Goal: Task Accomplishment & Management: Use online tool/utility

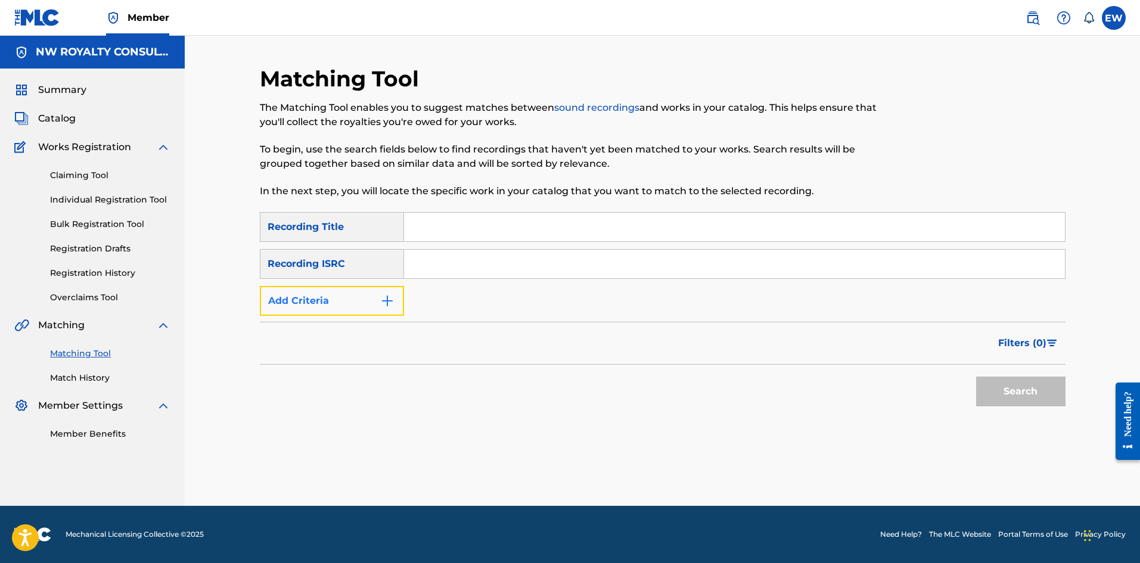
click at [286, 305] on button "Add Criteria" at bounding box center [332, 301] width 144 height 30
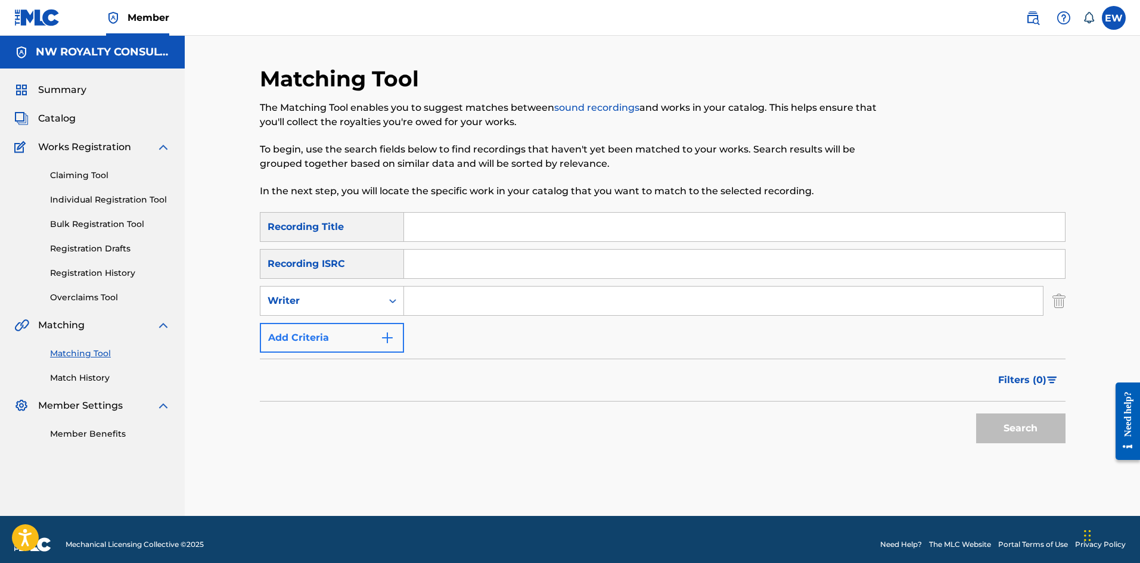
click at [286, 305] on div "Writer" at bounding box center [321, 301] width 107 height 14
click at [290, 324] on div "Recording Artist" at bounding box center [331, 331] width 143 height 30
click at [597, 303] on input "Search Form" at bounding box center [723, 301] width 639 height 29
paste input "THE SUCCESS ALL STARS"
type input "THE SUCCESS ALL STARS"
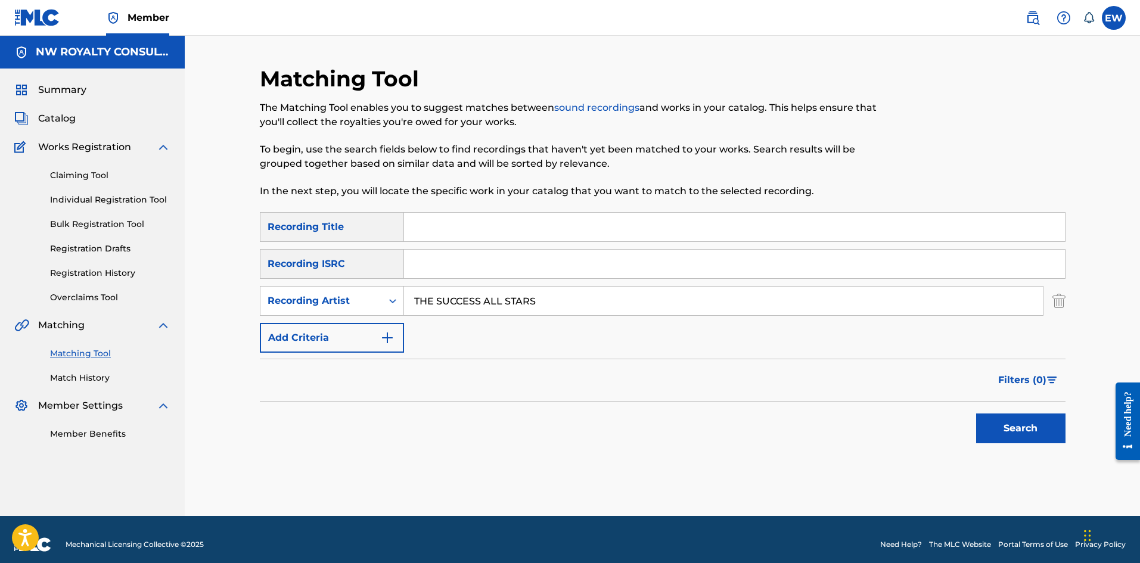
click at [760, 222] on input "Search Form" at bounding box center [734, 227] width 661 height 29
paste input "DOCTOR SATAN ECHO CHAMBER"
type input "DOCTOR SATAN ECHO CHAMBER"
click at [999, 437] on button "Search" at bounding box center [1020, 429] width 89 height 30
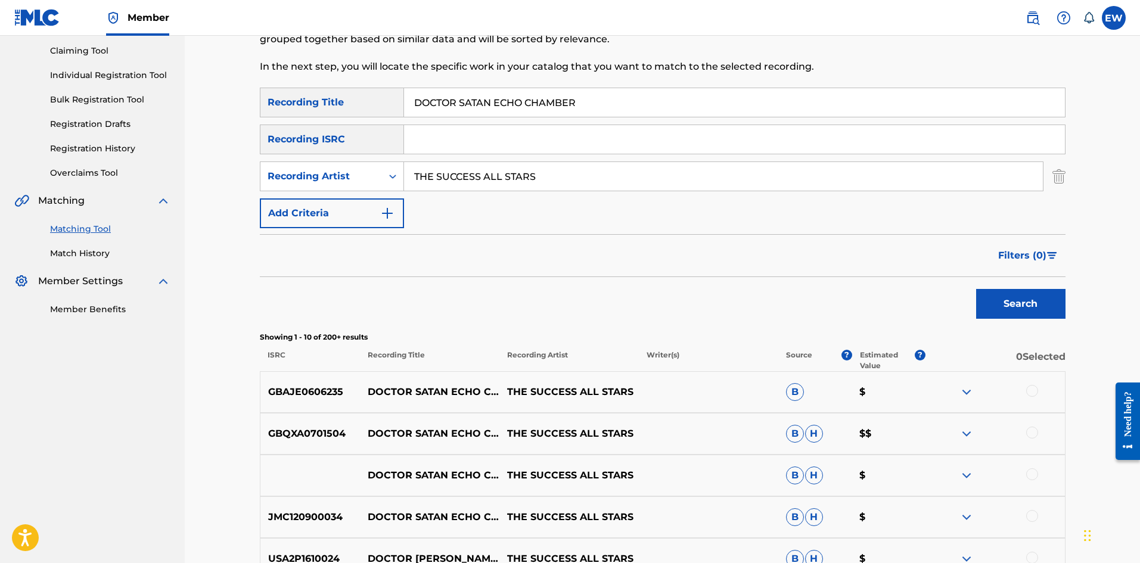
scroll to position [179, 0]
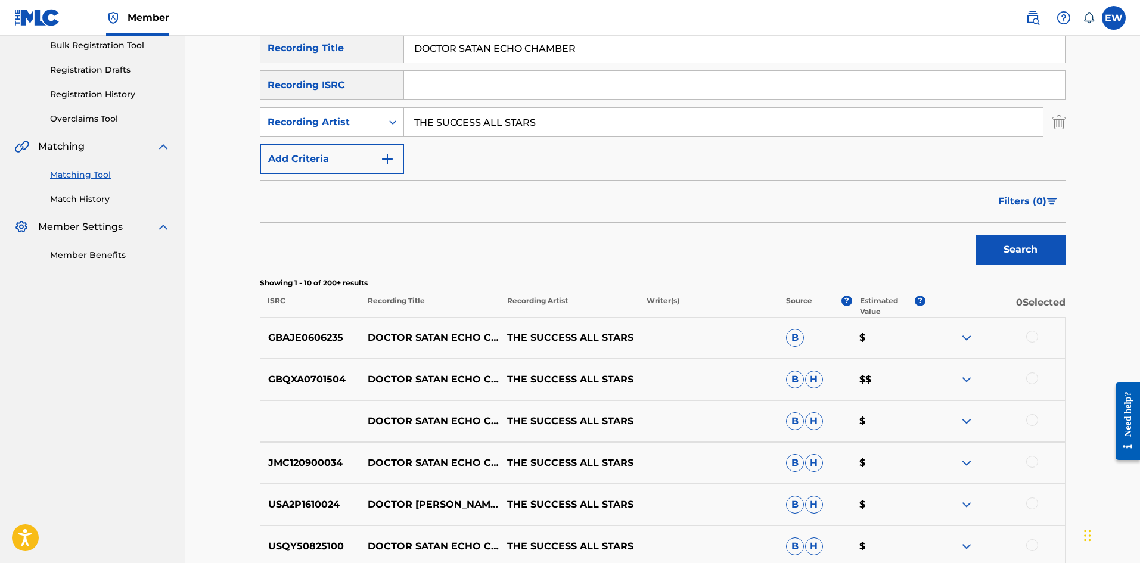
click at [1030, 338] on div at bounding box center [1032, 337] width 12 height 12
click at [1036, 379] on div at bounding box center [1032, 378] width 12 height 12
click at [1033, 421] on div at bounding box center [1032, 420] width 12 height 12
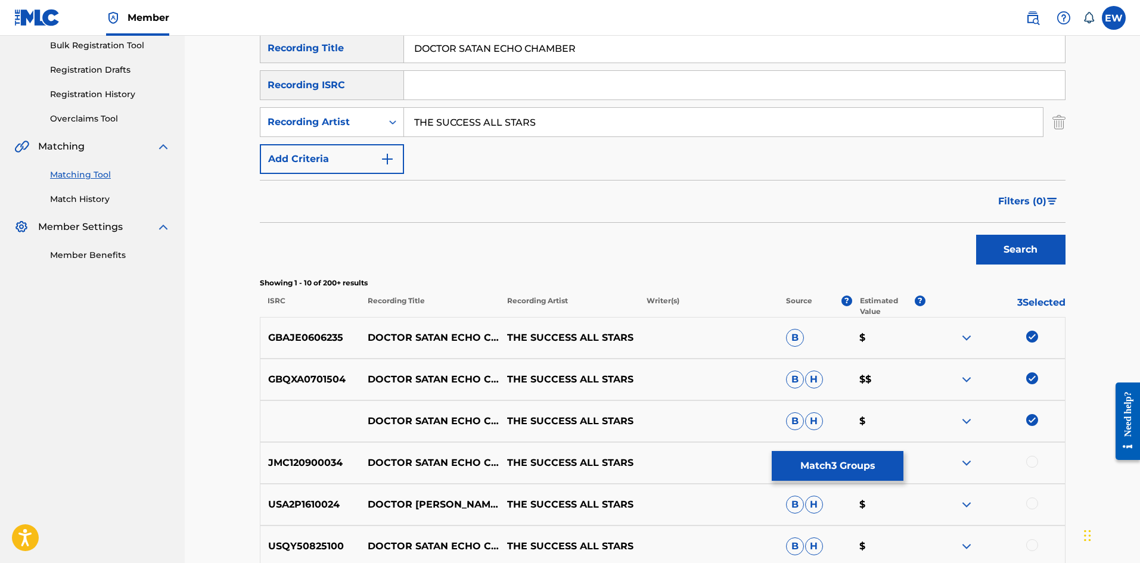
click at [1028, 463] on div at bounding box center [1032, 462] width 12 height 12
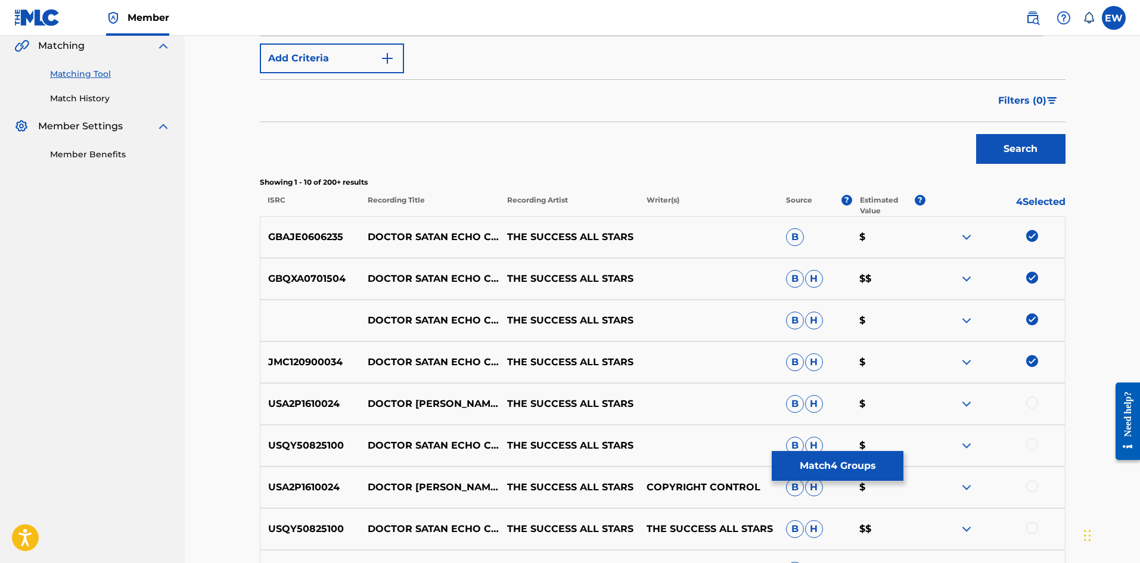
scroll to position [298, 0]
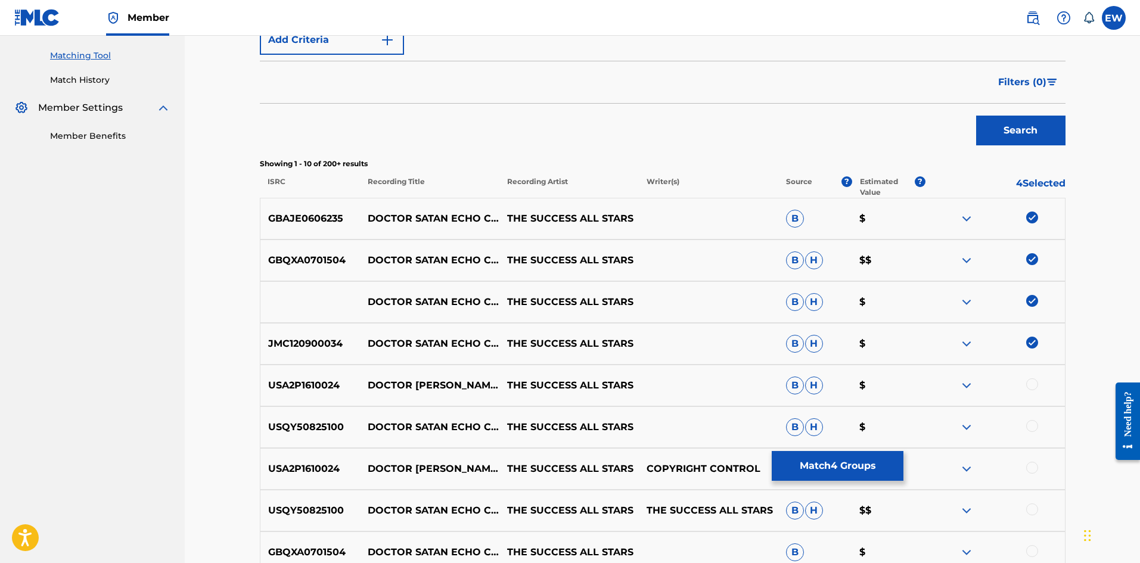
click at [1036, 383] on div at bounding box center [1032, 384] width 12 height 12
click at [1030, 424] on div at bounding box center [1032, 426] width 12 height 12
click at [1035, 464] on div at bounding box center [1032, 468] width 12 height 12
click at [1035, 505] on div at bounding box center [1032, 510] width 12 height 12
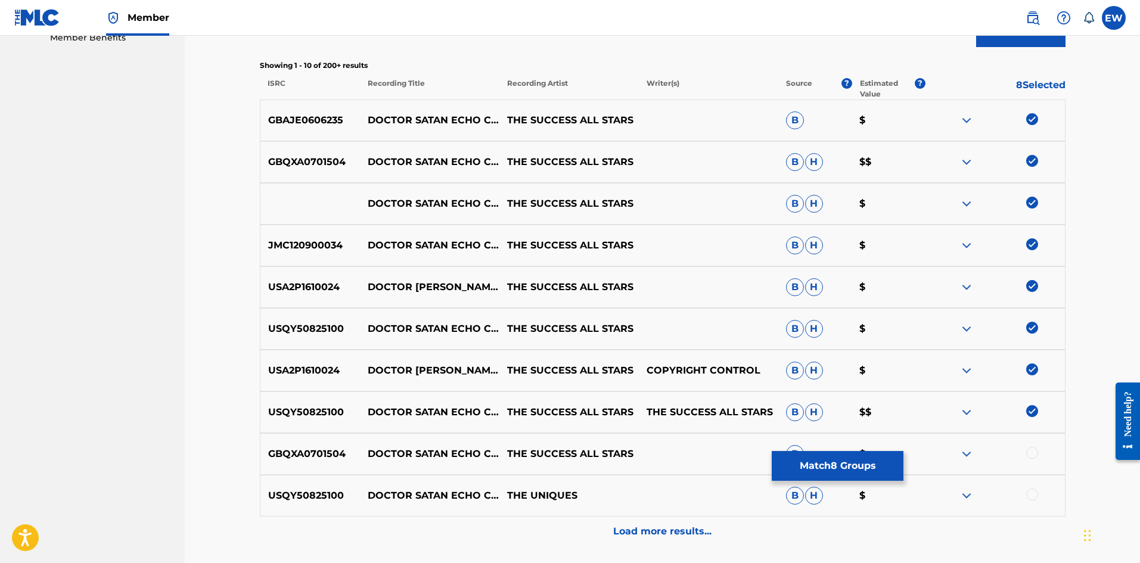
scroll to position [417, 0]
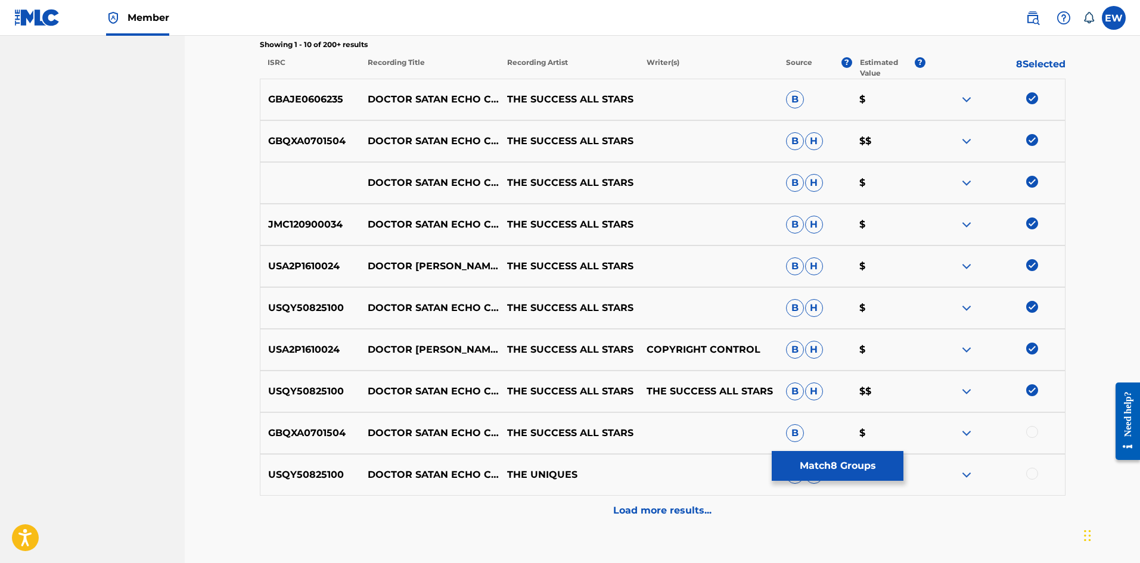
click at [1033, 432] on div at bounding box center [1032, 432] width 12 height 12
click at [1029, 477] on div at bounding box center [1032, 474] width 12 height 12
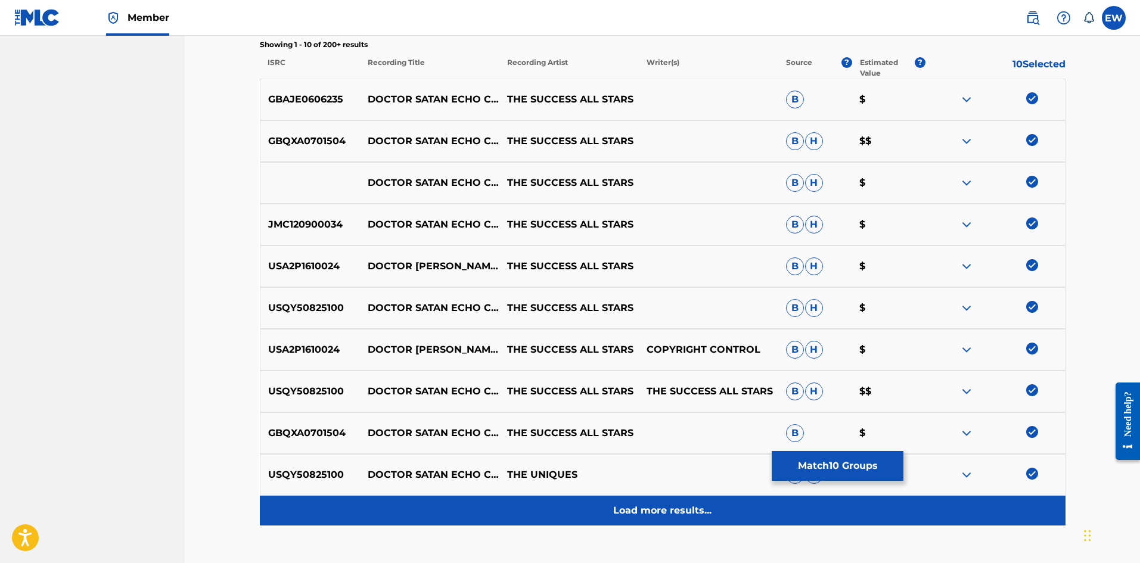
click at [662, 506] on p "Load more results..." at bounding box center [662, 511] width 98 height 14
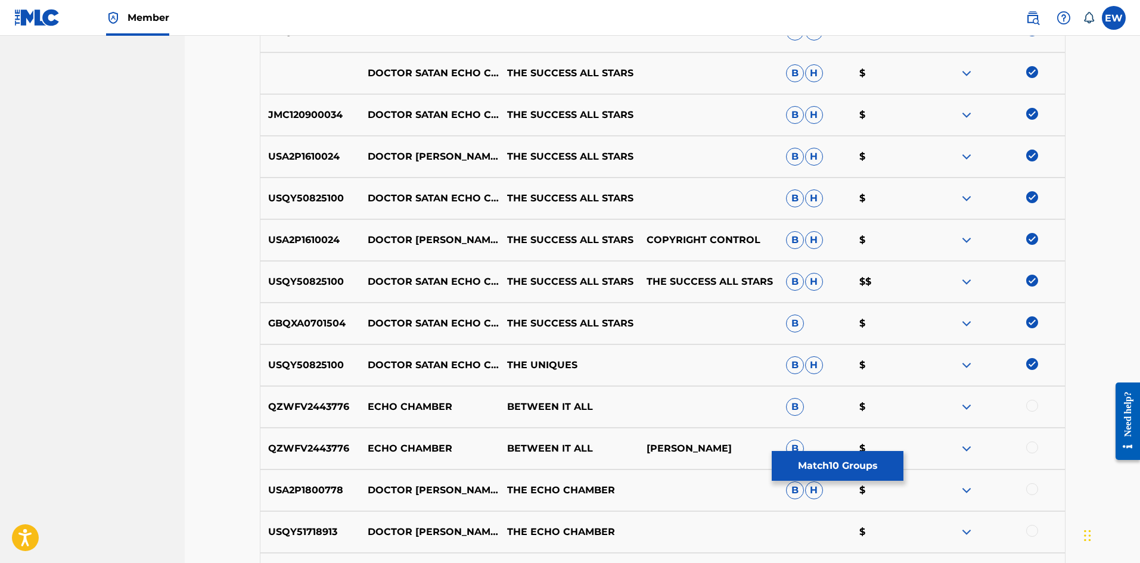
scroll to position [536, 0]
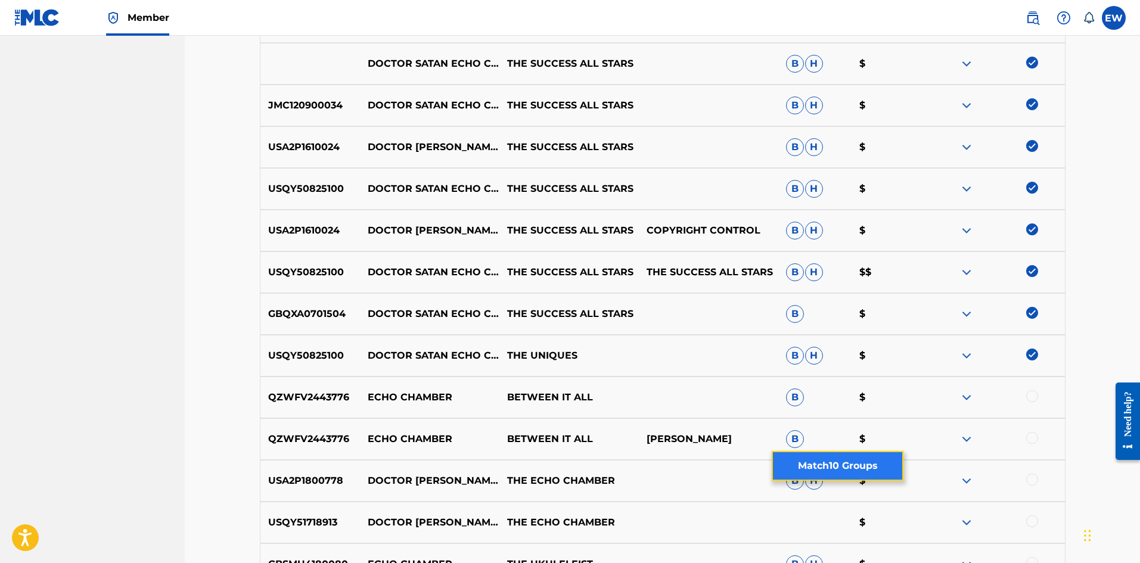
click at [846, 459] on button "Match 10 Groups" at bounding box center [838, 466] width 132 height 30
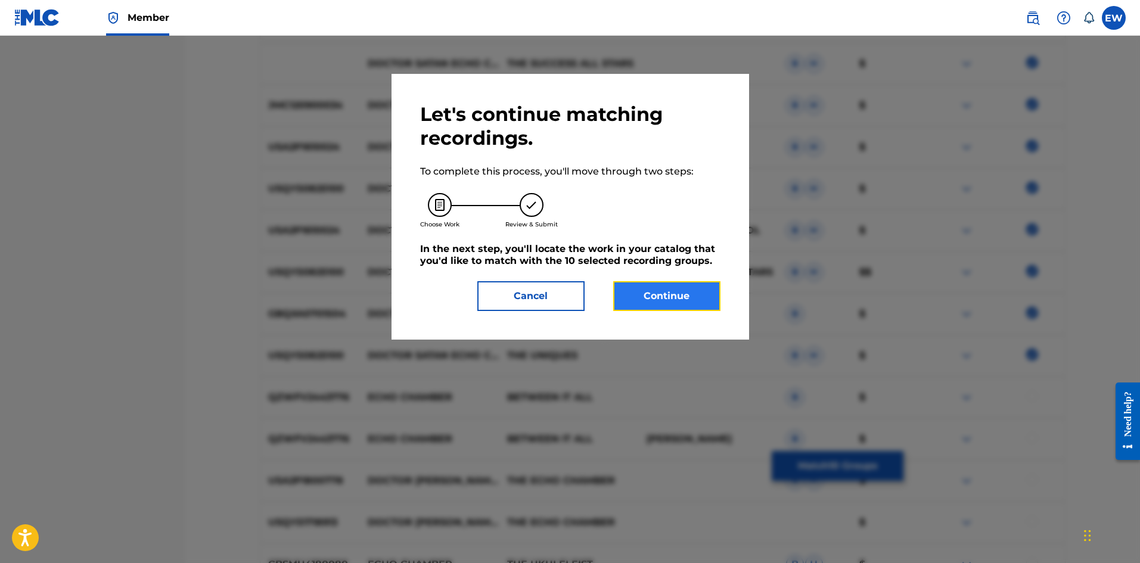
click at [675, 291] on button "Continue" at bounding box center [666, 296] width 107 height 30
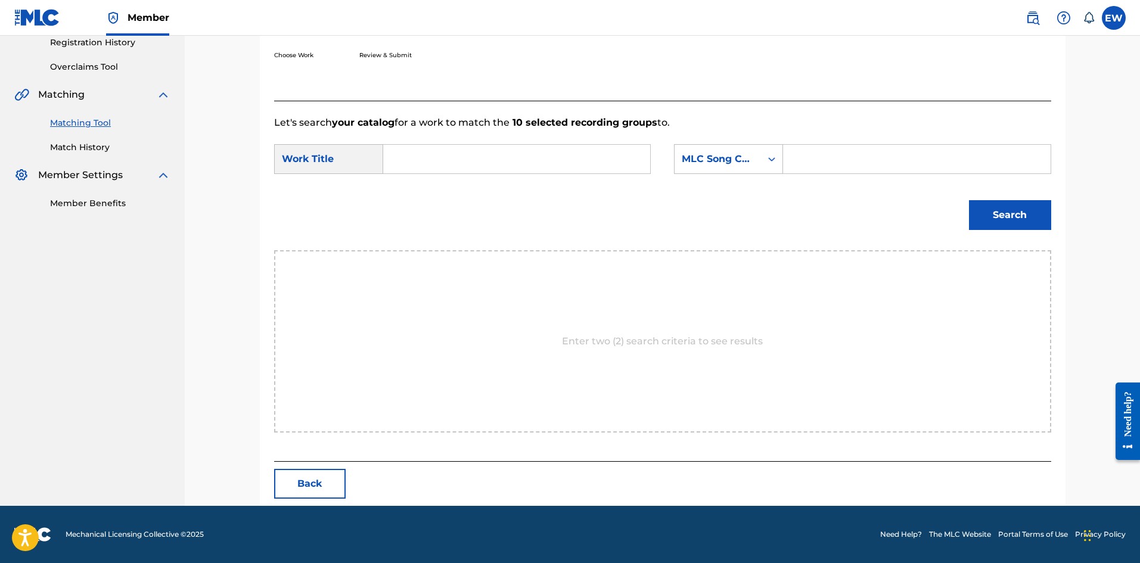
scroll to position [231, 0]
click at [457, 147] on input "Search Form" at bounding box center [516, 159] width 247 height 29
paste input "DOCTOR SATAN ECHO CHAMBER"
type input "DOCTOR SATAN ECHO CHAMBER"
click at [846, 161] on input "Search Form" at bounding box center [916, 159] width 247 height 29
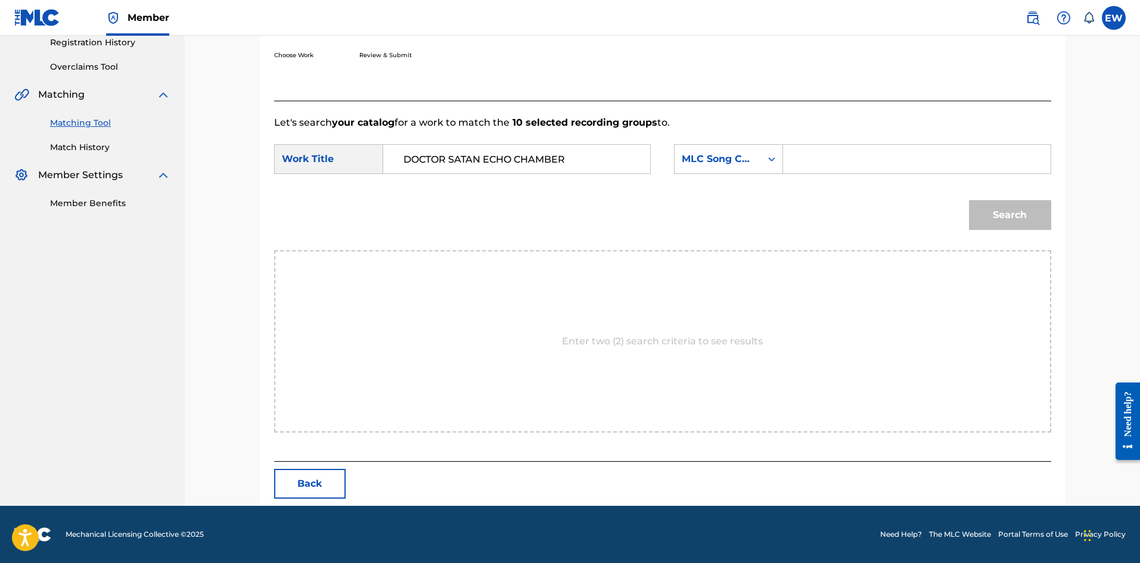
paste input "HV7EJ4"
type input "HV7EJ4"
click at [1014, 220] on button "Search" at bounding box center [1010, 215] width 82 height 30
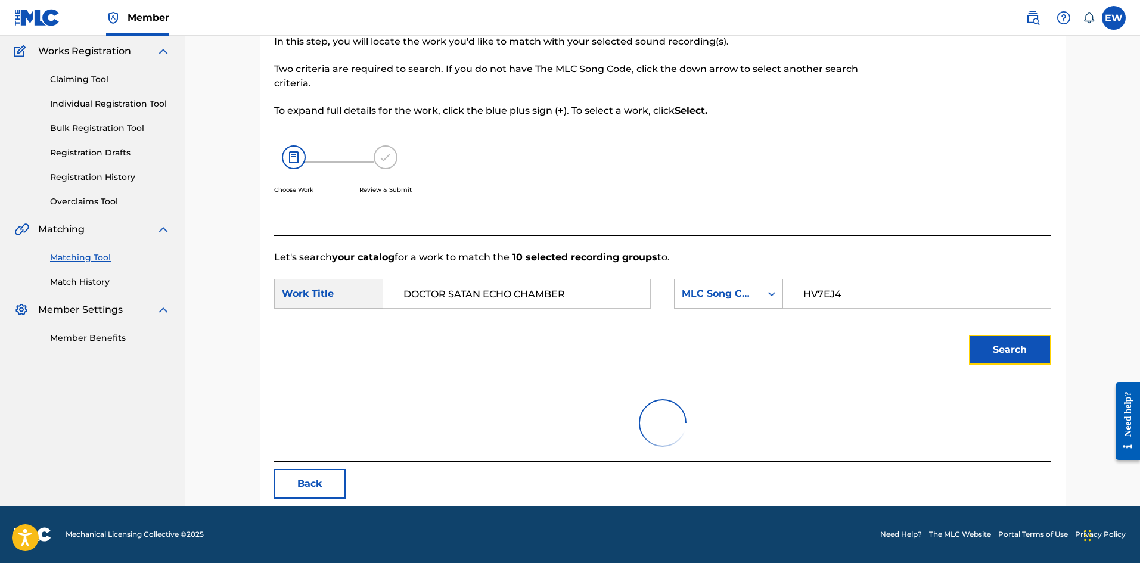
scroll to position [45, 0]
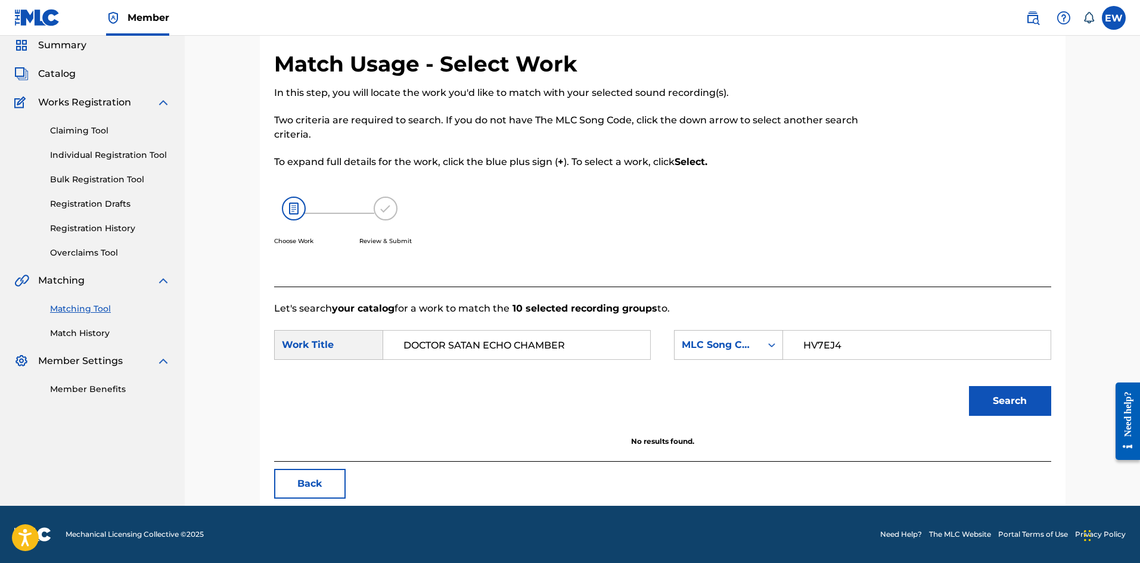
drag, startPoint x: 604, startPoint y: 347, endPoint x: 382, endPoint y: 362, distance: 222.8
click at [383, 362] on div "SearchWithCriteria8482083c-750f-4c26-bfb2-efd5de24ee4b Work Title DOCTOR SATAN …" at bounding box center [662, 348] width 777 height 37
paste input "HOLD DI FAITH"
type input "HOLD DI FAITH"
click at [1042, 397] on button "Search" at bounding box center [1010, 401] width 82 height 30
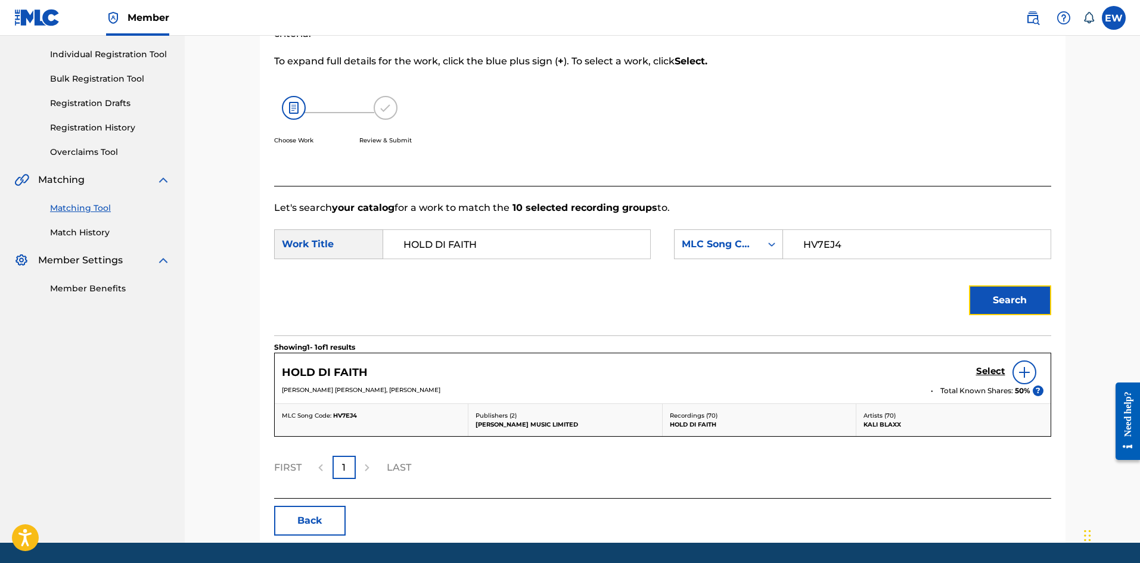
scroll to position [164, 0]
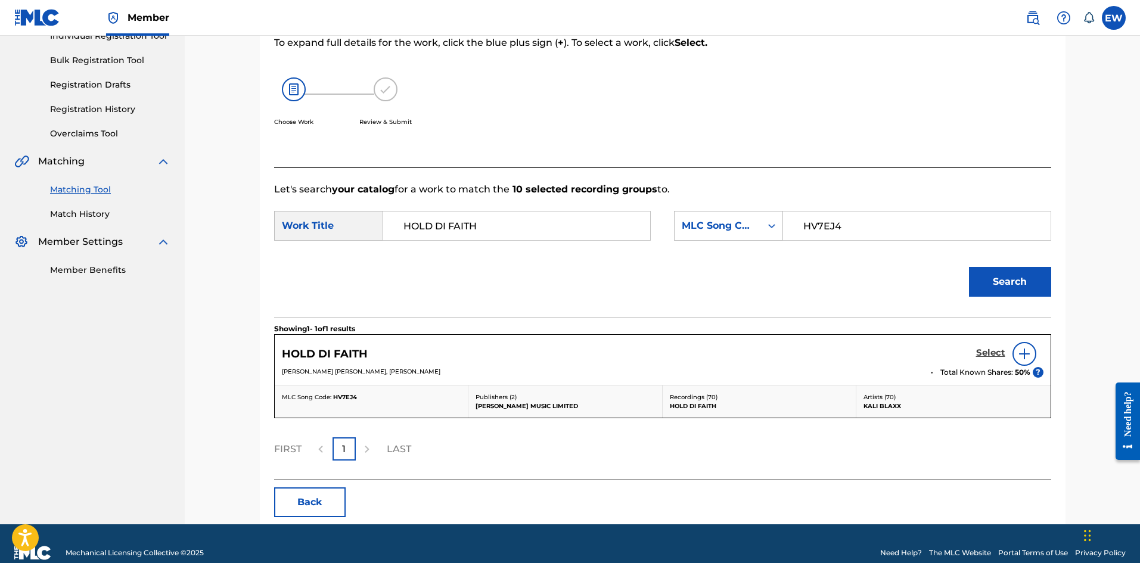
click at [998, 356] on h5 "Select" at bounding box center [990, 352] width 29 height 11
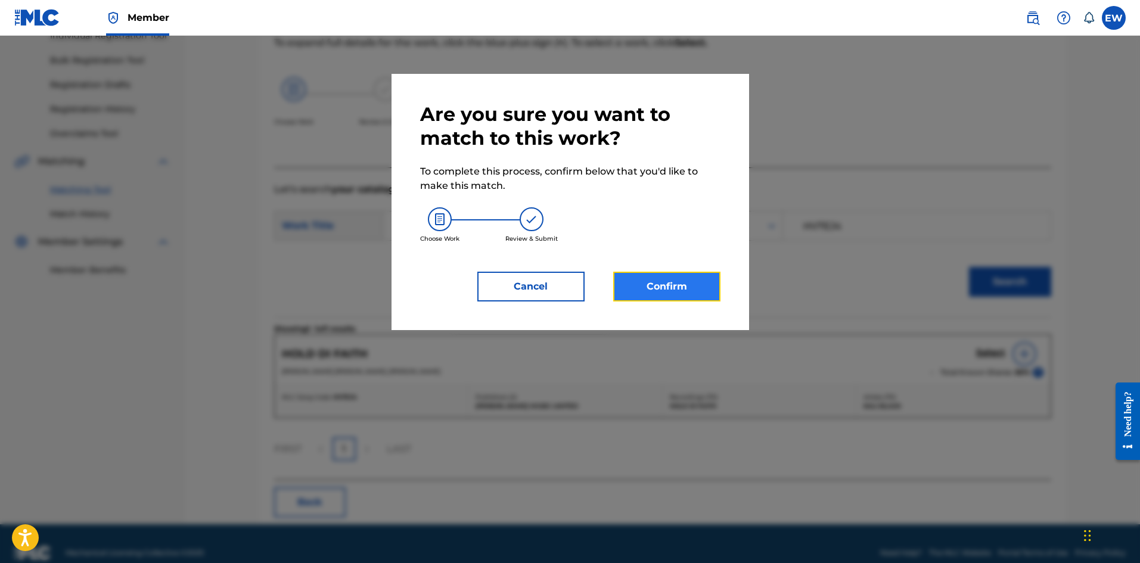
click at [696, 283] on button "Confirm" at bounding box center [666, 287] width 107 height 30
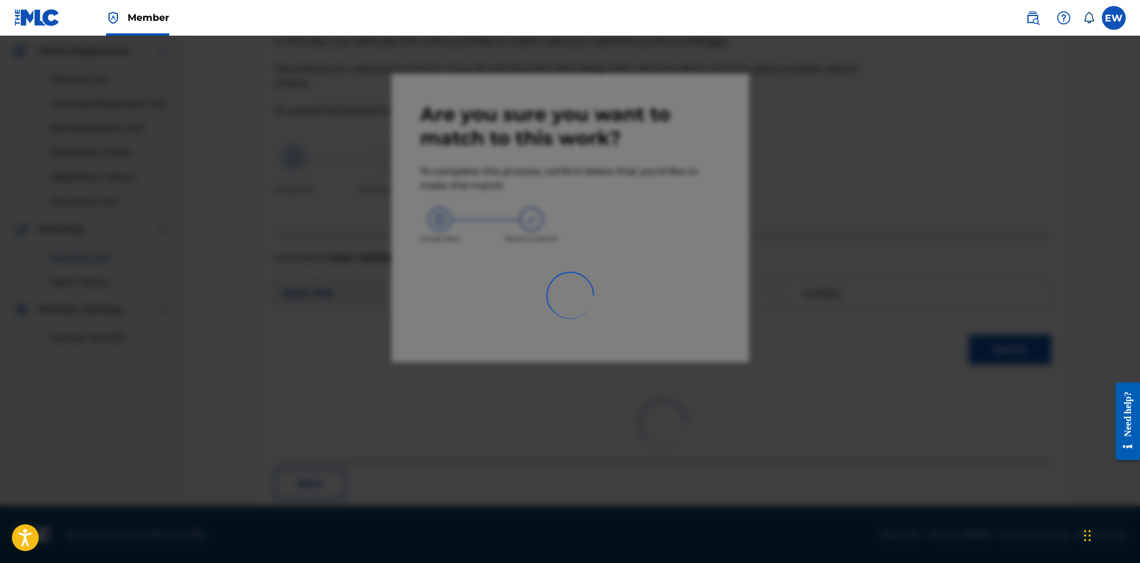
scroll to position [29, 0]
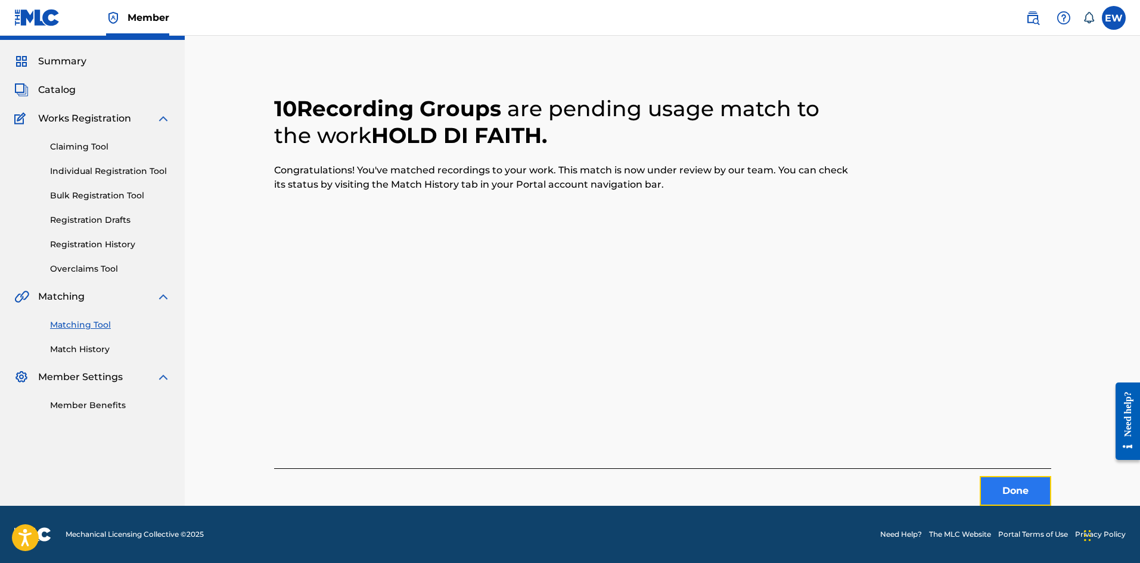
click at [1010, 495] on button "Done" at bounding box center [1016, 491] width 72 height 30
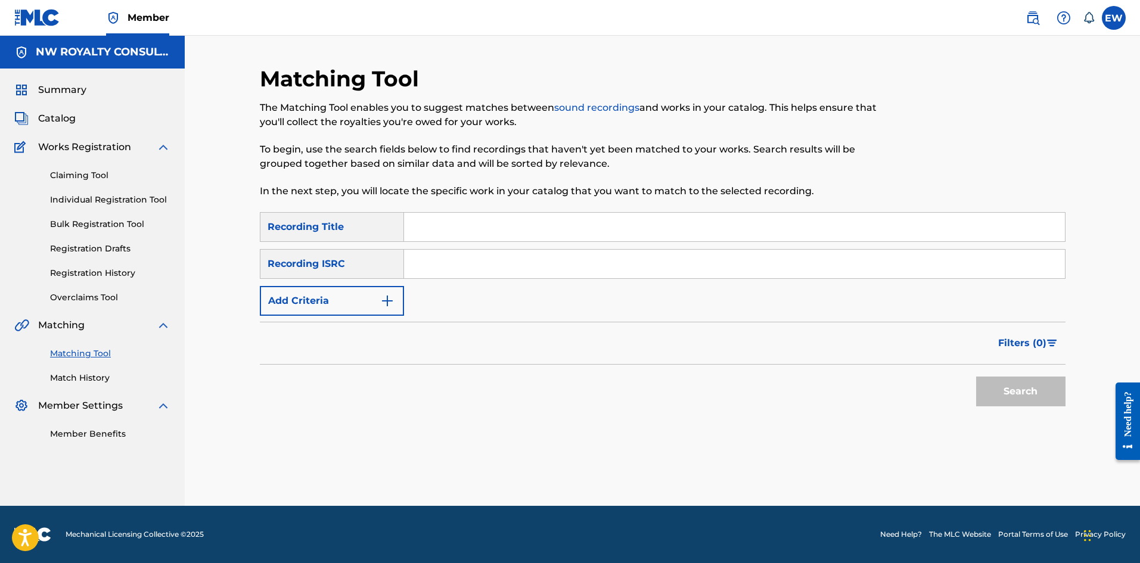
scroll to position [0, 0]
click at [332, 303] on button "Add Criteria" at bounding box center [332, 301] width 144 height 30
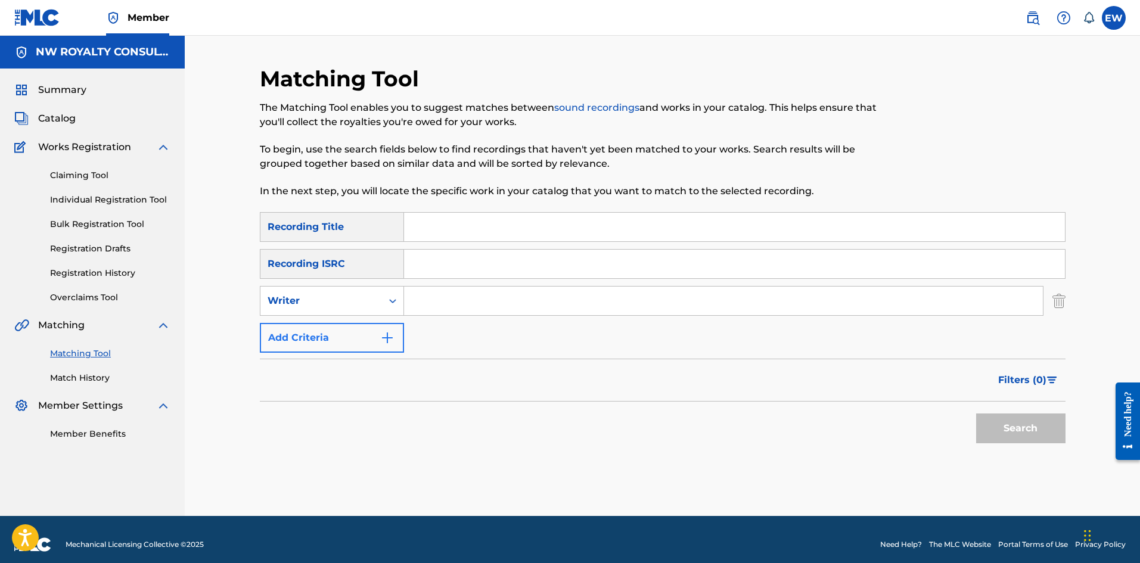
click at [332, 303] on div "Writer" at bounding box center [321, 301] width 107 height 14
drag, startPoint x: 350, startPoint y: 321, endPoint x: 361, endPoint y: 317, distance: 11.3
click at [352, 321] on div "Recording Artist" at bounding box center [331, 331] width 143 height 30
click at [445, 297] on input "Search Form" at bounding box center [723, 301] width 639 height 29
paste input "THE BBC RADIOPHONIC WORKSHOP"
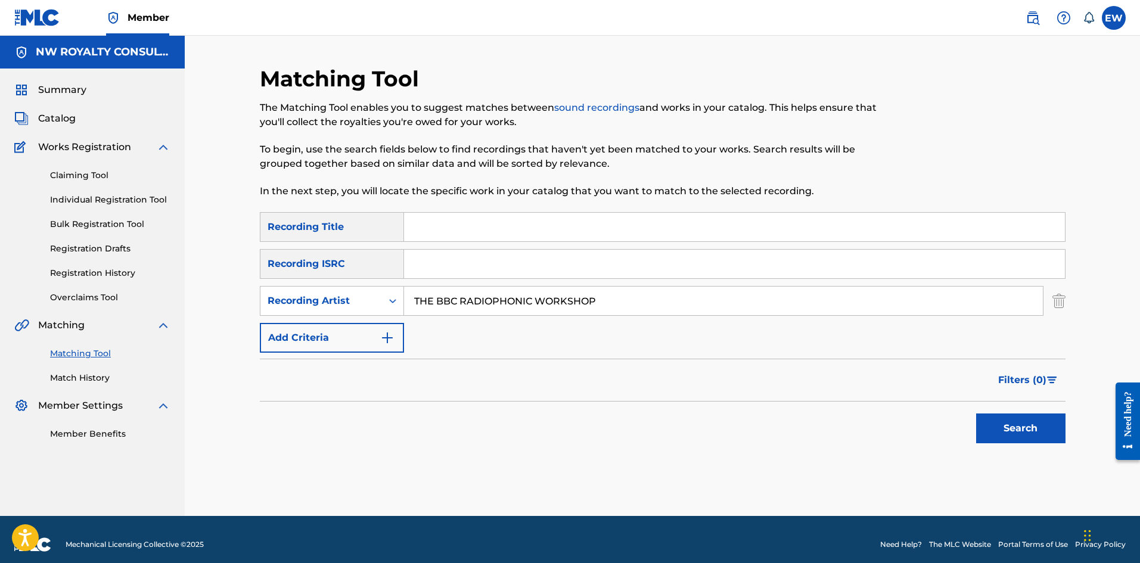
type input "THE BBC RADIOPHONIC WORKSHOP"
click at [479, 231] on input "Search Form" at bounding box center [734, 227] width 661 height 29
paste input "DOCTOR WHO"
type input "DOCTOR WHO"
click at [996, 434] on button "Search" at bounding box center [1020, 429] width 89 height 30
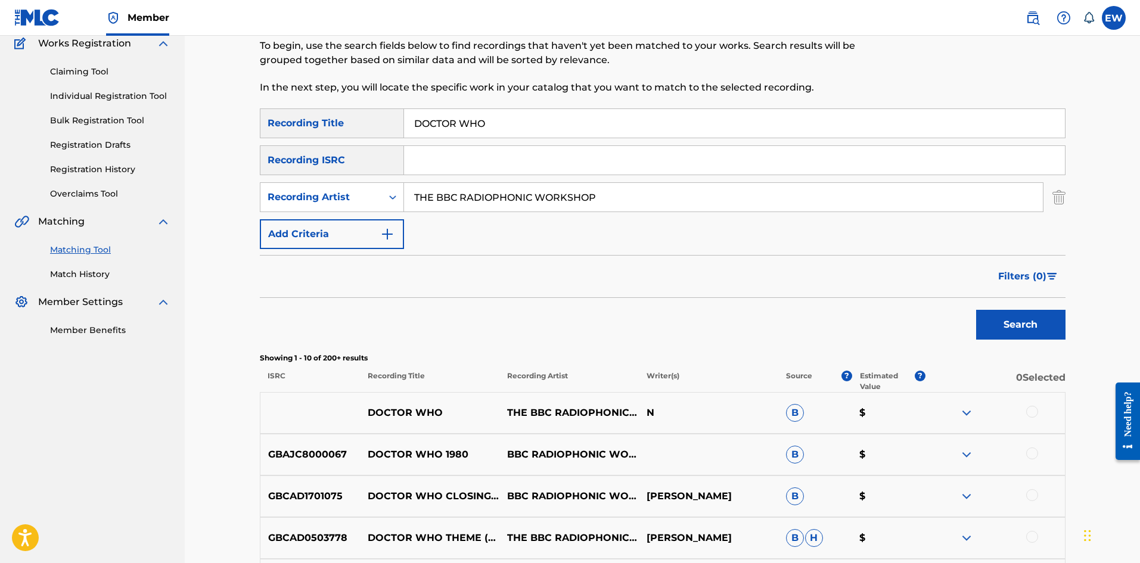
scroll to position [119, 0]
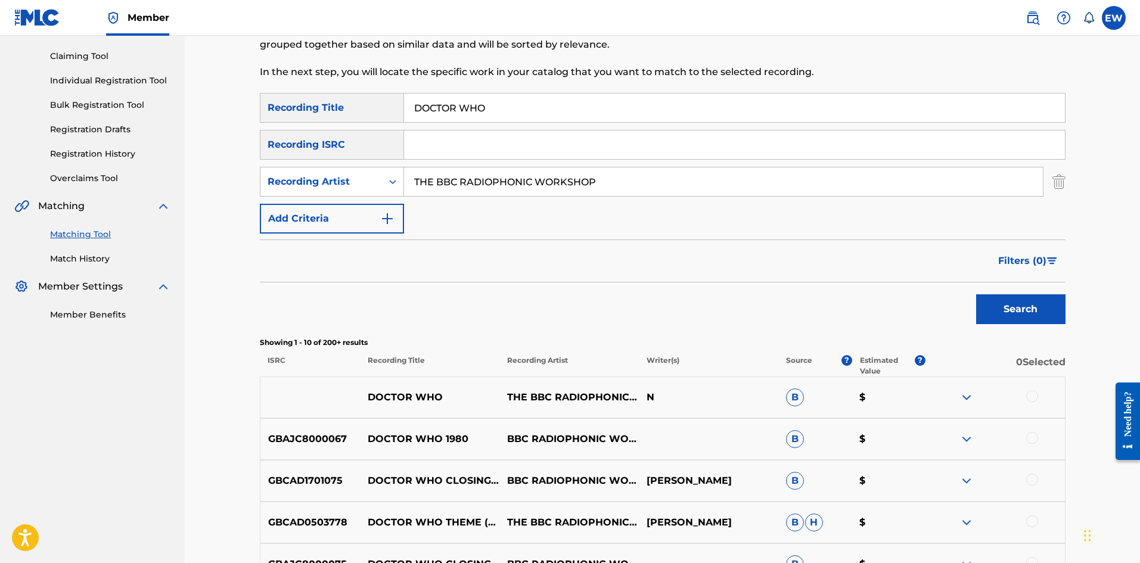
click at [1033, 398] on div at bounding box center [1032, 396] width 12 height 12
click at [1036, 436] on div at bounding box center [1032, 438] width 12 height 12
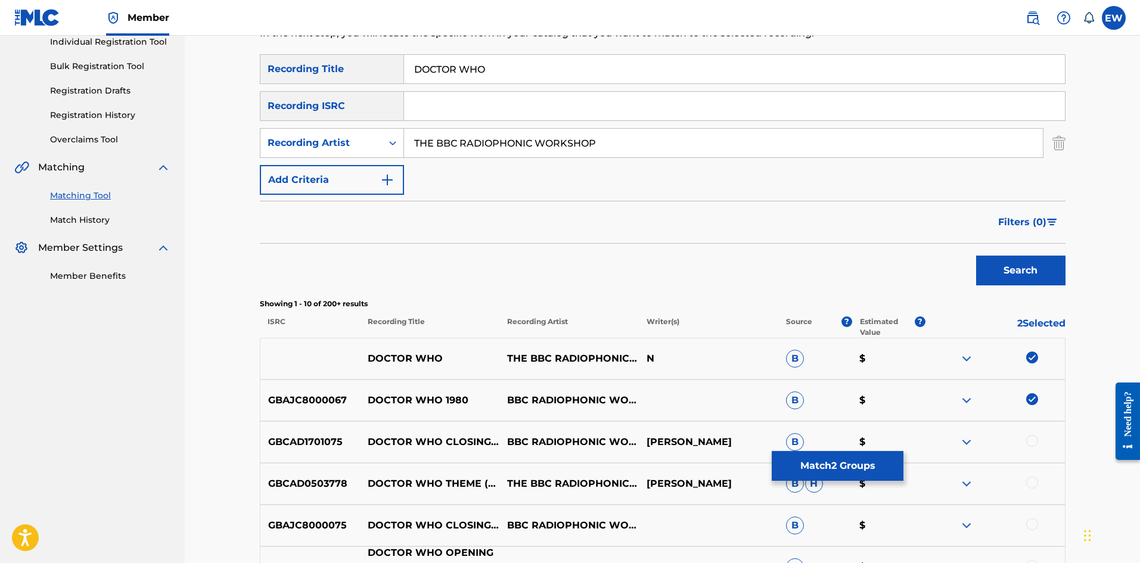
scroll to position [238, 0]
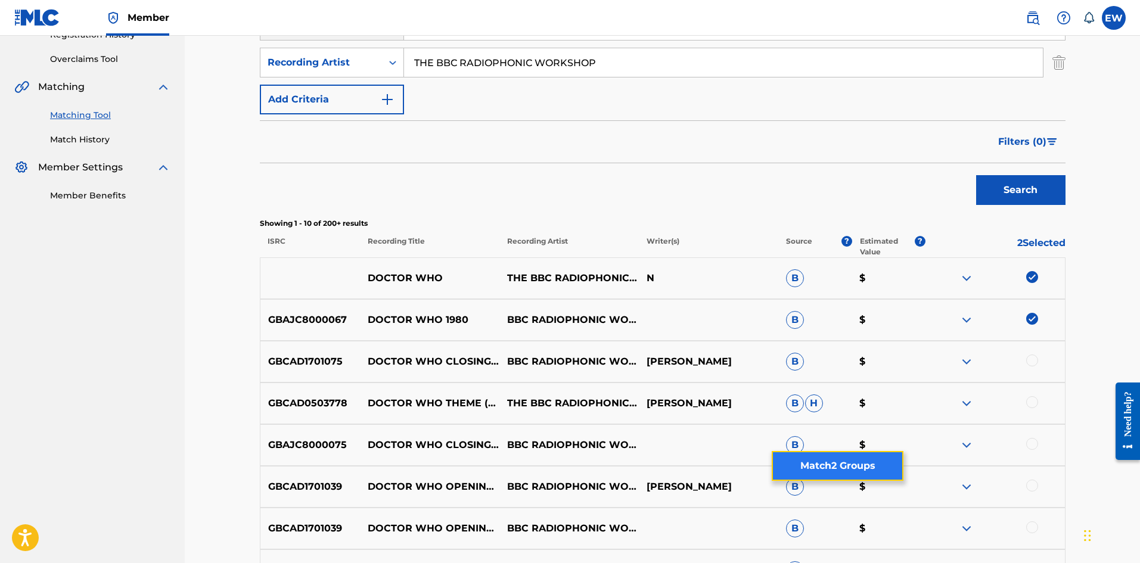
click at [815, 460] on button "Match 2 Groups" at bounding box center [838, 466] width 132 height 30
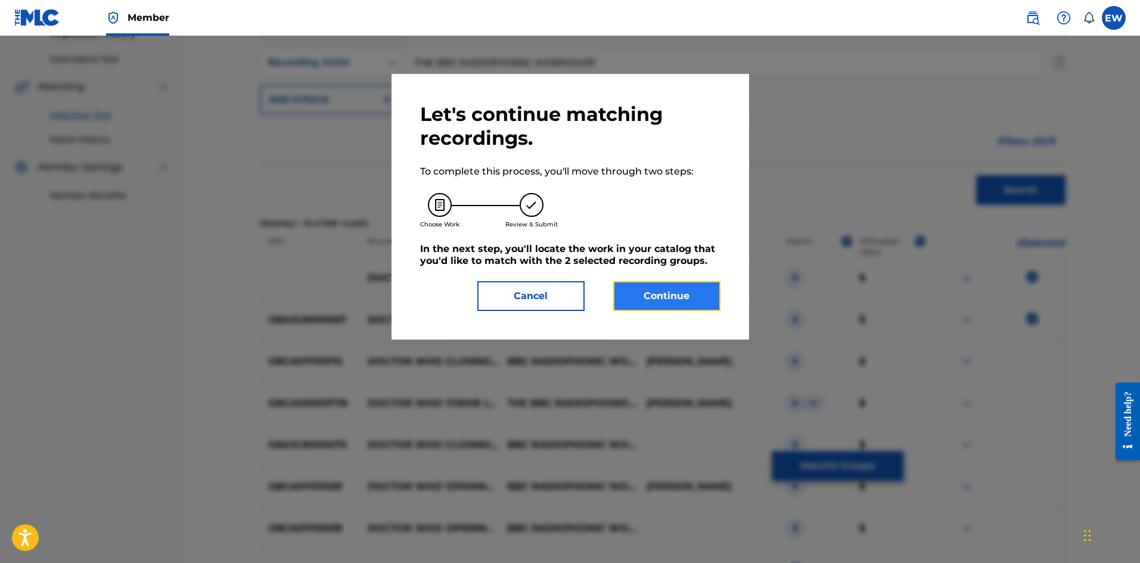
click at [653, 291] on button "Continue" at bounding box center [666, 296] width 107 height 30
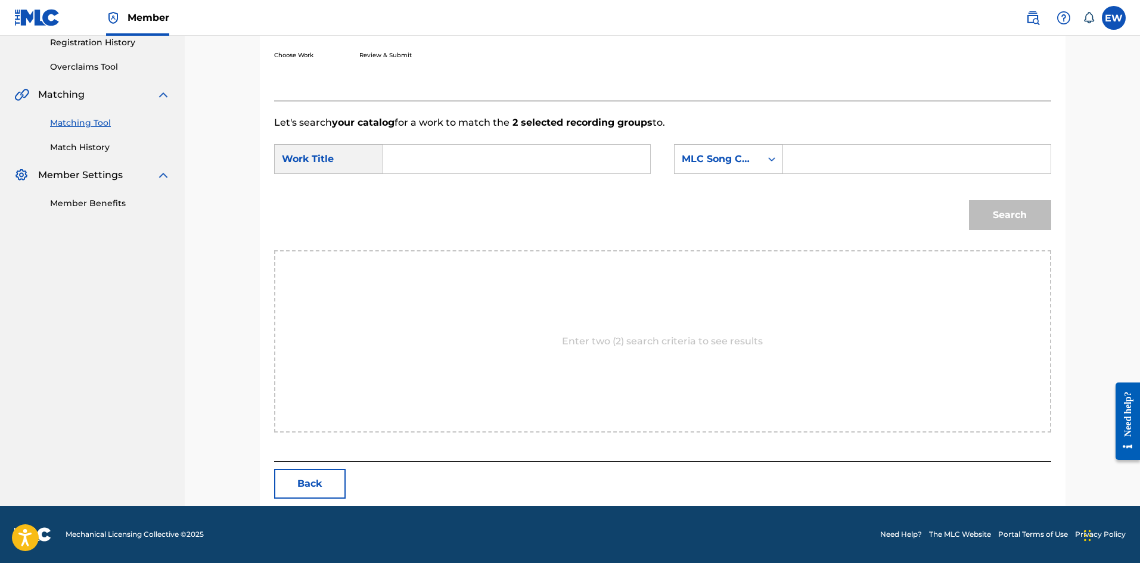
scroll to position [231, 0]
click at [458, 160] on input "Search Form" at bounding box center [516, 159] width 247 height 29
paste input "DOCTOR WHO"
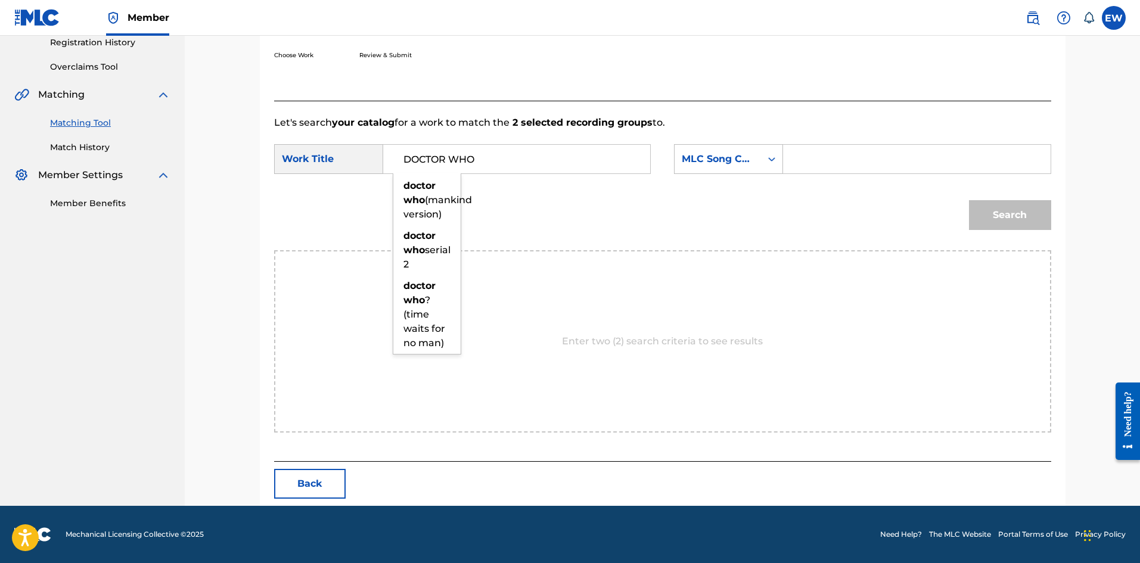
type input "DOCTOR WHO"
click at [826, 160] on input "Search Form" at bounding box center [916, 159] width 247 height 29
paste input "D67403"
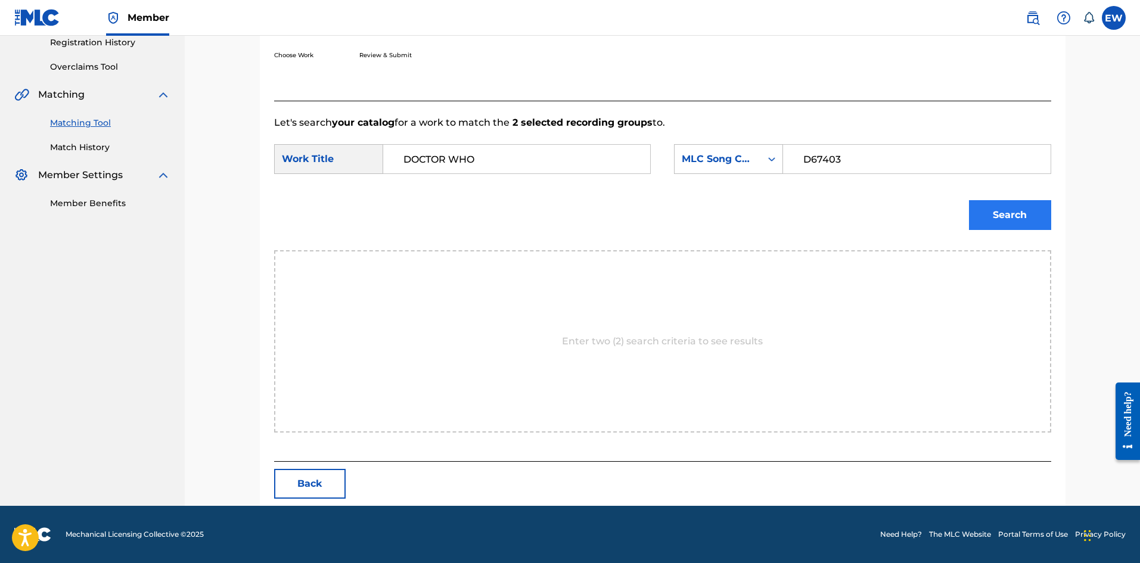
type input "D67403"
click at [1005, 211] on button "Search" at bounding box center [1010, 215] width 82 height 30
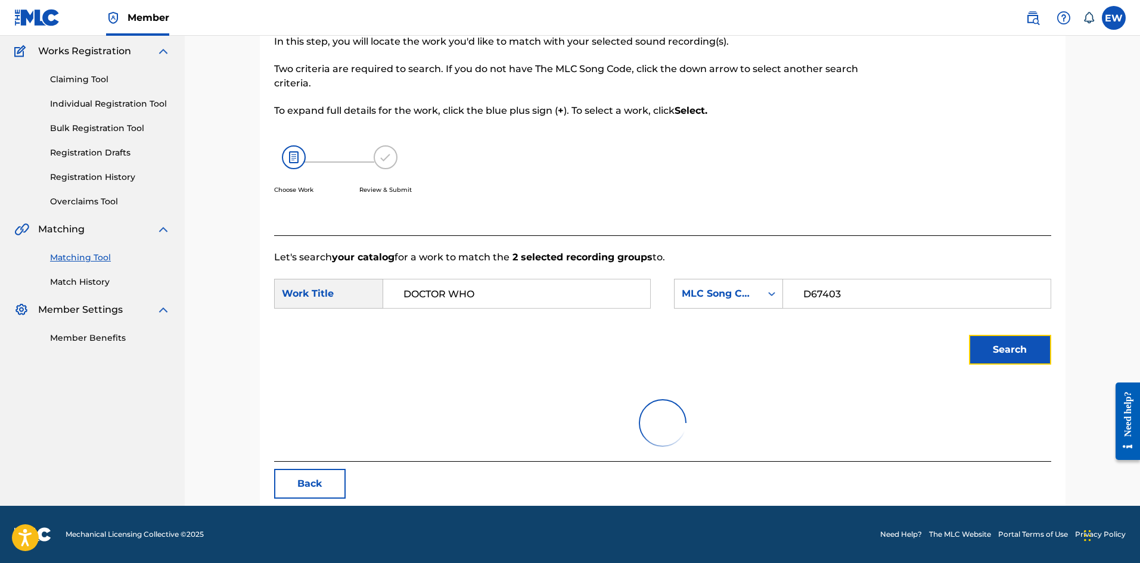
scroll to position [195, 0]
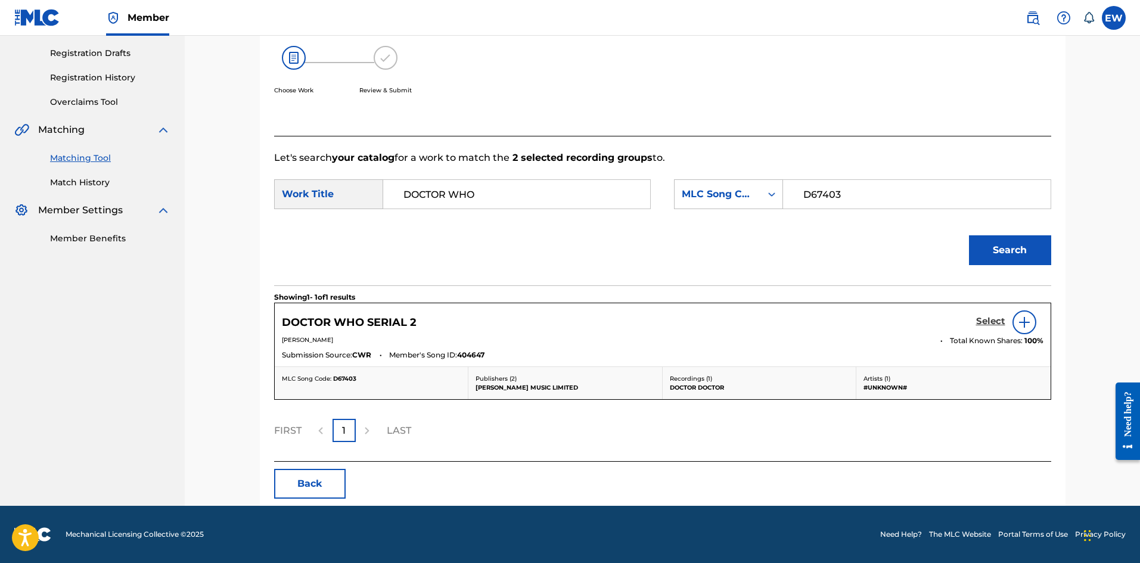
click at [989, 320] on h5 "Select" at bounding box center [990, 321] width 29 height 11
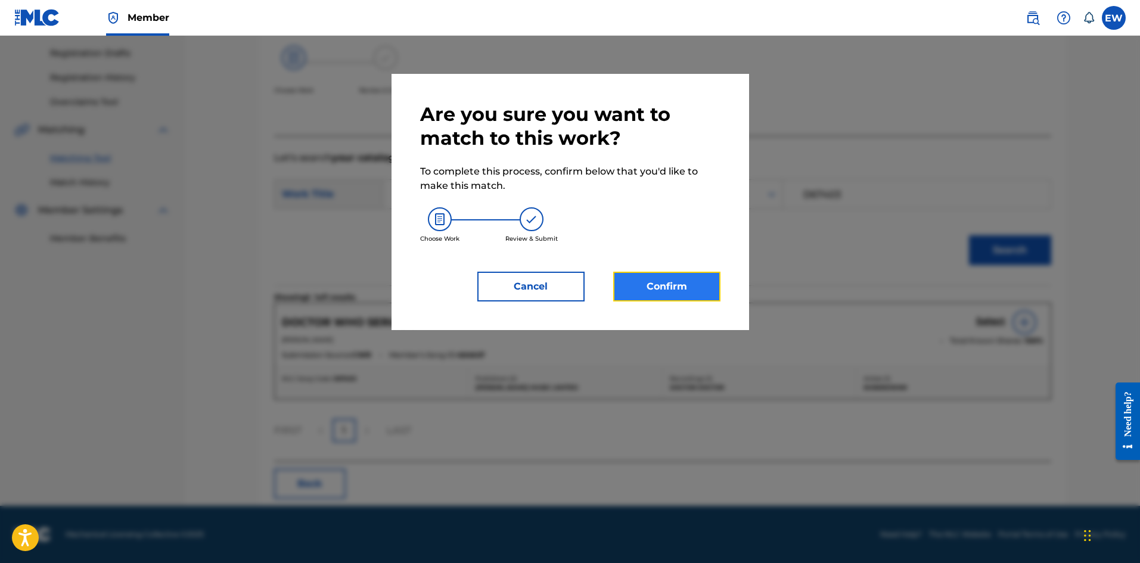
click at [672, 284] on button "Confirm" at bounding box center [666, 287] width 107 height 30
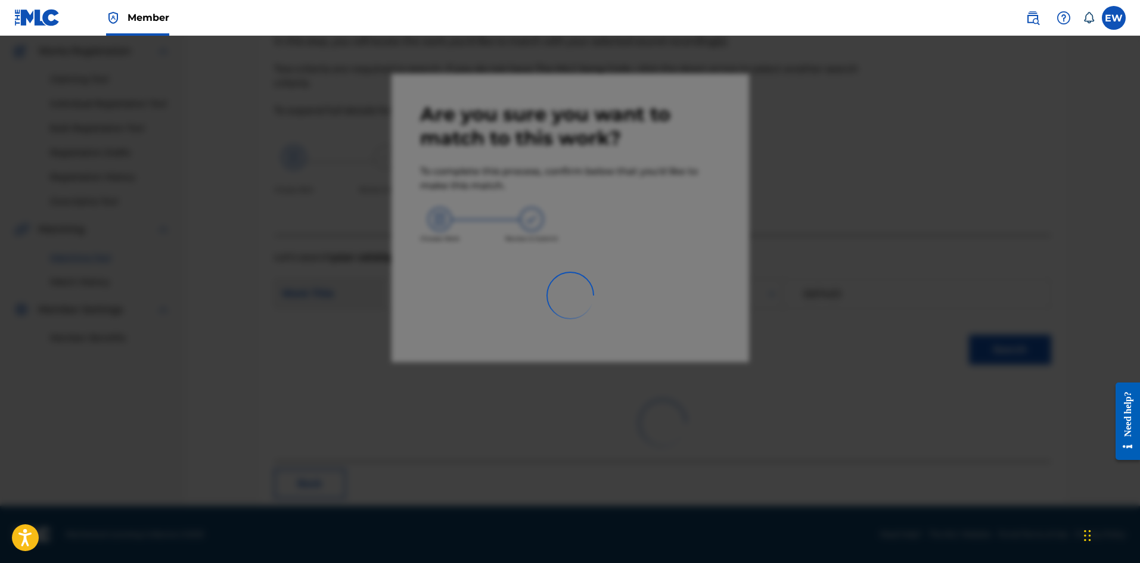
scroll to position [29, 0]
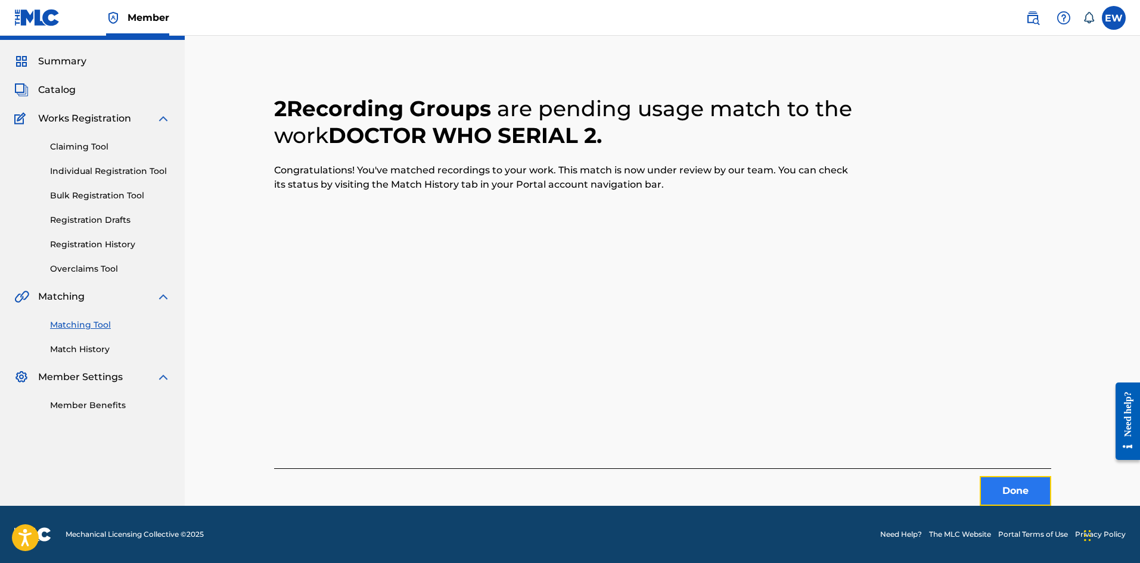
click at [1001, 493] on button "Done" at bounding box center [1016, 491] width 72 height 30
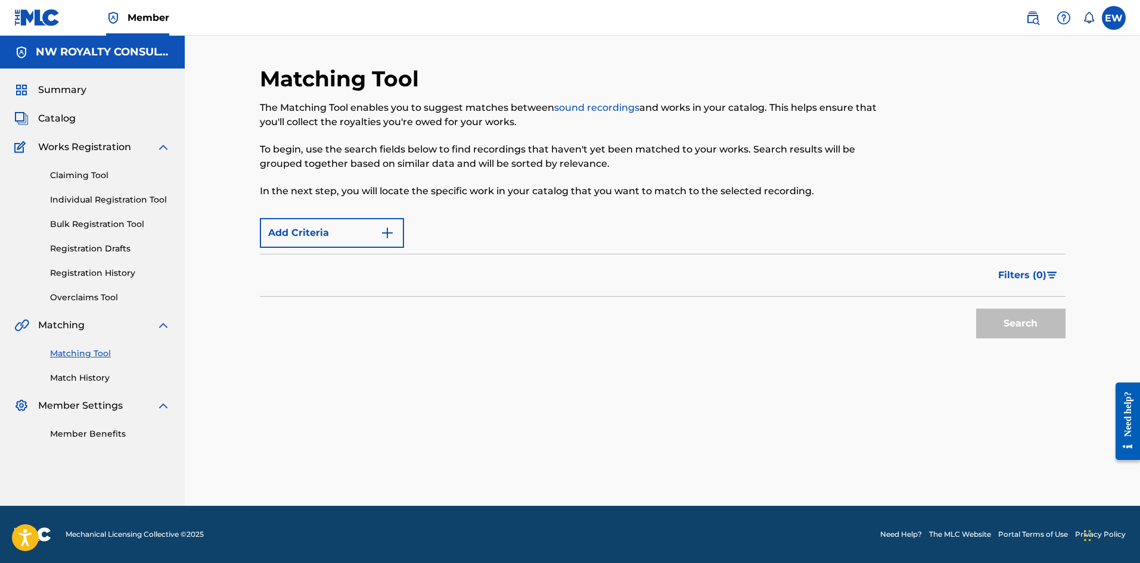
scroll to position [0, 0]
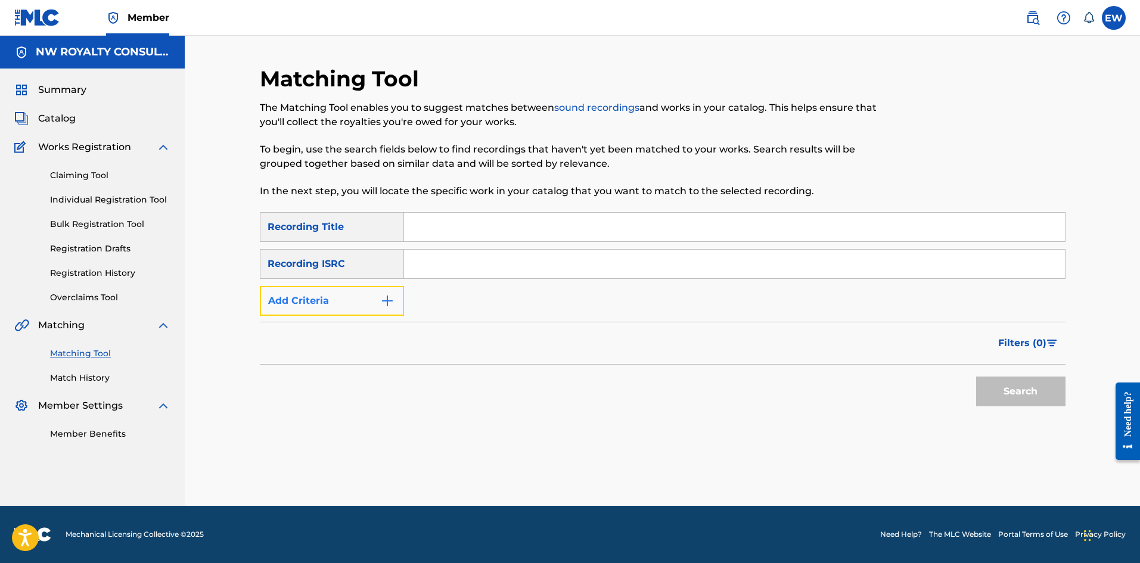
click at [399, 299] on button "Add Criteria" at bounding box center [332, 301] width 144 height 30
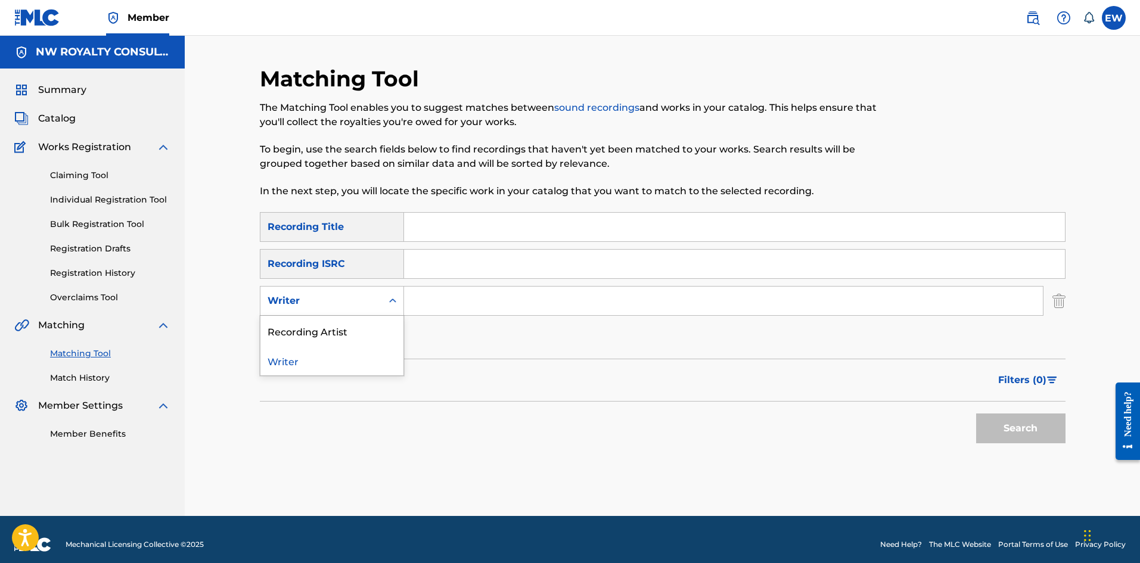
drag, startPoint x: 385, startPoint y: 299, endPoint x: 381, endPoint y: 306, distance: 7.8
click at [384, 300] on div "Search Form" at bounding box center [392, 300] width 21 height 21
click at [372, 323] on div "Recording Artist" at bounding box center [331, 331] width 143 height 30
click at [486, 309] on input "Search Form" at bounding box center [723, 301] width 639 height 29
paste input "[PERSON_NAME]"
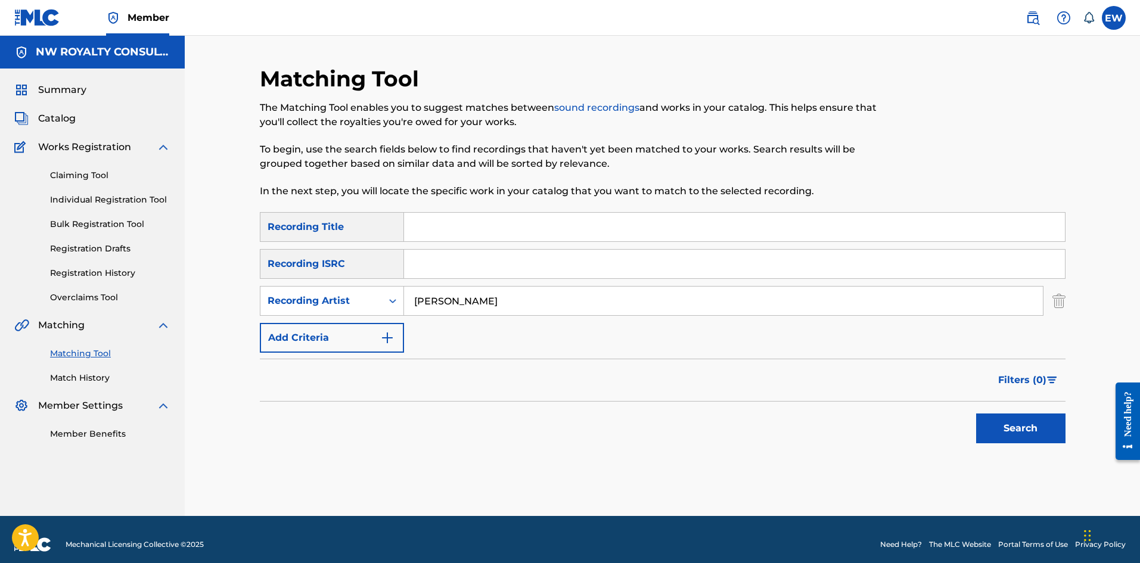
type input "[PERSON_NAME]"
drag, startPoint x: 549, startPoint y: 218, endPoint x: 550, endPoint y: 224, distance: 6.7
click at [550, 224] on input "Search Form" at bounding box center [734, 227] width 661 height 29
paste input "DONT DIS"
type input "DONT DIS"
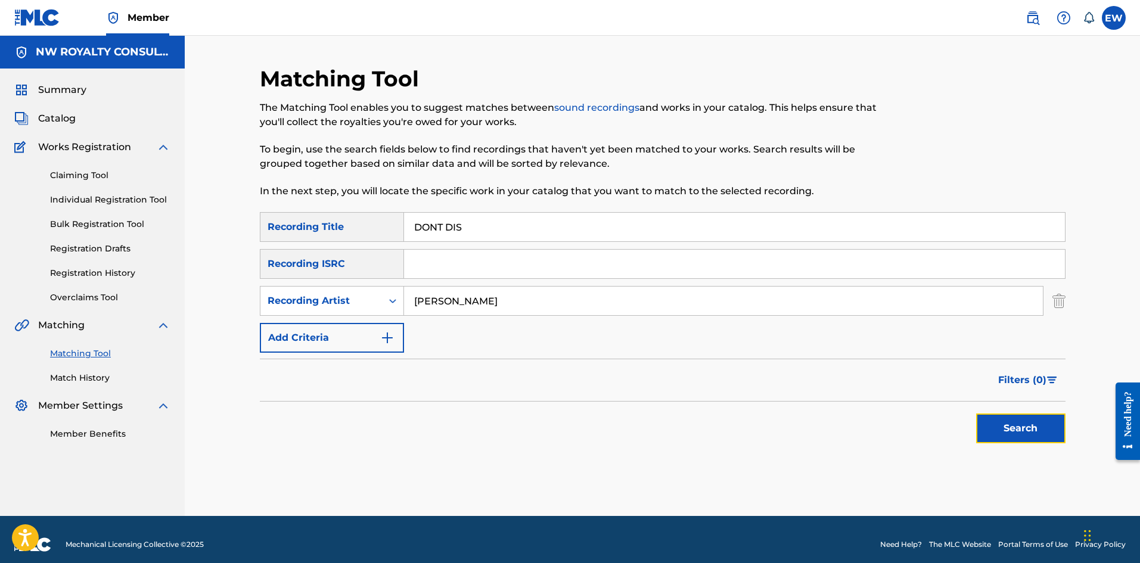
click at [999, 423] on button "Search" at bounding box center [1020, 429] width 89 height 30
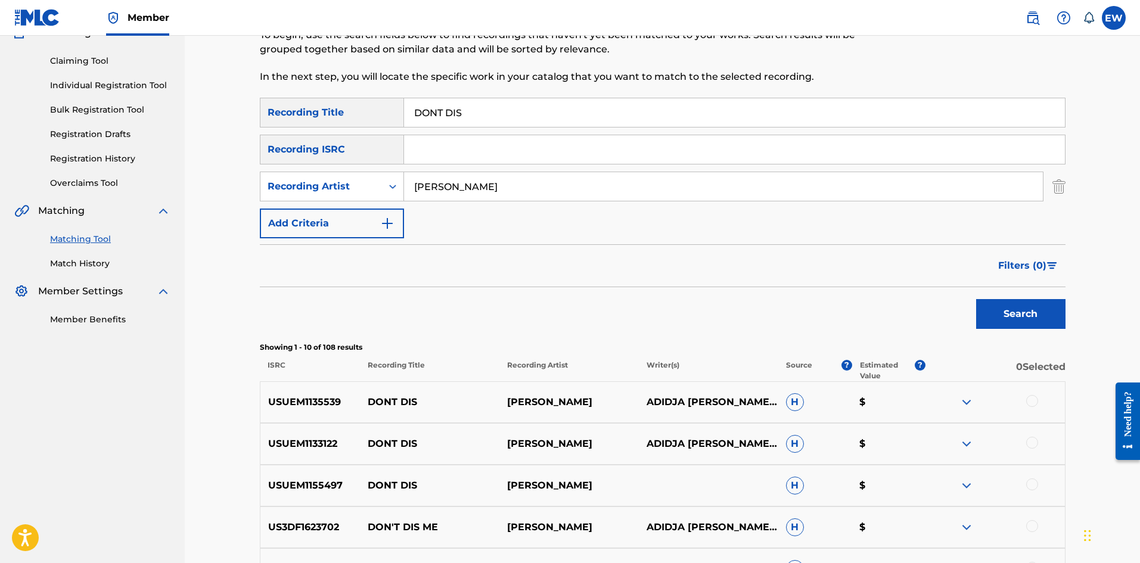
scroll to position [119, 0]
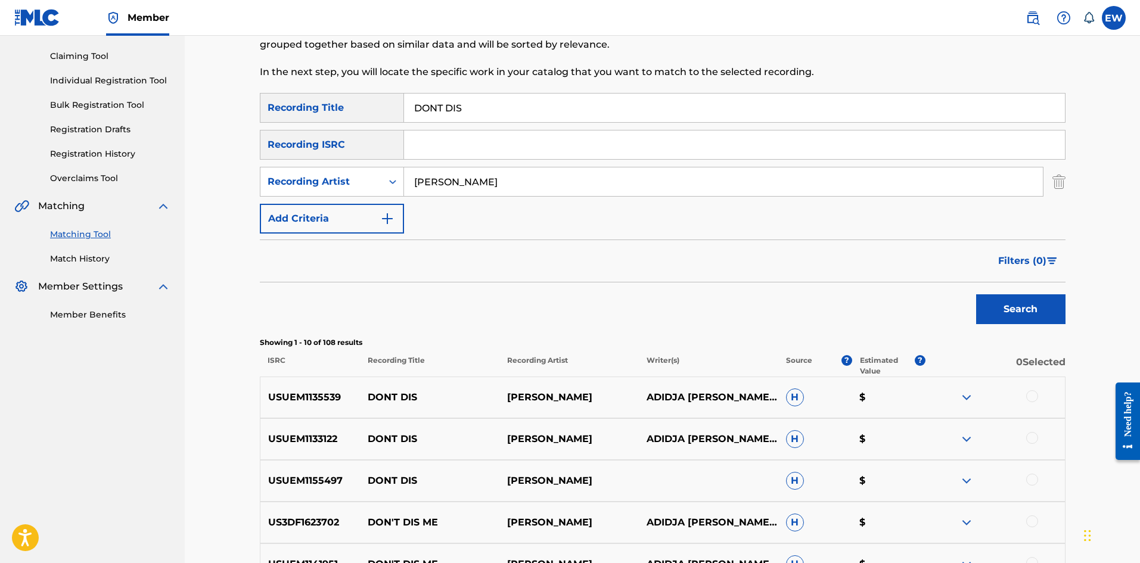
click at [1038, 396] on div at bounding box center [1032, 396] width 12 height 12
click at [1028, 436] on div at bounding box center [1032, 438] width 12 height 12
click at [1034, 482] on div at bounding box center [1032, 480] width 12 height 12
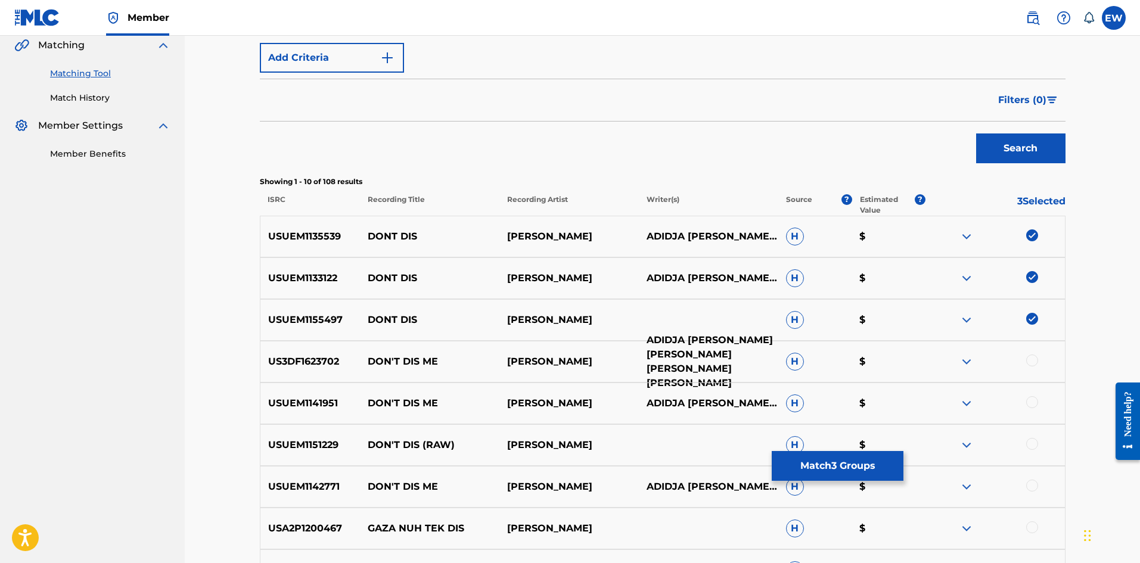
scroll to position [298, 0]
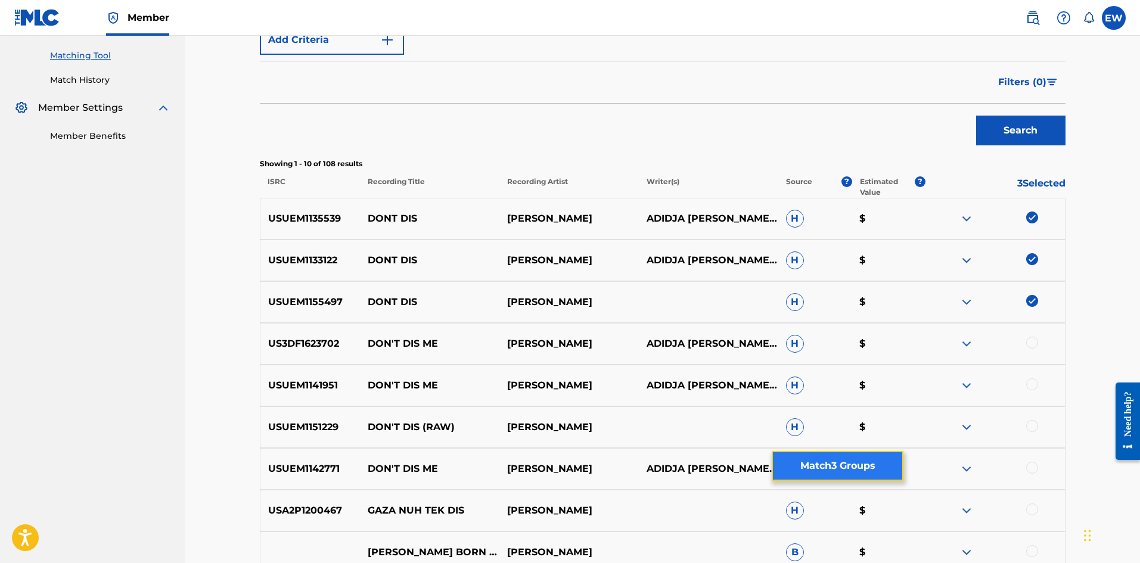
click at [810, 459] on button "Match 3 Groups" at bounding box center [838, 466] width 132 height 30
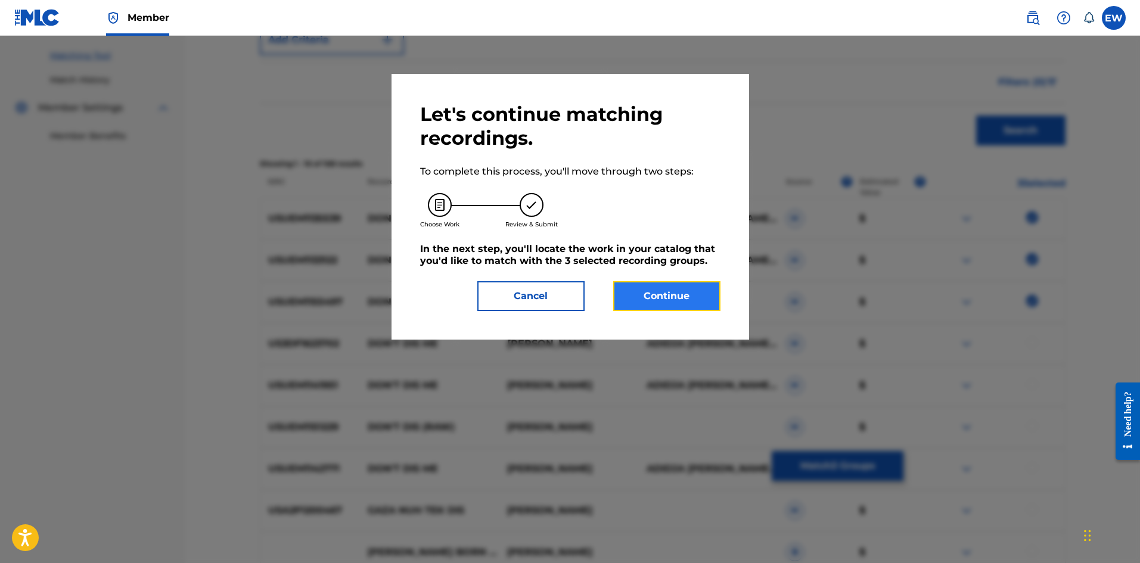
click at [664, 292] on button "Continue" at bounding box center [666, 296] width 107 height 30
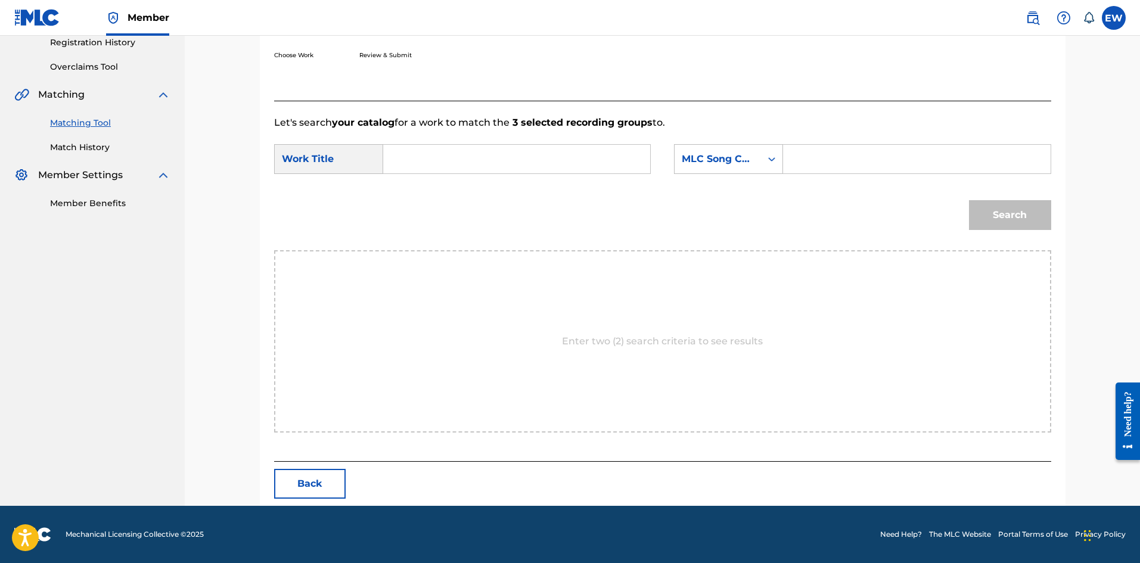
click at [555, 168] on input "Search Form" at bounding box center [516, 159] width 247 height 29
paste input "DONT DIS"
type input "DONT DIS"
click at [906, 165] on input "Search Form" at bounding box center [916, 159] width 247 height 29
paste input "D91365"
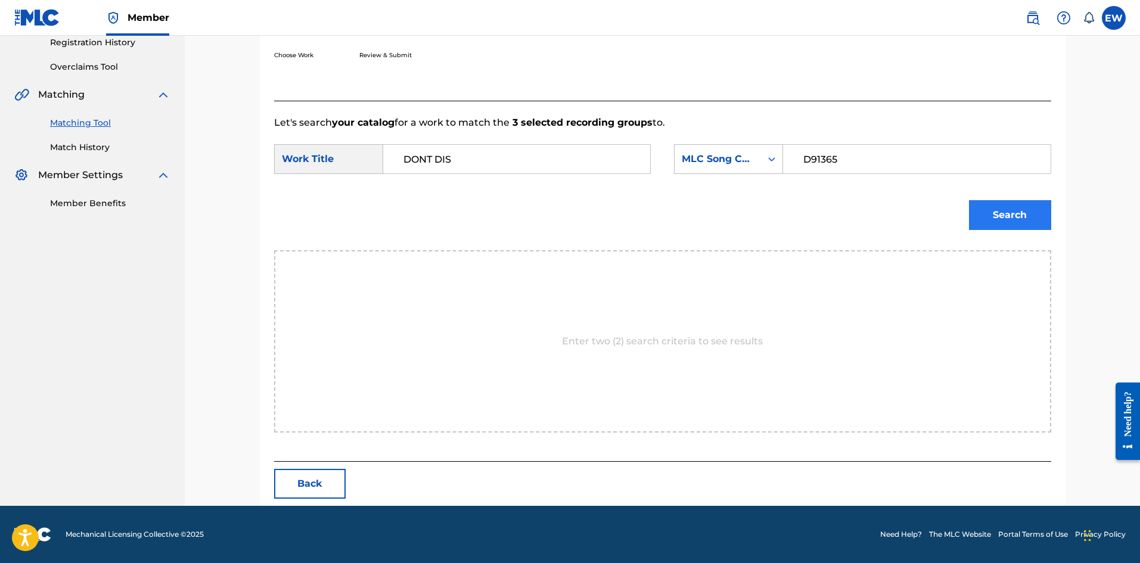
type input "D91365"
click at [1010, 202] on button "Search" at bounding box center [1010, 215] width 82 height 30
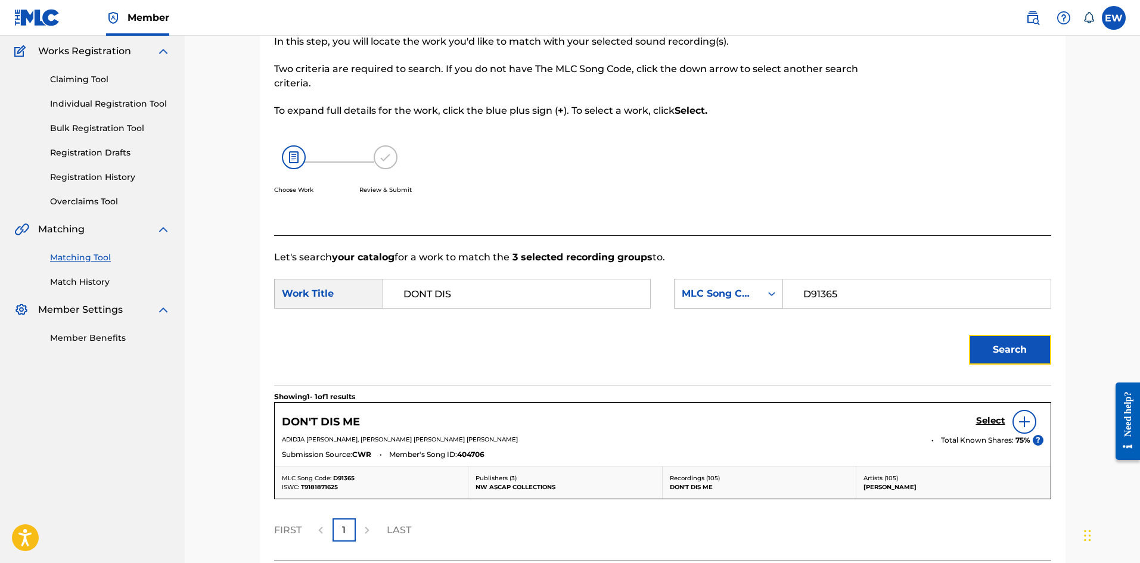
scroll to position [195, 0]
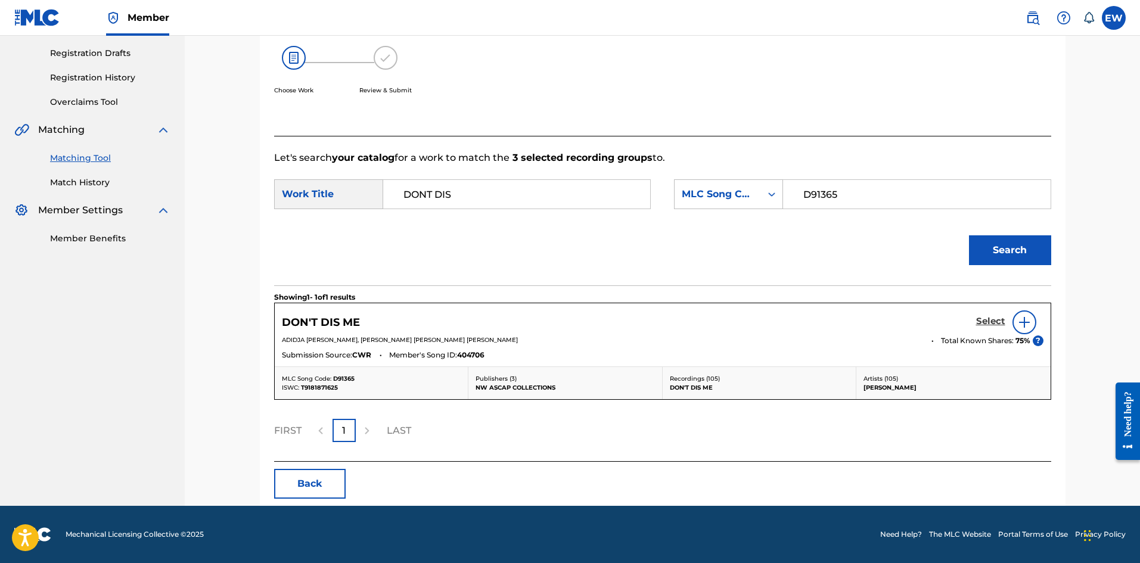
click at [992, 321] on h5 "Select" at bounding box center [990, 321] width 29 height 11
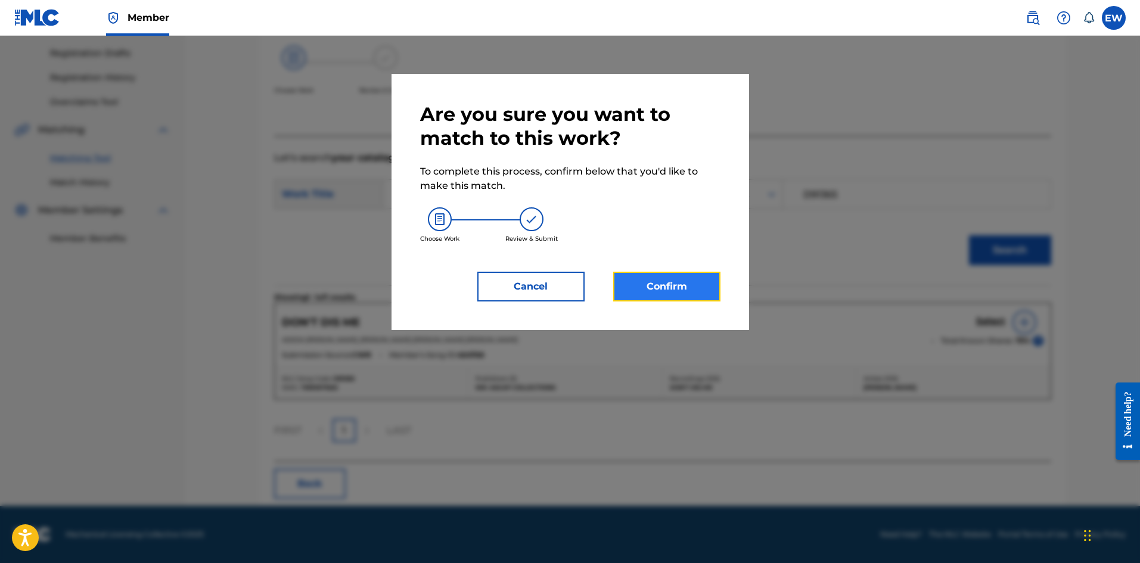
click at [713, 291] on button "Confirm" at bounding box center [666, 287] width 107 height 30
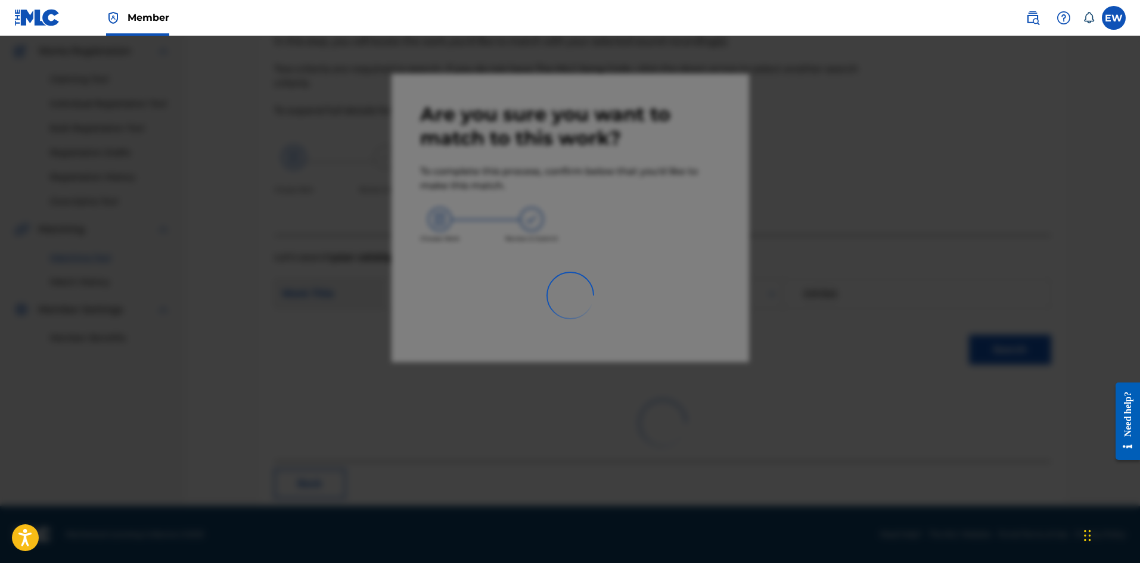
scroll to position [29, 0]
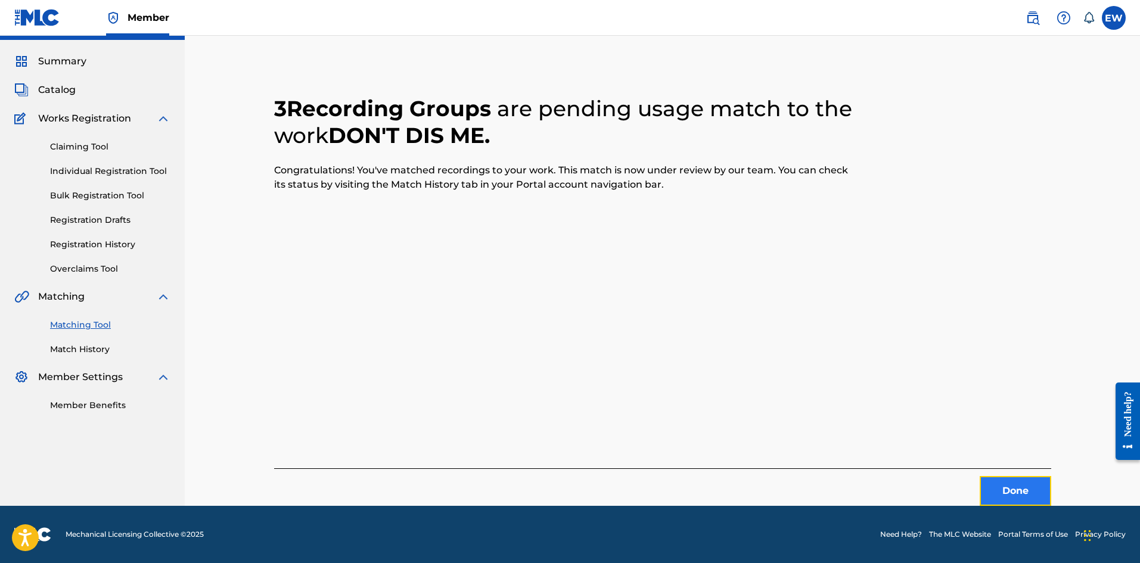
click at [1025, 484] on button "Done" at bounding box center [1016, 491] width 72 height 30
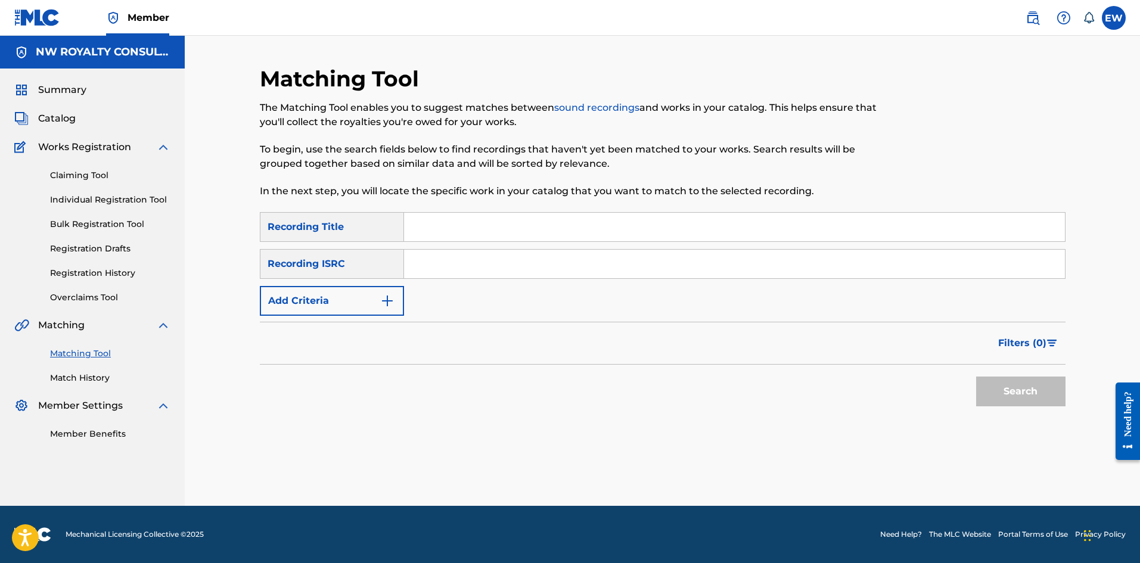
scroll to position [0, 0]
click at [332, 305] on button "Add Criteria" at bounding box center [332, 301] width 144 height 30
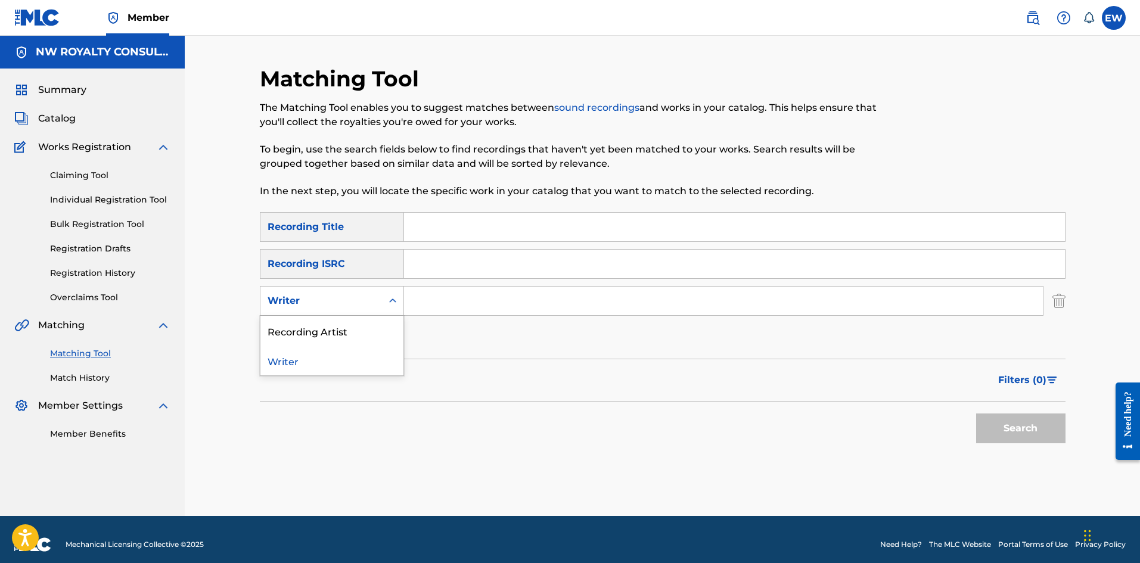
click at [332, 305] on div "Writer" at bounding box center [321, 301] width 107 height 14
click at [346, 325] on div "Recording Artist" at bounding box center [331, 331] width 143 height 30
click at [497, 312] on input "Search Form" at bounding box center [723, 301] width 639 height 29
paste input "[PERSON_NAME]"
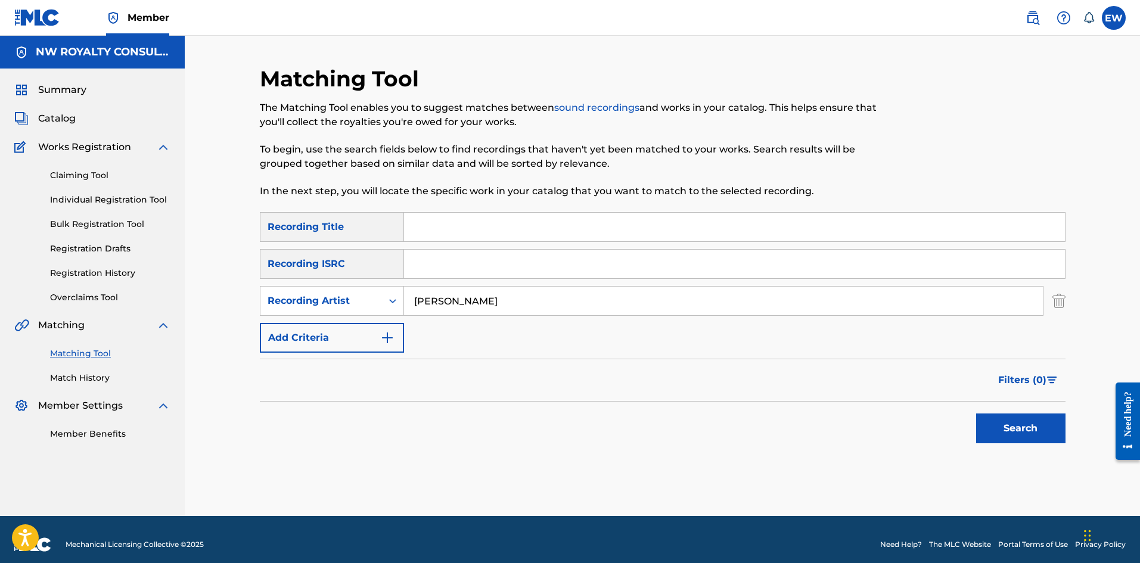
type input "[PERSON_NAME]"
click at [610, 230] on input "Search Form" at bounding box center [734, 227] width 661 height 29
paste input "DONT DIS"
type input "DONT DIS"
click at [1025, 424] on button "Search" at bounding box center [1020, 429] width 89 height 30
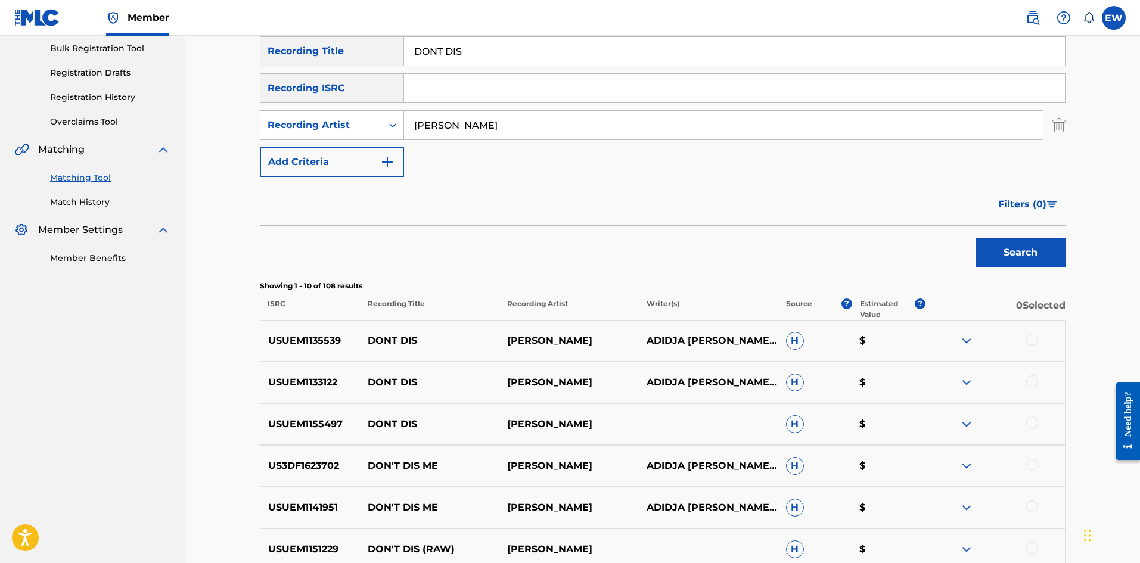
scroll to position [179, 0]
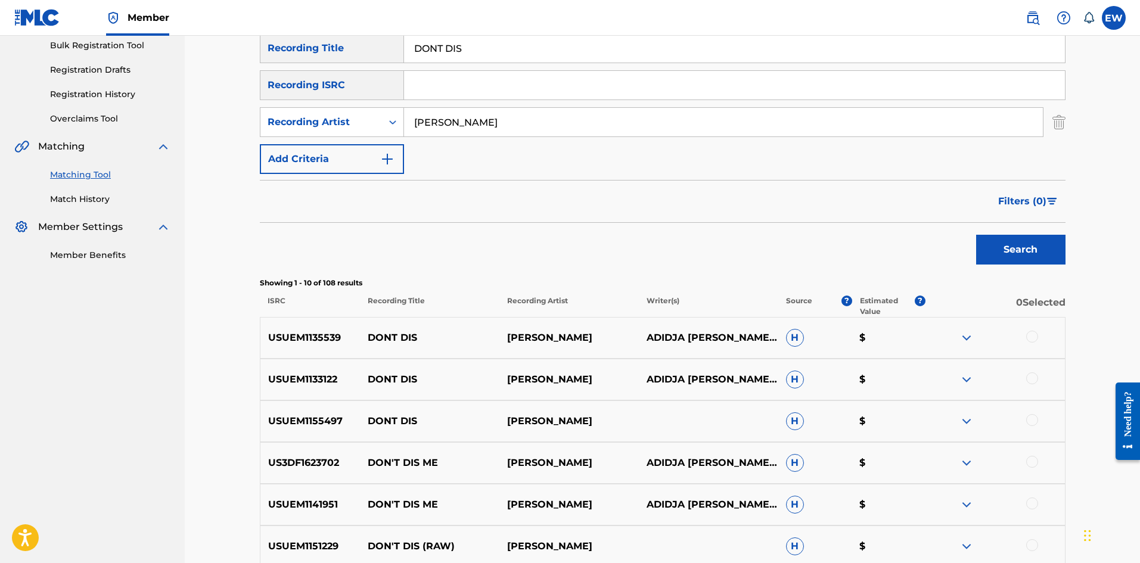
click at [1029, 333] on div at bounding box center [1032, 337] width 12 height 12
click at [1028, 375] on div at bounding box center [1032, 378] width 12 height 12
click at [1035, 424] on div at bounding box center [1032, 420] width 12 height 12
click at [831, 470] on button "Match 3 Groups" at bounding box center [838, 466] width 132 height 30
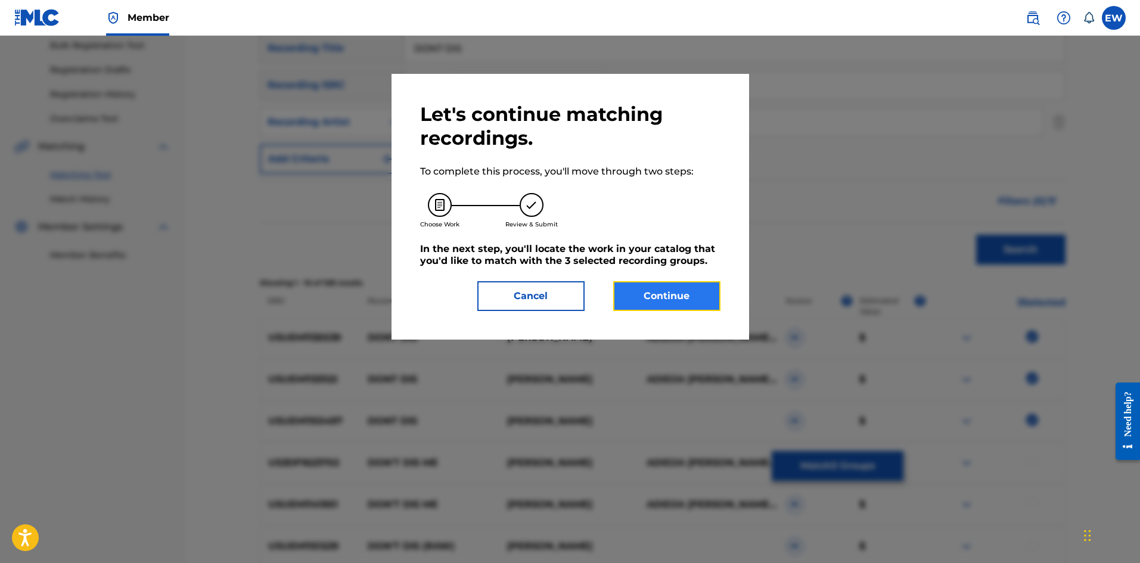
click at [658, 297] on button "Continue" at bounding box center [666, 296] width 107 height 30
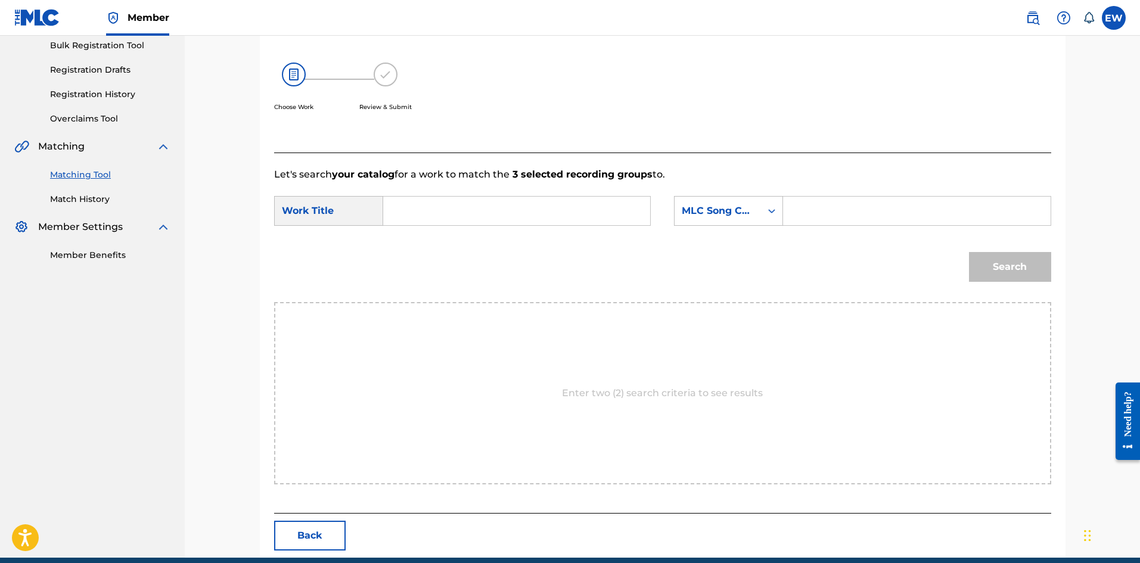
click at [481, 213] on input "Search Form" at bounding box center [516, 211] width 247 height 29
paste input "DONT DIS"
type input "DONT DIS"
click at [905, 218] on input "Search Form" at bounding box center [916, 211] width 247 height 29
paste input "DVDC2R"
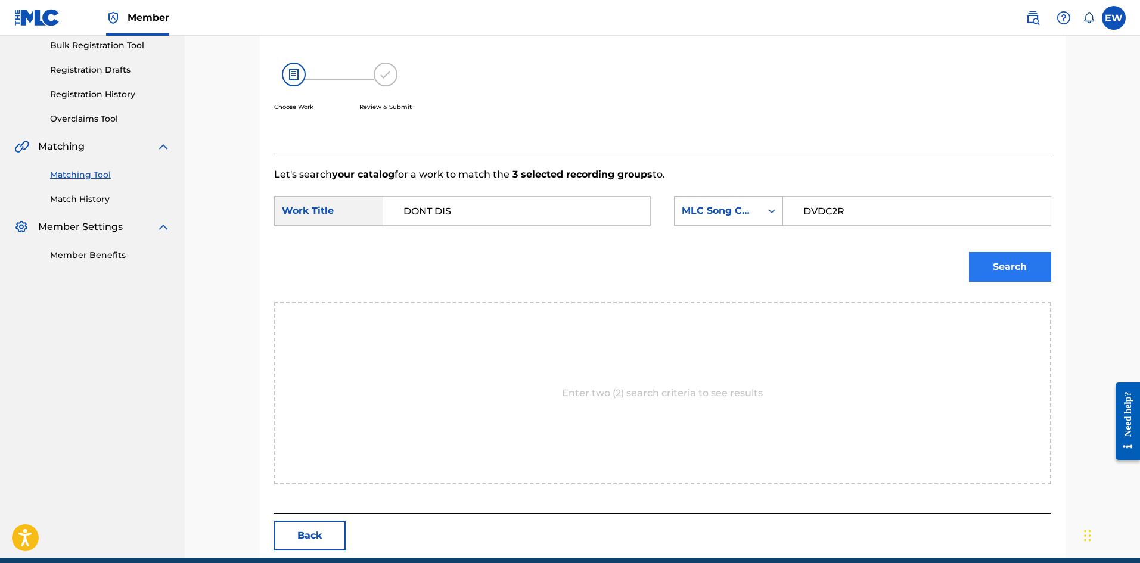
type input "DVDC2R"
click at [999, 253] on button "Search" at bounding box center [1010, 267] width 82 height 30
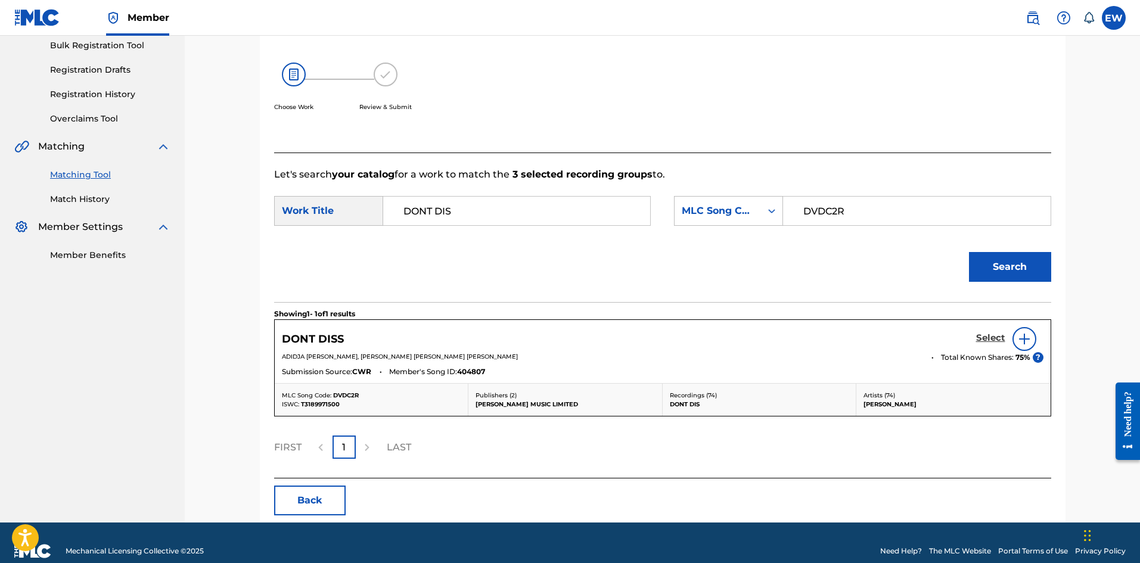
click at [994, 335] on h5 "Select" at bounding box center [990, 338] width 29 height 11
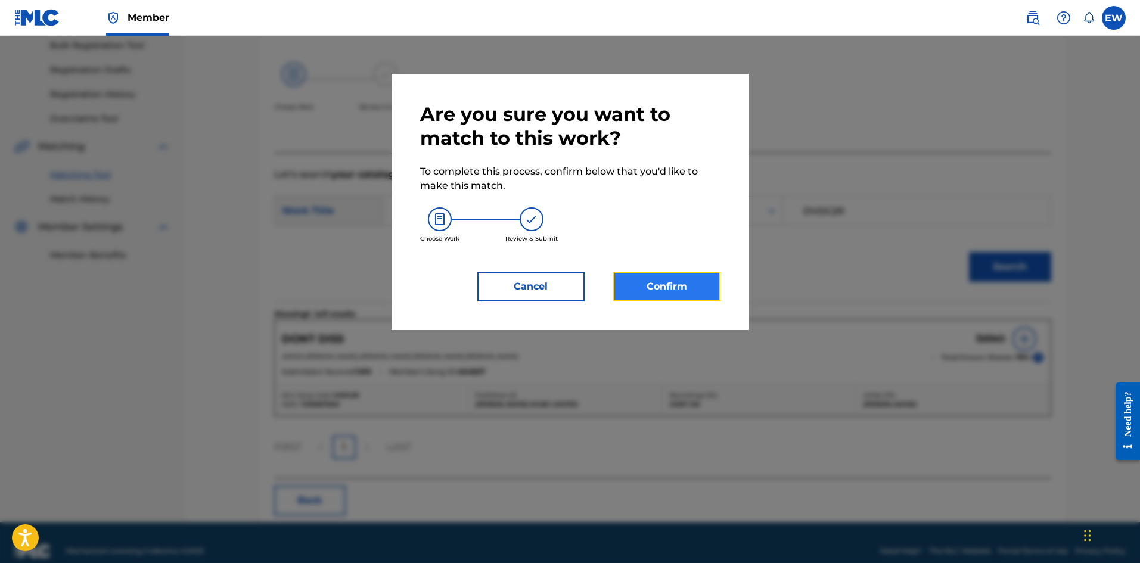
click at [682, 286] on button "Confirm" at bounding box center [666, 287] width 107 height 30
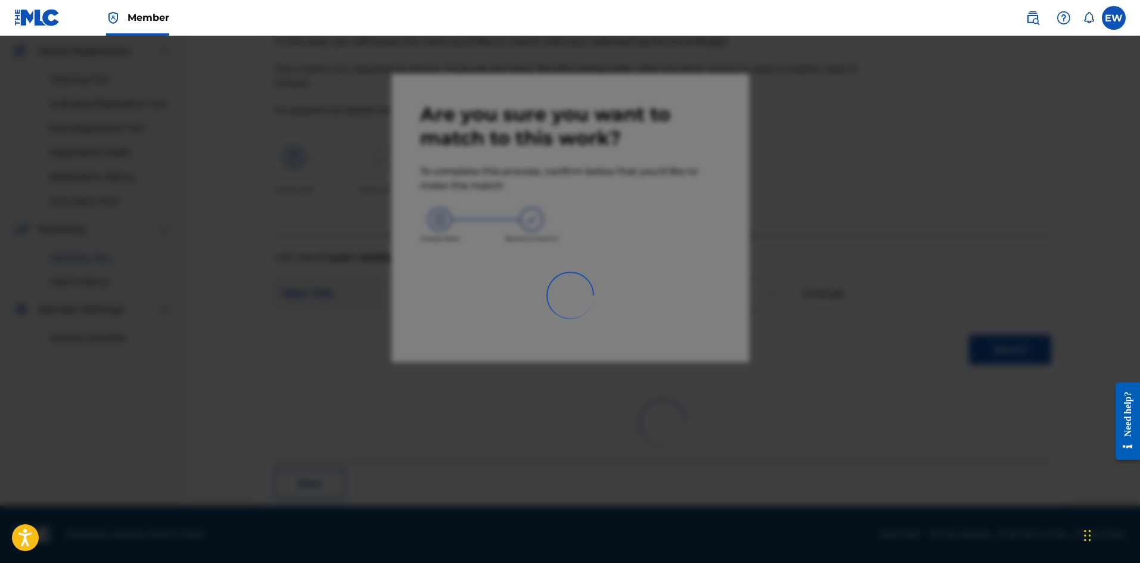
scroll to position [29, 0]
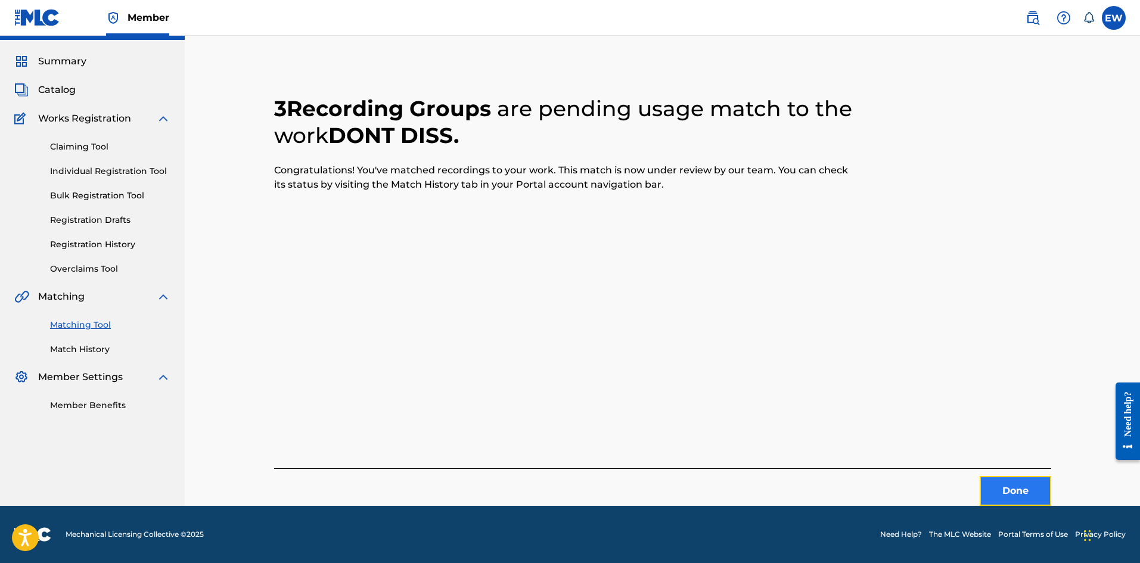
click at [1026, 498] on button "Done" at bounding box center [1016, 491] width 72 height 30
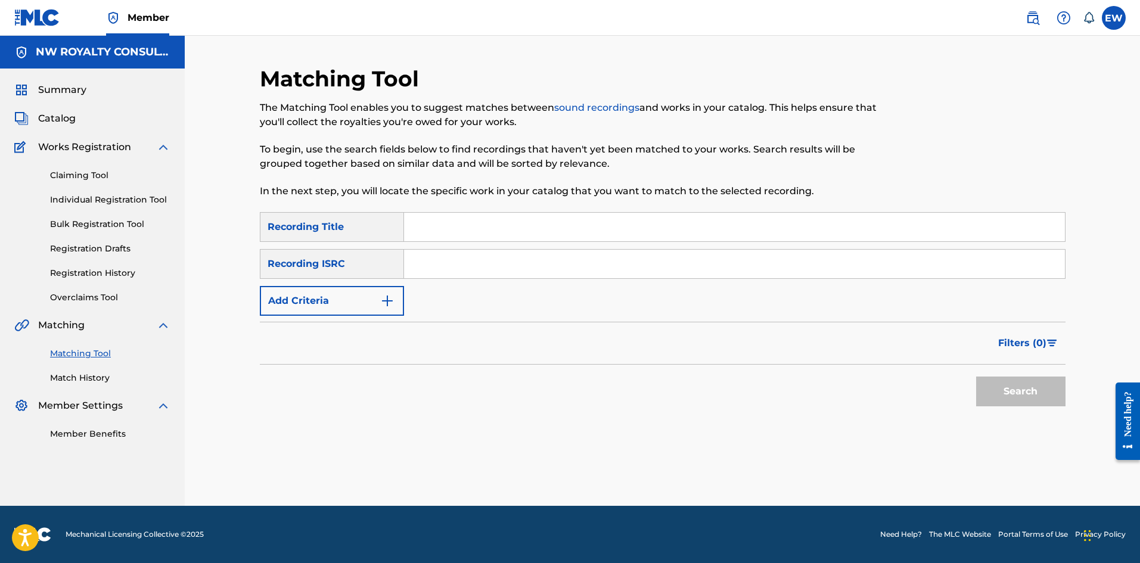
scroll to position [0, 0]
click at [277, 304] on button "Add Criteria" at bounding box center [332, 301] width 144 height 30
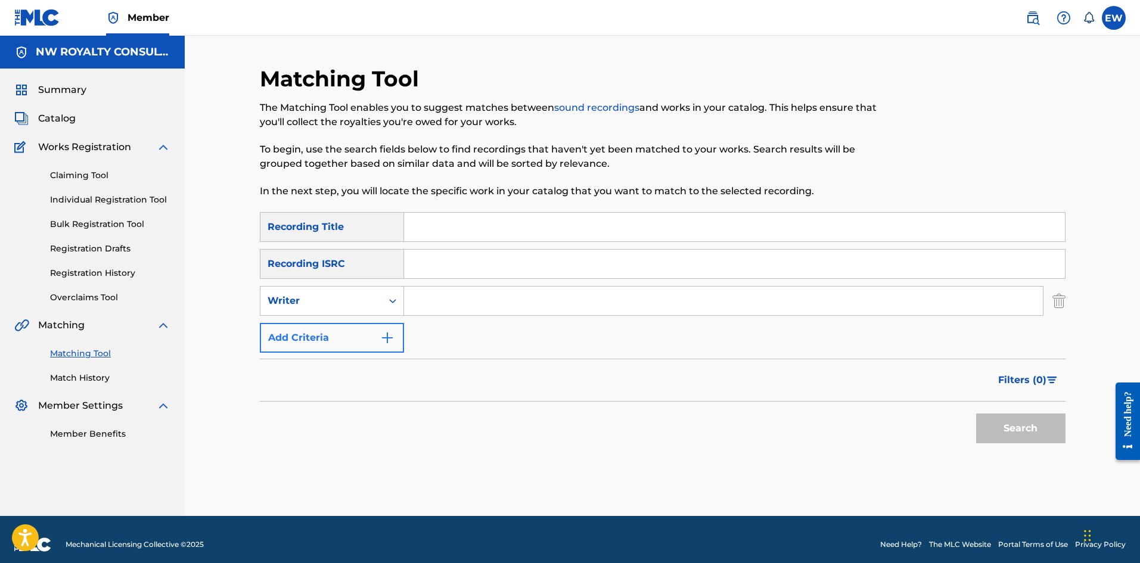
click at [277, 304] on div "Writer" at bounding box center [321, 301] width 107 height 14
drag, startPoint x: 319, startPoint y: 334, endPoint x: 444, endPoint y: 316, distance: 125.8
click at [321, 334] on div "Recording Artist" at bounding box center [331, 331] width 143 height 30
click at [533, 305] on input "Search Form" at bounding box center [723, 301] width 639 height 29
paste input "FUTURE"
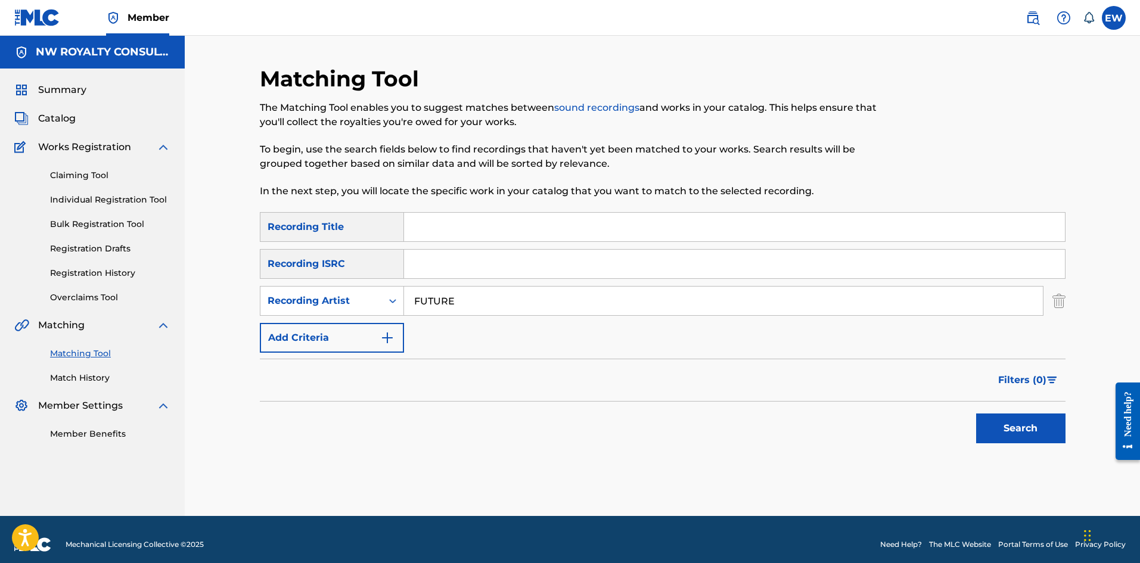
type input "FUTURE"
click at [465, 236] on input "Search Form" at bounding box center [734, 227] width 661 height 29
paste input "DOPE"
type input "DOPE"
click at [1011, 430] on button "Search" at bounding box center [1020, 429] width 89 height 30
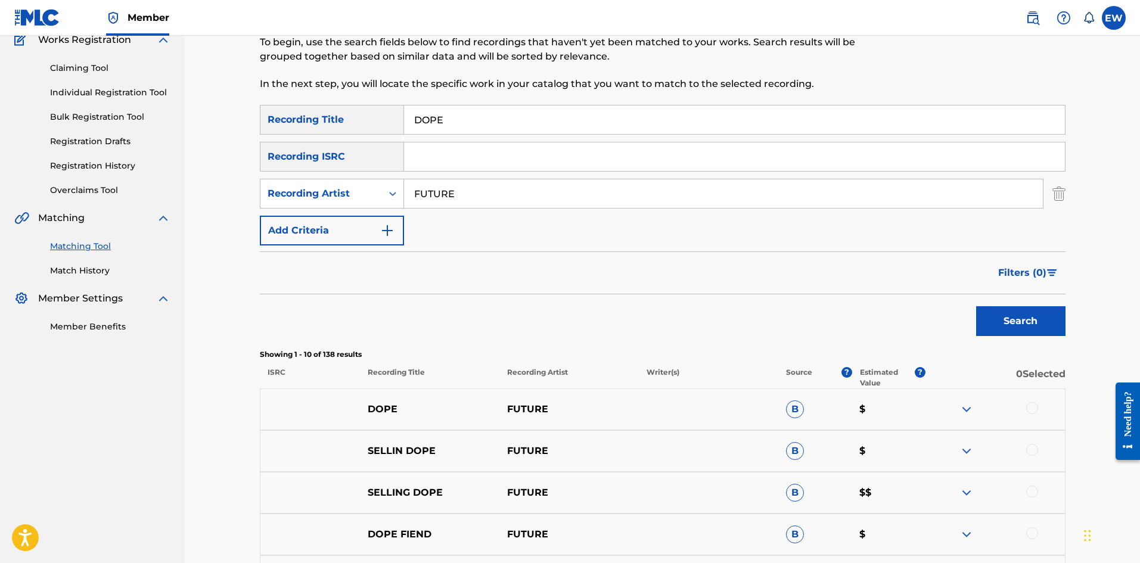
scroll to position [119, 0]
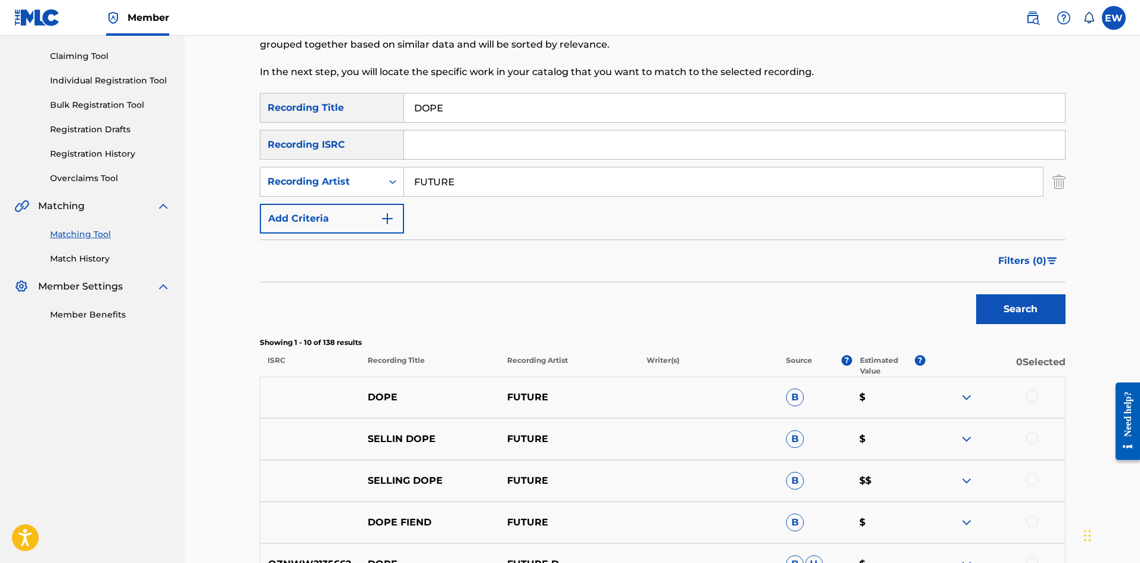
click at [1033, 395] on div at bounding box center [1032, 396] width 12 height 12
click at [815, 461] on button "Match 1 Group" at bounding box center [838, 466] width 132 height 30
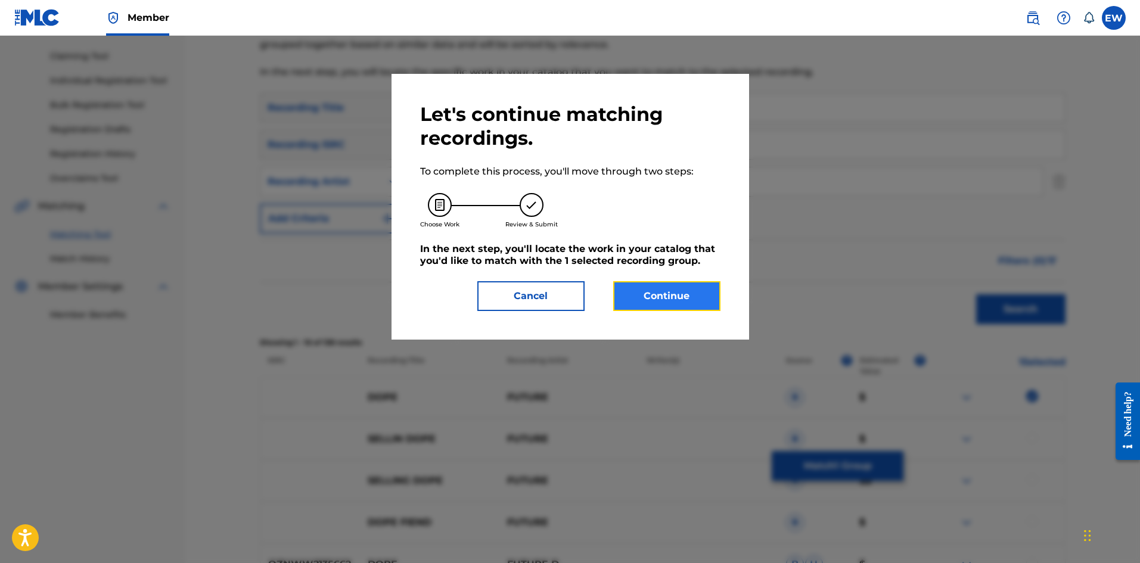
click at [666, 293] on button "Continue" at bounding box center [666, 296] width 107 height 30
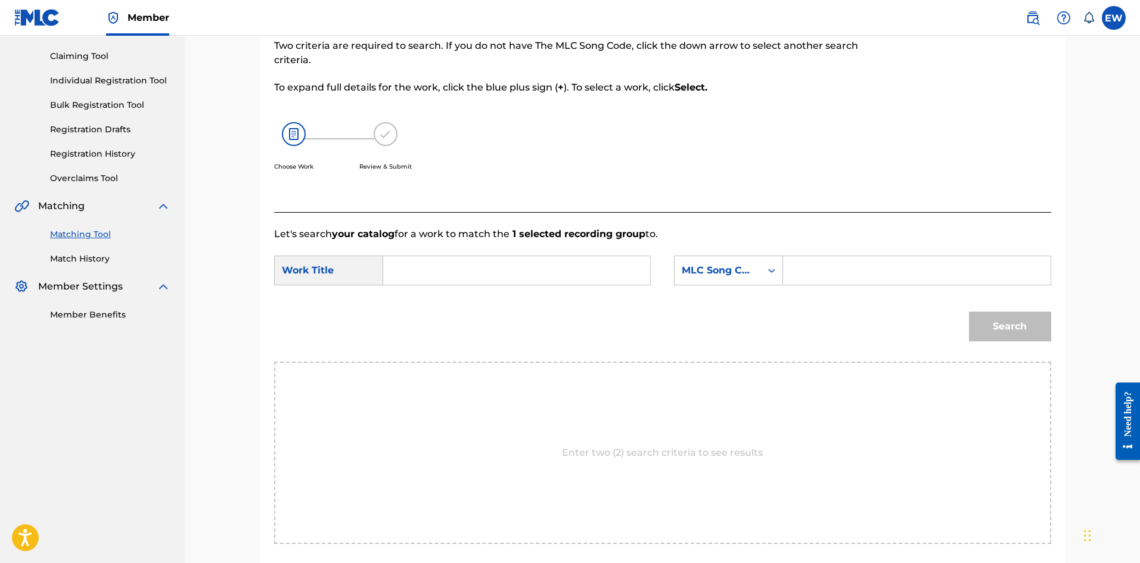
click at [593, 266] on input "Search Form" at bounding box center [516, 270] width 247 height 29
paste input "DOPE"
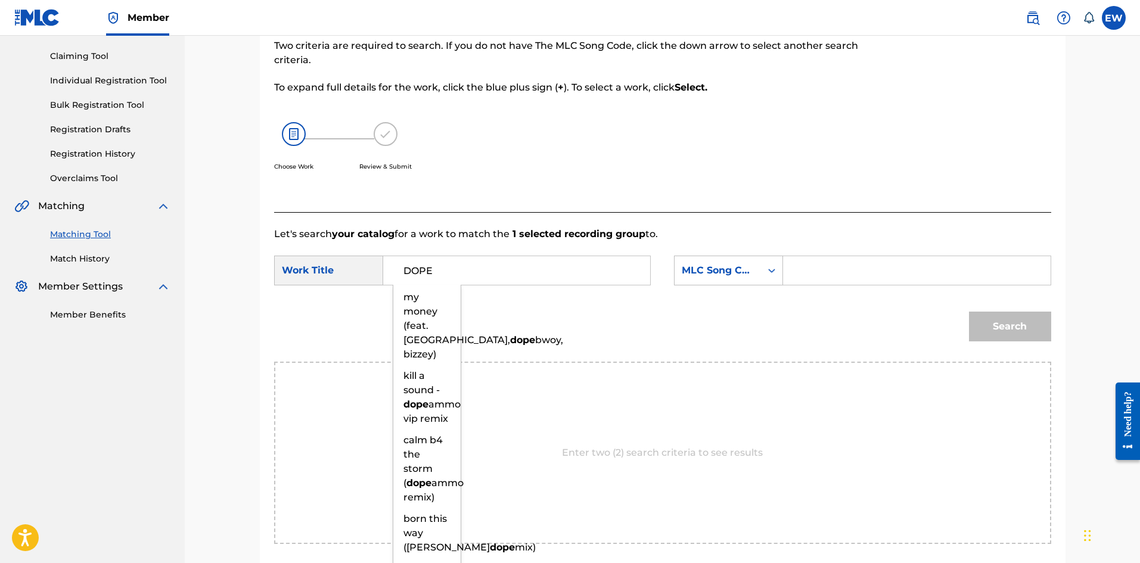
type input "DOPE"
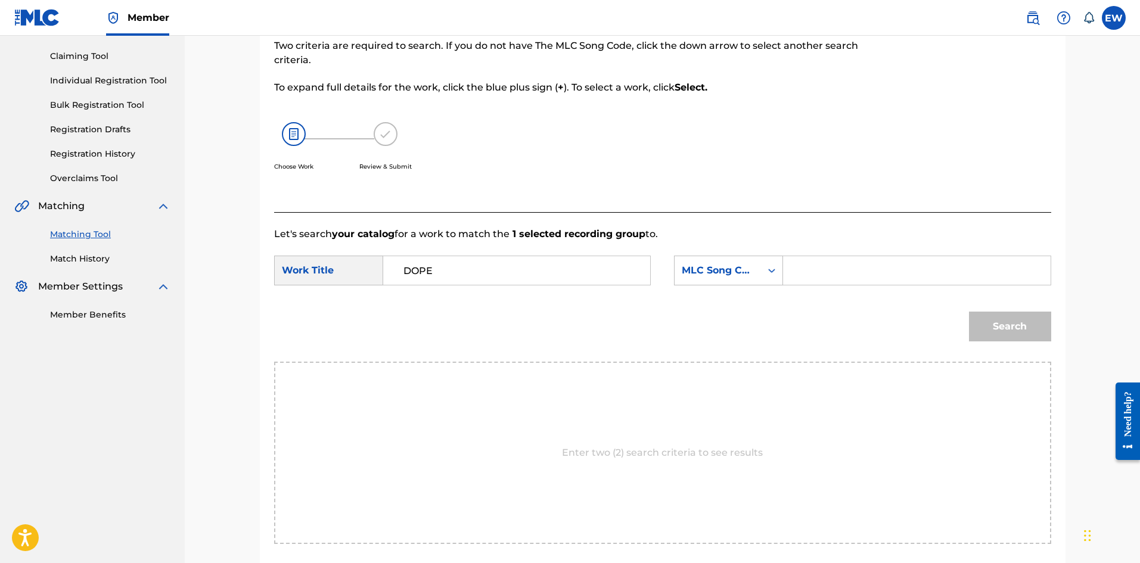
click at [863, 261] on input "Search Form" at bounding box center [916, 270] width 247 height 29
paste input "EVCC0V"
type input "EVCC0V"
click at [1012, 322] on button "Search" at bounding box center [1010, 327] width 82 height 30
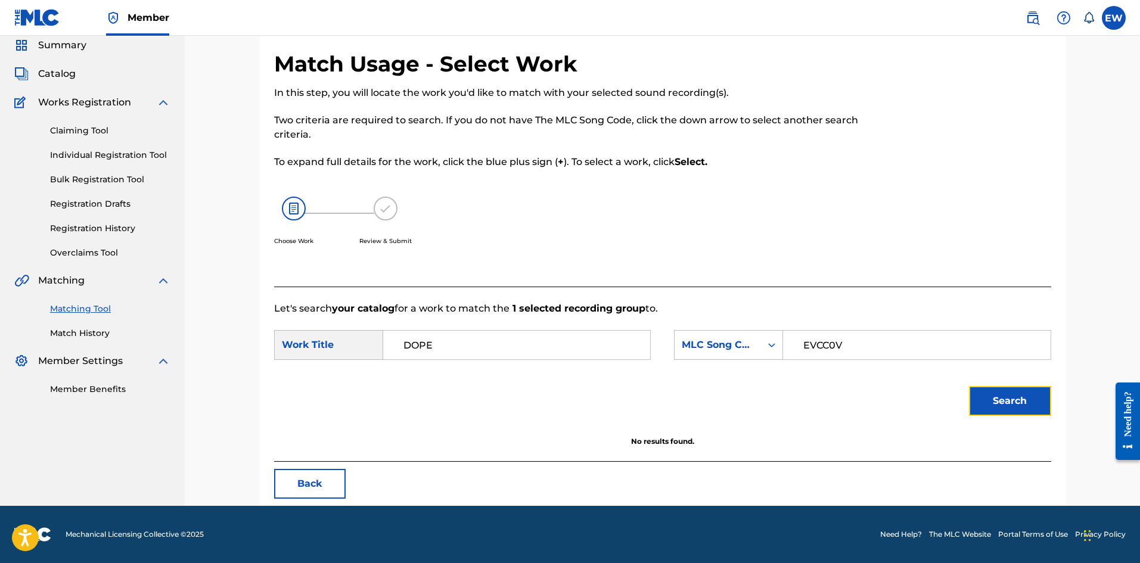
scroll to position [45, 0]
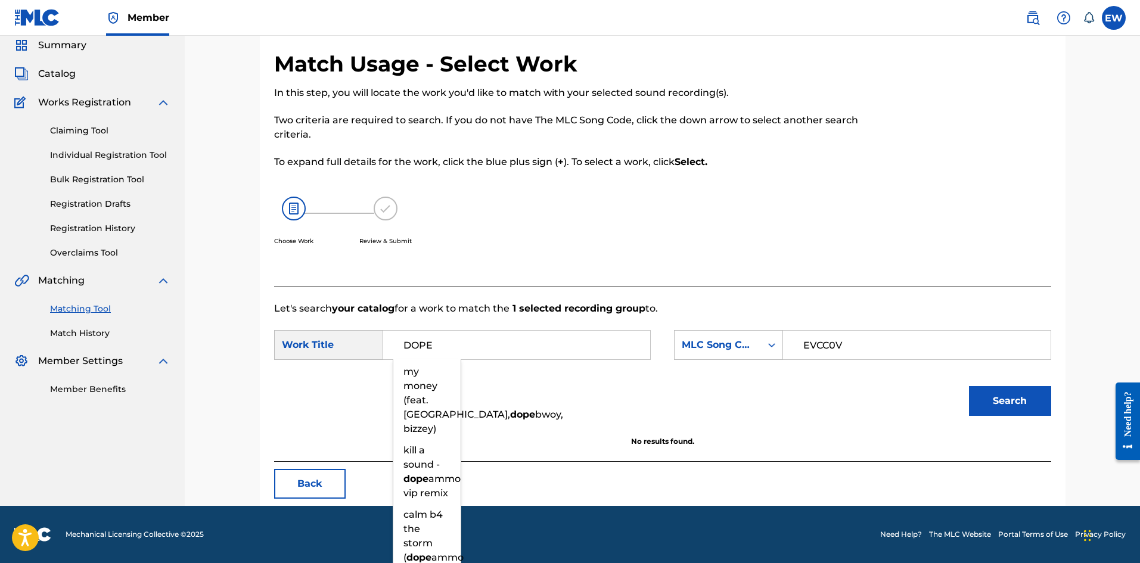
drag, startPoint x: 609, startPoint y: 349, endPoint x: 347, endPoint y: 381, distance: 263.5
click at [347, 381] on form "SearchWithCriteria8482083c-750f-4c26-bfb2-efd5de24ee4b Work Title DOPE my money…" at bounding box center [662, 376] width 777 height 120
paste input "EVERY GHETTO, EVERY CITY"
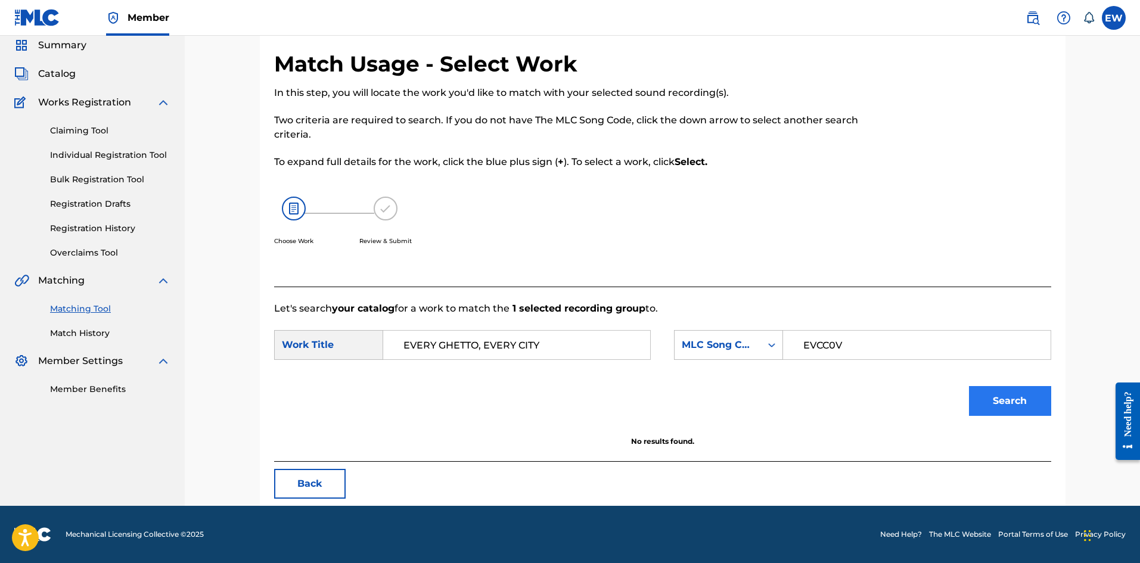
type input "EVERY GHETTO, EVERY CITY"
click at [1001, 411] on button "Search" at bounding box center [1010, 401] width 82 height 30
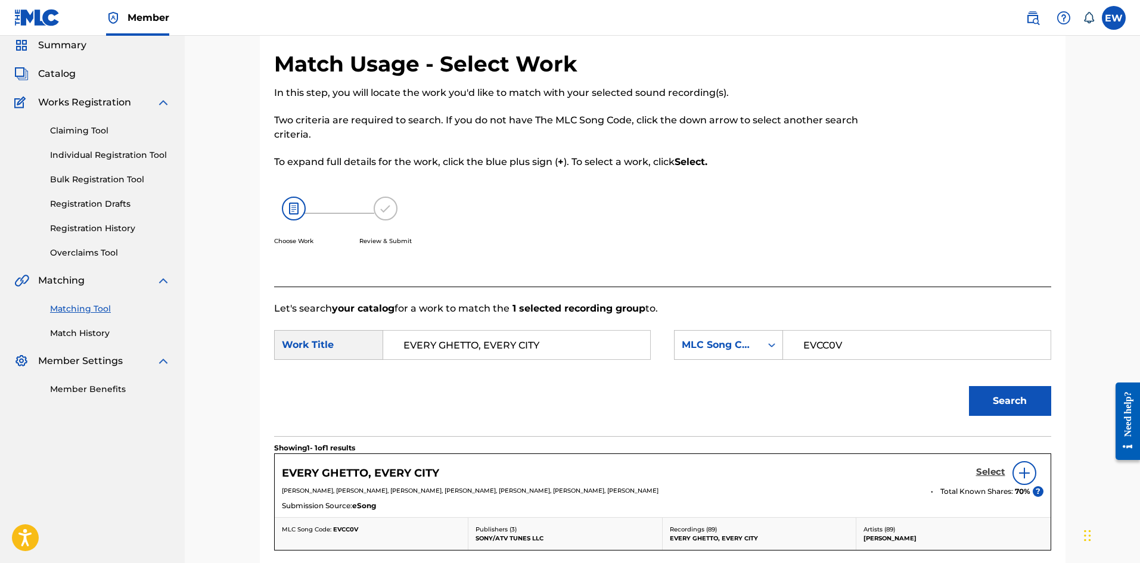
click at [997, 470] on h5 "Select" at bounding box center [990, 472] width 29 height 11
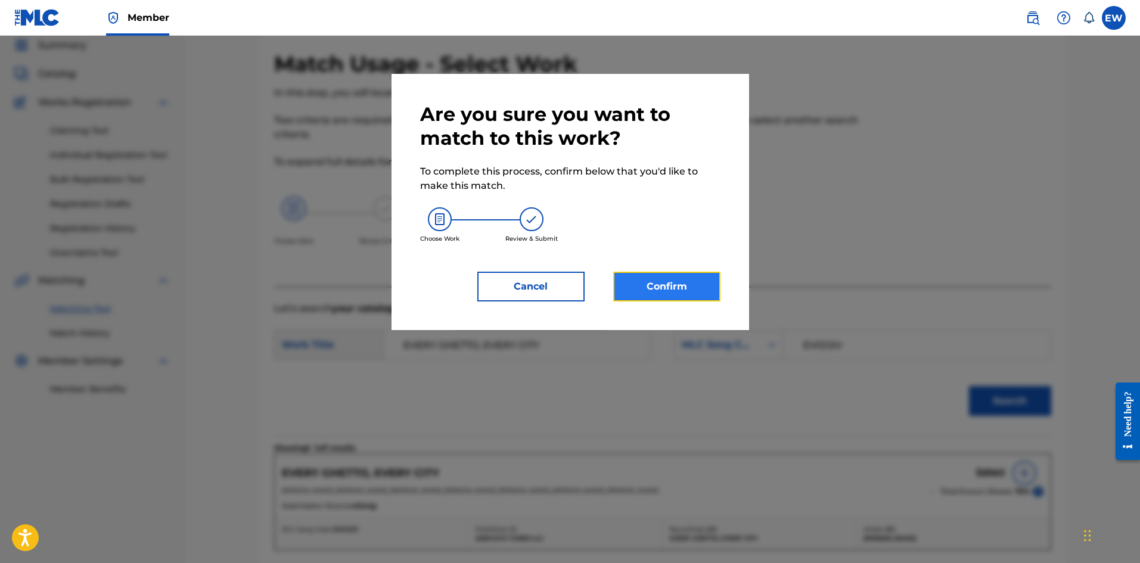
click at [670, 288] on button "Confirm" at bounding box center [666, 287] width 107 height 30
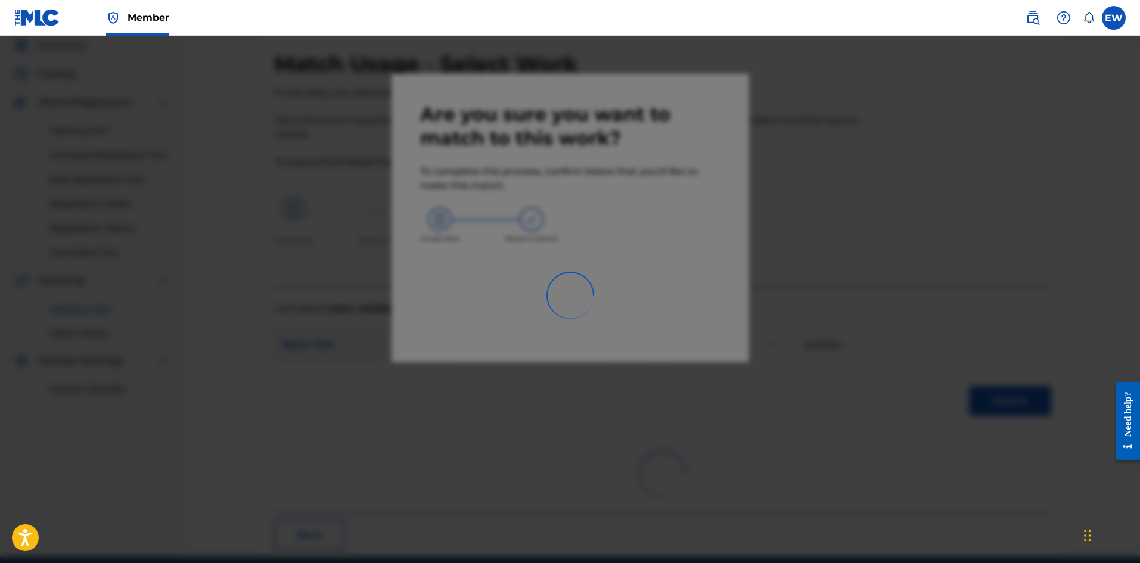
scroll to position [29, 0]
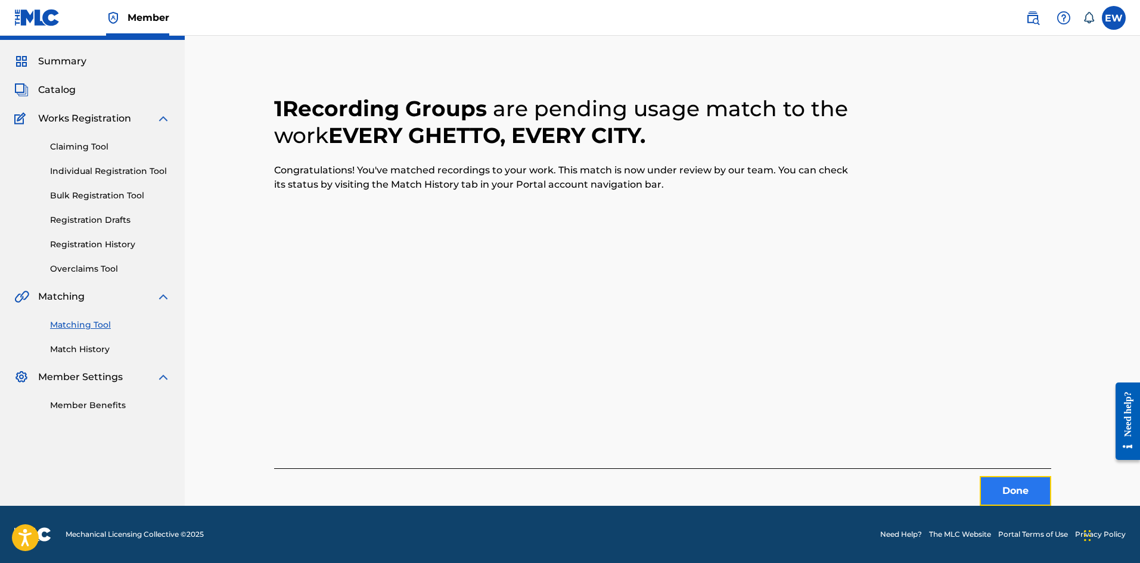
click at [1005, 488] on button "Done" at bounding box center [1016, 491] width 72 height 30
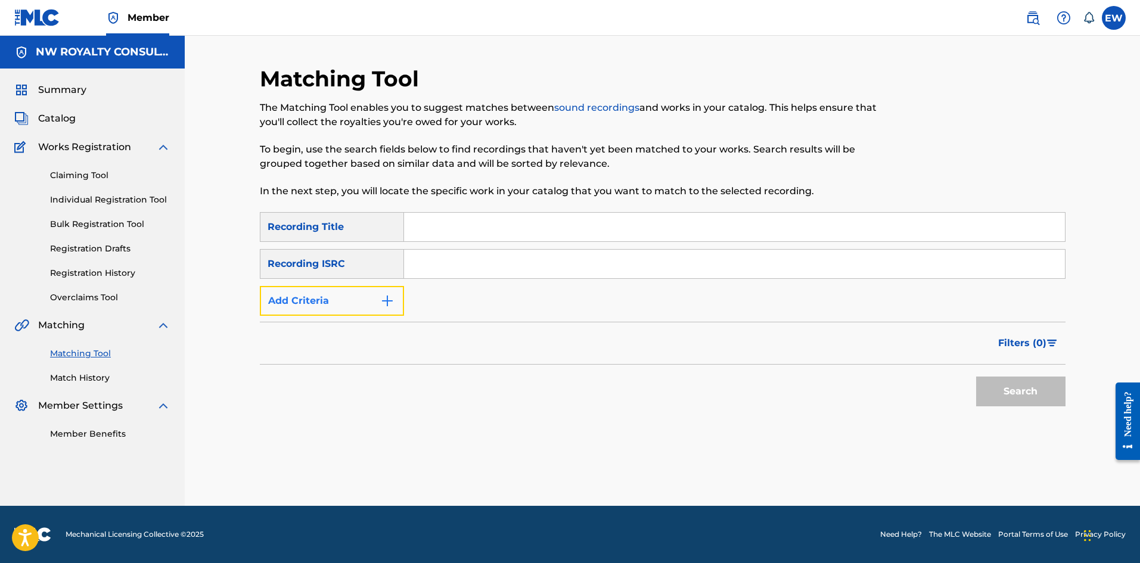
click at [338, 311] on button "Add Criteria" at bounding box center [332, 301] width 144 height 30
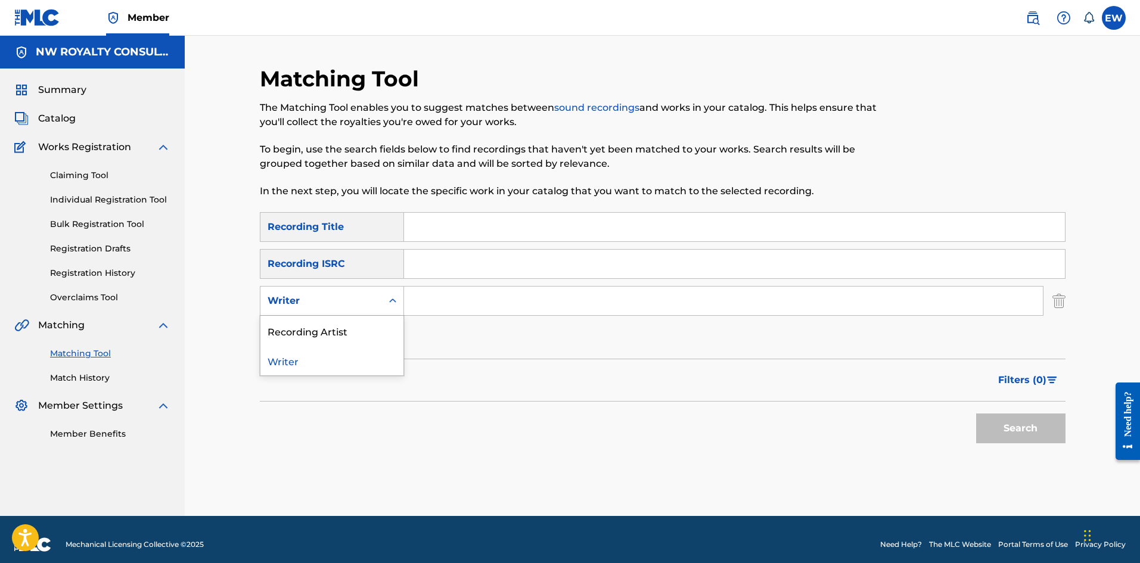
click at [338, 311] on div "Writer" at bounding box center [321, 301] width 122 height 23
click at [355, 324] on div "Recording Artist" at bounding box center [331, 331] width 143 height 30
click at [464, 305] on input "Search Form" at bounding box center [723, 301] width 639 height 29
paste input "[PERSON_NAME]"
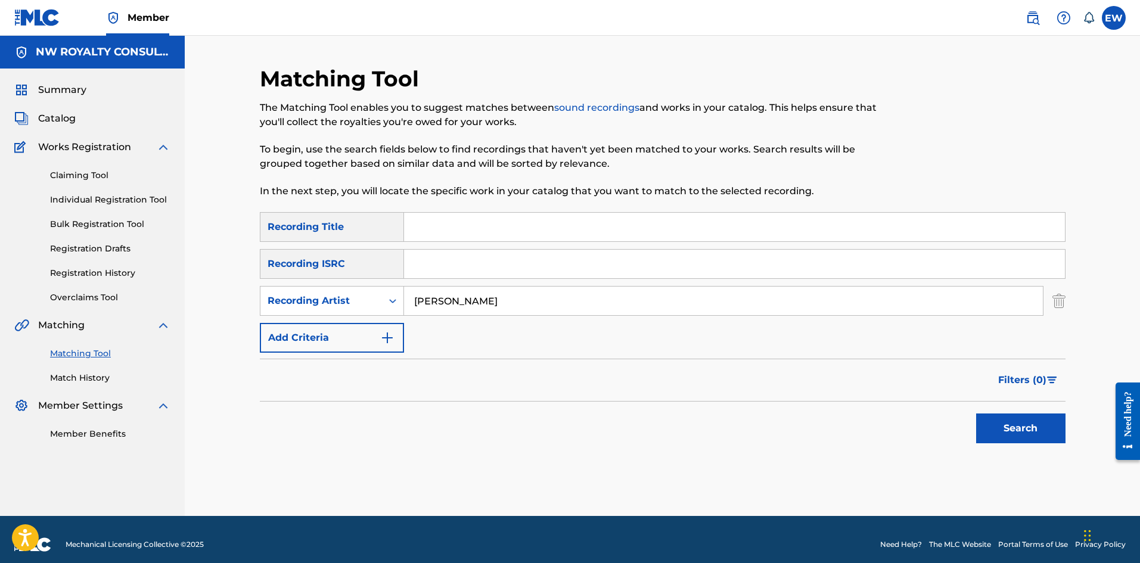
type input "[PERSON_NAME]"
click at [502, 234] on input "Search Form" at bounding box center [734, 227] width 661 height 29
paste input "DOWN IN THE TENEMENT YARD"
type input "DOWN IN THE TENEMENT YARD"
click at [1001, 432] on button "Search" at bounding box center [1020, 429] width 89 height 30
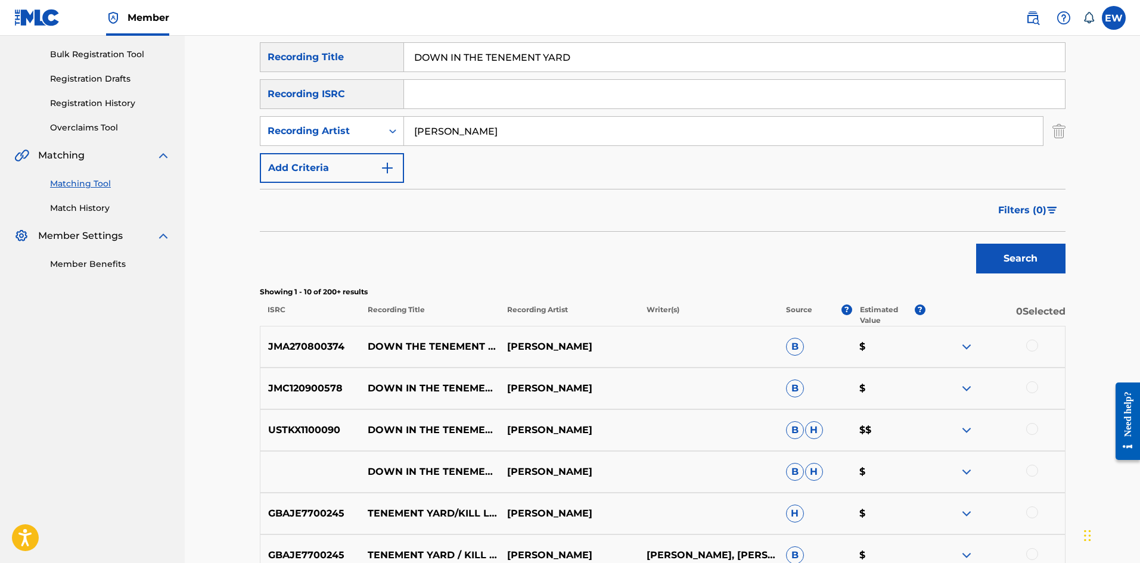
scroll to position [179, 0]
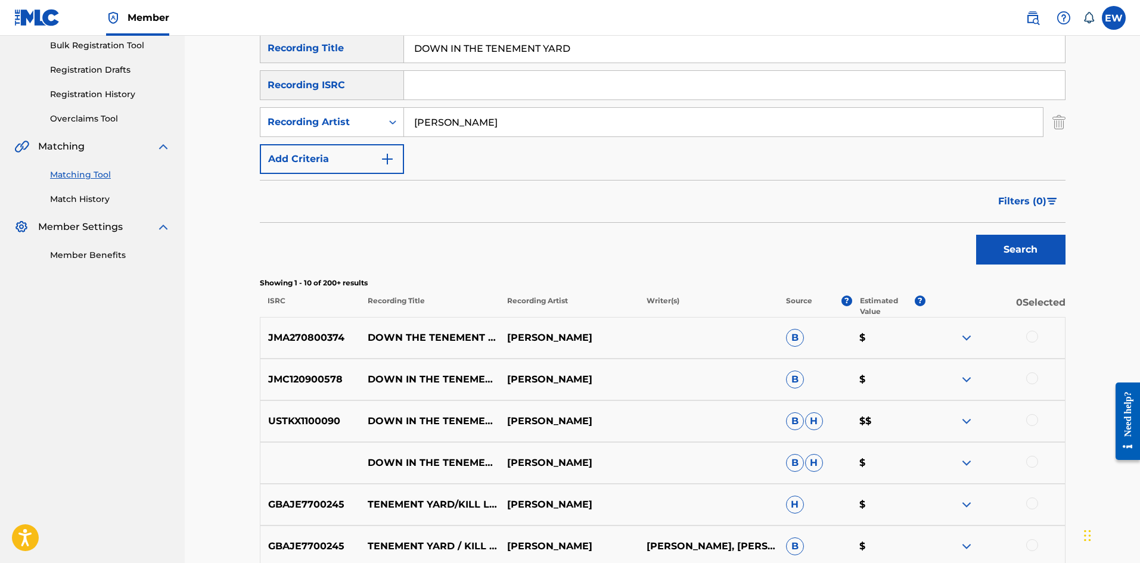
click at [1030, 336] on div at bounding box center [1032, 337] width 12 height 12
click at [1030, 377] on div at bounding box center [1032, 378] width 12 height 12
click at [1032, 418] on div at bounding box center [1032, 420] width 12 height 12
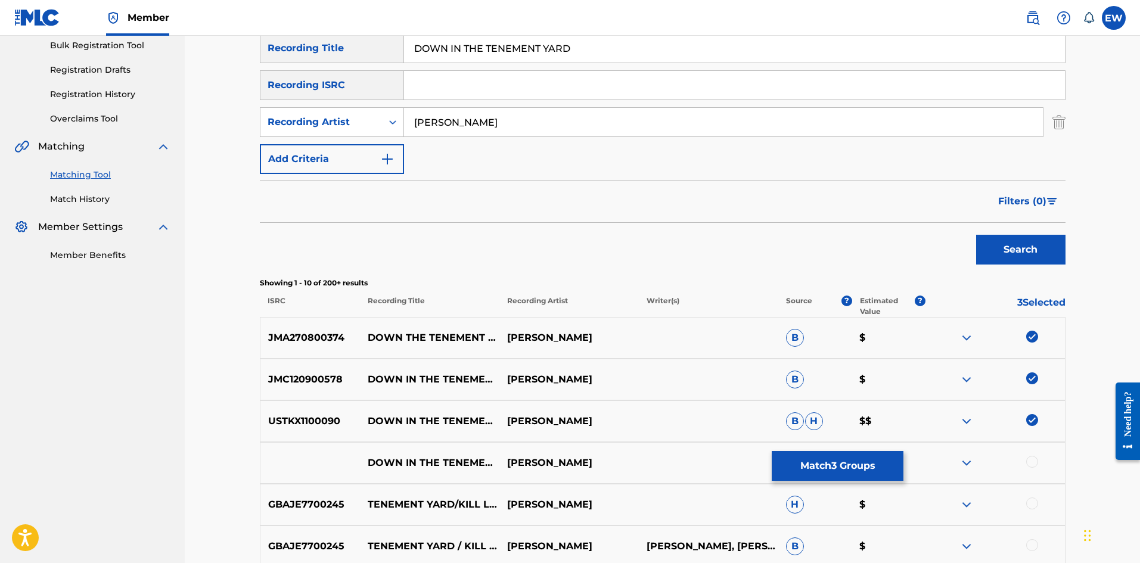
click at [1033, 463] on div at bounding box center [1032, 462] width 12 height 12
click at [789, 456] on button "Match 4 Groups" at bounding box center [838, 466] width 132 height 30
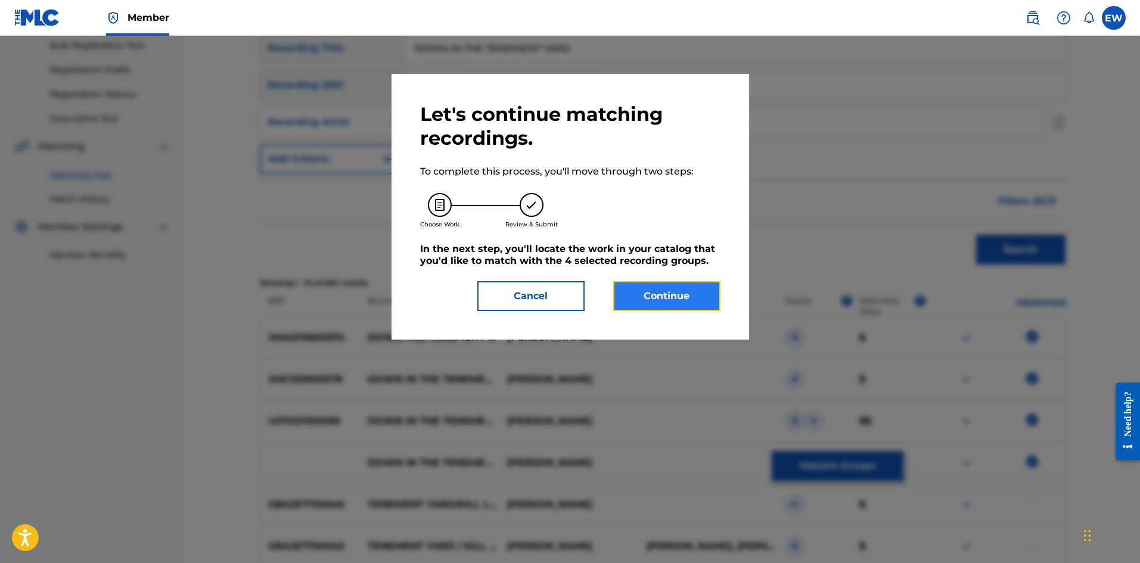
click at [673, 284] on button "Continue" at bounding box center [666, 296] width 107 height 30
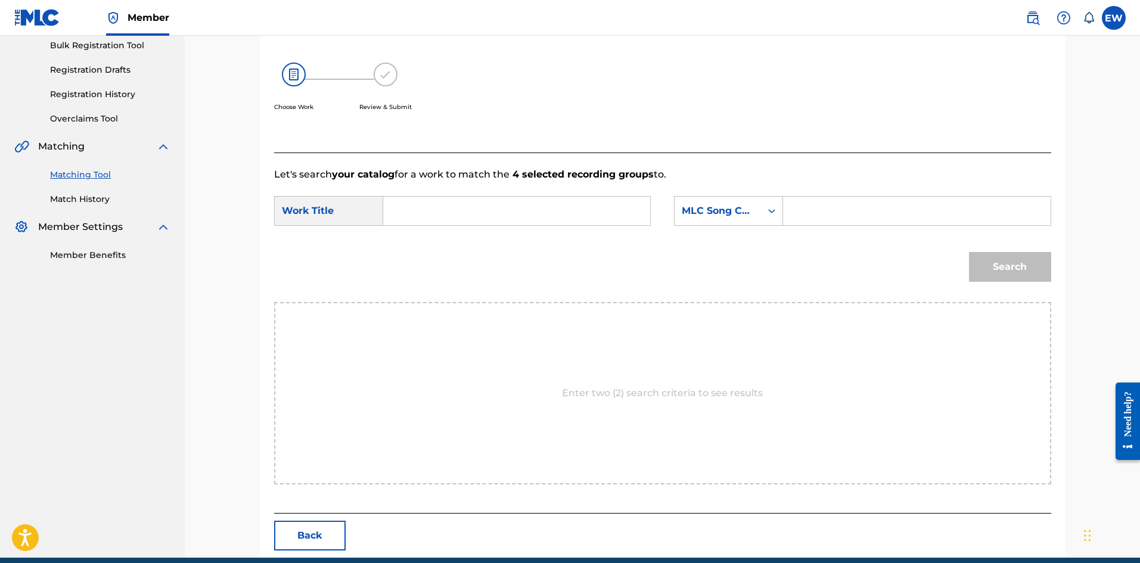
click at [445, 206] on input "Search Form" at bounding box center [516, 211] width 247 height 29
paste input "DOWN IN THE TENEMENT YARD"
type input "DOWN IN THE TENEMENT YARD"
click at [792, 213] on div "Search Form" at bounding box center [917, 211] width 268 height 30
click at [811, 212] on input "Search Form" at bounding box center [916, 211] width 247 height 29
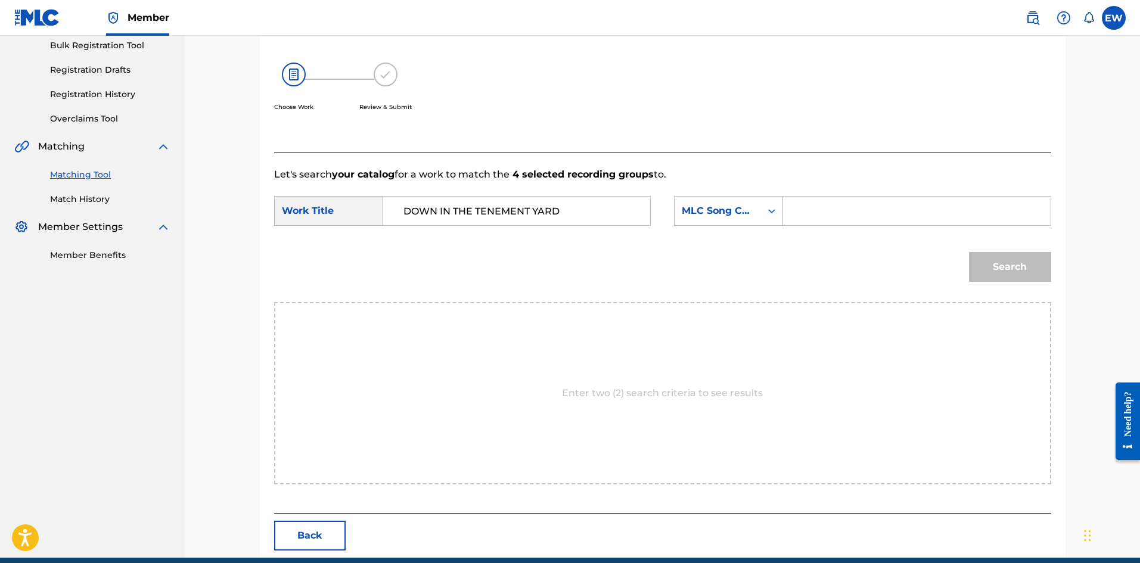
paste input "CA043A"
type input "CA043A"
click at [1026, 268] on button "Search" at bounding box center [1010, 267] width 82 height 30
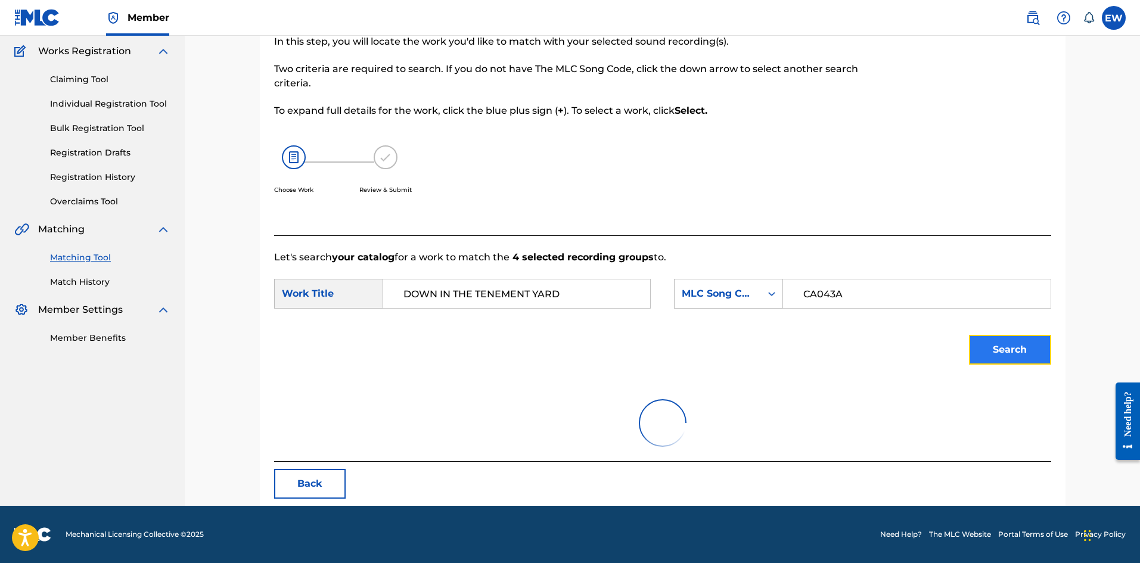
scroll to position [45, 0]
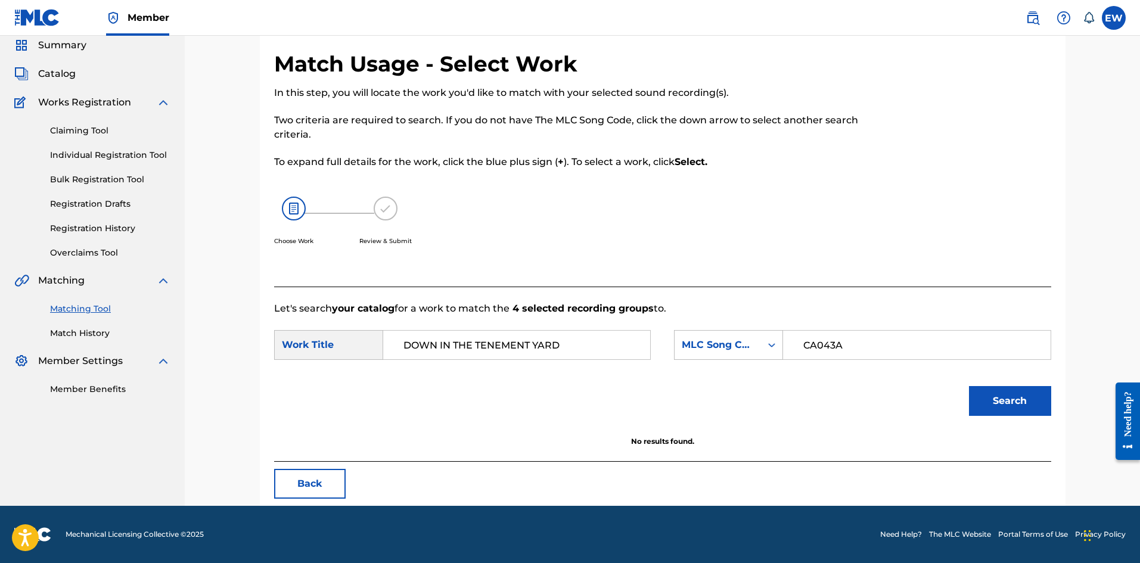
drag, startPoint x: 595, startPoint y: 350, endPoint x: 287, endPoint y: 355, distance: 308.2
click at [287, 356] on div "SearchWithCriteria8482083c-750f-4c26-bfb2-efd5de24ee4b Work Title DOWN IN THE T…" at bounding box center [462, 345] width 377 height 30
paste input "CAAH GET BROWN"
type input "CAAH GET BROWN"
click at [1005, 394] on button "Search" at bounding box center [1010, 401] width 82 height 30
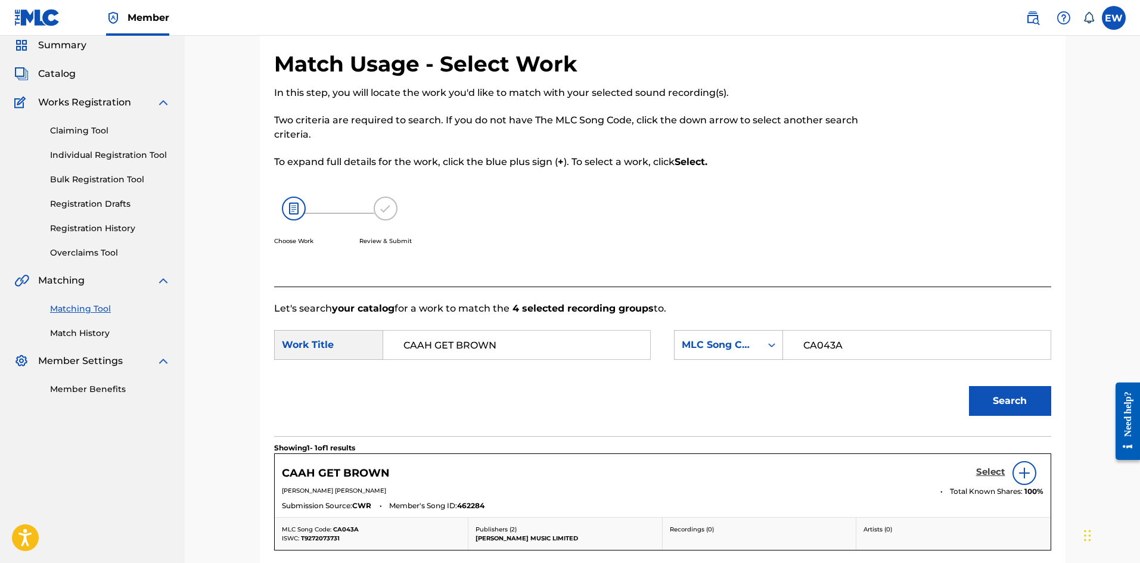
click at [999, 473] on h5 "Select" at bounding box center [990, 472] width 29 height 11
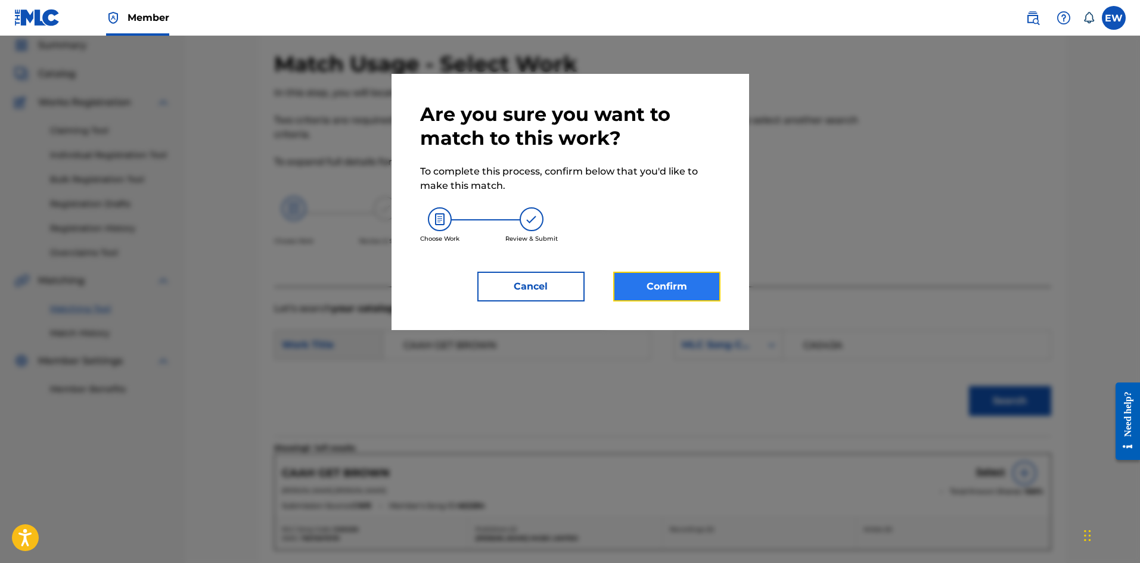
click at [635, 286] on button "Confirm" at bounding box center [666, 287] width 107 height 30
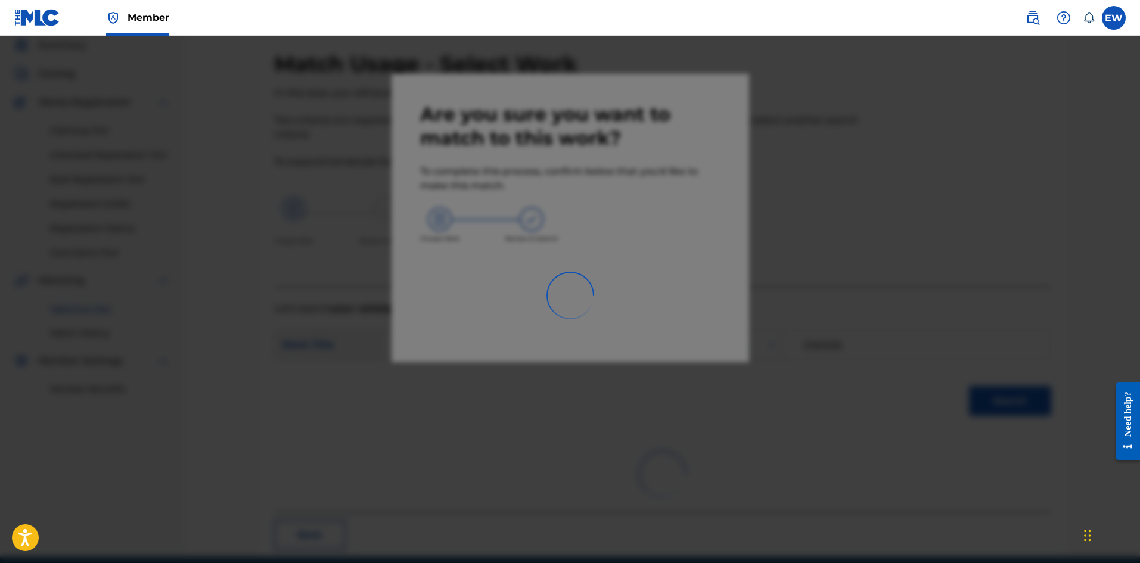
scroll to position [29, 0]
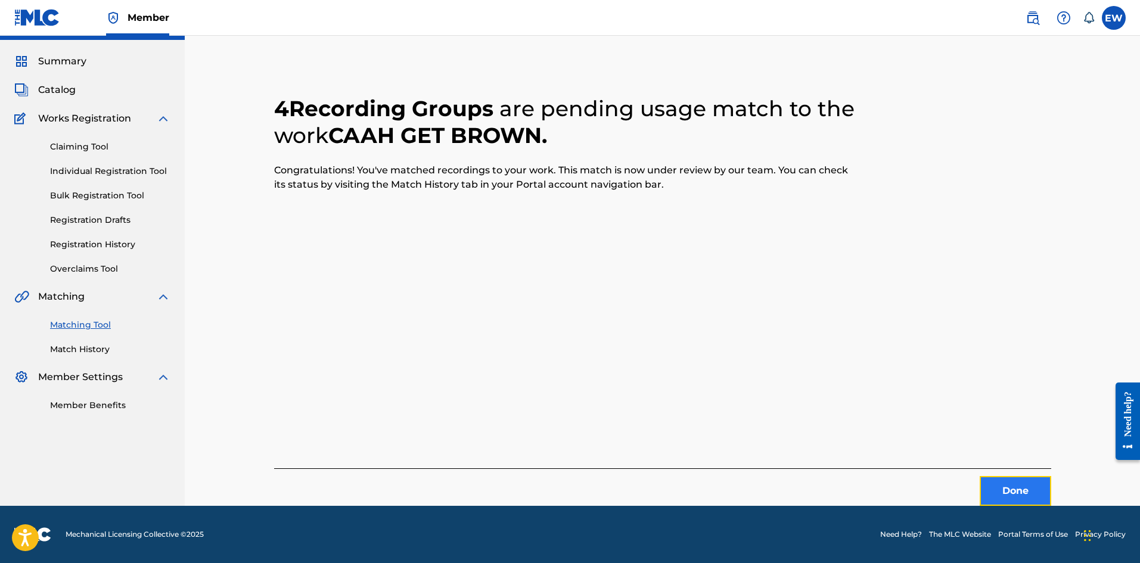
click at [1005, 489] on button "Done" at bounding box center [1016, 491] width 72 height 30
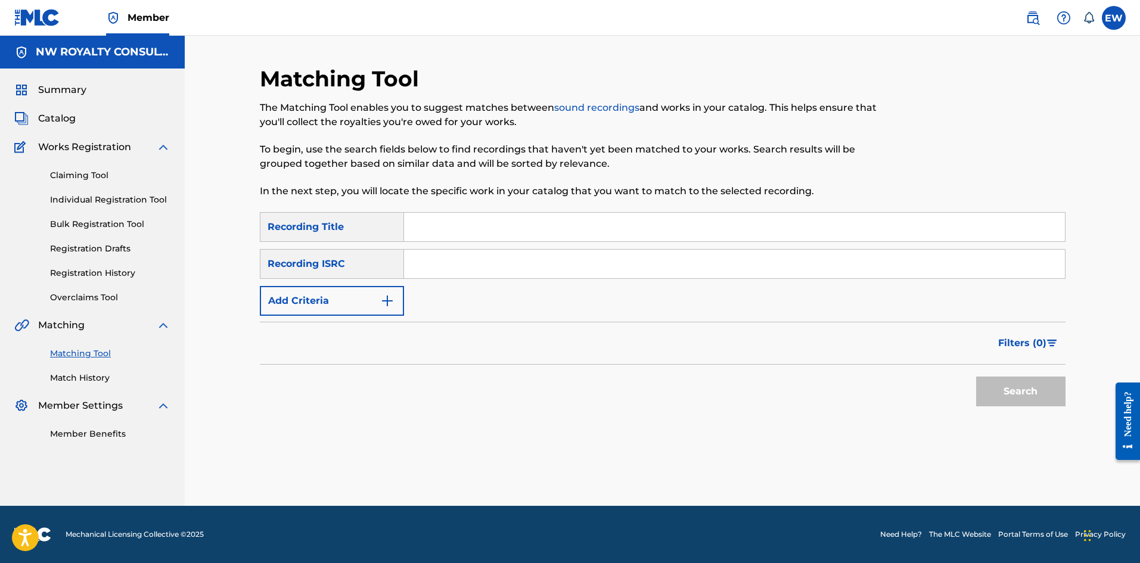
scroll to position [0, 0]
click at [344, 299] on button "Add Criteria" at bounding box center [332, 301] width 144 height 30
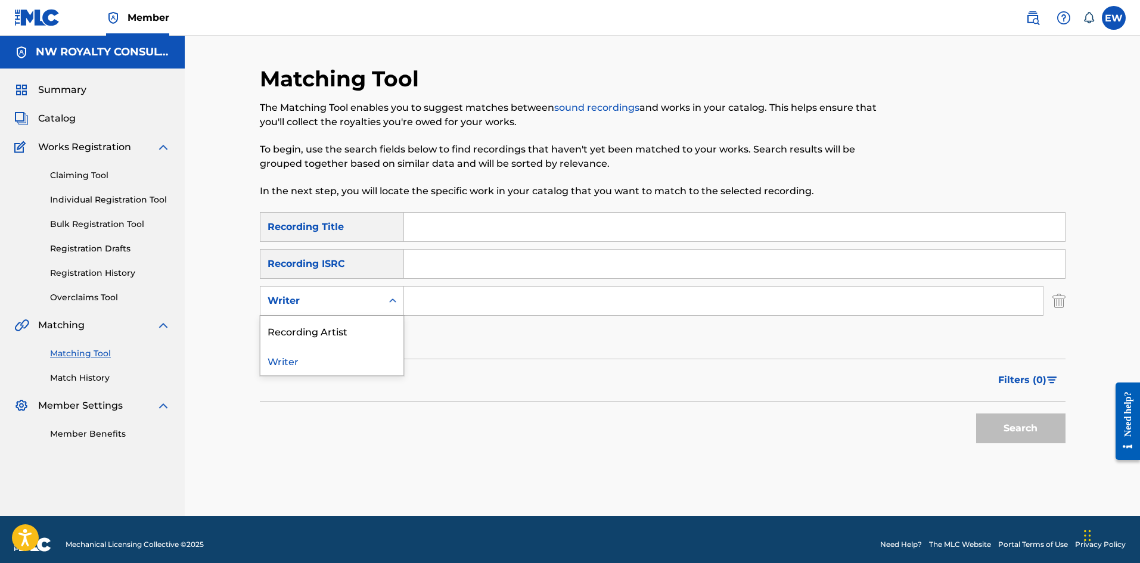
click at [345, 299] on div "Writer" at bounding box center [321, 301] width 107 height 14
click at [365, 329] on div "Recording Artist" at bounding box center [331, 331] width 143 height 30
click at [468, 305] on input "Search Form" at bounding box center [723, 301] width 639 height 29
paste input "CALDHINO"
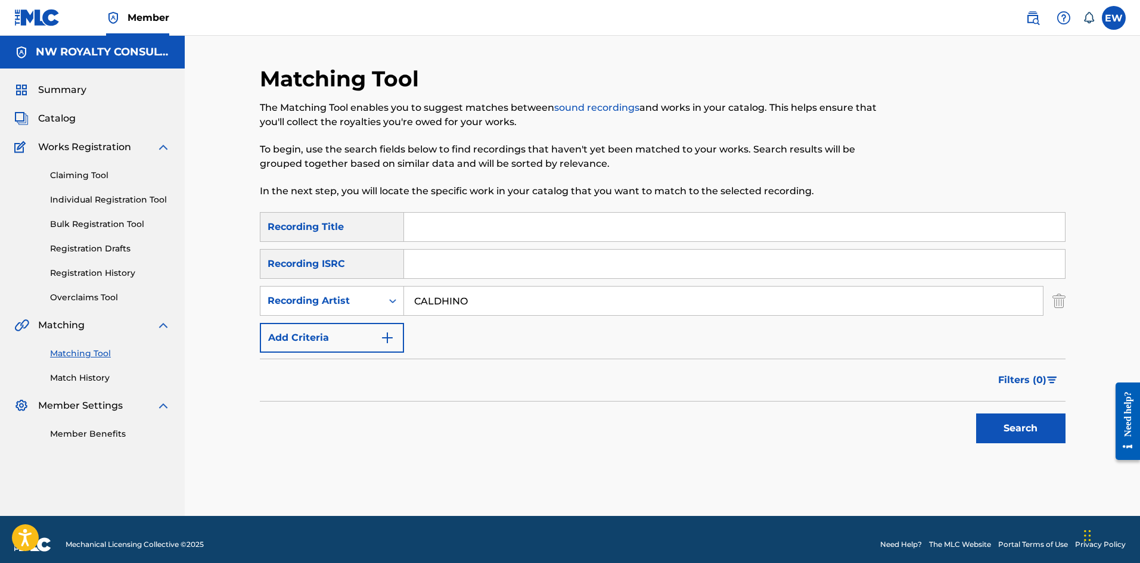
type input "CALDHINO"
click at [489, 223] on input "Search Form" at bounding box center [734, 227] width 661 height 29
paste input "DRINK MY STRESS AWAY (FEAT. DVERCITY)"
type input "DRINK MY STRESS AWAY (FEAT. DVERCITY)"
click at [1013, 438] on button "Search" at bounding box center [1020, 429] width 89 height 30
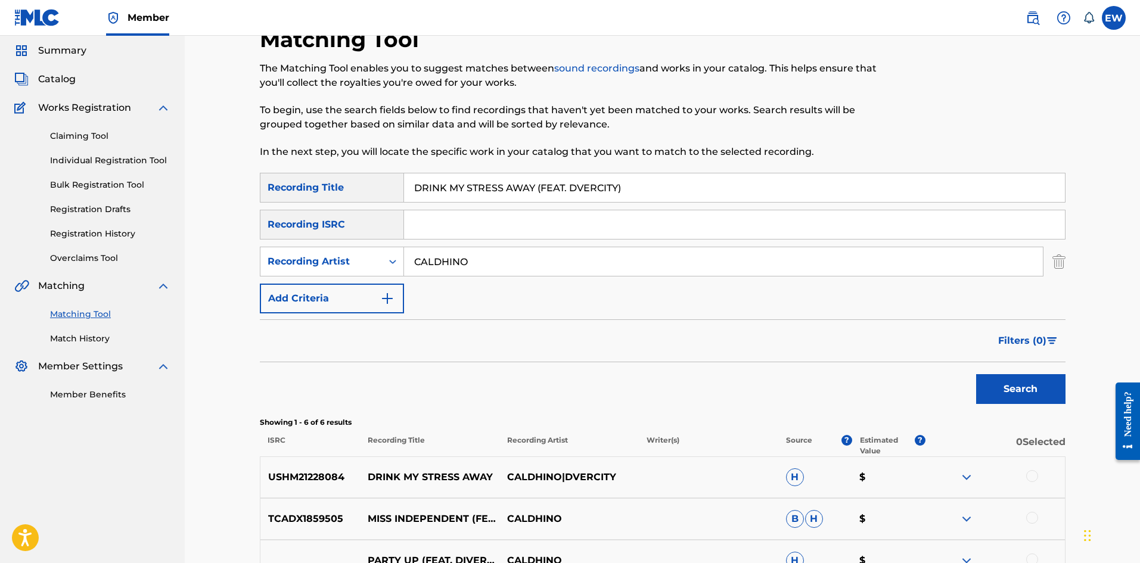
scroll to position [60, 0]
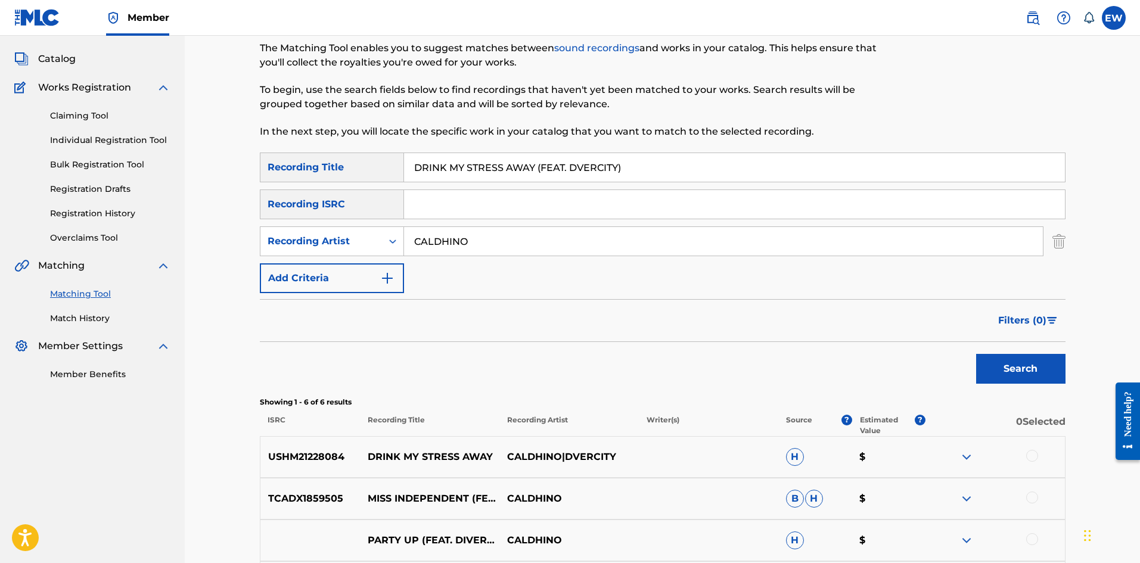
click at [1033, 451] on div at bounding box center [1032, 456] width 12 height 12
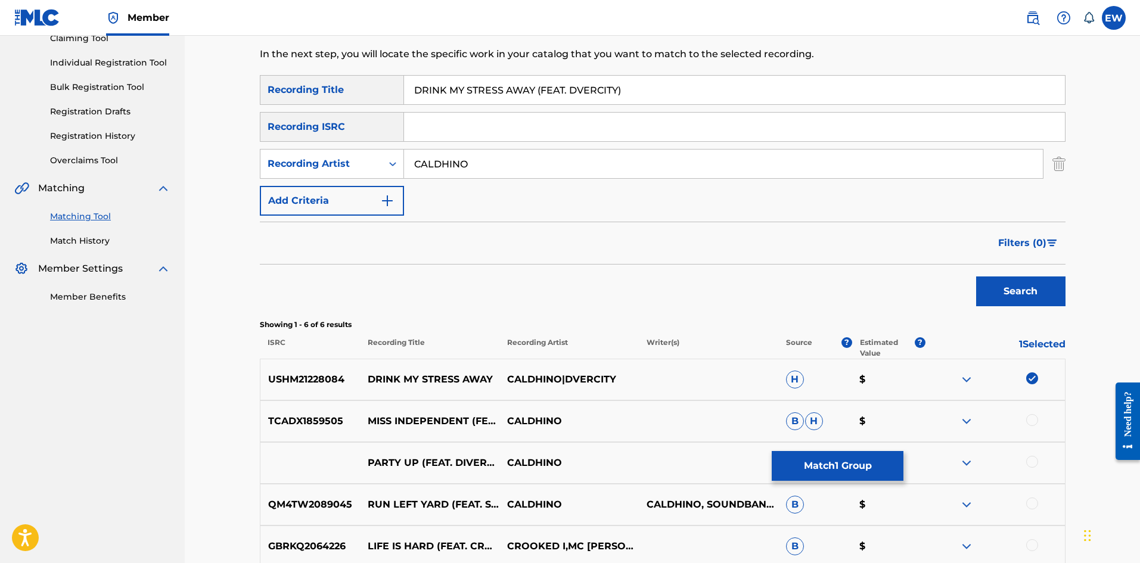
scroll to position [179, 0]
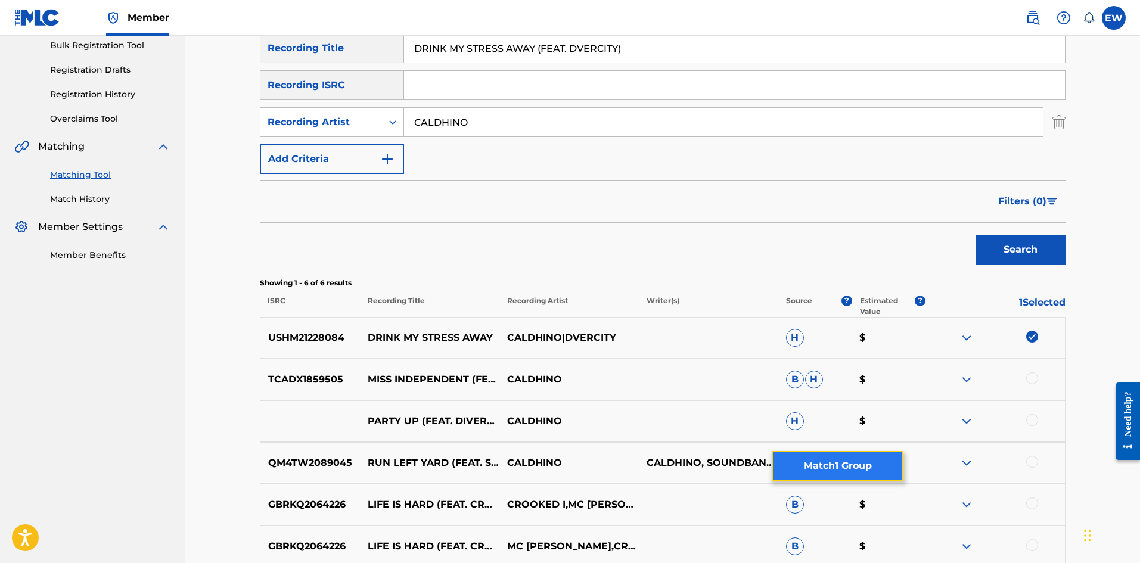
click at [854, 471] on button "Match 1 Group" at bounding box center [838, 466] width 132 height 30
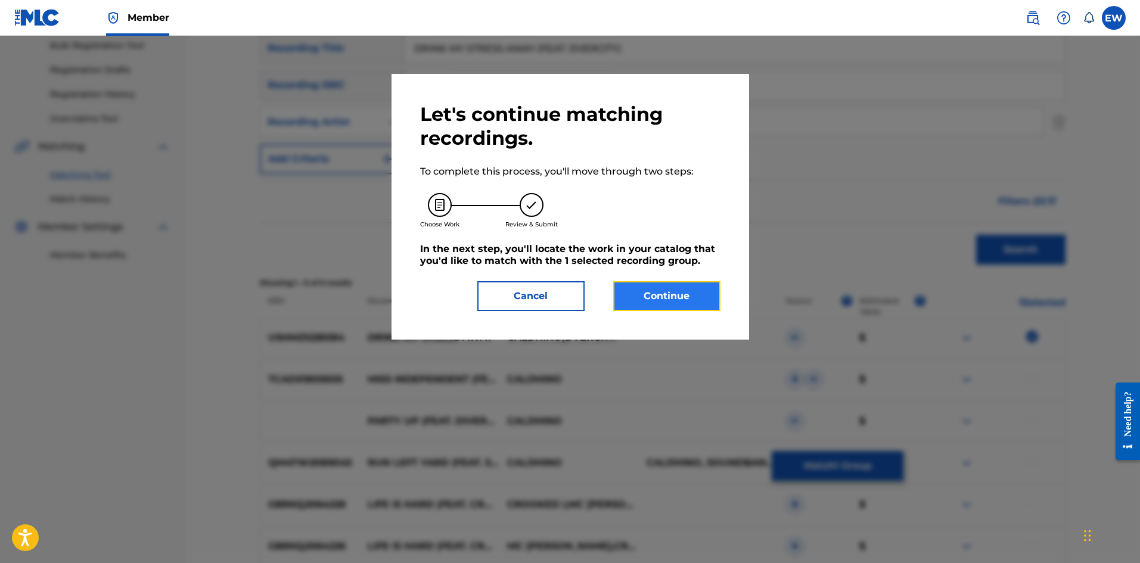
click at [701, 302] on button "Continue" at bounding box center [666, 296] width 107 height 30
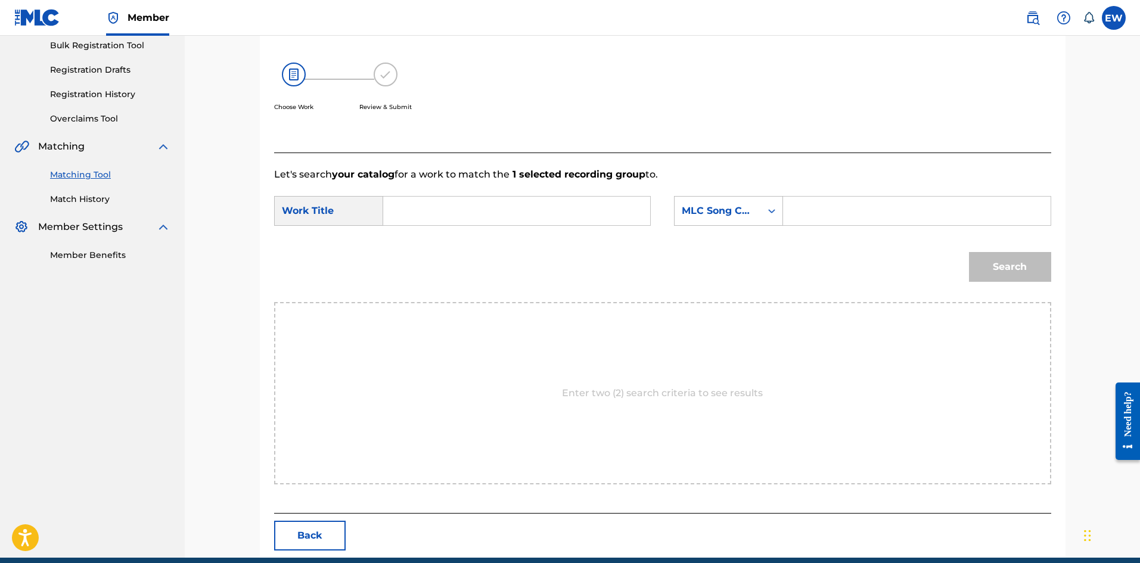
click at [487, 222] on input "Search Form" at bounding box center [516, 211] width 247 height 29
paste input "DRINK MY STRESS AWAY (FEAT. DVERCITY)"
type input "DRINK MY STRESS AWAY (FEAT. DVERCITY)"
click at [855, 210] on input "Search Form" at bounding box center [916, 211] width 247 height 29
paste input "DV8NAU"
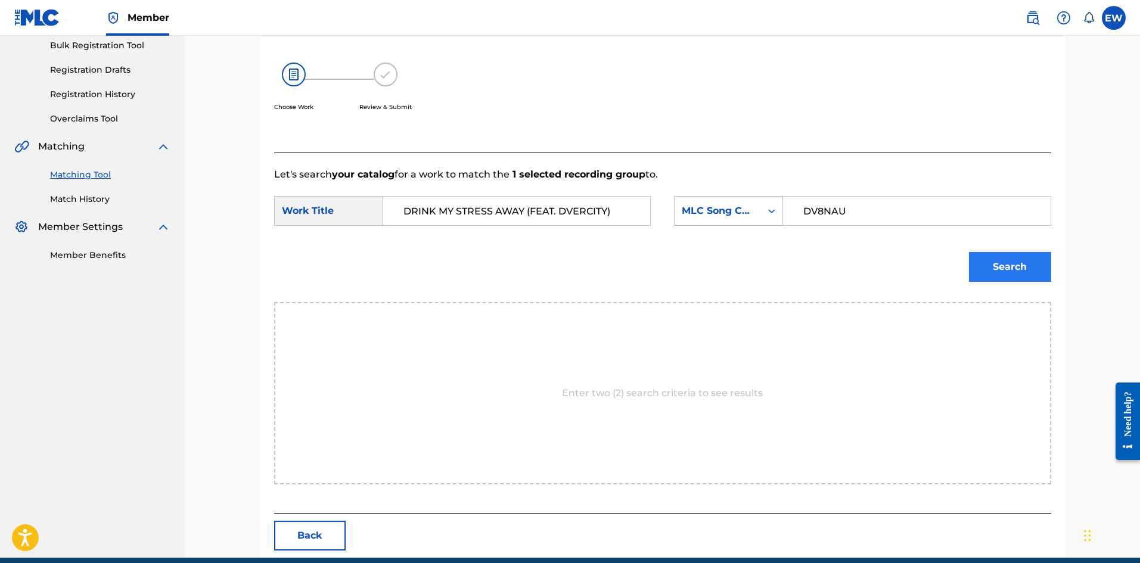
type input "DV8NAU"
click at [1021, 270] on button "Search" at bounding box center [1010, 267] width 82 height 30
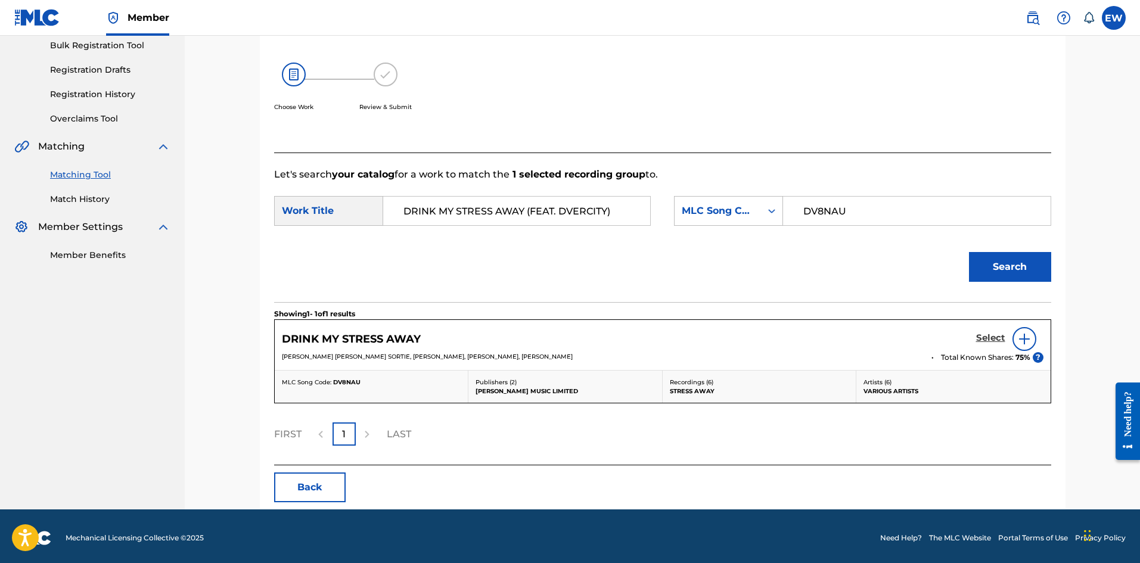
click at [989, 333] on h5 "Select" at bounding box center [990, 338] width 29 height 11
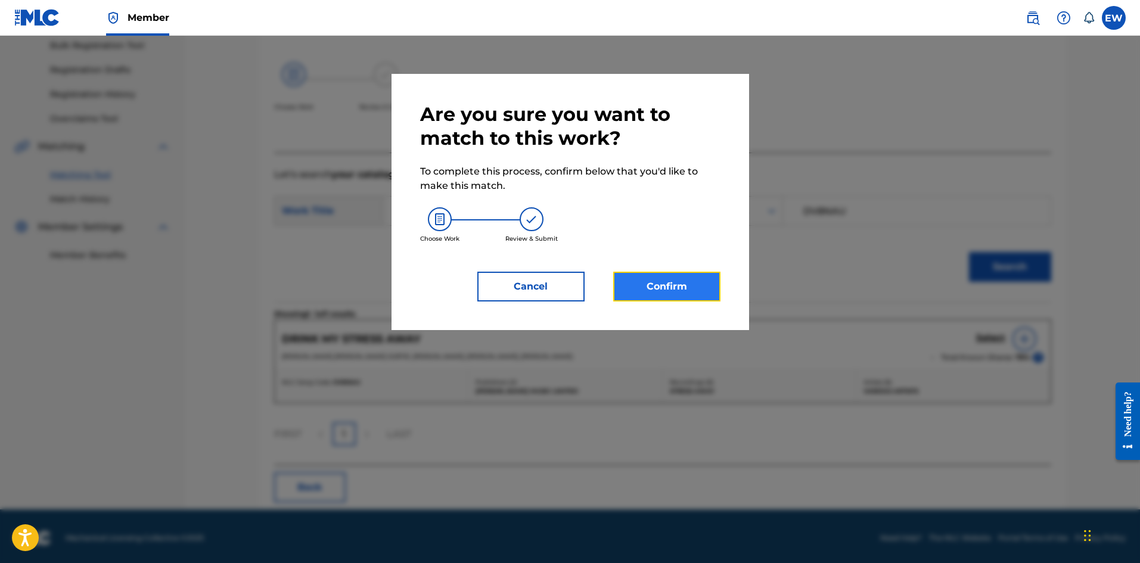
click at [691, 292] on button "Confirm" at bounding box center [666, 287] width 107 height 30
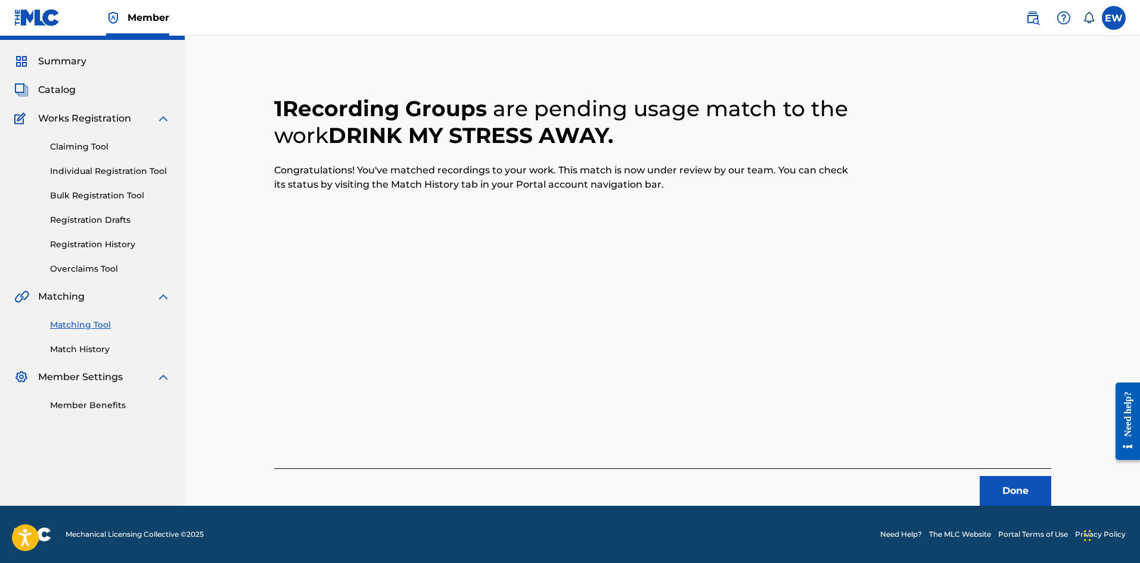
scroll to position [29, 0]
click at [1032, 487] on button "Done" at bounding box center [1016, 491] width 72 height 30
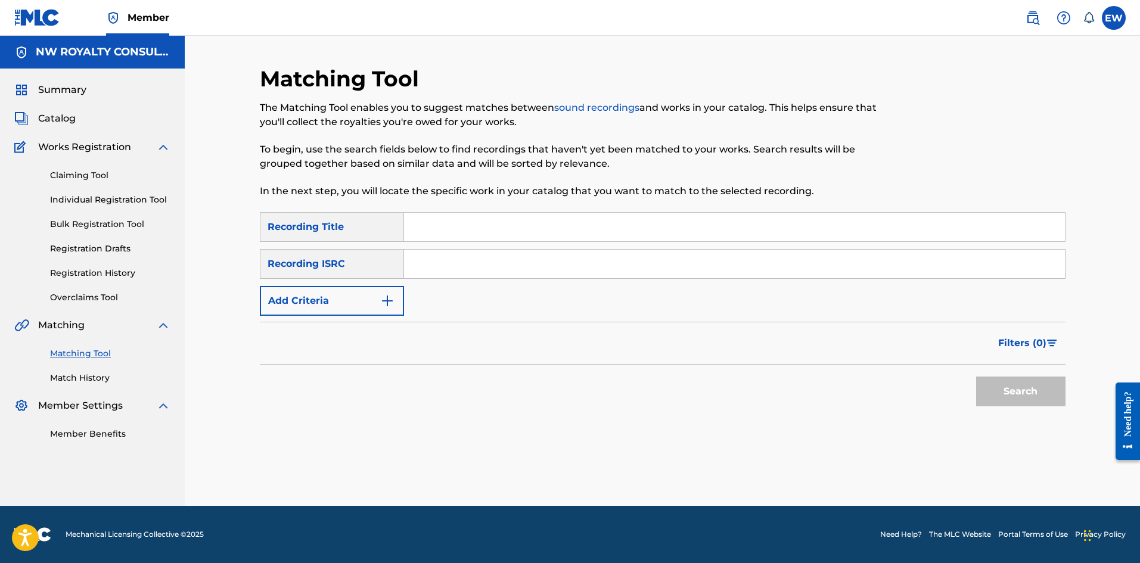
scroll to position [0, 0]
click at [320, 300] on button "Add Criteria" at bounding box center [332, 301] width 144 height 30
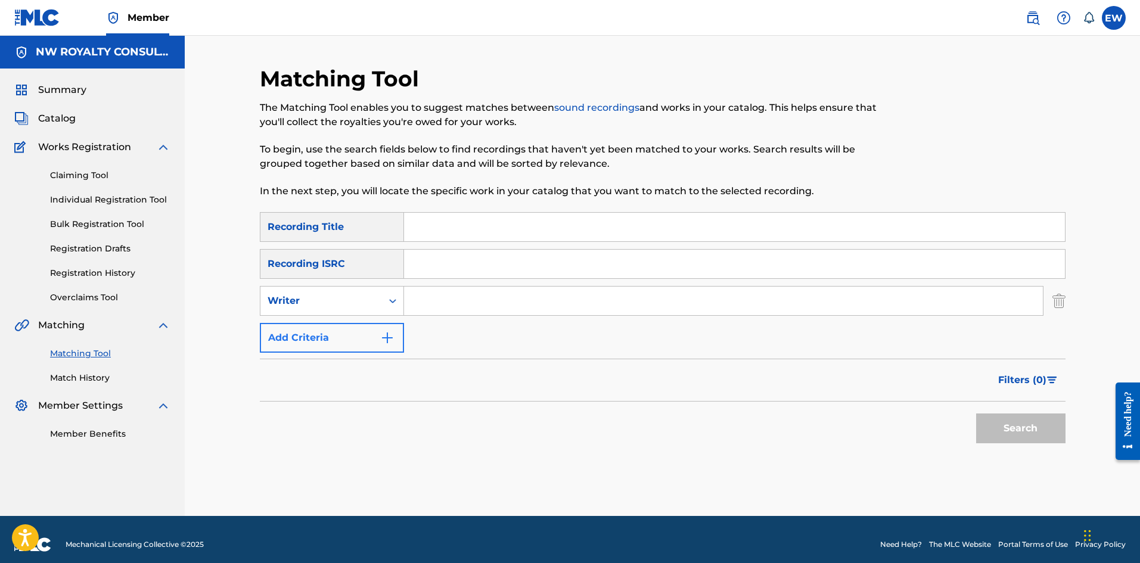
click at [320, 300] on div "Writer" at bounding box center [321, 301] width 107 height 14
drag, startPoint x: 334, startPoint y: 337, endPoint x: 378, endPoint y: 318, distance: 48.3
click at [336, 337] on div "Recording Artist" at bounding box center [331, 331] width 143 height 30
click at [441, 305] on input "Search Form" at bounding box center [723, 301] width 639 height 29
paste input "[PERSON_NAME] & THE SUPERSONICS"
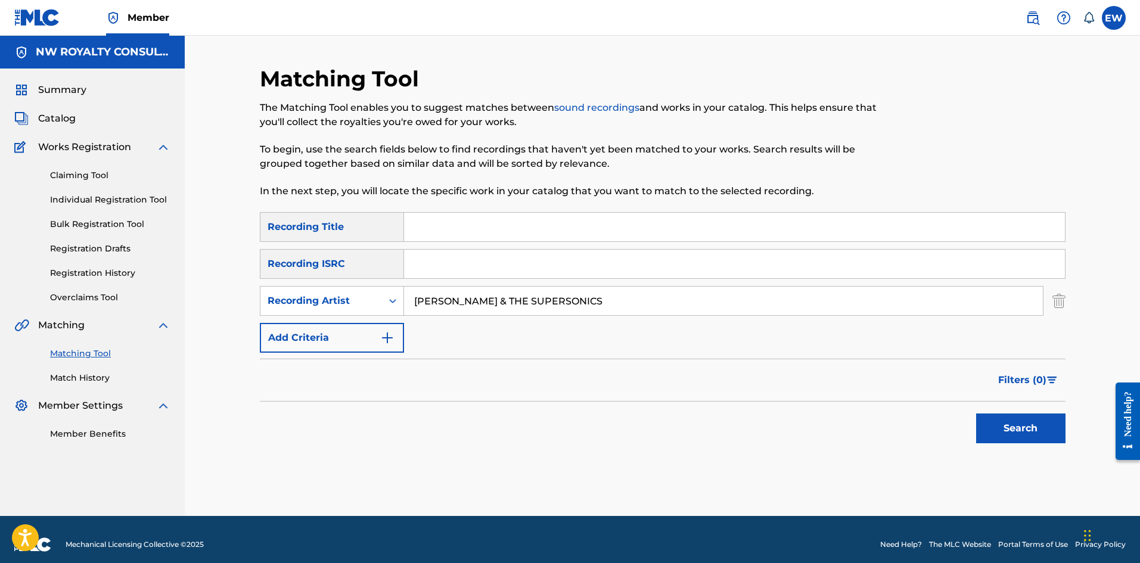
type input "[PERSON_NAME] & THE SUPERSONICS"
click at [495, 229] on input "Search Form" at bounding box center [734, 227] width 661 height 29
paste input "DUB WITH STRINGS"
type input "DUB WITH STRINGS"
click at [1013, 432] on button "Search" at bounding box center [1020, 429] width 89 height 30
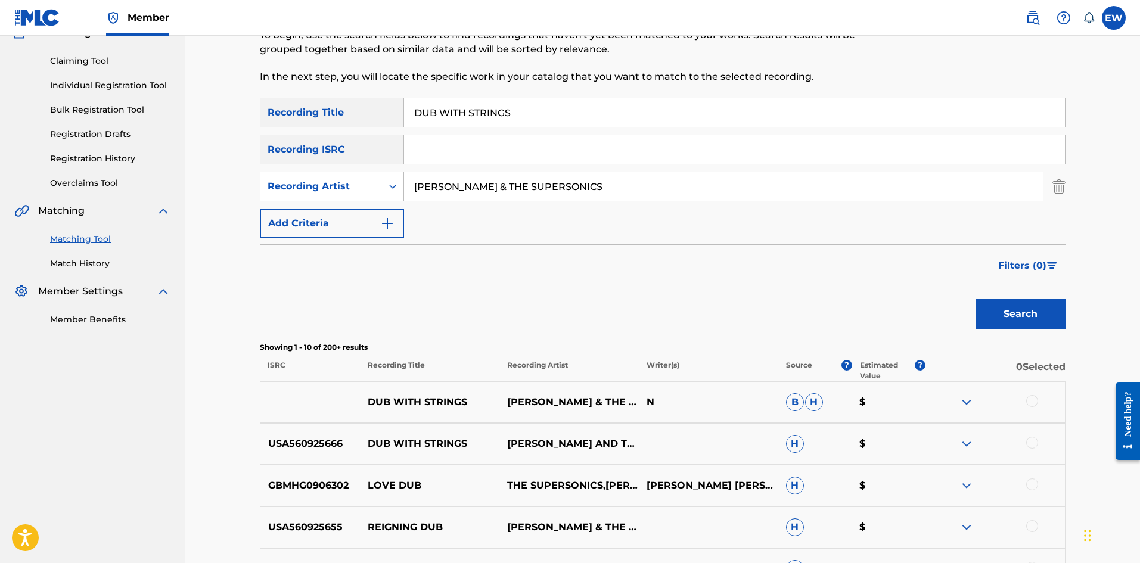
scroll to position [119, 0]
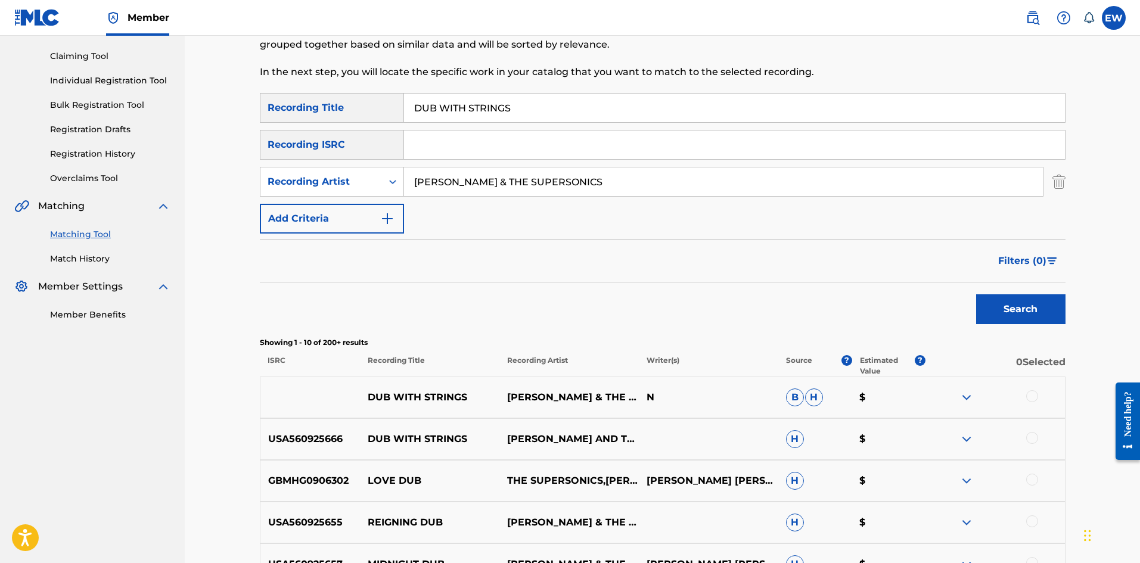
click at [1036, 397] on div at bounding box center [1032, 396] width 12 height 12
click at [1027, 439] on div at bounding box center [1032, 438] width 12 height 12
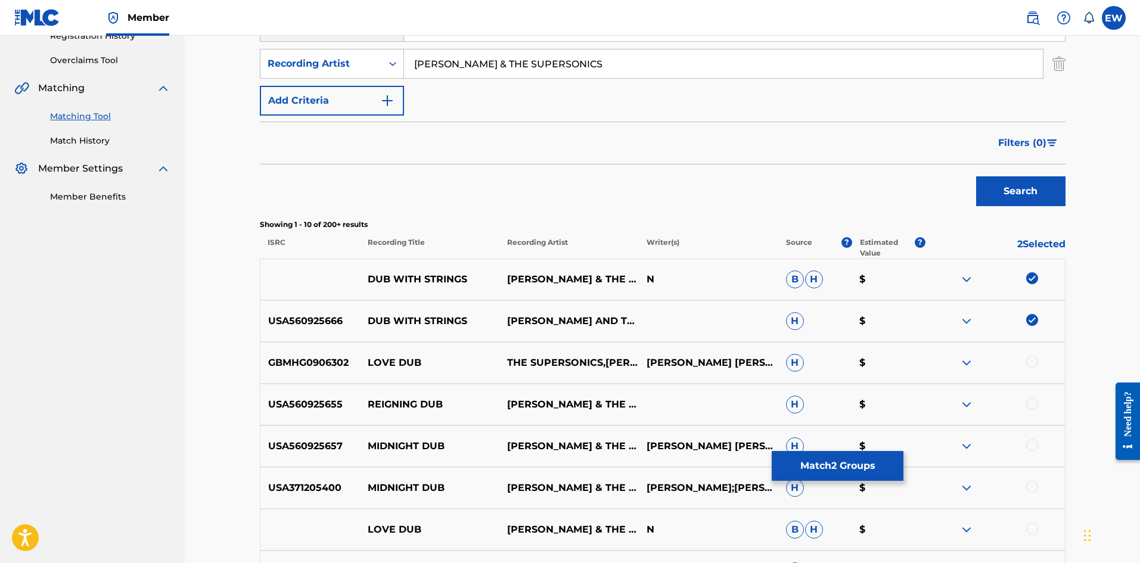
scroll to position [238, 0]
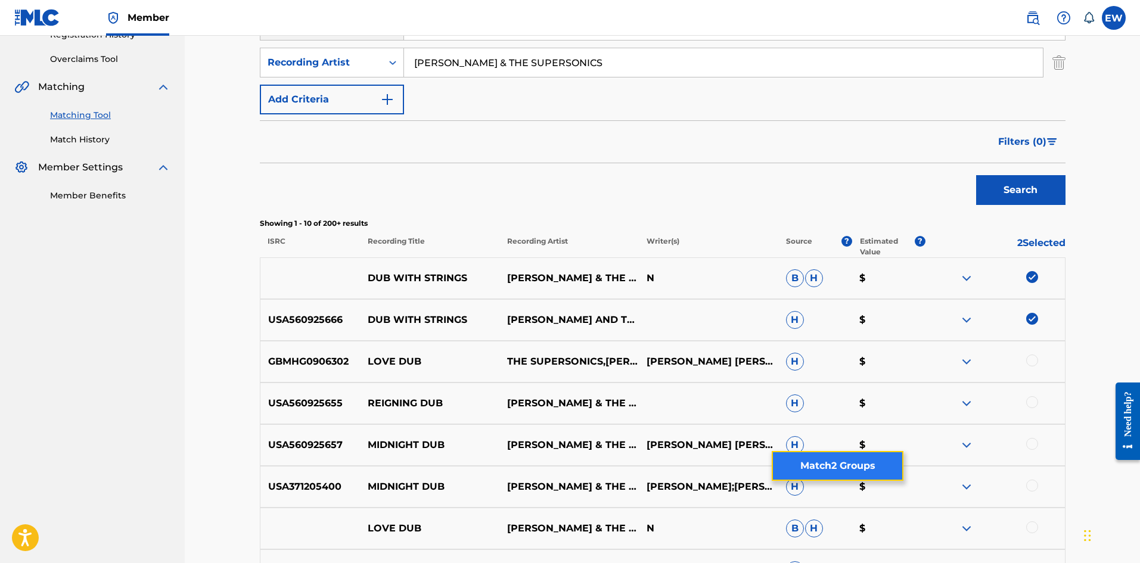
click at [861, 473] on button "Match 2 Groups" at bounding box center [838, 466] width 132 height 30
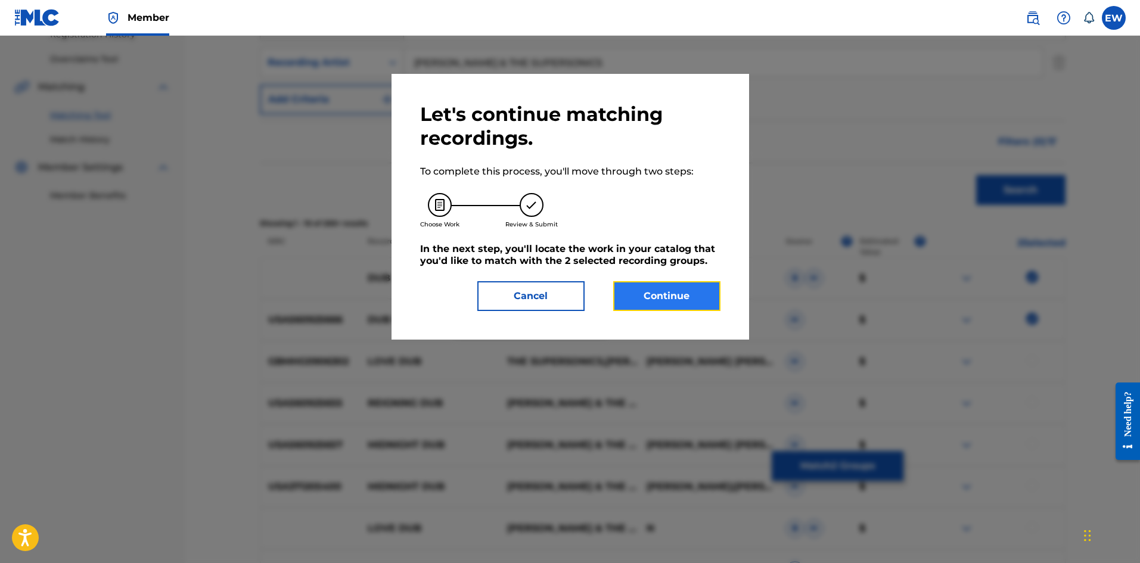
click at [665, 297] on button "Continue" at bounding box center [666, 296] width 107 height 30
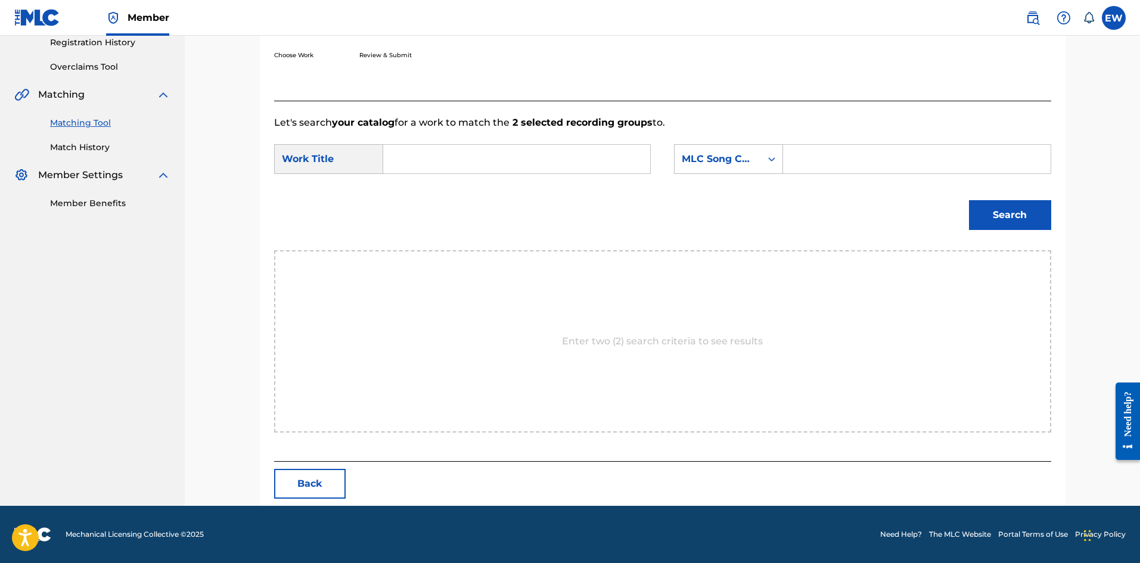
scroll to position [231, 0]
click at [470, 165] on input "Search Form" at bounding box center [516, 159] width 247 height 29
paste input "DUB WITH STRINGS"
type input "DUB WITH STRINGS"
click at [918, 167] on input "Search Form" at bounding box center [916, 159] width 247 height 29
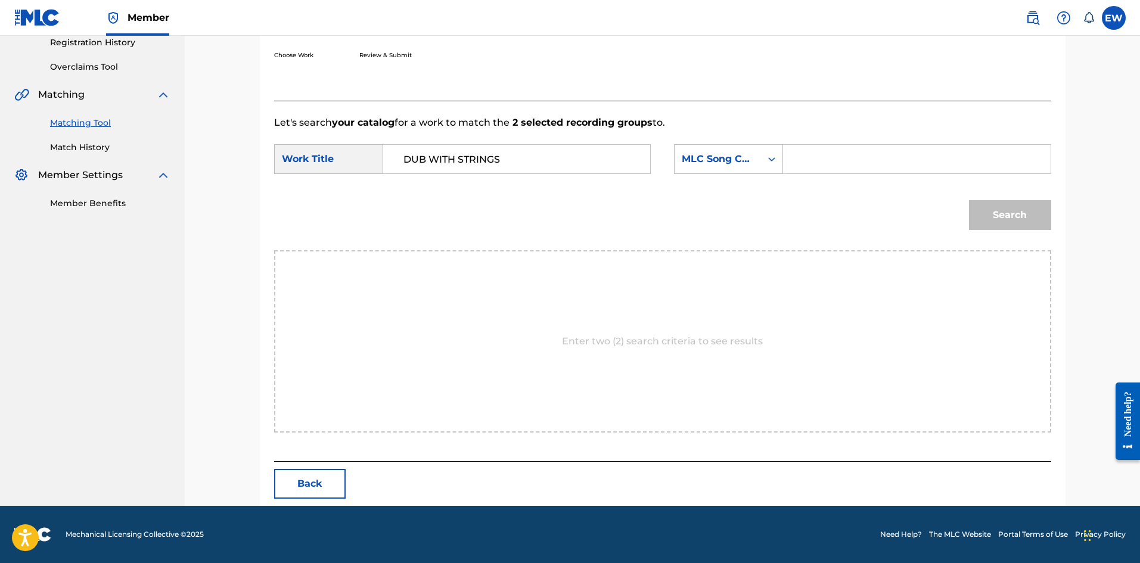
paste input "D5634P"
type input "D5634P"
click at [1004, 215] on button "Search" at bounding box center [1010, 215] width 82 height 30
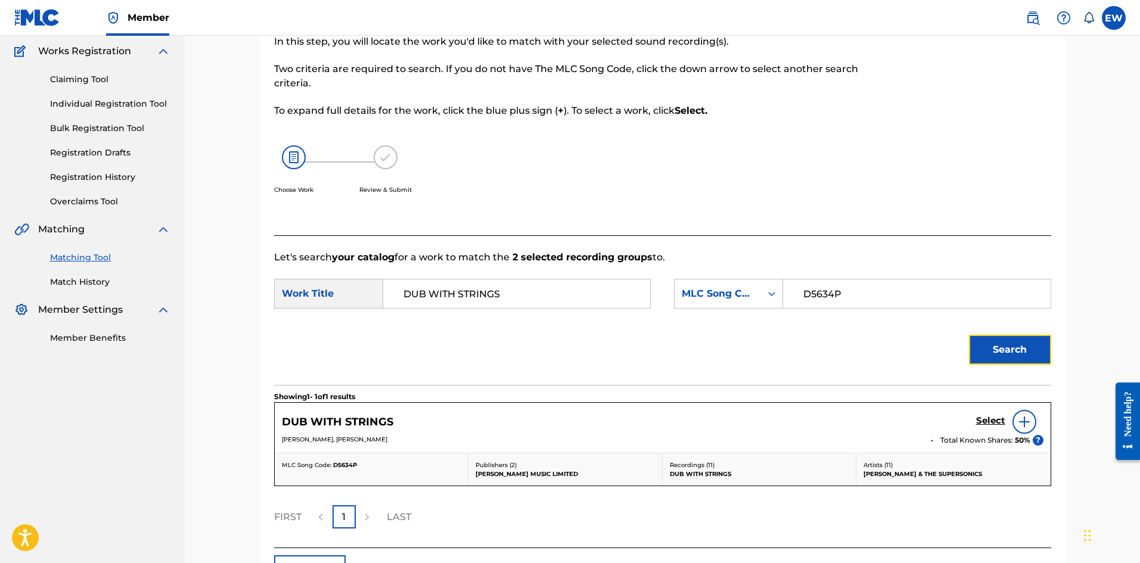
scroll to position [182, 0]
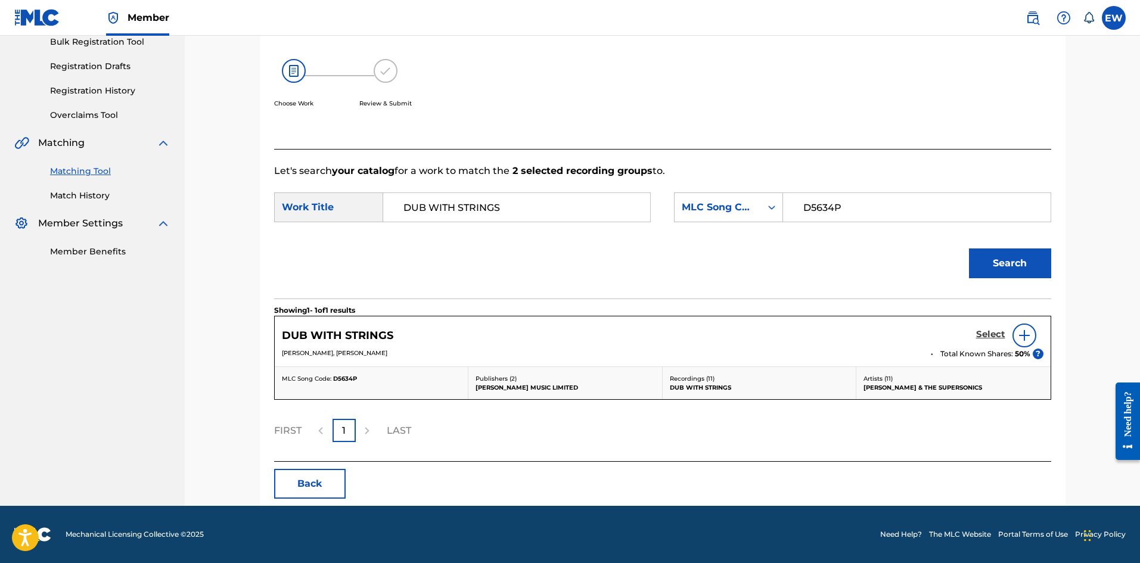
click at [985, 329] on h5 "Select" at bounding box center [990, 334] width 29 height 11
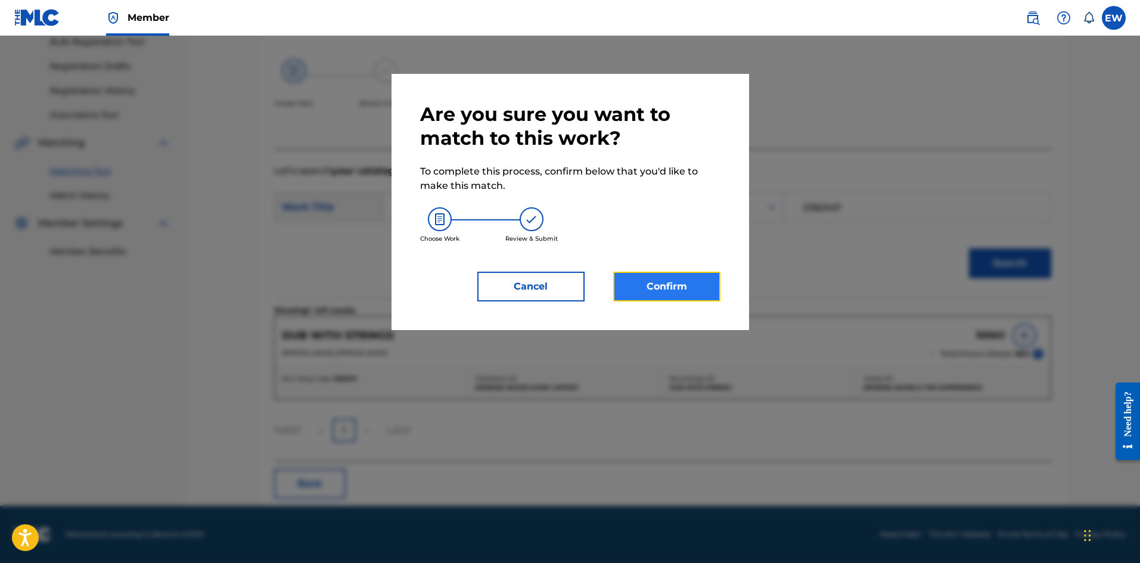
click at [685, 292] on button "Confirm" at bounding box center [666, 287] width 107 height 30
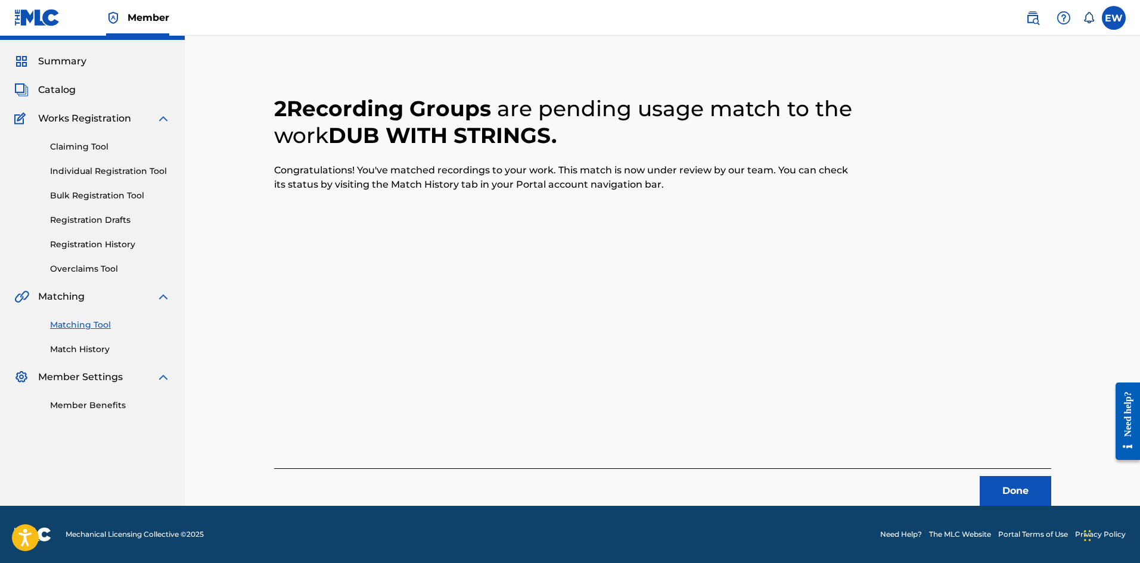
scroll to position [29, 0]
click at [1011, 490] on button "Done" at bounding box center [1016, 491] width 72 height 30
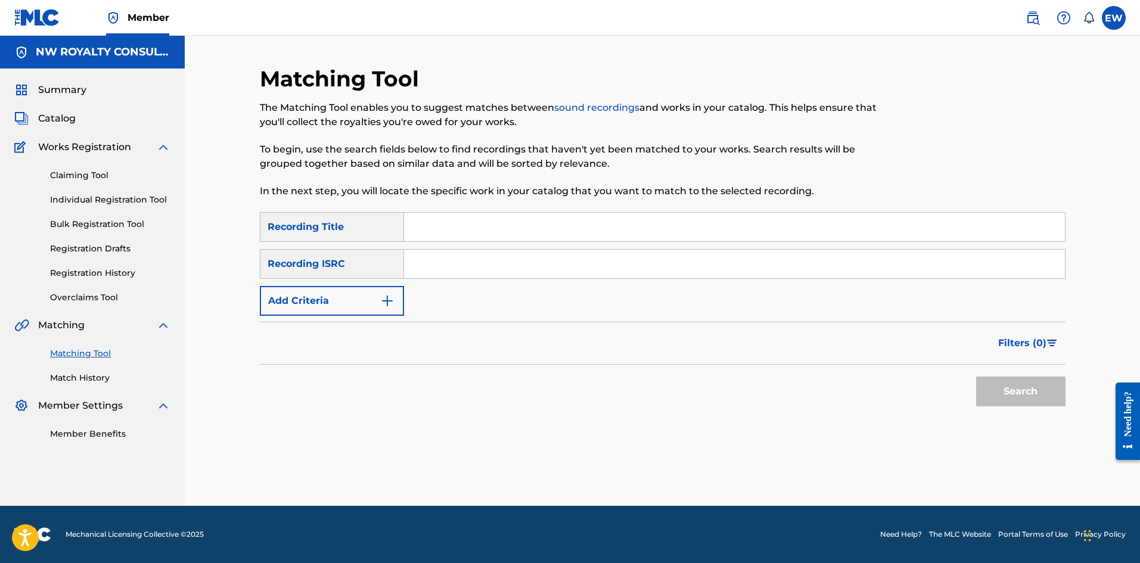
scroll to position [0, 0]
click at [314, 306] on button "Add Criteria" at bounding box center [332, 301] width 144 height 30
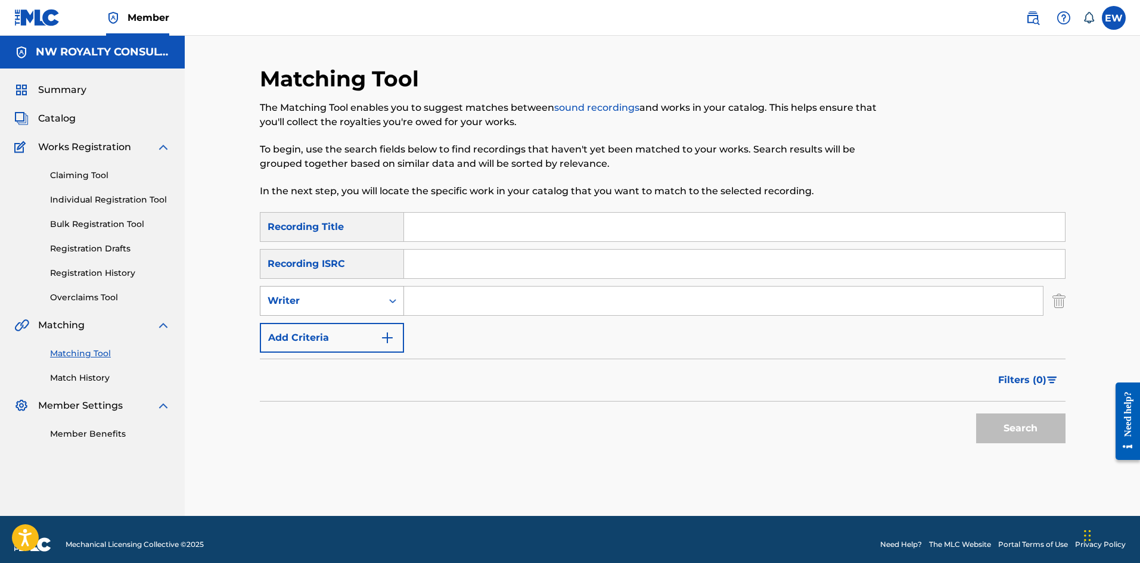
click at [314, 300] on div "Writer" at bounding box center [321, 301] width 107 height 14
click at [331, 325] on div "Recording Artist" at bounding box center [331, 331] width 143 height 30
click at [513, 299] on input "Search Form" at bounding box center [723, 301] width 639 height 29
paste input "D5634P"
type input "D5634P"
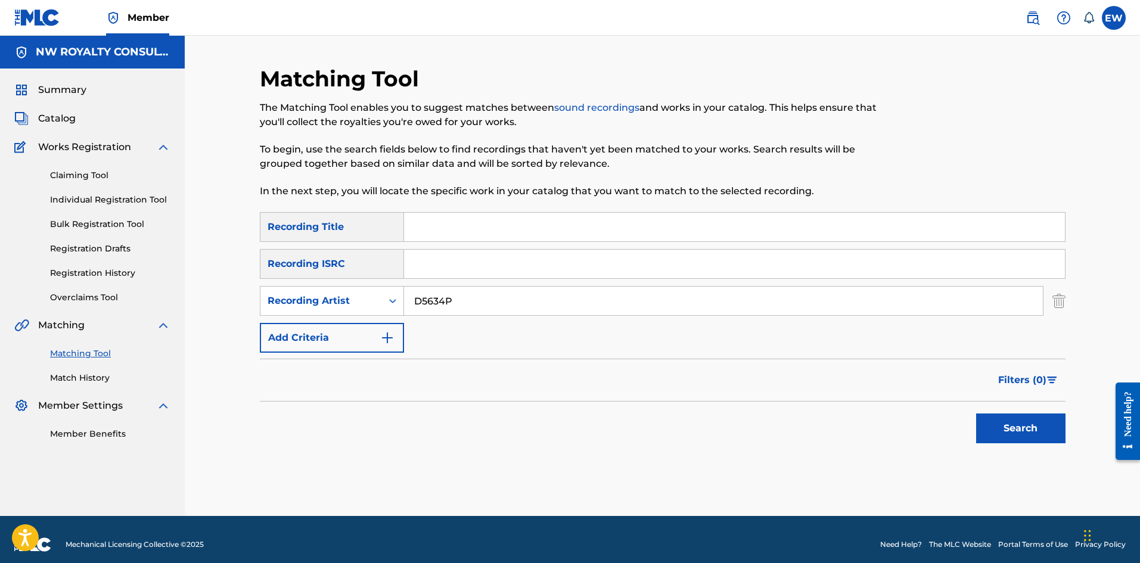
click at [474, 237] on input "Search Form" at bounding box center [734, 227] width 661 height 29
paste input "EMPRESS [PERSON_NAME] - BABYLON HA FI GO DOWN"
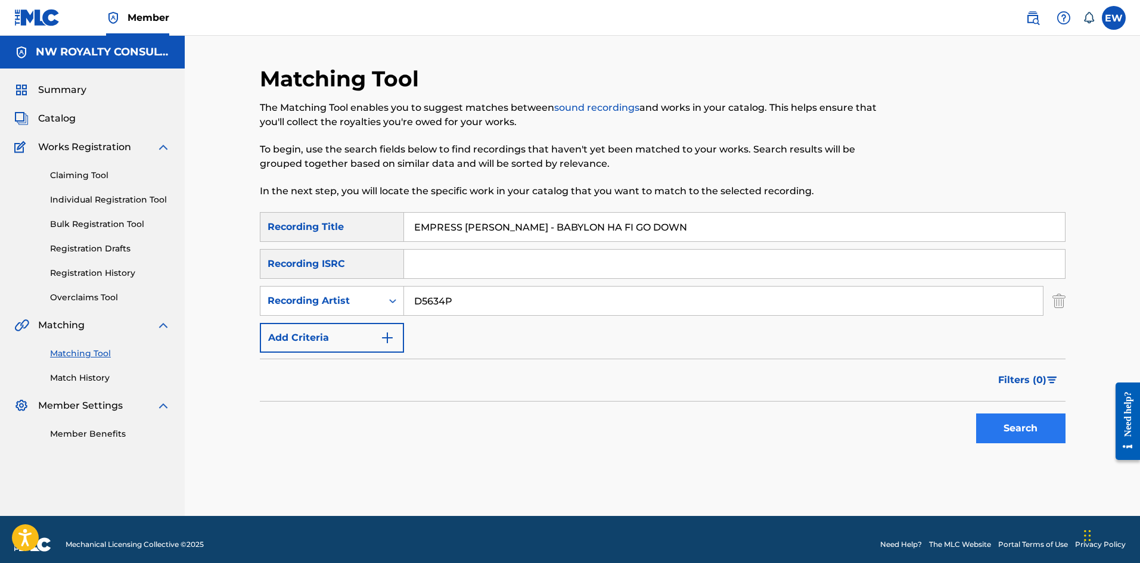
type input "EMPRESS [PERSON_NAME] - BABYLON HA FI GO DOWN"
drag, startPoint x: 980, startPoint y: 425, endPoint x: 964, endPoint y: 421, distance: 15.9
click at [981, 426] on button "Search" at bounding box center [1020, 429] width 89 height 30
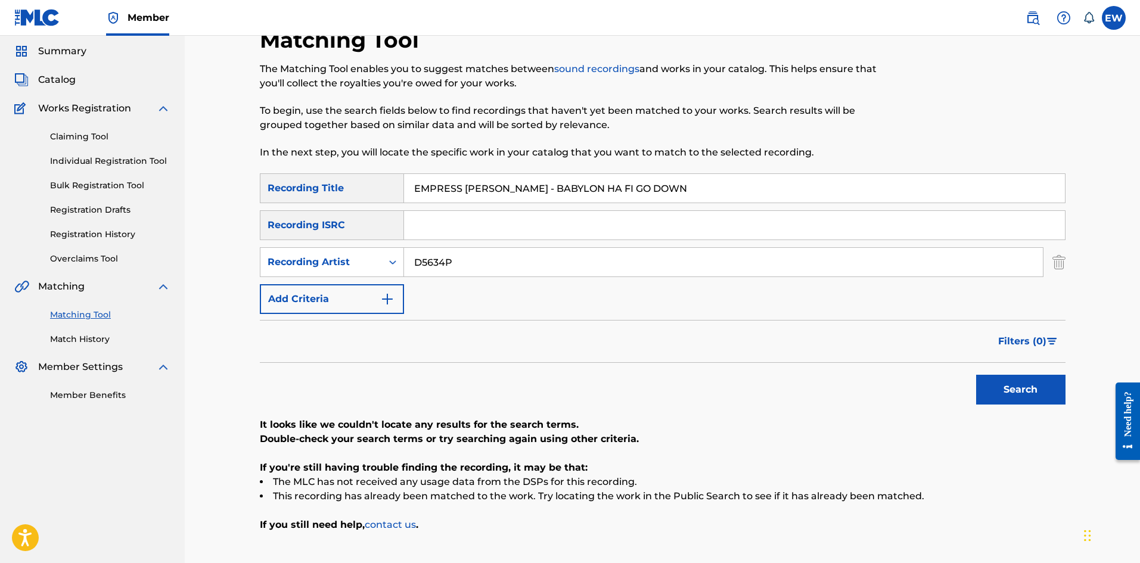
scroll to position [60, 0]
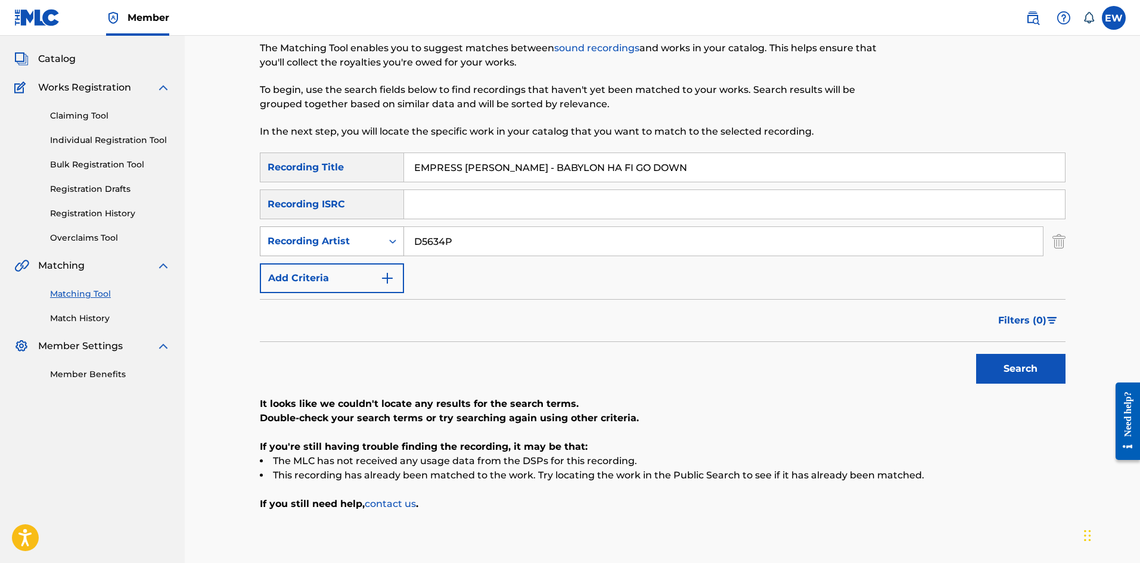
drag, startPoint x: 492, startPoint y: 237, endPoint x: 334, endPoint y: 246, distance: 158.2
click at [334, 246] on div "SearchWithCriteria78d931b6-9ceb-4609-a722-e96b79e95dcb Recording Artist D5634P" at bounding box center [663, 241] width 806 height 30
paste input "EMPRESS [PERSON_NAME]"
type input "EMPRESS [PERSON_NAME]"
drag, startPoint x: 356, startPoint y: 187, endPoint x: 192, endPoint y: 190, distance: 163.9
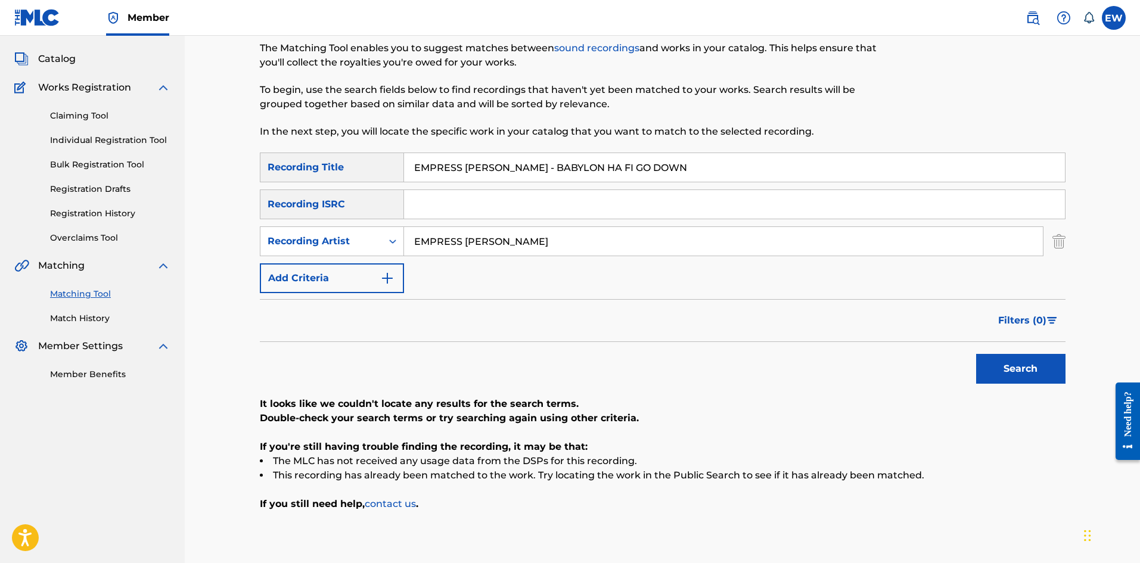
click at [192, 192] on div "Matching Tool The Matching Tool enables you to suggest matches between sound re…" at bounding box center [662, 273] width 955 height 595
click at [1010, 370] on button "Search" at bounding box center [1020, 369] width 89 height 30
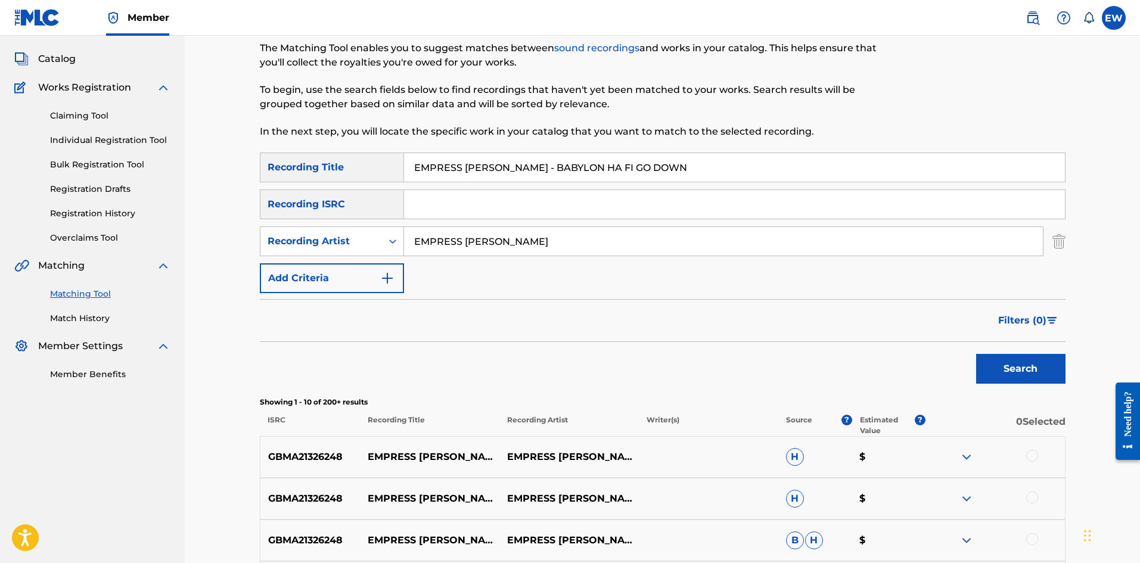
click at [1033, 460] on div at bounding box center [1032, 456] width 12 height 12
click at [1032, 499] on div at bounding box center [1032, 498] width 12 height 12
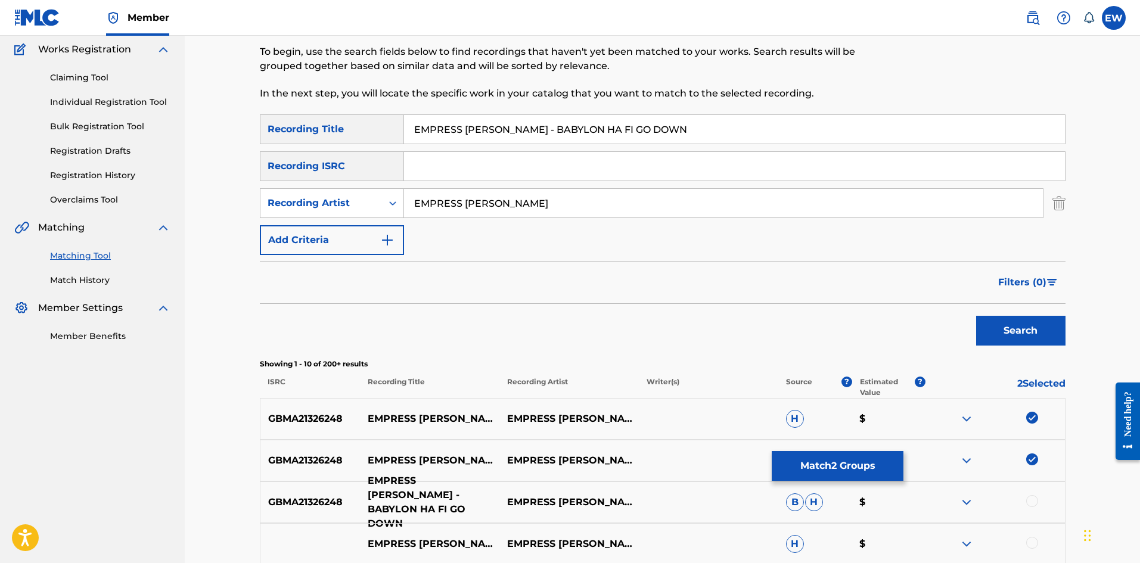
scroll to position [119, 0]
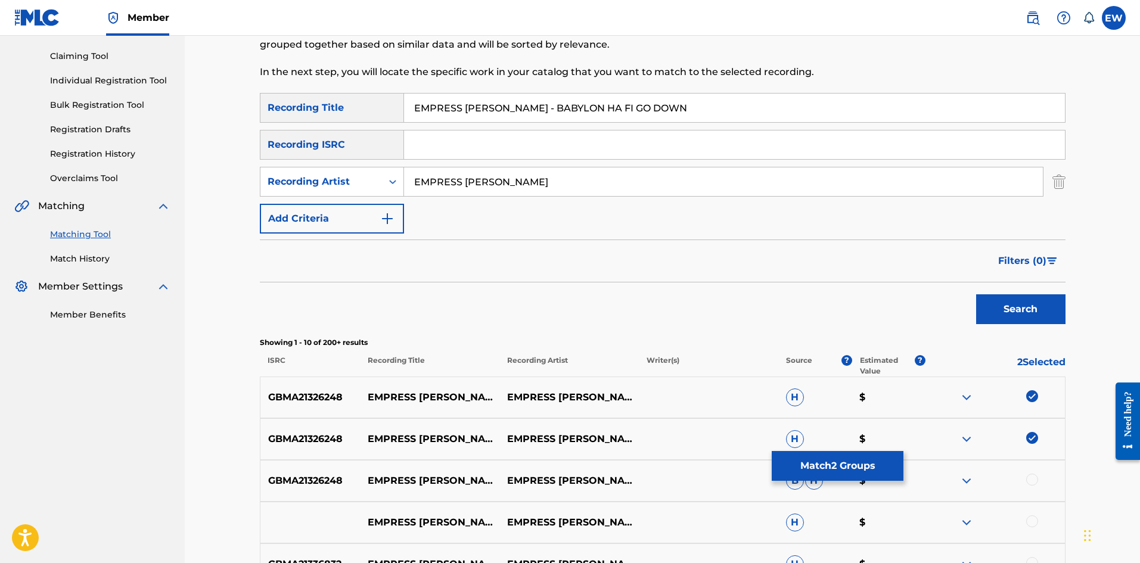
drag, startPoint x: 1032, startPoint y: 483, endPoint x: 1013, endPoint y: 487, distance: 20.1
click at [1032, 483] on div at bounding box center [1032, 480] width 12 height 12
drag, startPoint x: 1027, startPoint y: 524, endPoint x: 1002, endPoint y: 526, distance: 24.5
click at [1027, 524] on div at bounding box center [1032, 522] width 12 height 12
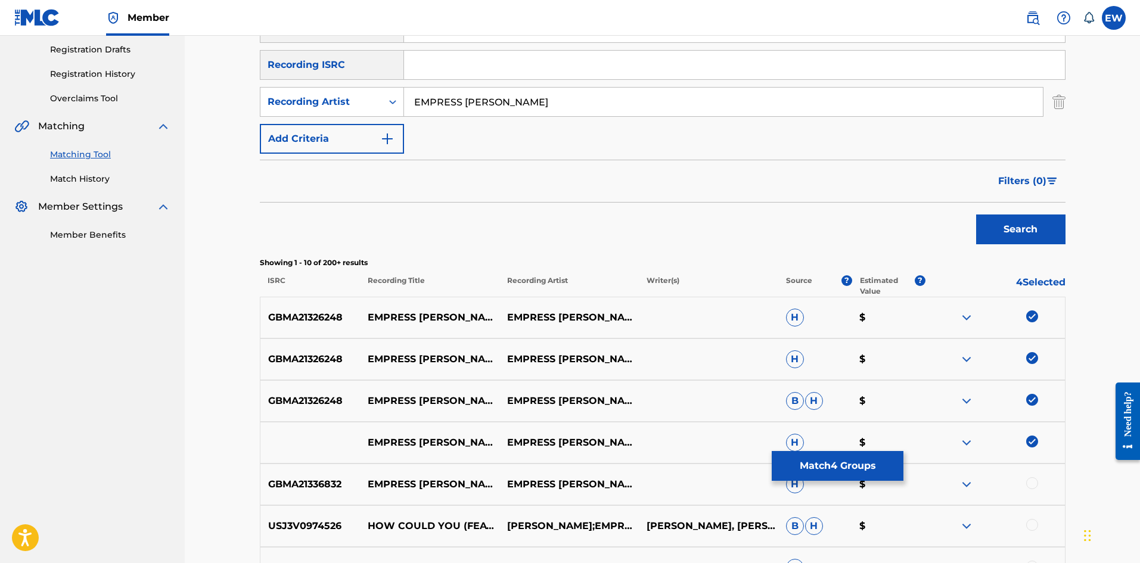
scroll to position [238, 0]
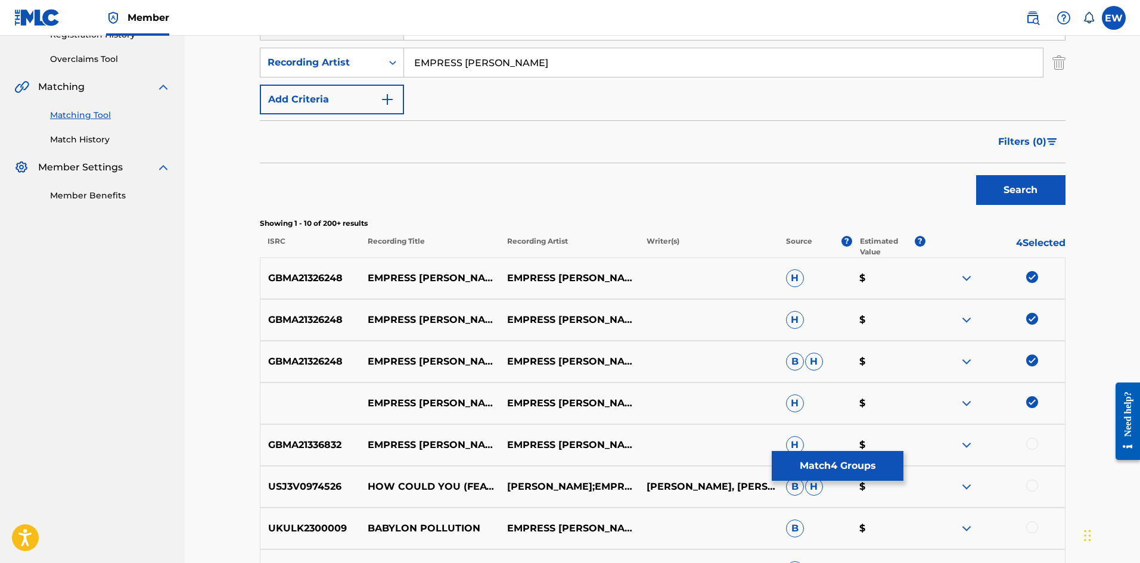
click at [1029, 444] on div at bounding box center [1032, 444] width 12 height 12
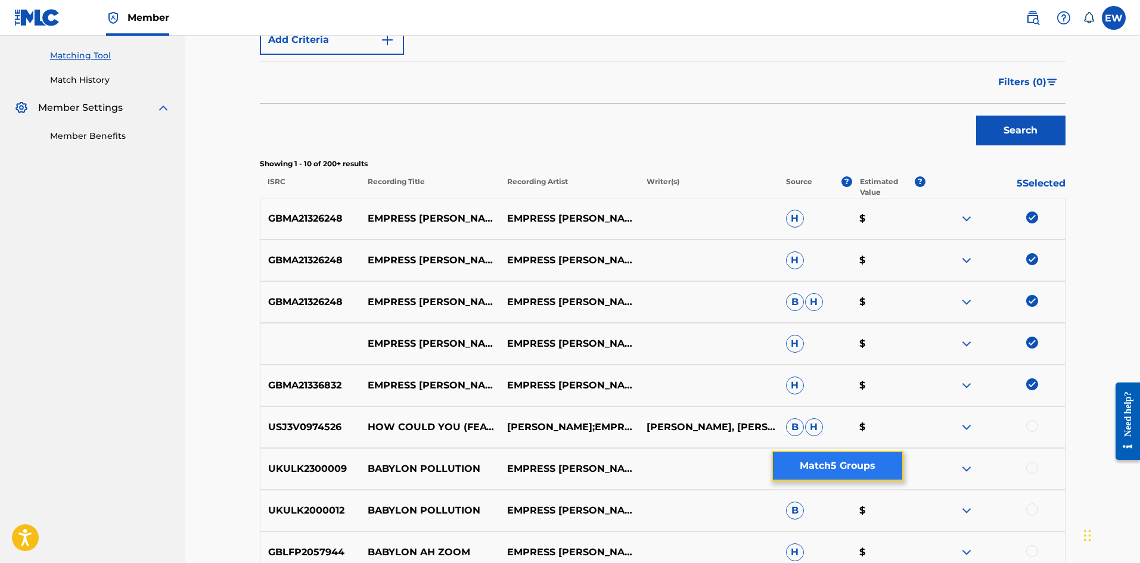
click at [789, 461] on button "Match 5 Groups" at bounding box center [838, 466] width 132 height 30
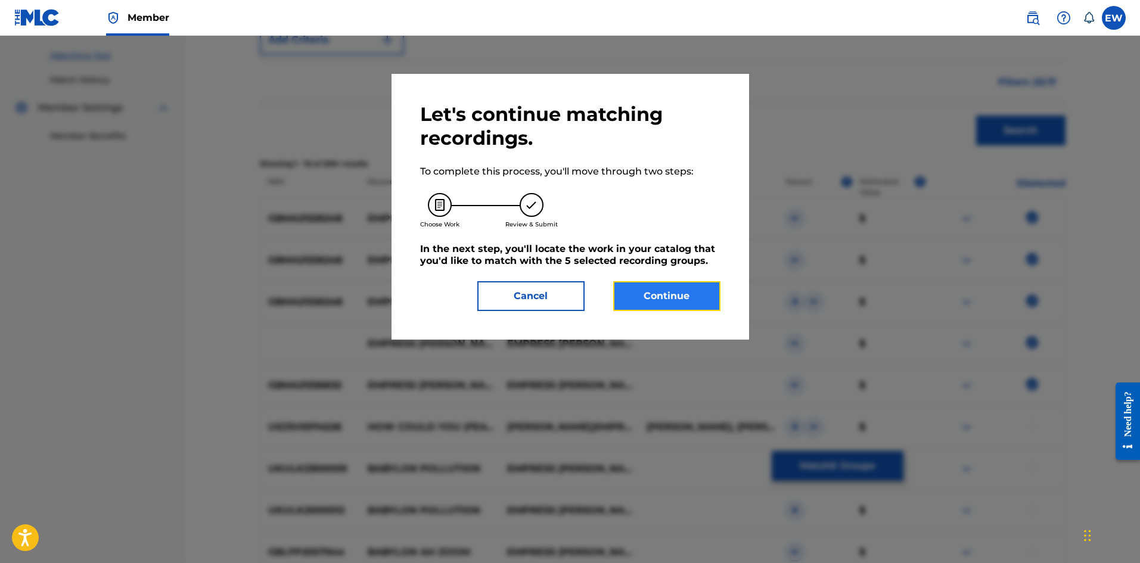
click at [637, 308] on button "Continue" at bounding box center [666, 296] width 107 height 30
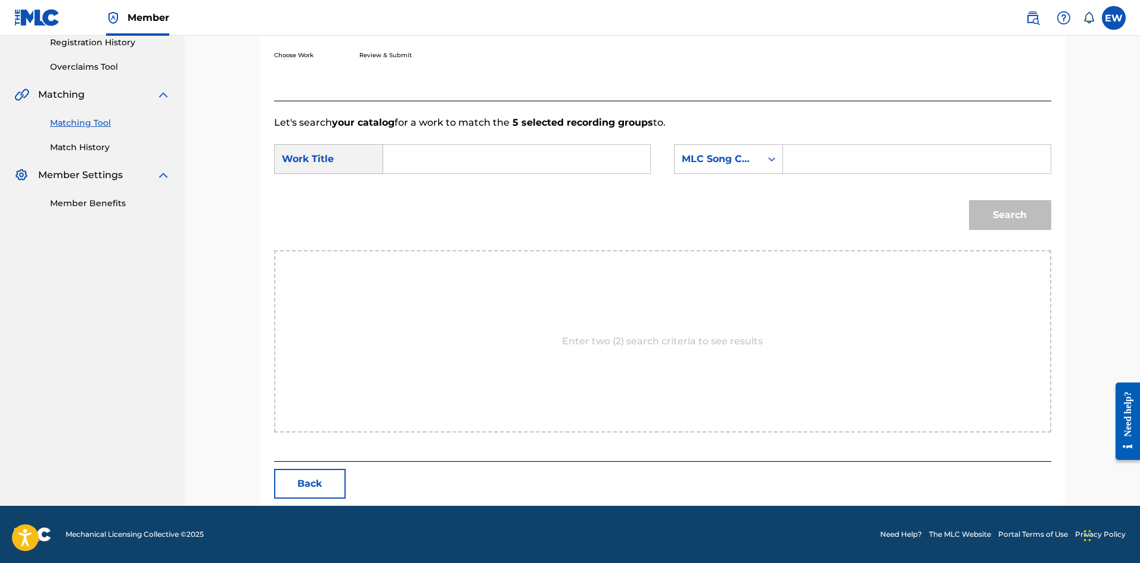
click at [505, 162] on input "Search Form" at bounding box center [516, 159] width 247 height 29
paste input "EMPRESS [PERSON_NAME] - BABYLON HA FI GO DOWN"
type input "EMPRESS [PERSON_NAME] - BABYLON HA FI GO DOWN"
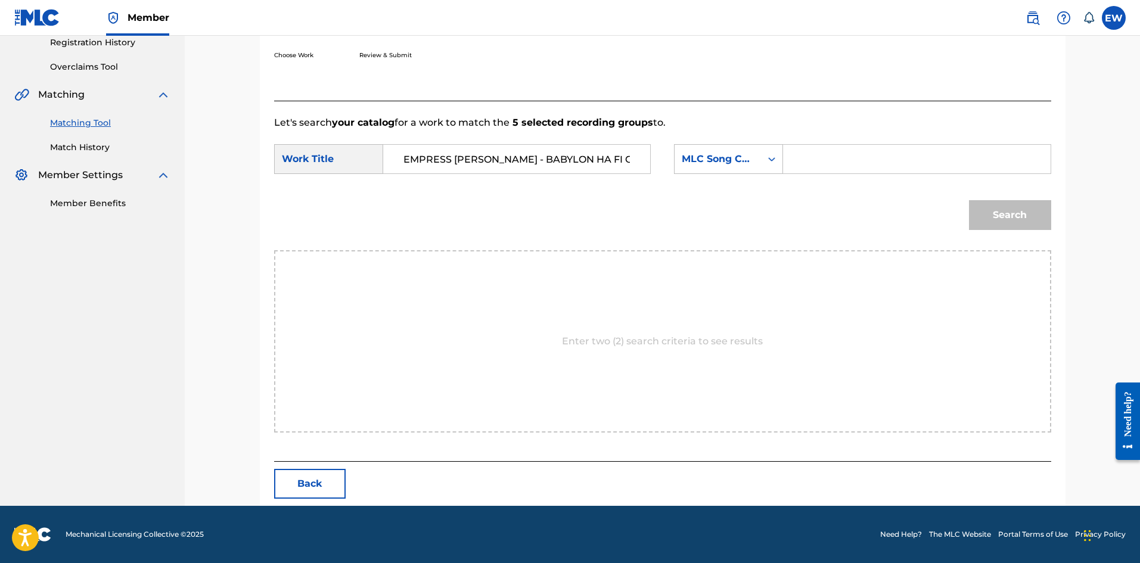
click at [866, 166] on input "Search Form" at bounding box center [916, 159] width 247 height 29
paste input "BV7GKR"
type input "BV7GKR"
drag, startPoint x: 1011, startPoint y: 222, endPoint x: 1000, endPoint y: 223, distance: 11.4
click at [1010, 223] on button "Search" at bounding box center [1010, 215] width 82 height 30
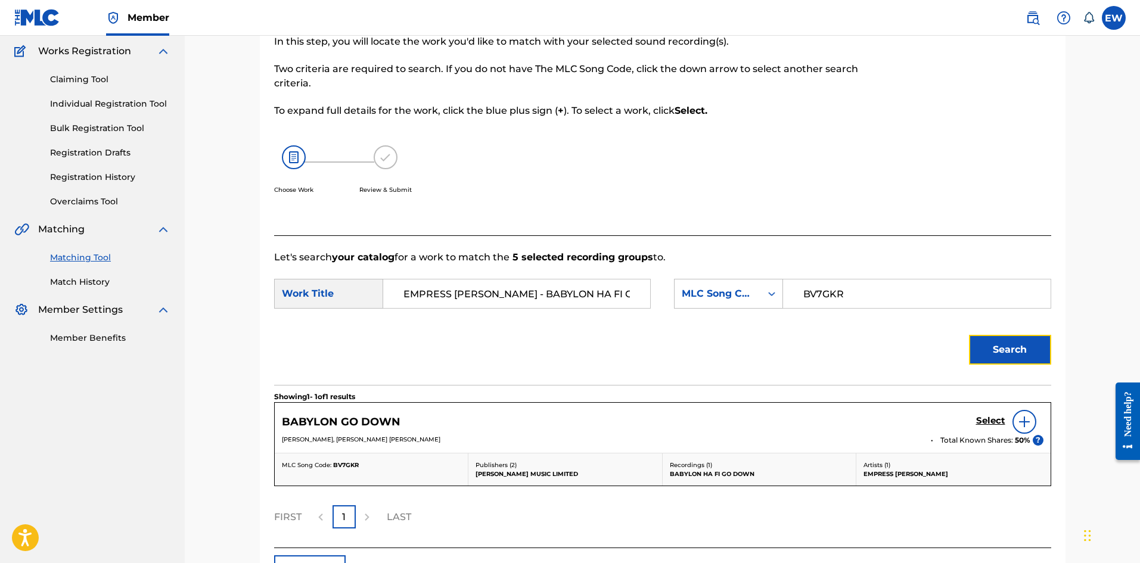
scroll to position [182, 0]
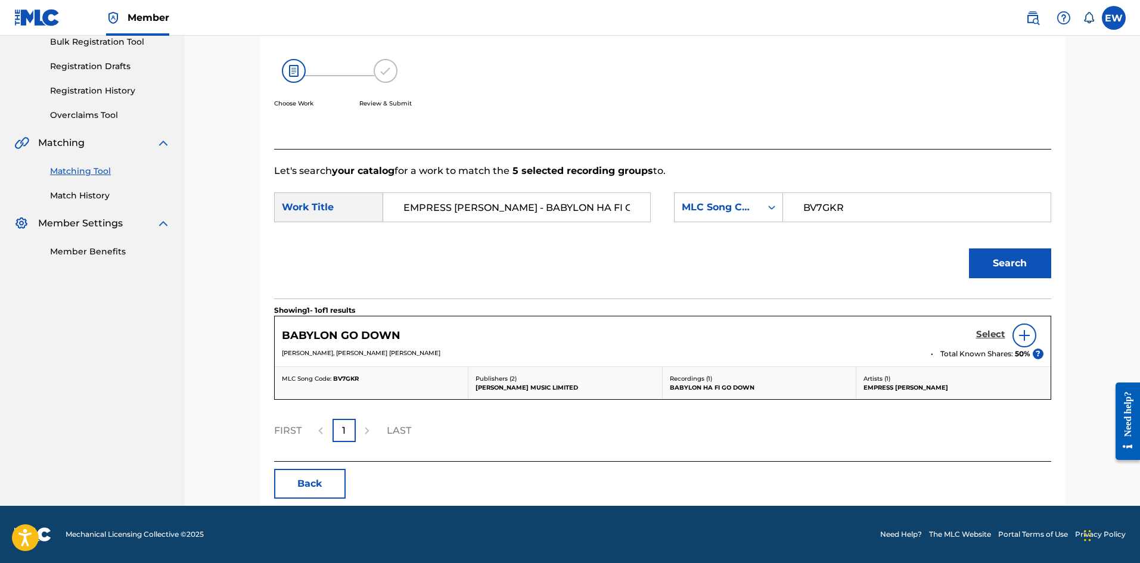
click at [987, 333] on h5 "Select" at bounding box center [990, 334] width 29 height 11
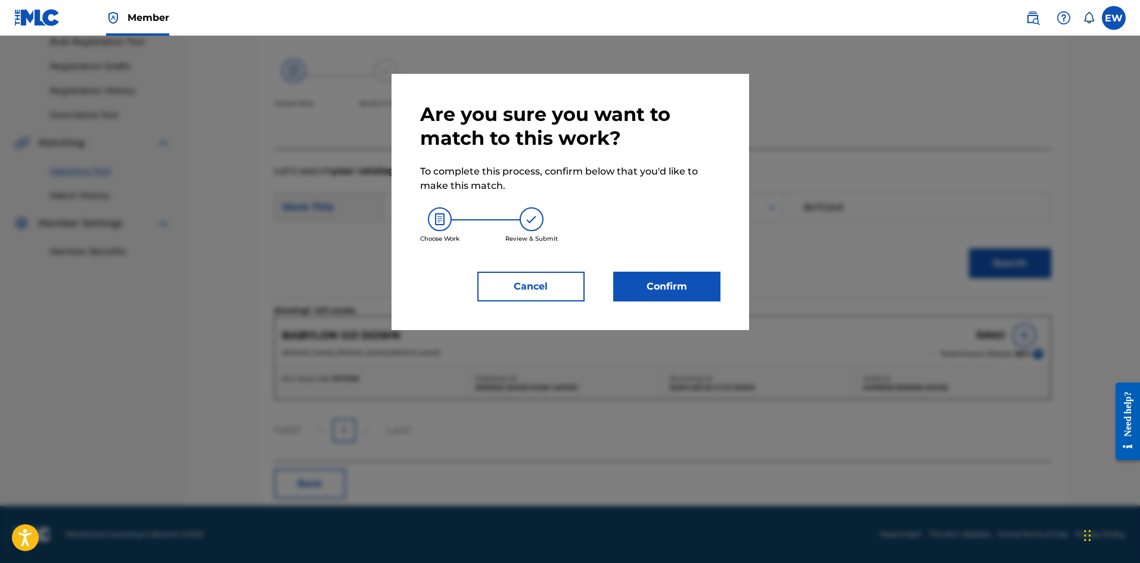
click at [724, 287] on div "Are you sure you want to match to this work? To complete this process, confirm …" at bounding box center [571, 202] width 358 height 256
click at [631, 284] on button "Confirm" at bounding box center [666, 287] width 107 height 30
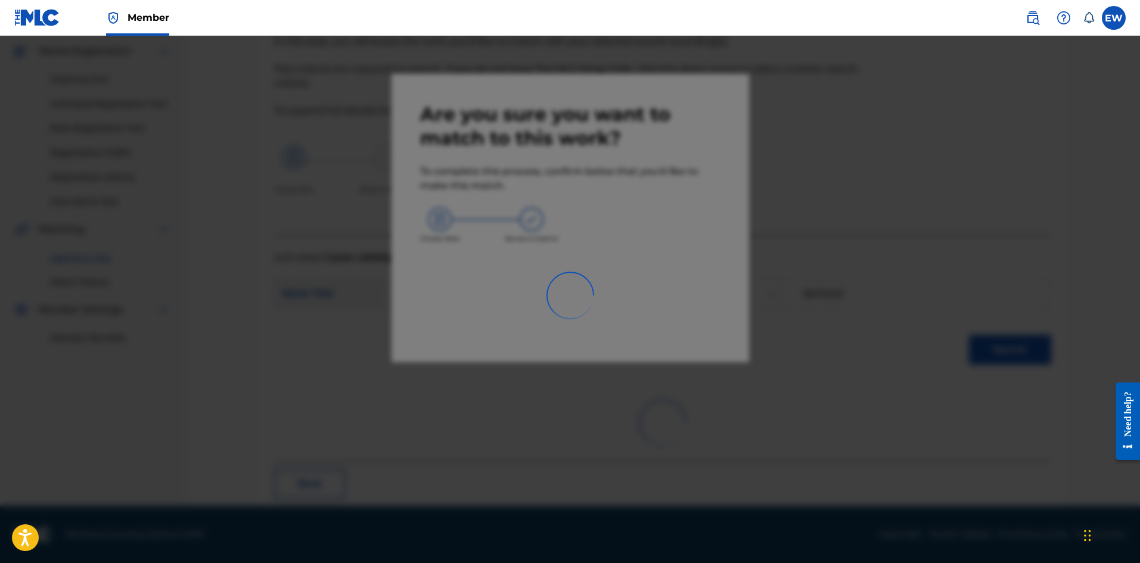
scroll to position [29, 0]
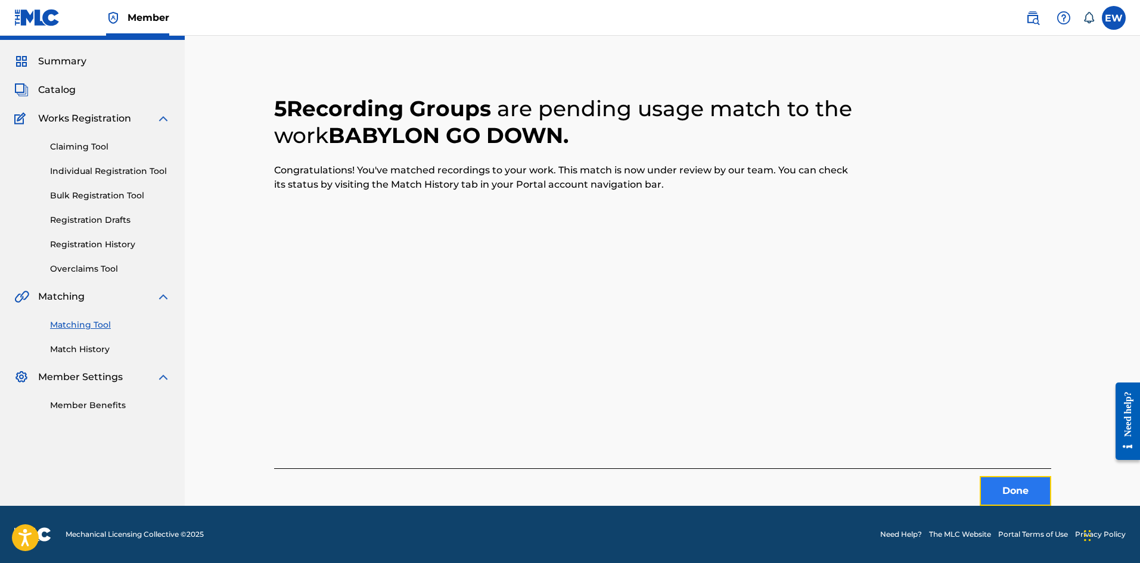
click at [1014, 501] on button "Done" at bounding box center [1016, 491] width 72 height 30
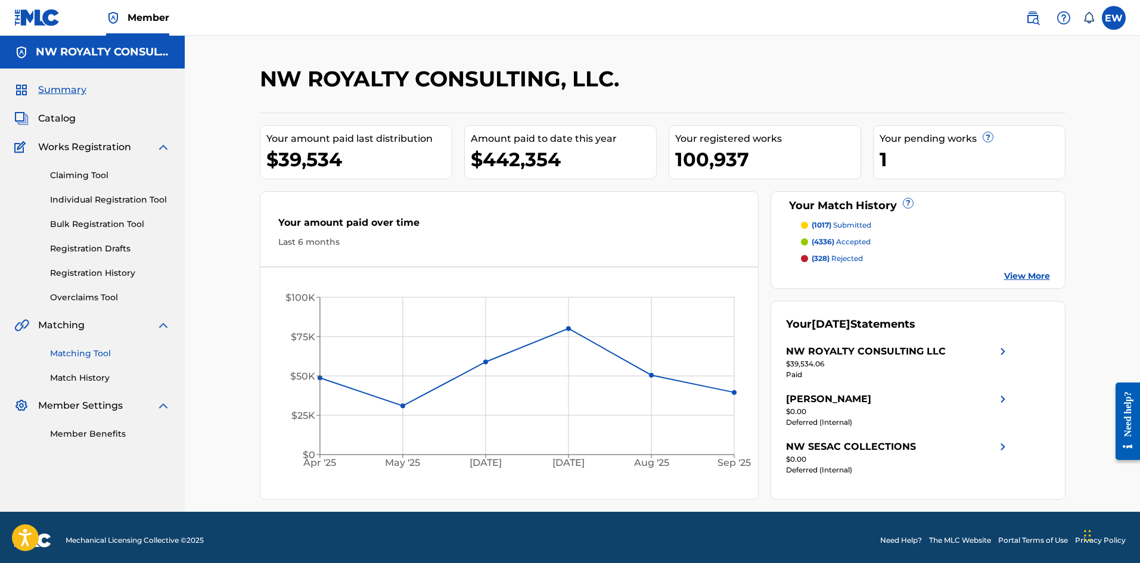
click at [105, 350] on link "Matching Tool" at bounding box center [110, 353] width 120 height 13
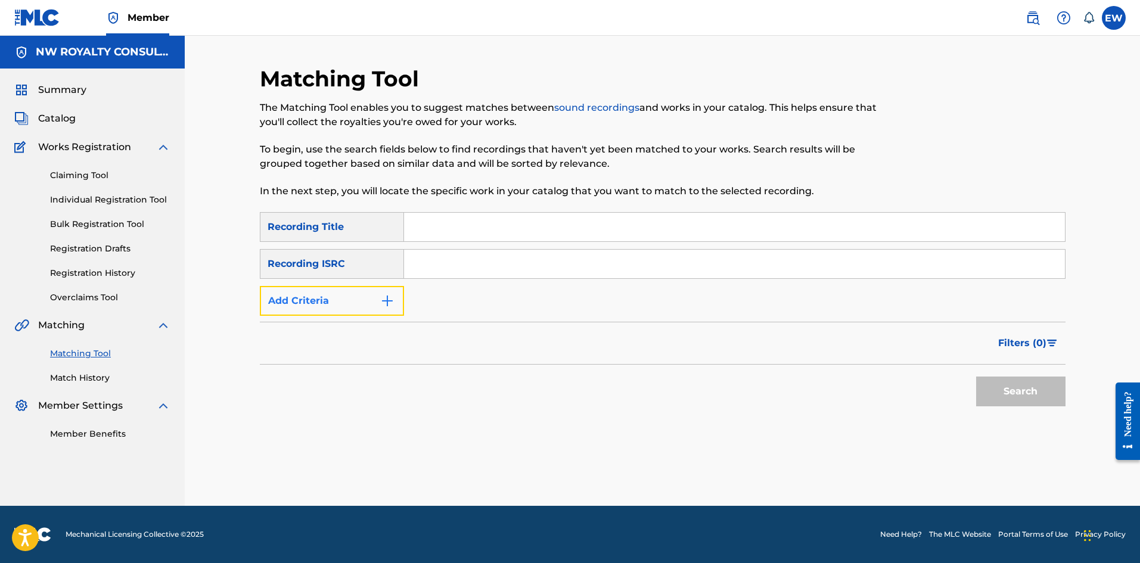
click at [368, 304] on button "Add Criteria" at bounding box center [332, 301] width 144 height 30
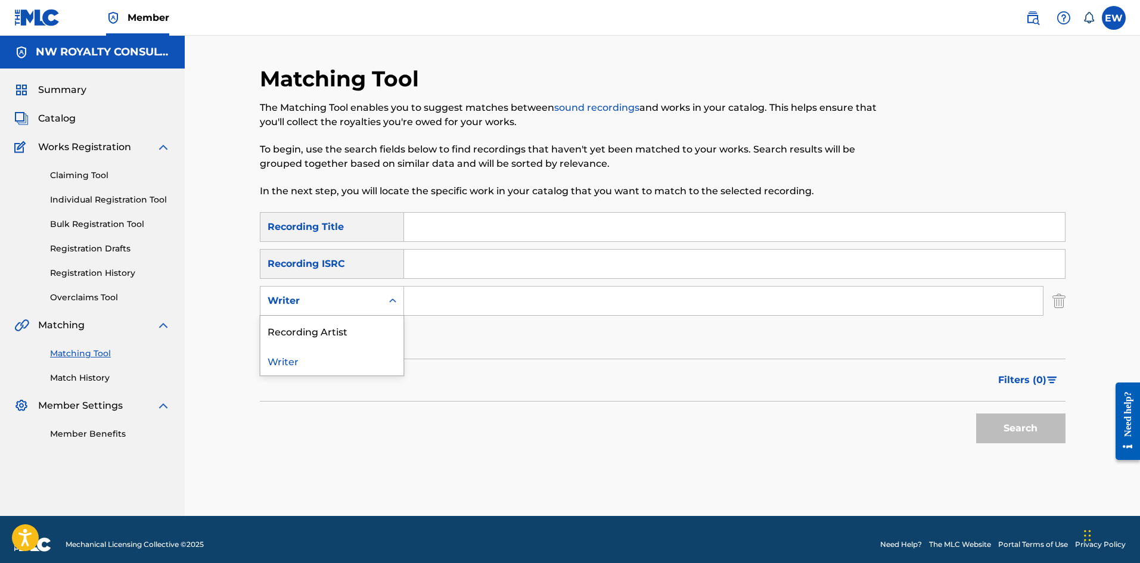
click at [358, 299] on div "Writer" at bounding box center [321, 301] width 107 height 14
drag, startPoint x: 333, startPoint y: 328, endPoint x: 339, endPoint y: 323, distance: 7.2
click at [333, 327] on div "Recording Artist" at bounding box center [331, 331] width 143 height 30
click at [538, 302] on input "Search Form" at bounding box center [723, 301] width 639 height 29
paste input "[PERSON_NAME],ZION I KINGS"
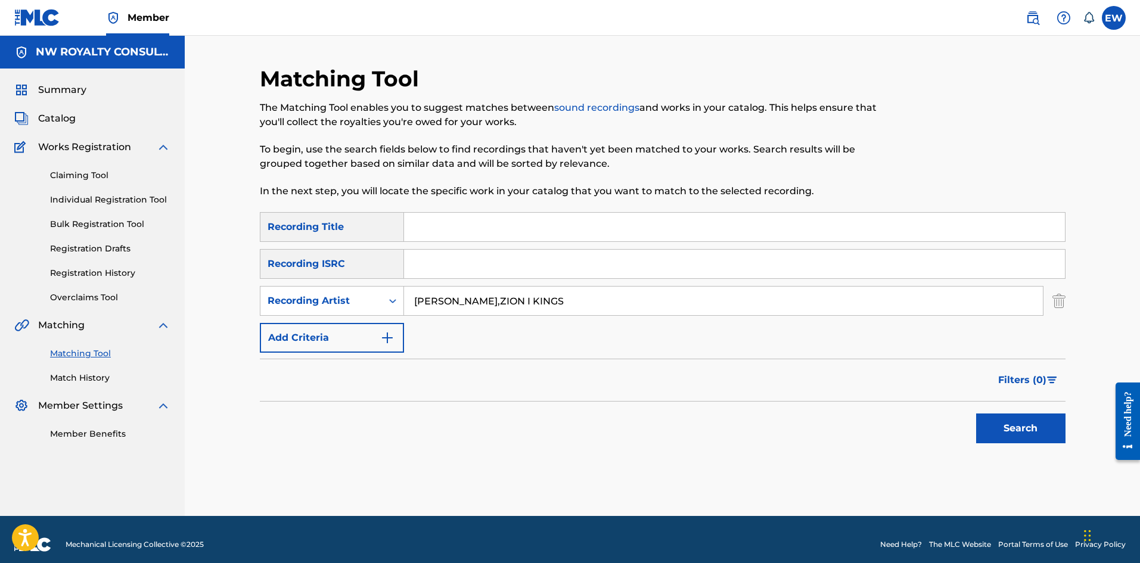
type input "[PERSON_NAME],ZION I KINGS"
click at [454, 224] on input "Search Form" at bounding box center [734, 227] width 661 height 29
paste input "EMPRESS [PERSON_NAME]"
type input "EMPRESS [PERSON_NAME]"
click at [1006, 424] on button "Search" at bounding box center [1020, 429] width 89 height 30
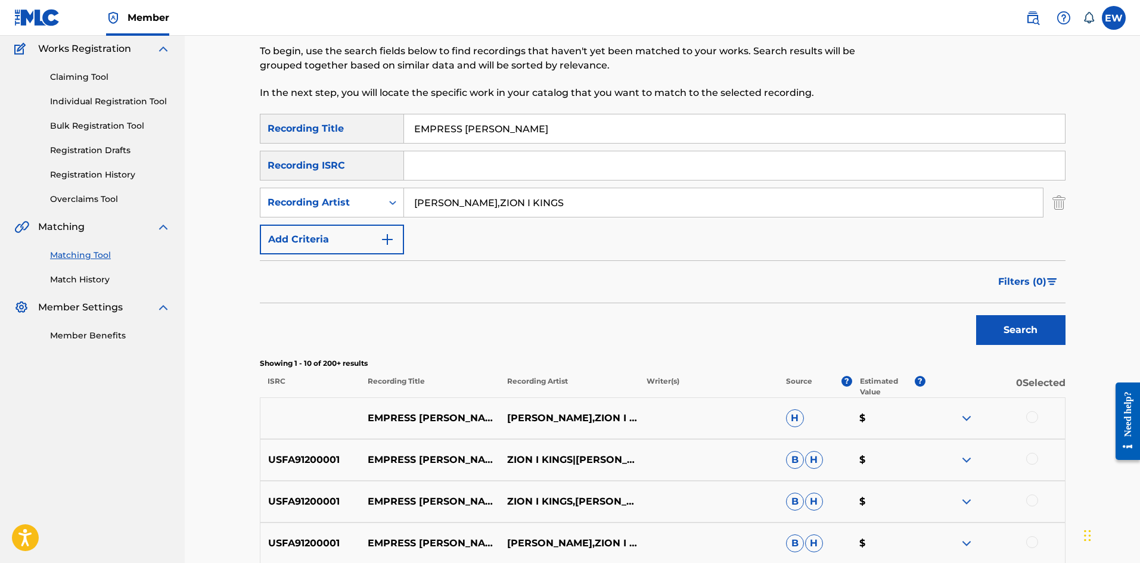
scroll to position [119, 0]
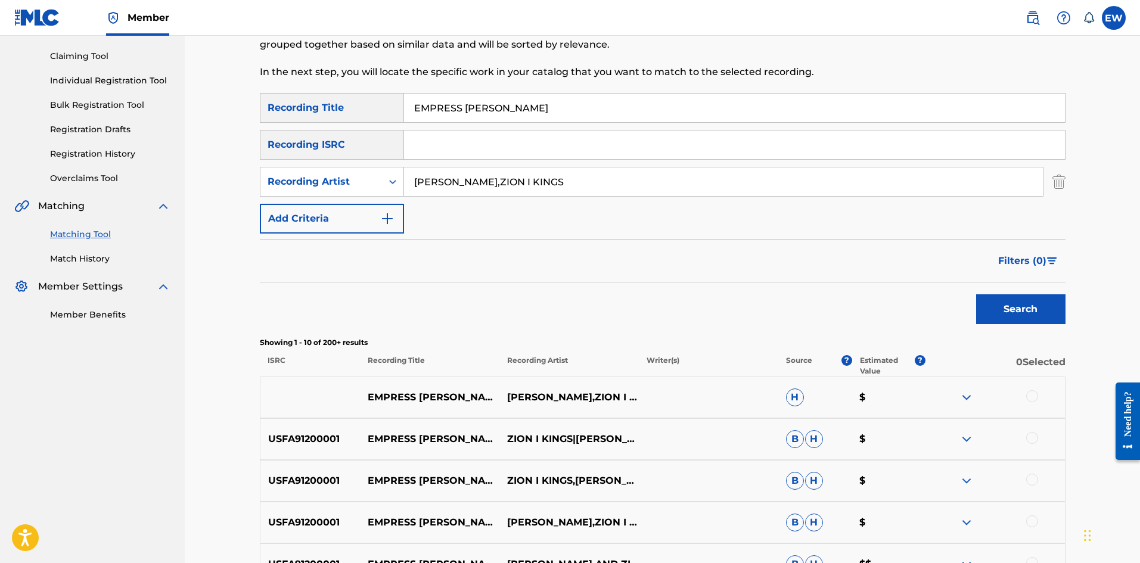
click at [1033, 395] on div at bounding box center [1032, 396] width 12 height 12
click at [1038, 436] on div at bounding box center [995, 439] width 139 height 14
click at [1033, 441] on div at bounding box center [1032, 438] width 12 height 12
click at [1035, 484] on div at bounding box center [1032, 480] width 12 height 12
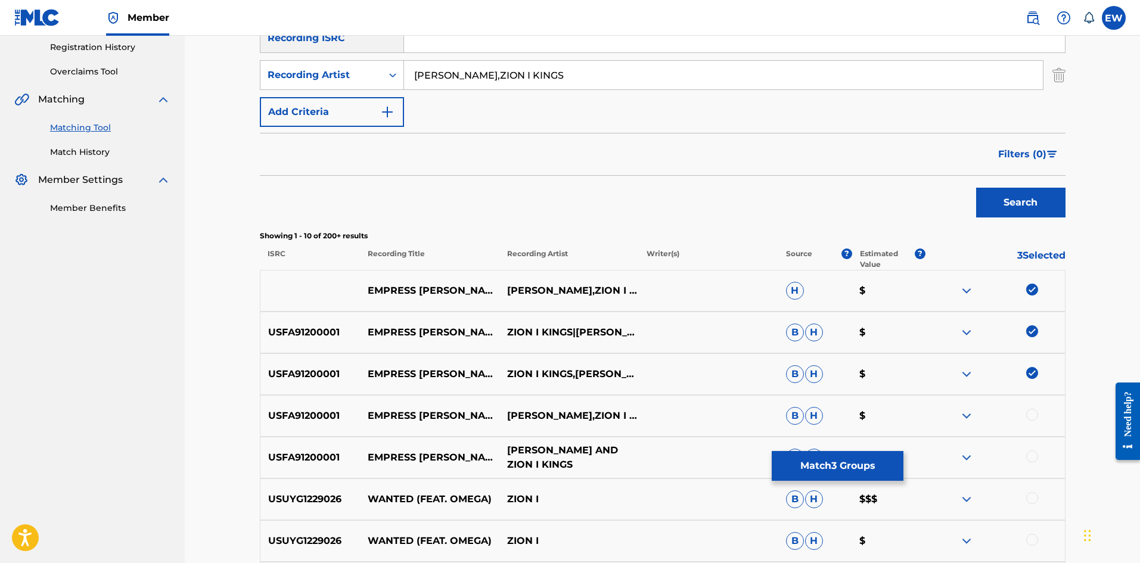
scroll to position [238, 0]
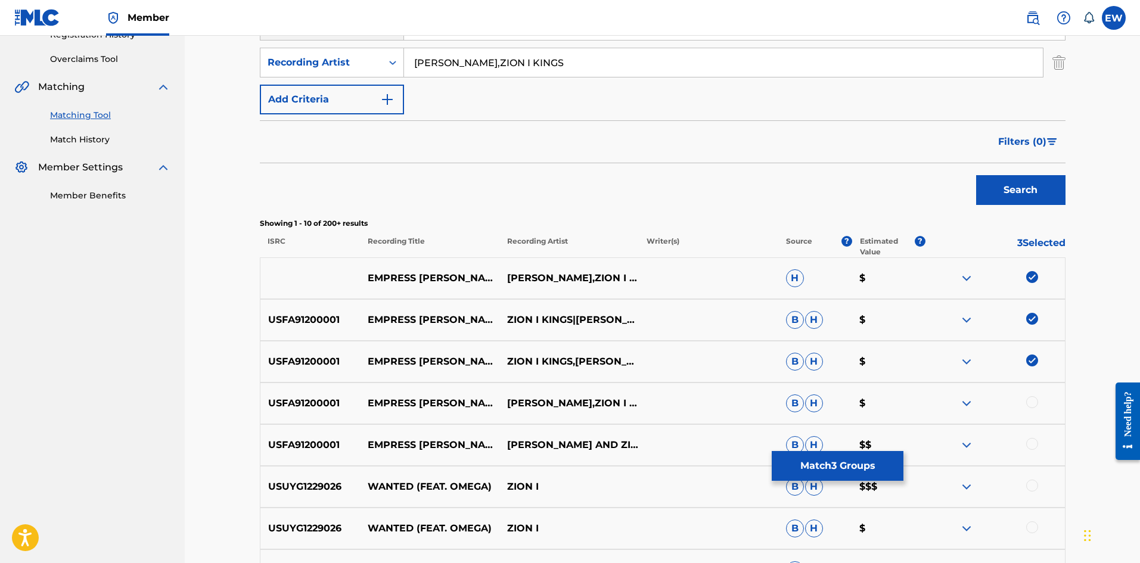
click at [1030, 403] on div at bounding box center [1032, 402] width 12 height 12
click at [1032, 446] on div at bounding box center [1032, 444] width 12 height 12
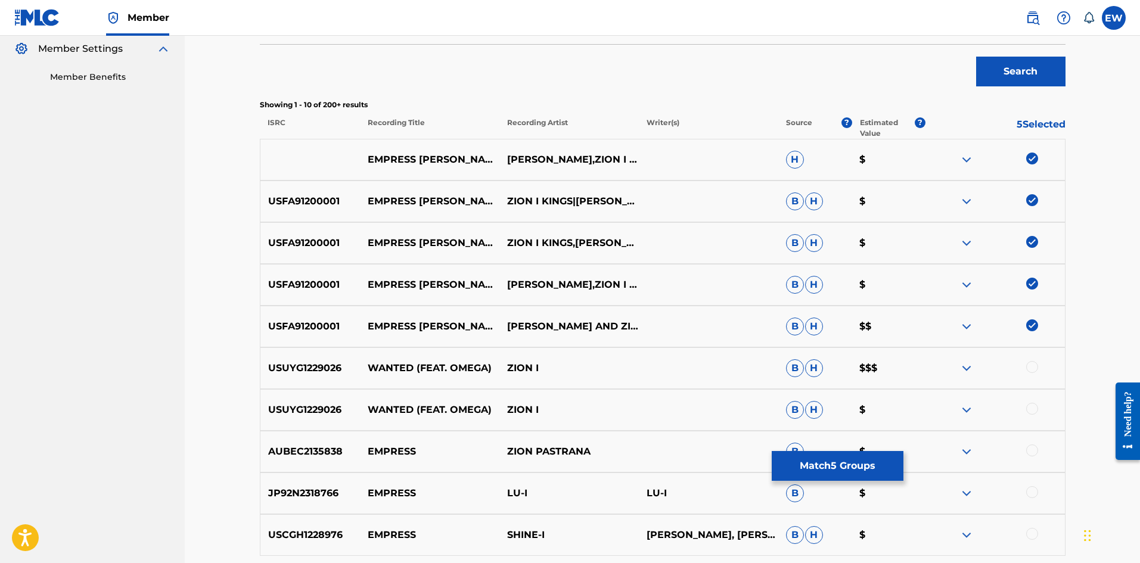
scroll to position [358, 0]
click at [824, 462] on button "Match 5 Groups" at bounding box center [838, 466] width 132 height 30
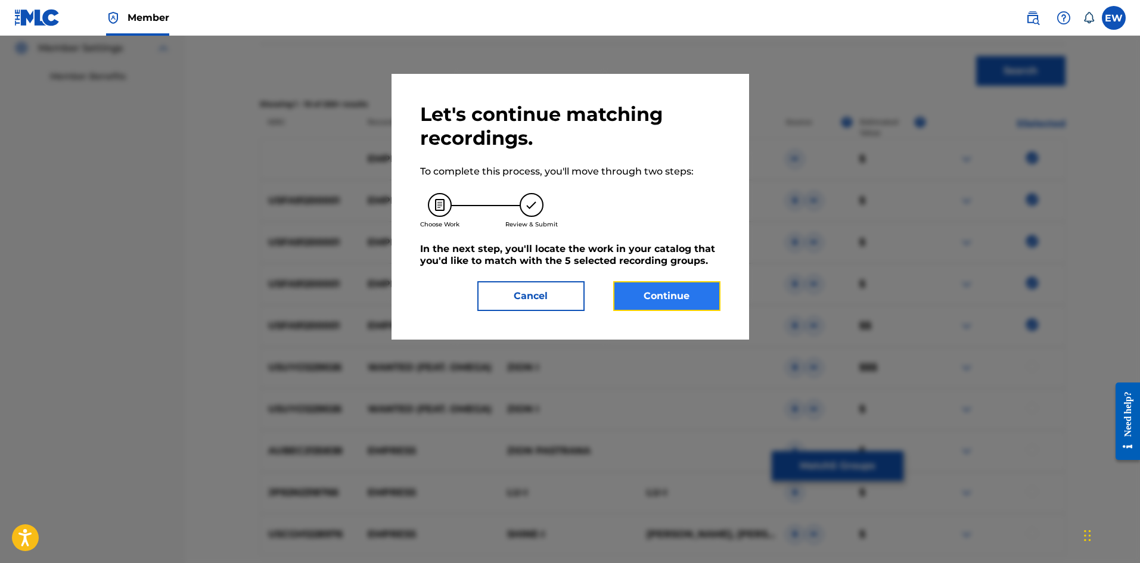
click at [662, 290] on button "Continue" at bounding box center [666, 296] width 107 height 30
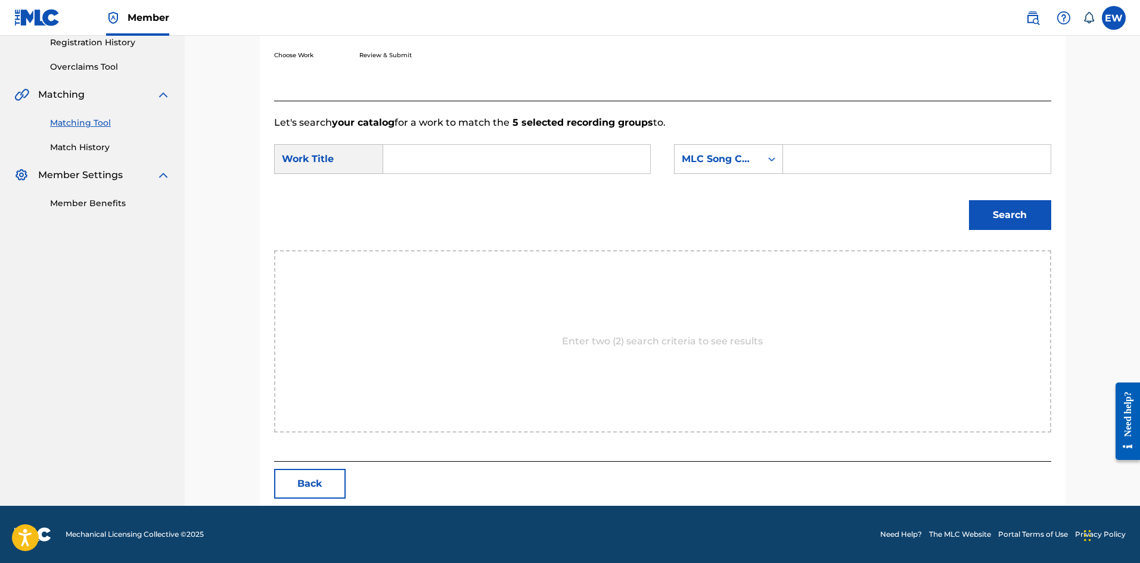
scroll to position [231, 0]
click at [466, 158] on input "Search Form" at bounding box center [516, 159] width 247 height 29
paste input "EMPRESS [PERSON_NAME]"
type input "EMPRESS [PERSON_NAME]"
click at [908, 144] on form "SearchWithCriteria8482083c-750f-4c26-bfb2-efd5de24ee4b Work Title EMPRESS OMEGA…" at bounding box center [662, 190] width 777 height 120
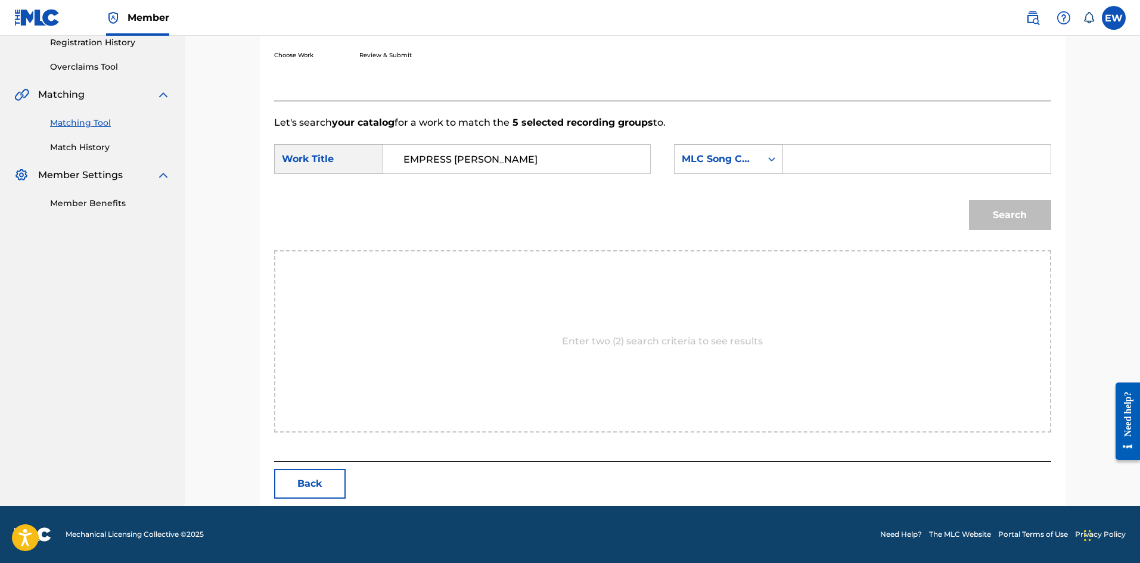
click at [905, 169] on input "Search Form" at bounding box center [916, 159] width 247 height 29
paste input "PF6HCU"
type input "PF6HCU"
click at [1022, 220] on button "Search" at bounding box center [1010, 215] width 82 height 30
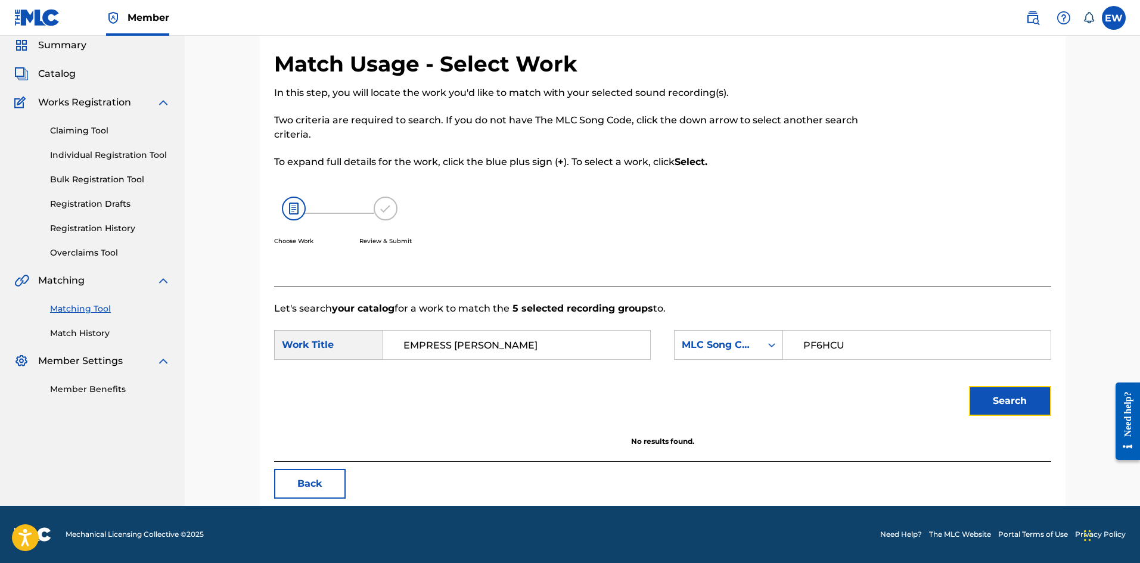
scroll to position [45, 0]
drag, startPoint x: 527, startPoint y: 342, endPoint x: 366, endPoint y: 349, distance: 161.1
click at [368, 355] on div "SearchWithCriteria8482083c-750f-4c26-bfb2-efd5de24ee4b Work Title EMPRESS OMEGA" at bounding box center [462, 345] width 377 height 30
paste input "PUPPET MASTER"
type input "PUPPET MASTER"
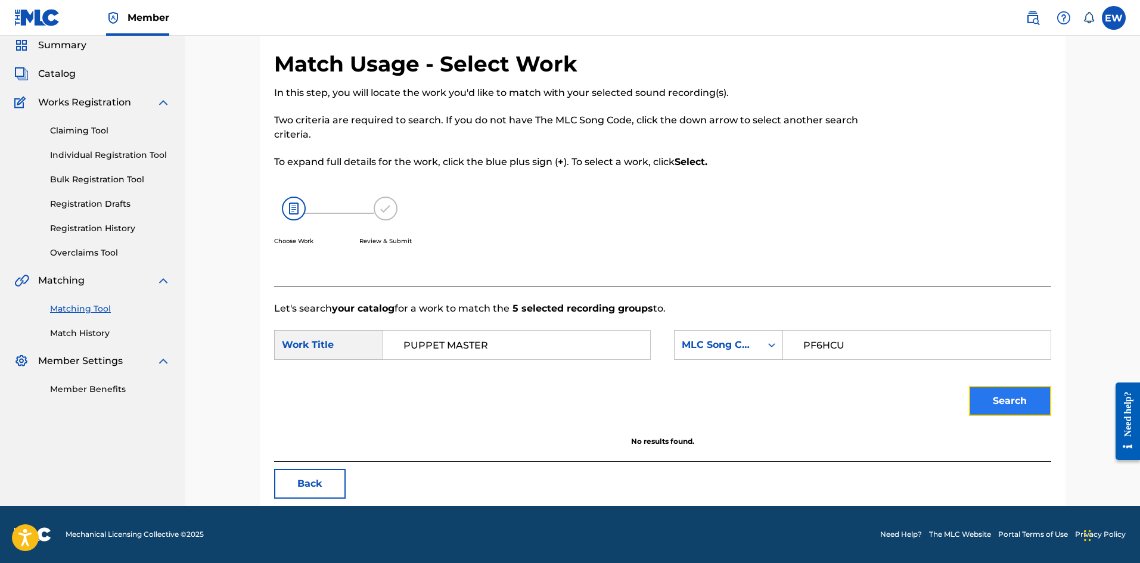
click at [992, 402] on button "Search" at bounding box center [1010, 401] width 82 height 30
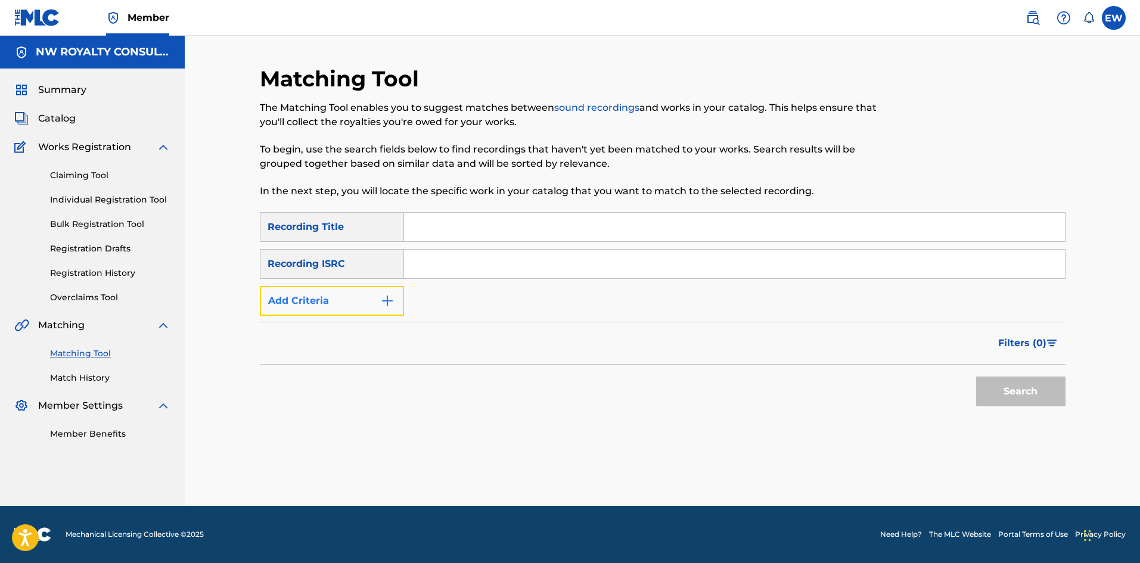
click at [342, 295] on button "Add Criteria" at bounding box center [332, 301] width 144 height 30
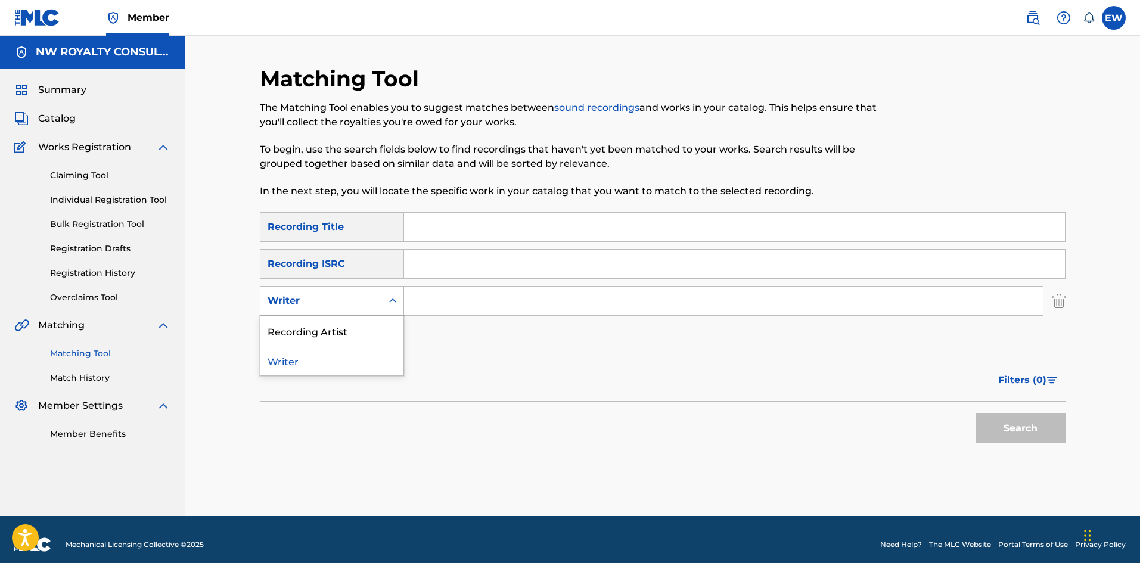
click at [331, 289] on div "Writer" at bounding box center [332, 301] width 144 height 30
click at [312, 329] on div "Recording Artist" at bounding box center [331, 331] width 143 height 30
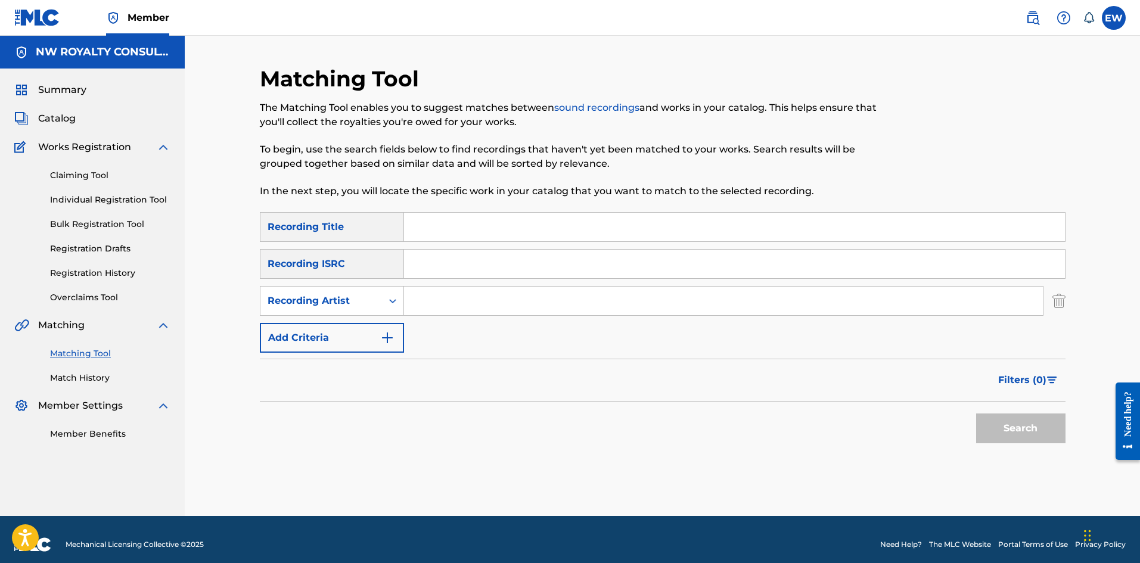
click at [585, 300] on input "Search Form" at bounding box center [723, 301] width 639 height 29
paste input "KULTAMA,MALIJAH"
type input "KULTAMA,MALIJAH"
click at [411, 226] on input "Search Form" at bounding box center [734, 227] width 661 height 29
paste input "EN MI PORTAL"
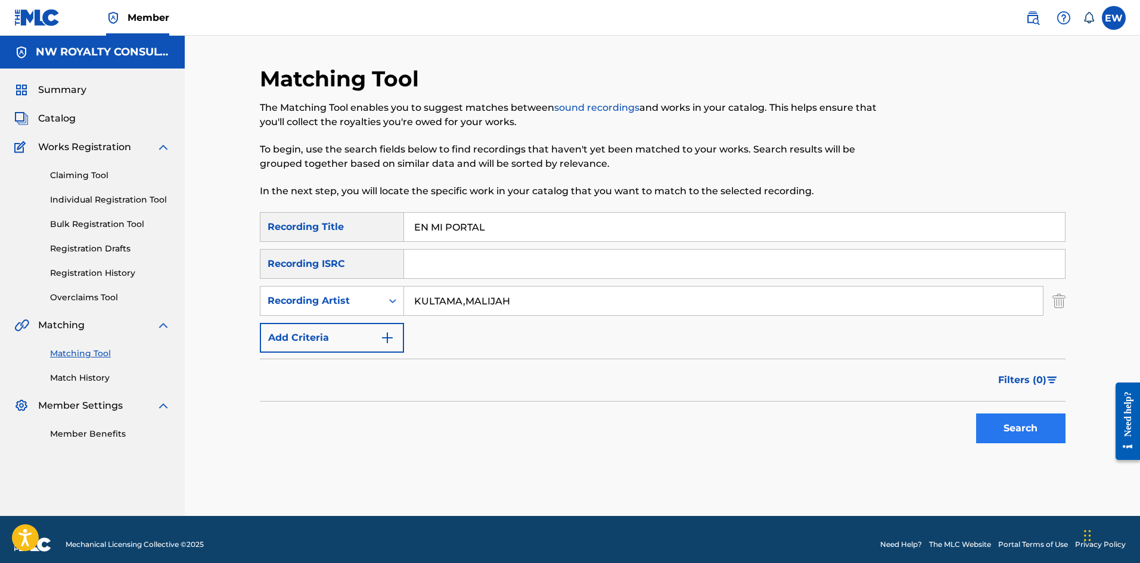
type input "EN MI PORTAL"
click at [1012, 440] on button "Search" at bounding box center [1020, 429] width 89 height 30
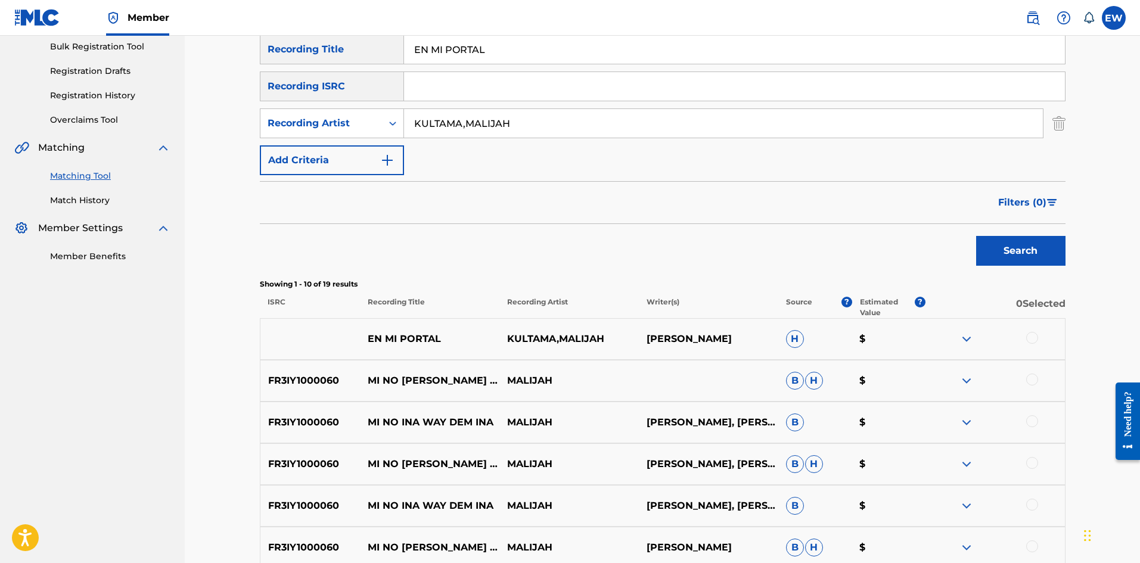
scroll to position [179, 0]
click at [1029, 337] on div at bounding box center [1032, 337] width 12 height 12
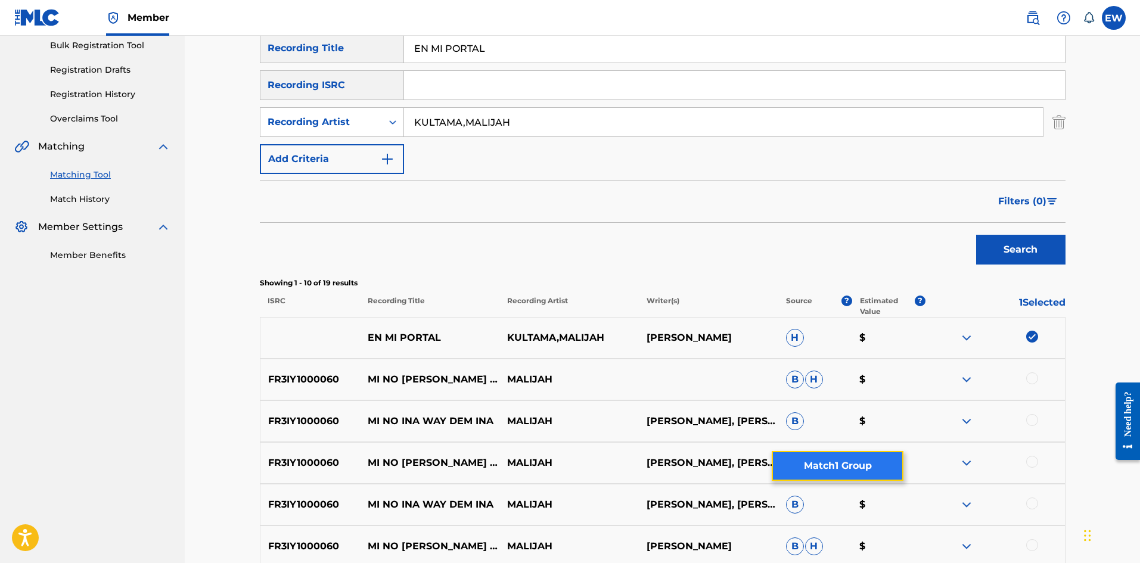
click at [840, 474] on button "Match 1 Group" at bounding box center [838, 466] width 132 height 30
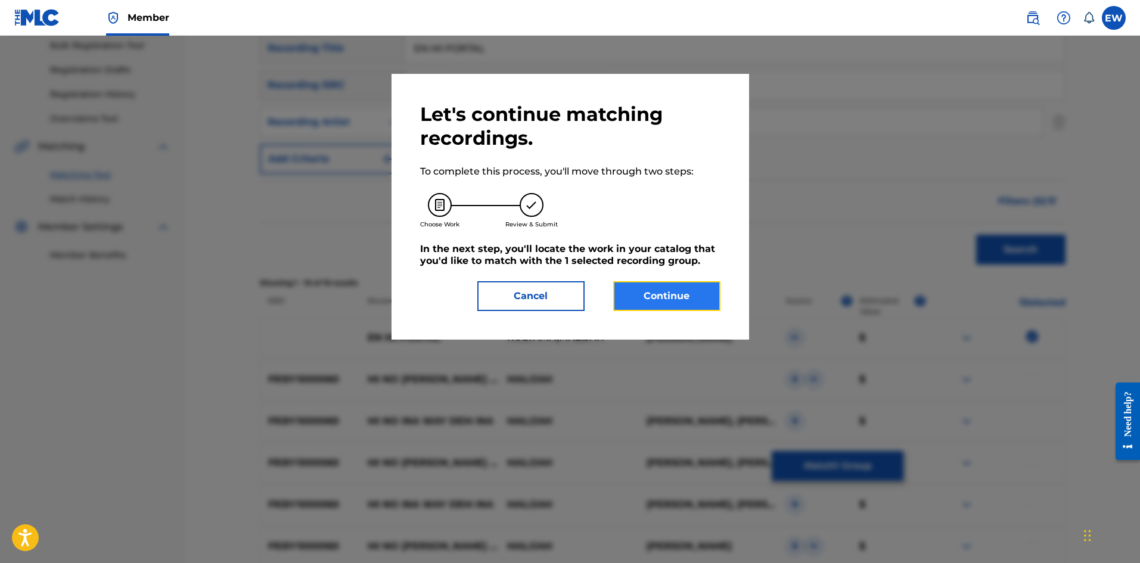
click at [697, 306] on button "Continue" at bounding box center [666, 296] width 107 height 30
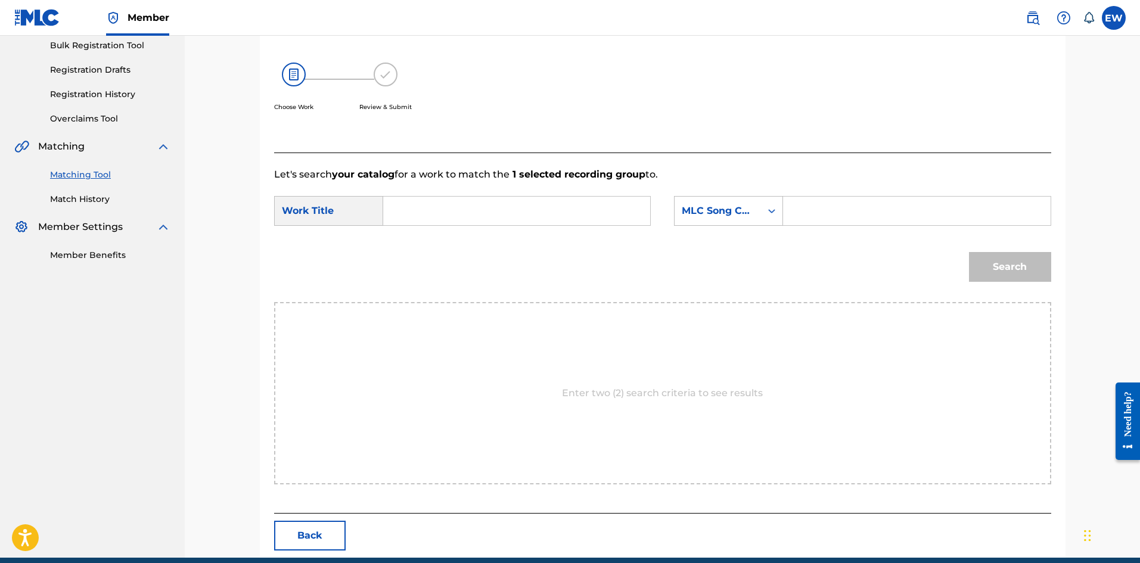
click at [591, 219] on input "Search Form" at bounding box center [516, 211] width 247 height 29
paste input "EN MI PORTAL"
type input "EN MI PORTAL"
click at [842, 213] on input "Search Form" at bounding box center [916, 211] width 247 height 29
paste input "EA8VHX"
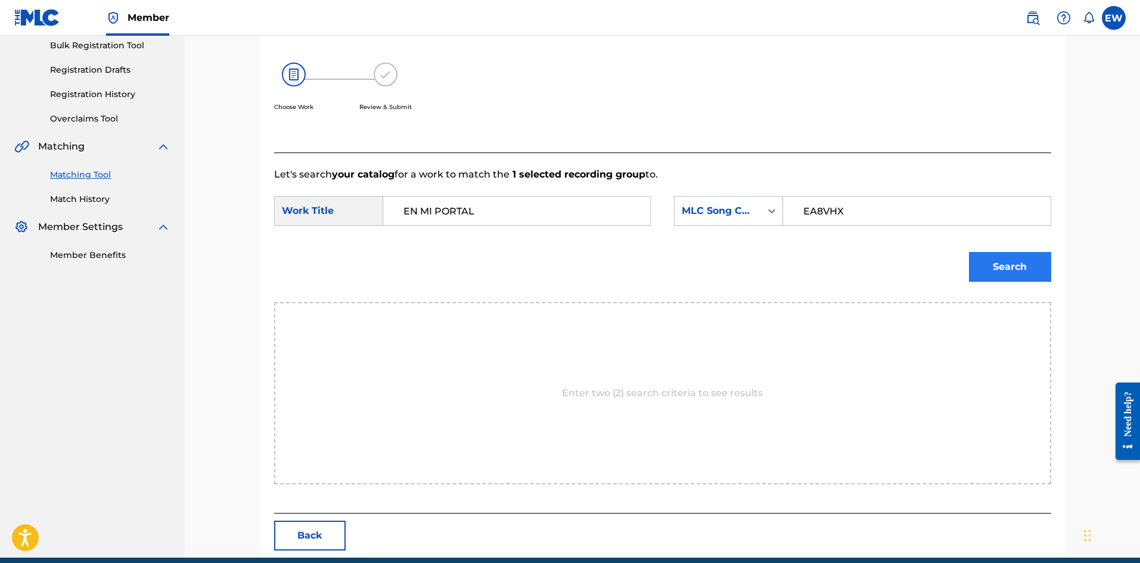
type input "EA8VHX"
click at [1020, 270] on button "Search" at bounding box center [1010, 267] width 82 height 30
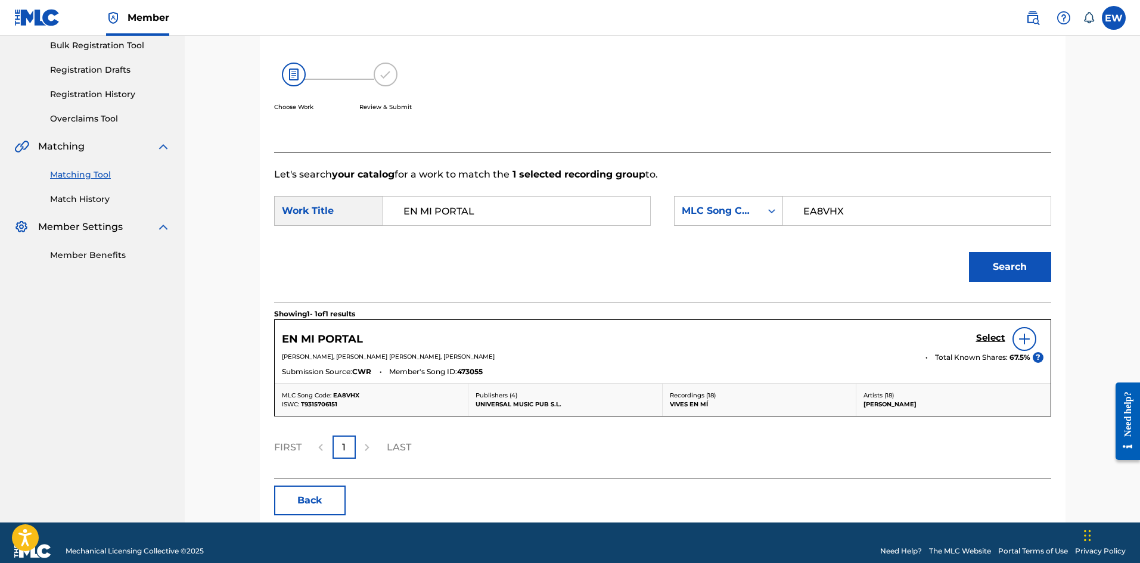
click at [986, 330] on div "Select" at bounding box center [1009, 339] width 67 height 24
click at [998, 337] on h5 "Select" at bounding box center [990, 338] width 29 height 11
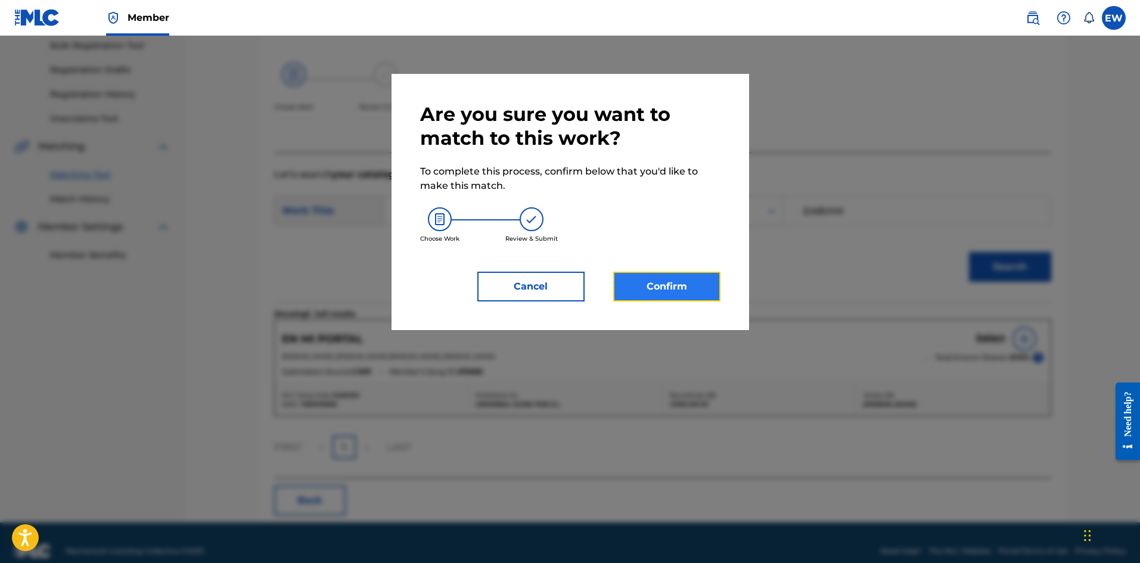
click at [616, 278] on button "Confirm" at bounding box center [666, 287] width 107 height 30
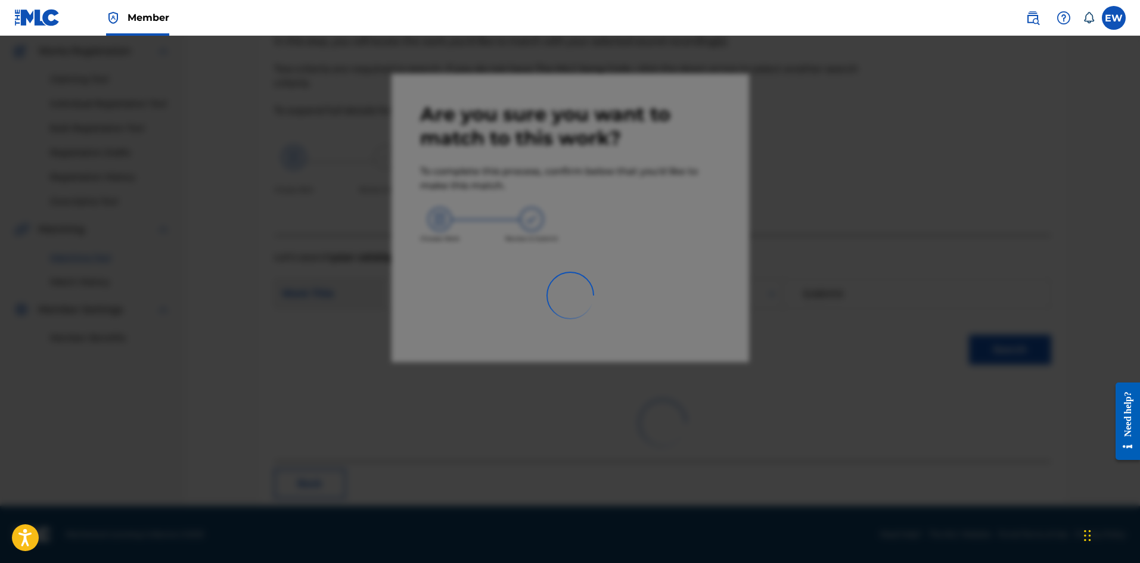
scroll to position [29, 0]
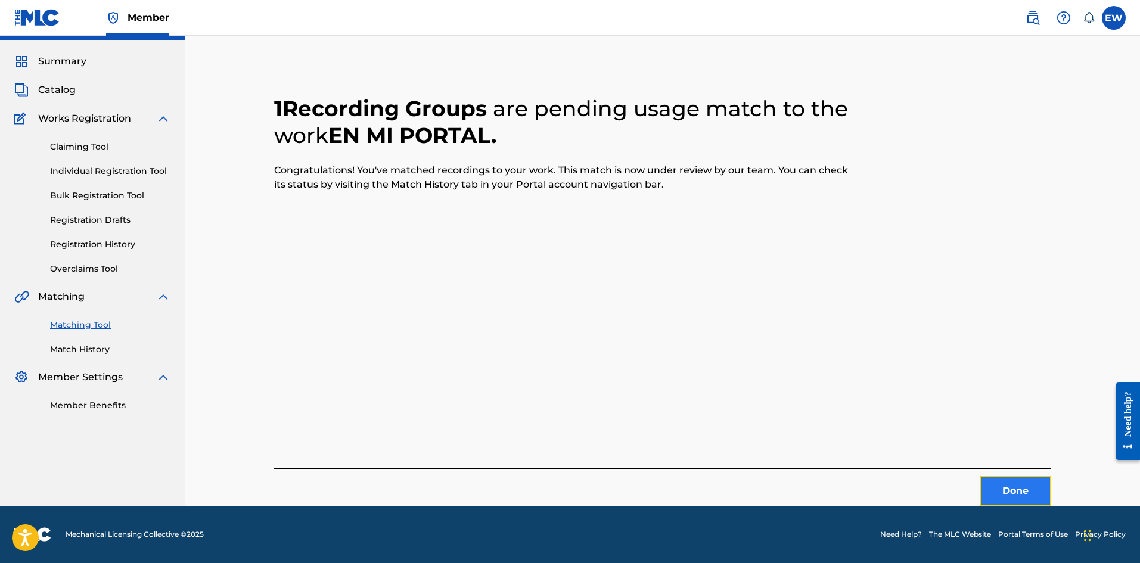
click at [1015, 490] on button "Done" at bounding box center [1016, 491] width 72 height 30
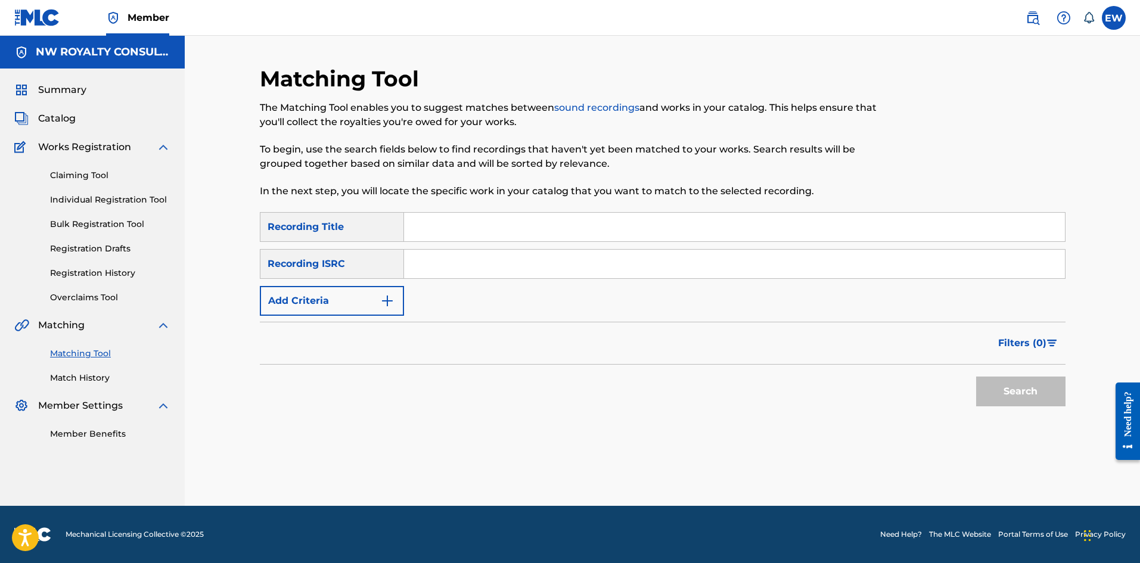
scroll to position [0, 0]
drag, startPoint x: 336, startPoint y: 312, endPoint x: 342, endPoint y: 310, distance: 6.4
click at [337, 312] on button "Add Criteria" at bounding box center [332, 301] width 144 height 30
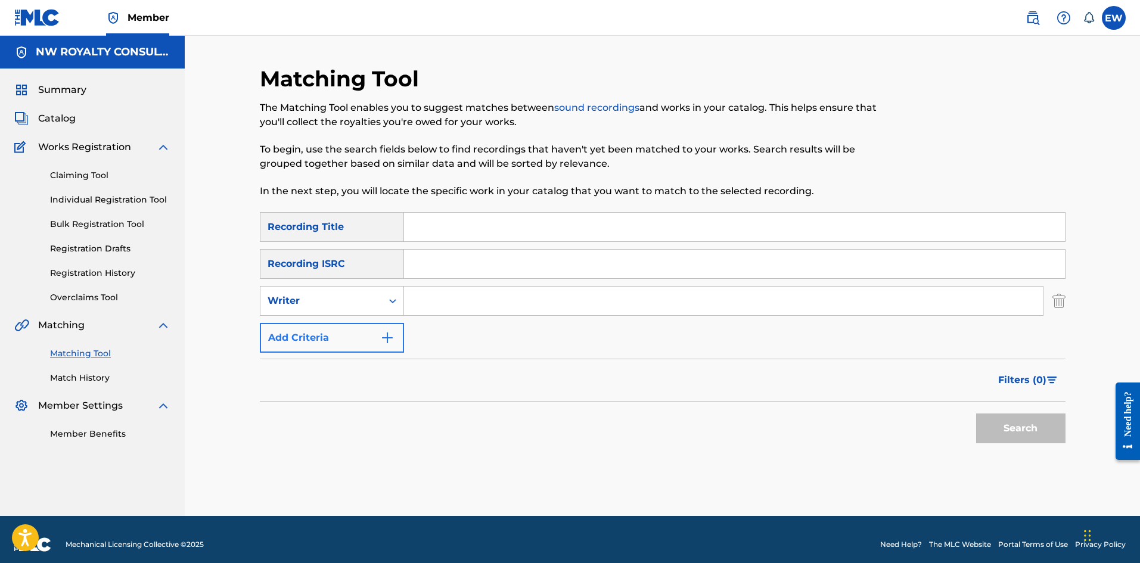
click at [344, 309] on div "Writer" at bounding box center [321, 301] width 122 height 23
click at [347, 325] on div "Recording Artist" at bounding box center [331, 331] width 143 height 30
click at [453, 300] on input "Search Form" at bounding box center [723, 301] width 639 height 29
paste input "JUBBA WHITE"
type input "JUBBA WHITE"
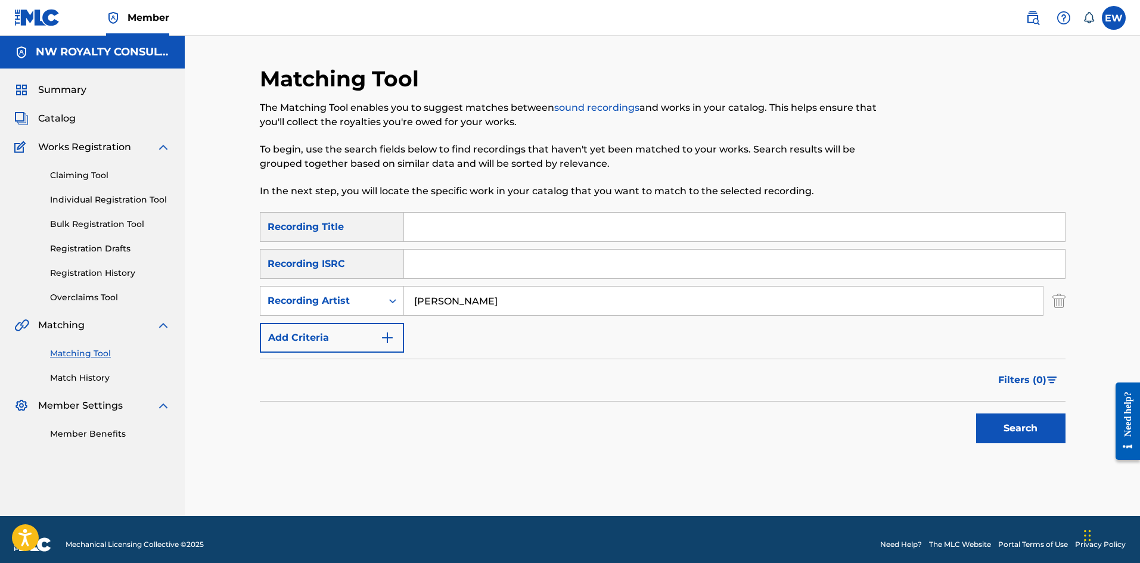
click at [538, 218] on input "Search Form" at bounding box center [734, 227] width 661 height 29
paste input "EQUAL RIGHTS"
type input "EQUAL RIGHTS"
click at [986, 422] on button "Search" at bounding box center [1020, 429] width 89 height 30
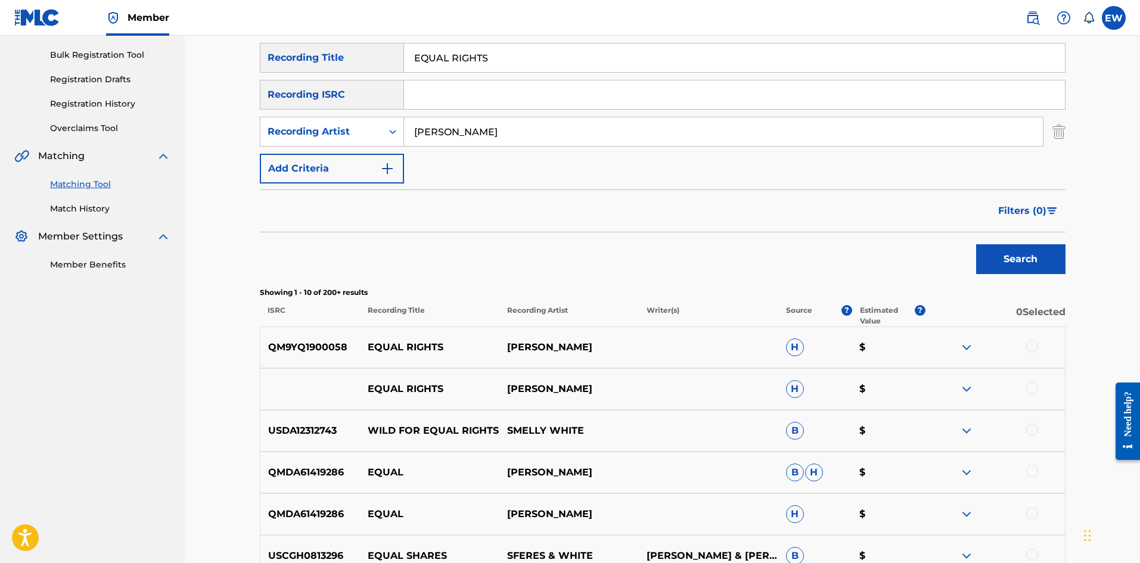
scroll to position [238, 0]
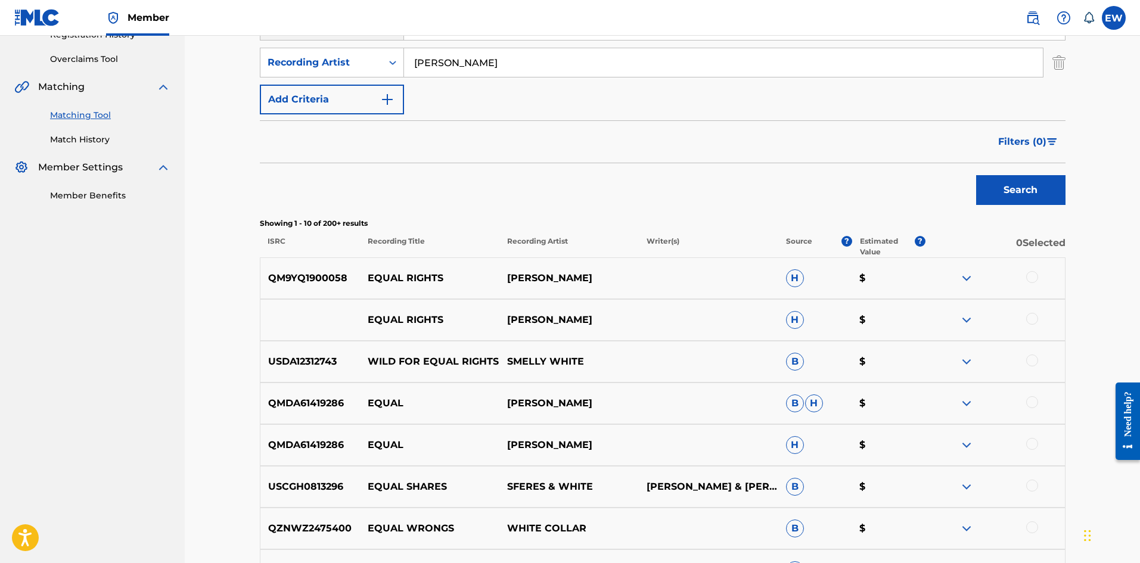
click at [1033, 277] on div at bounding box center [1032, 277] width 12 height 12
click at [1038, 317] on div at bounding box center [1032, 319] width 12 height 12
click at [813, 463] on button "Match 2 Groups" at bounding box center [838, 466] width 132 height 30
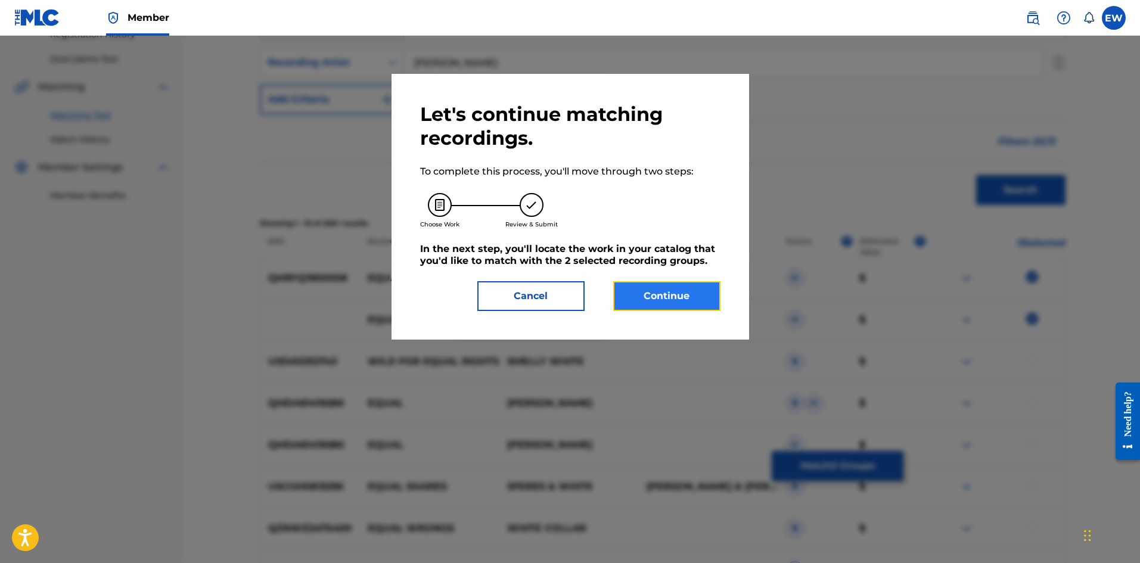
click at [712, 300] on button "Continue" at bounding box center [666, 296] width 107 height 30
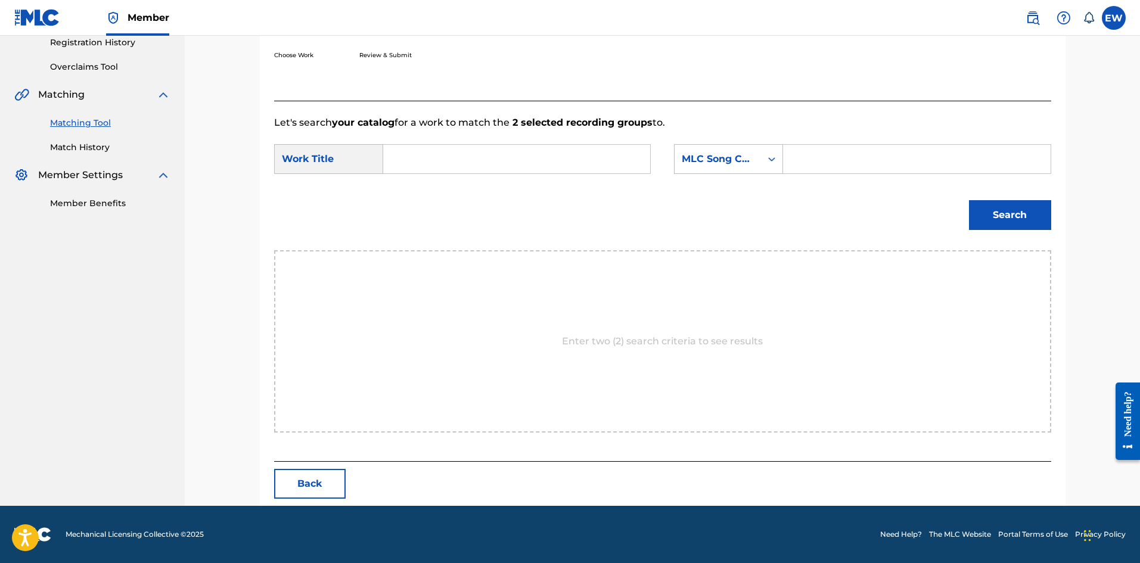
scroll to position [231, 0]
click at [520, 167] on input "Search Form" at bounding box center [516, 159] width 247 height 29
paste input "EQUAL RIGHTS"
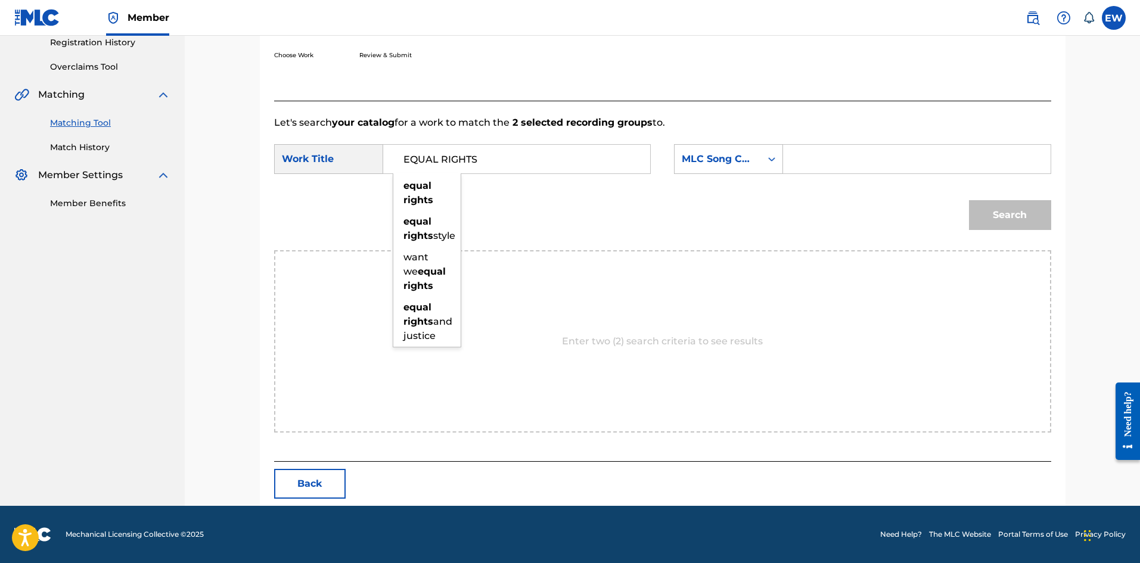
type input "EQUAL RIGHTS"
click at [892, 164] on input "Search Form" at bounding box center [916, 159] width 247 height 29
paste input "EA9GQ7"
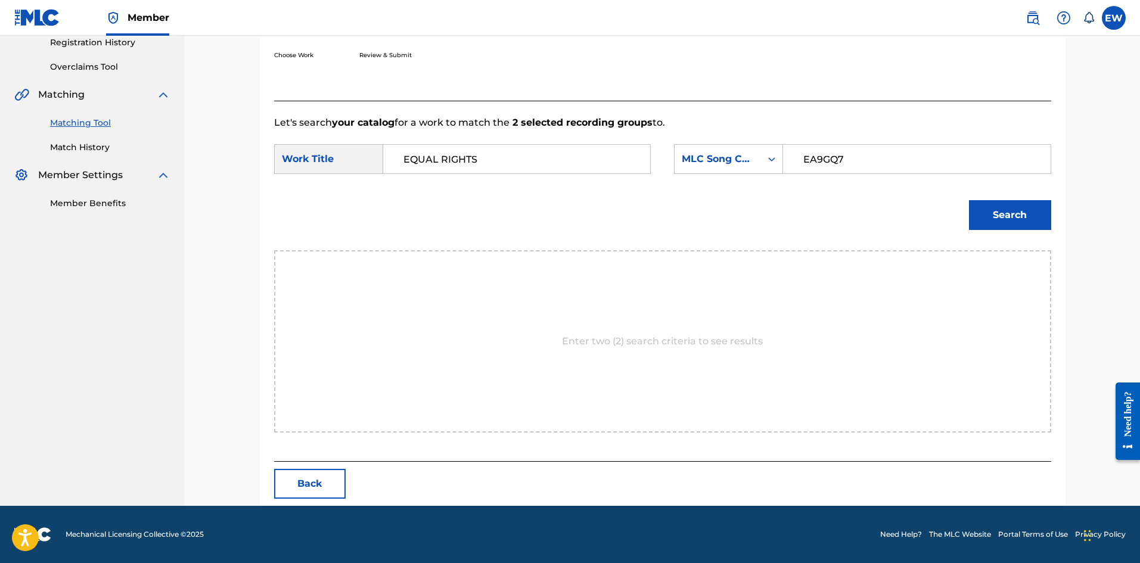
type input "EA9GQ7"
click at [978, 216] on button "Search" at bounding box center [1010, 215] width 82 height 30
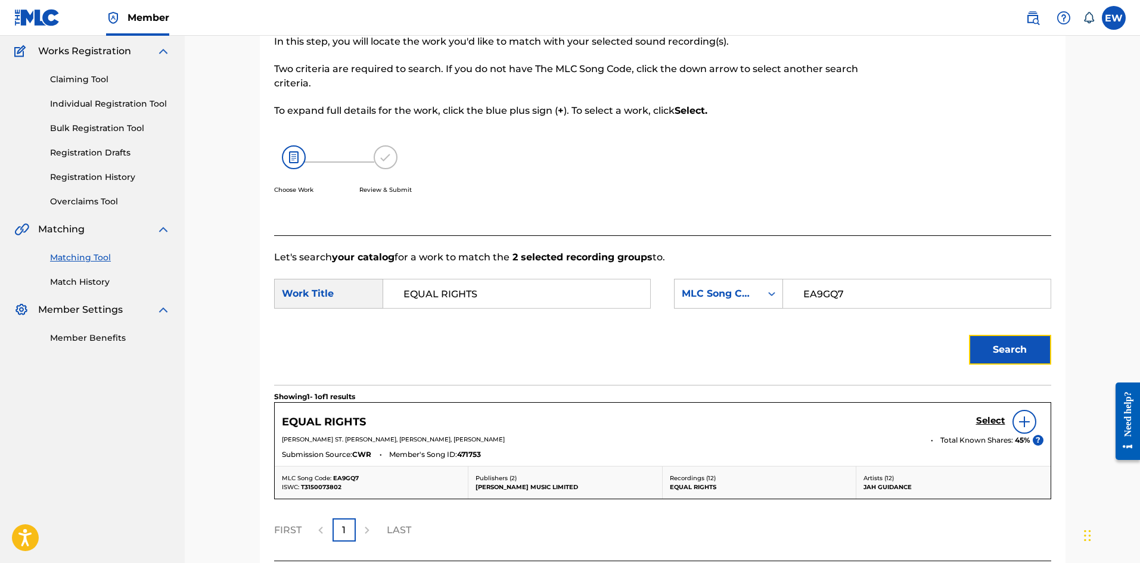
scroll to position [195, 0]
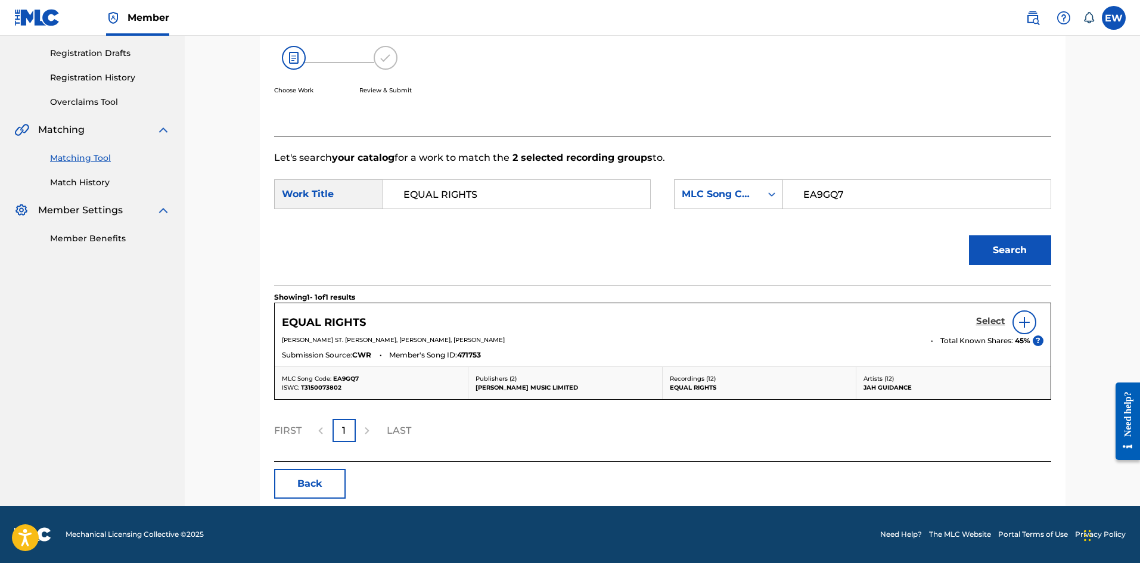
click at [991, 321] on h5 "Select" at bounding box center [990, 321] width 29 height 11
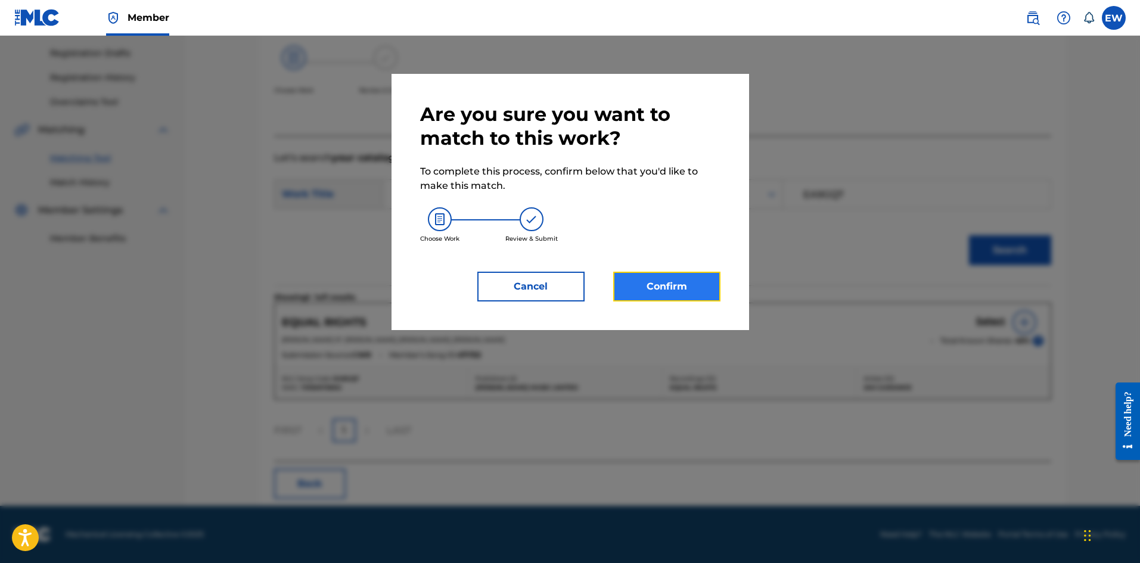
click at [696, 285] on button "Confirm" at bounding box center [666, 287] width 107 height 30
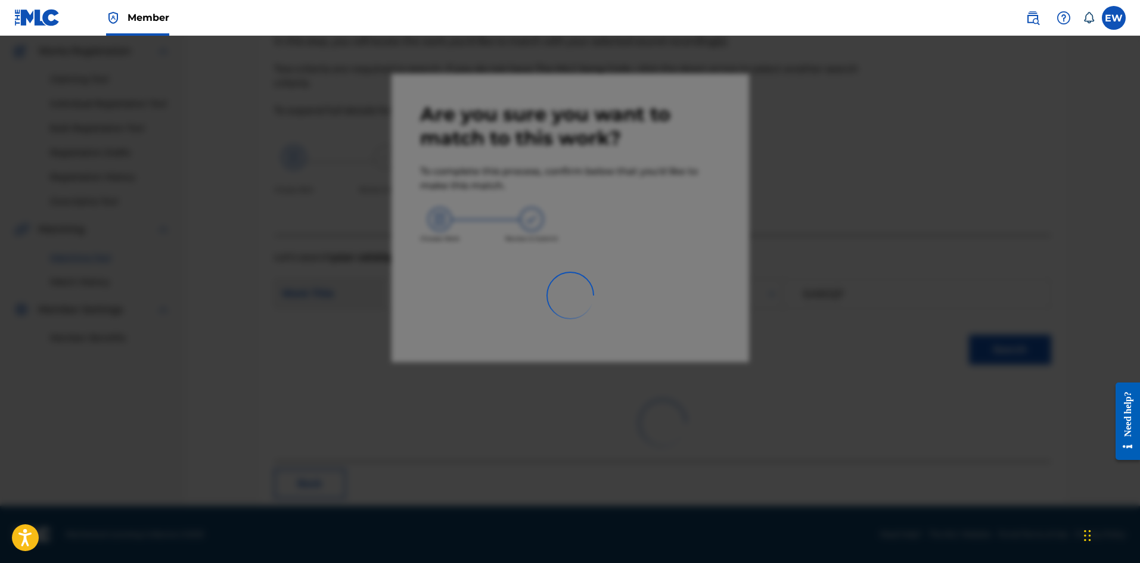
scroll to position [29, 0]
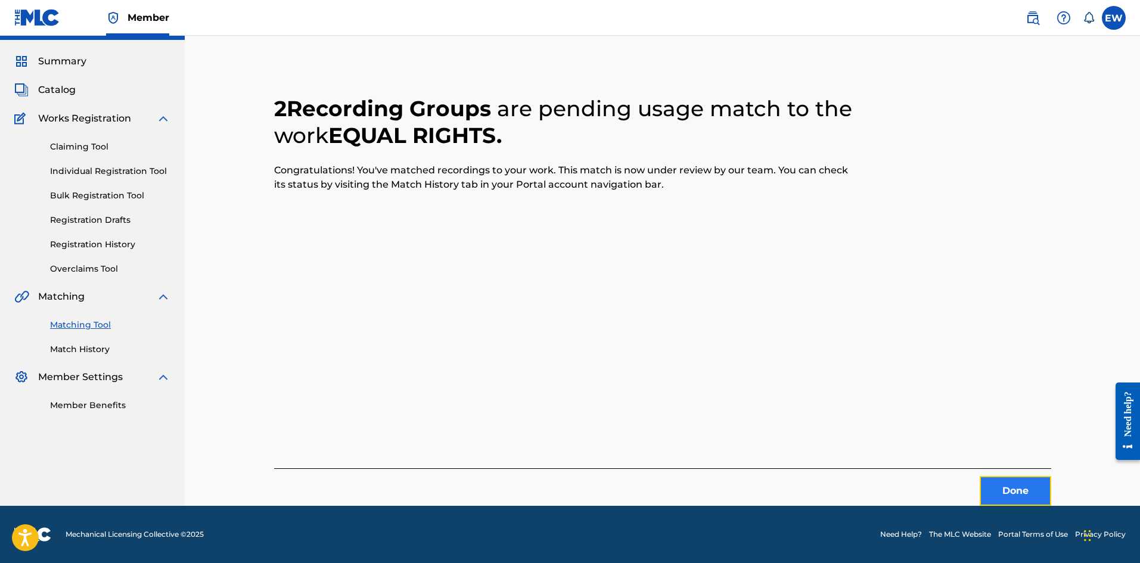
click at [1025, 493] on button "Done" at bounding box center [1016, 491] width 72 height 30
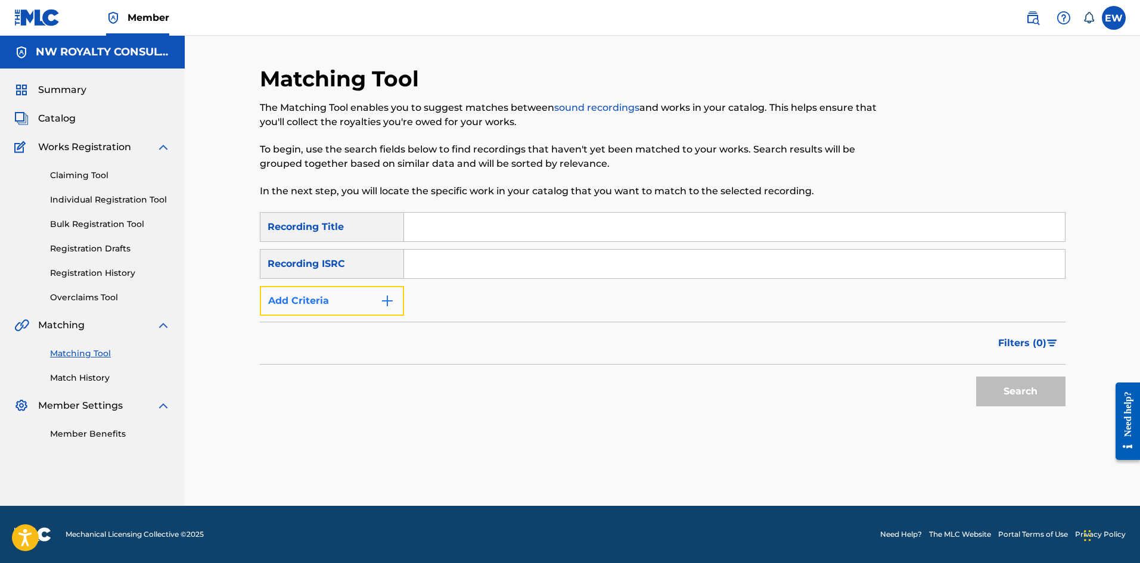
click at [370, 294] on button "Add Criteria" at bounding box center [332, 301] width 144 height 30
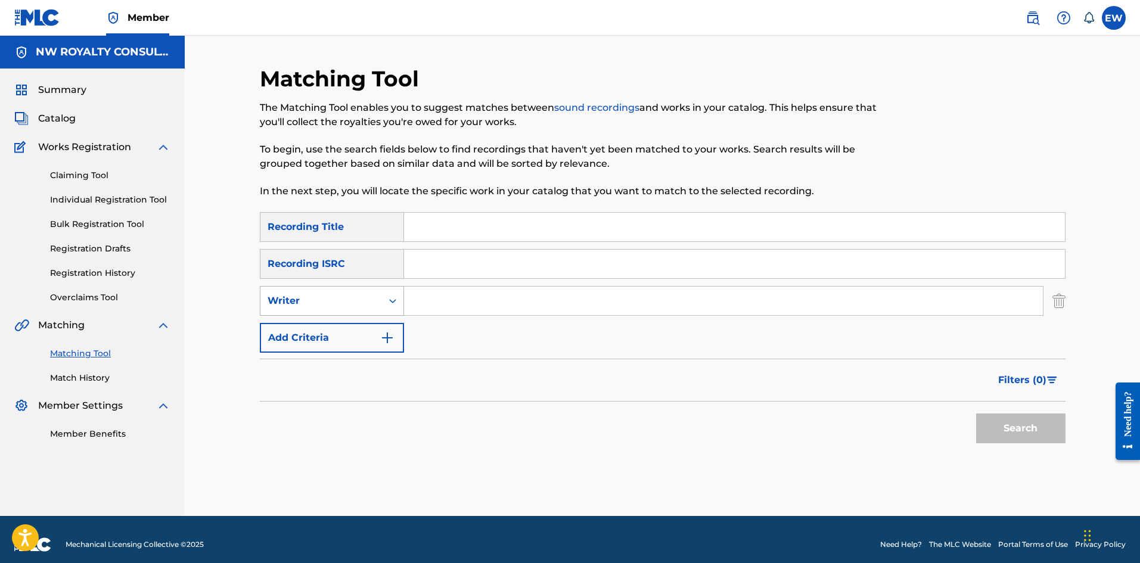
drag, startPoint x: 361, startPoint y: 293, endPoint x: 343, endPoint y: 315, distance: 28.9
click at [356, 296] on div "Writer" at bounding box center [321, 301] width 107 height 14
click at [333, 331] on div "Recording Artist" at bounding box center [331, 331] width 143 height 30
click at [486, 308] on input "Search Form" at bounding box center [723, 301] width 639 height 29
paste input "CHRIS BROWN"
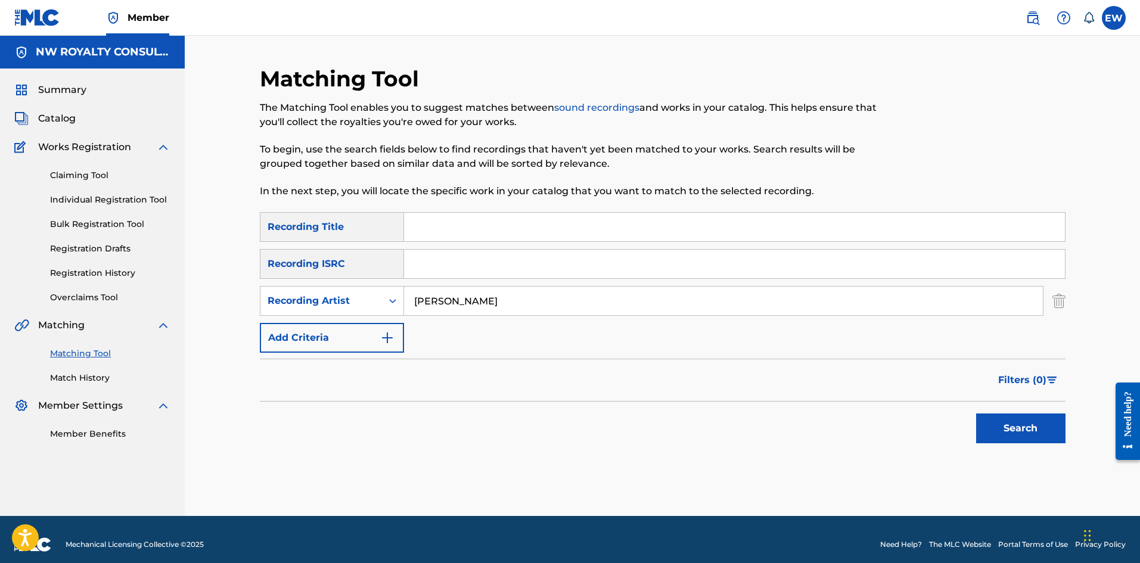
type input "CHRIS BROWN"
click at [472, 219] on input "Search Form" at bounding box center [734, 227] width 661 height 29
paste input "EVERYBODY"
type input "EVERYBODY"
click at [1025, 426] on button "Search" at bounding box center [1020, 429] width 89 height 30
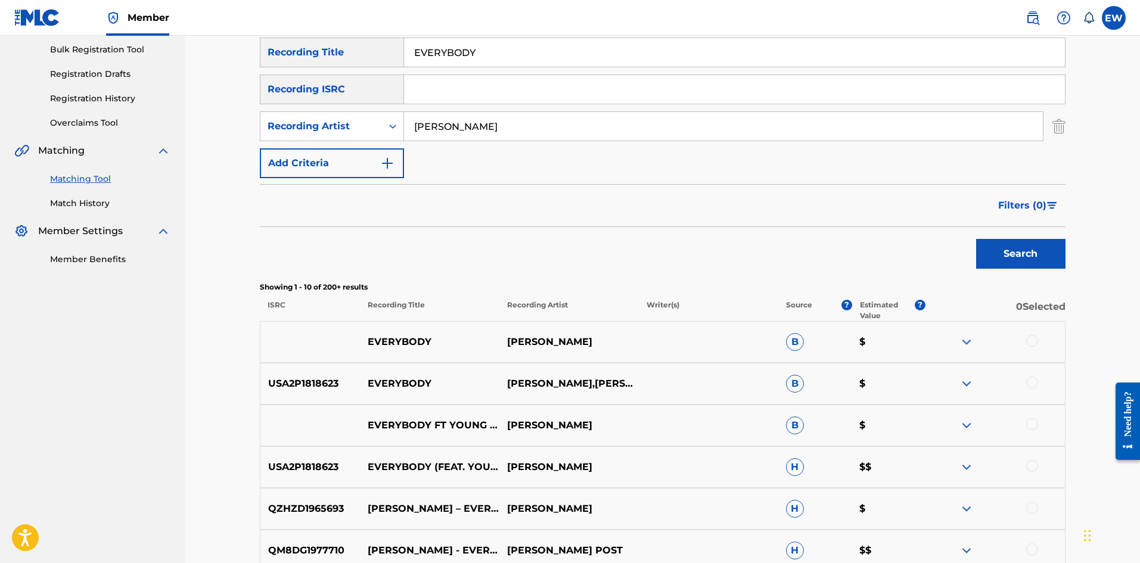
scroll to position [179, 0]
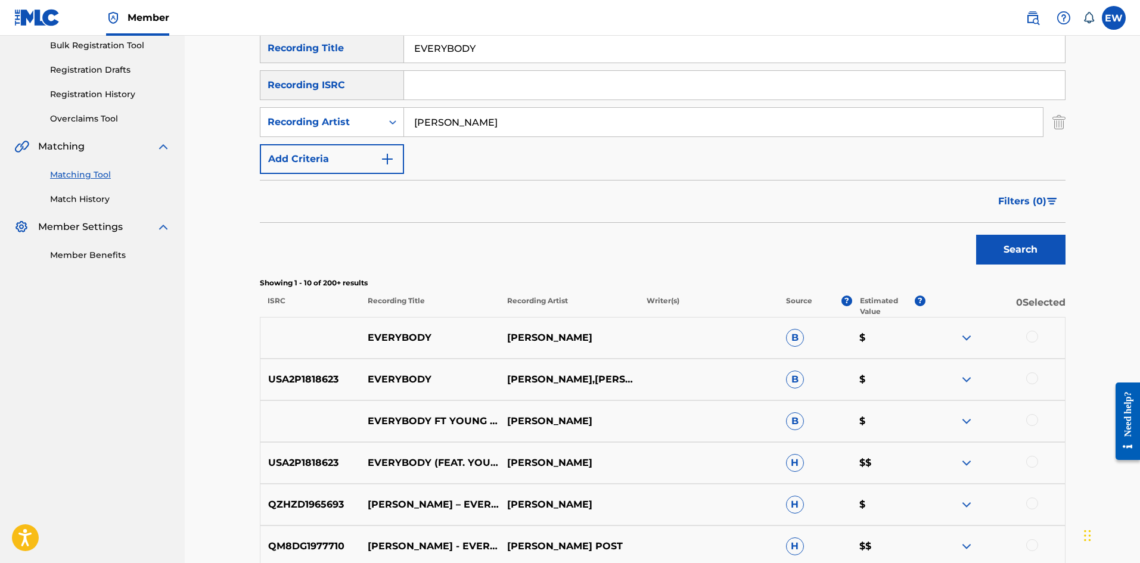
click at [1029, 336] on div at bounding box center [1032, 337] width 12 height 12
click at [1028, 380] on div at bounding box center [1032, 378] width 12 height 12
click at [1033, 420] on div at bounding box center [1032, 420] width 12 height 12
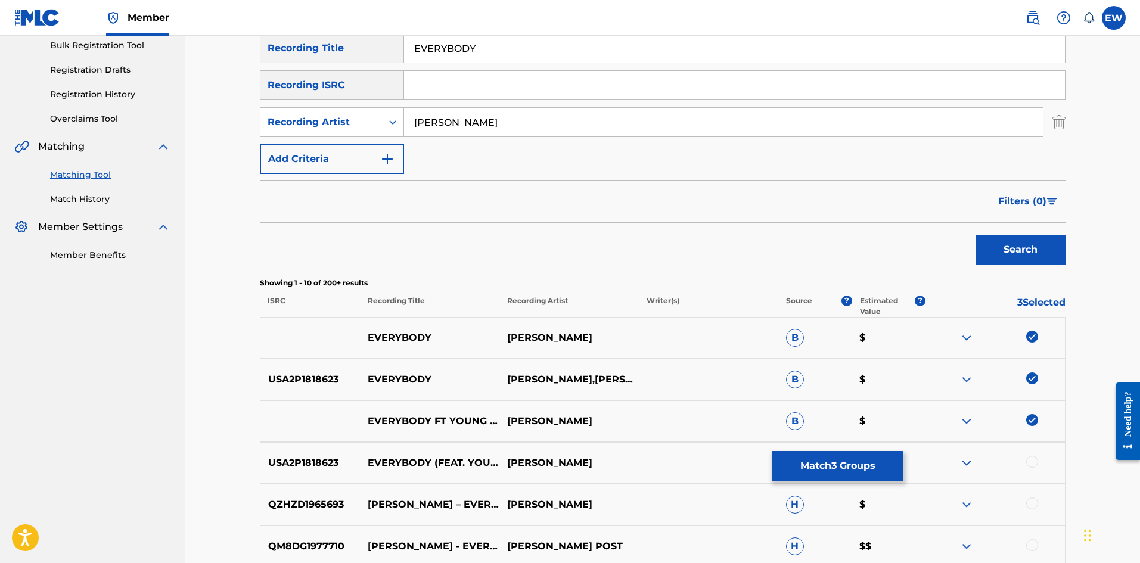
click at [1032, 464] on div at bounding box center [1032, 462] width 12 height 12
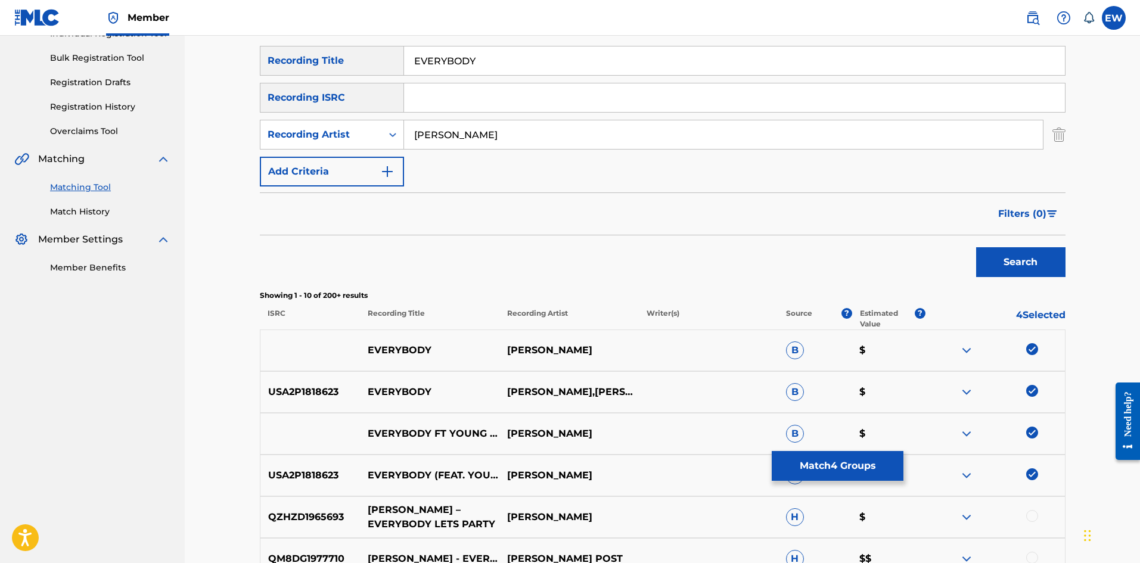
scroll to position [298, 0]
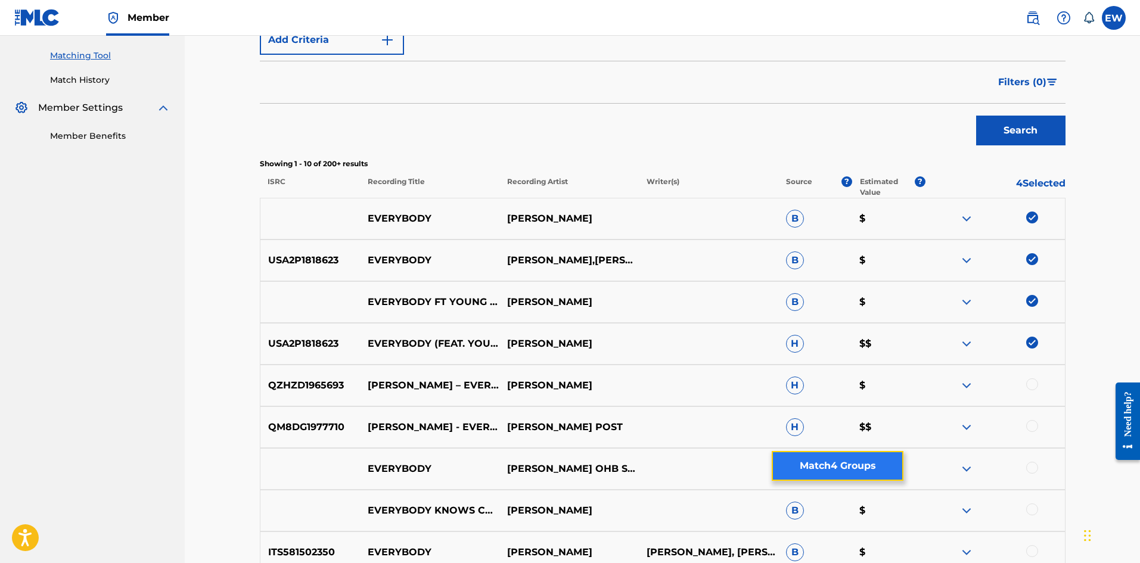
click at [834, 467] on button "Match 4 Groups" at bounding box center [838, 466] width 132 height 30
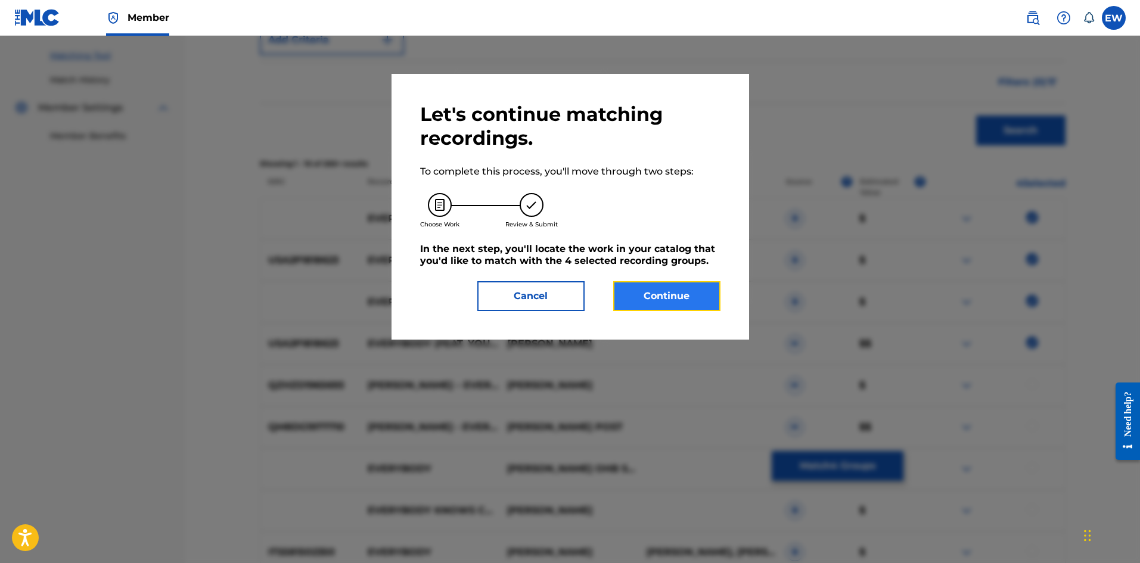
click at [646, 285] on button "Continue" at bounding box center [666, 296] width 107 height 30
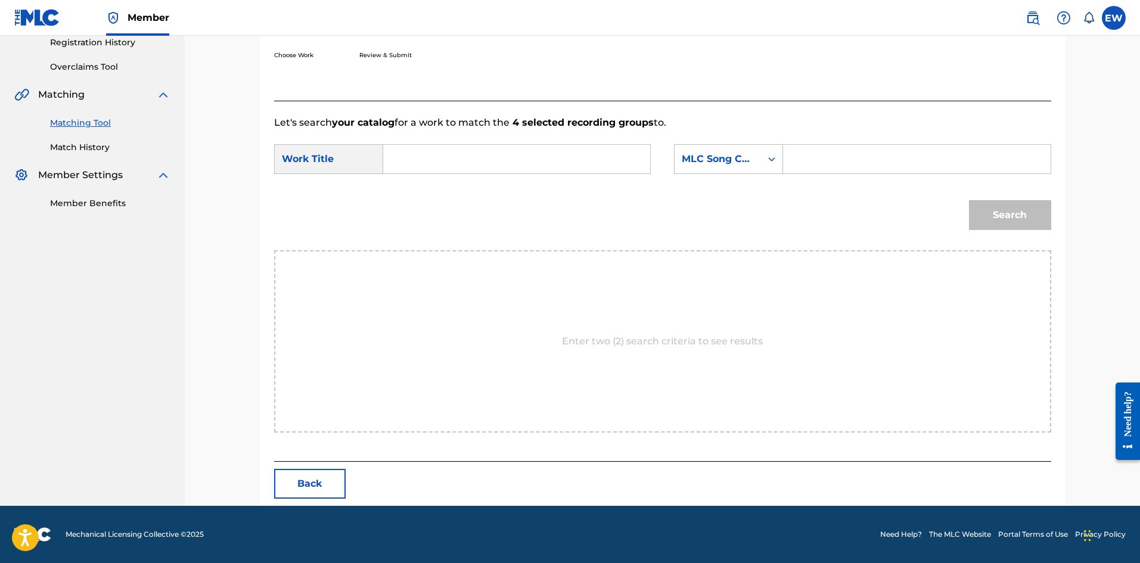
click at [542, 165] on input "Search Form" at bounding box center [516, 159] width 247 height 29
paste input "EVERYBODY"
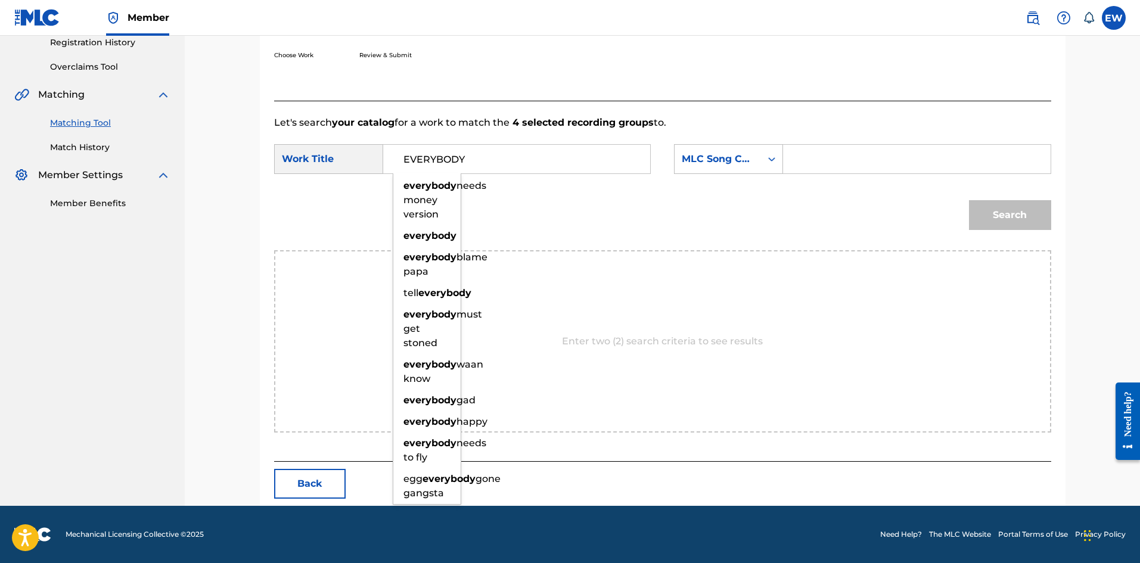
type input "EVERYBODY"
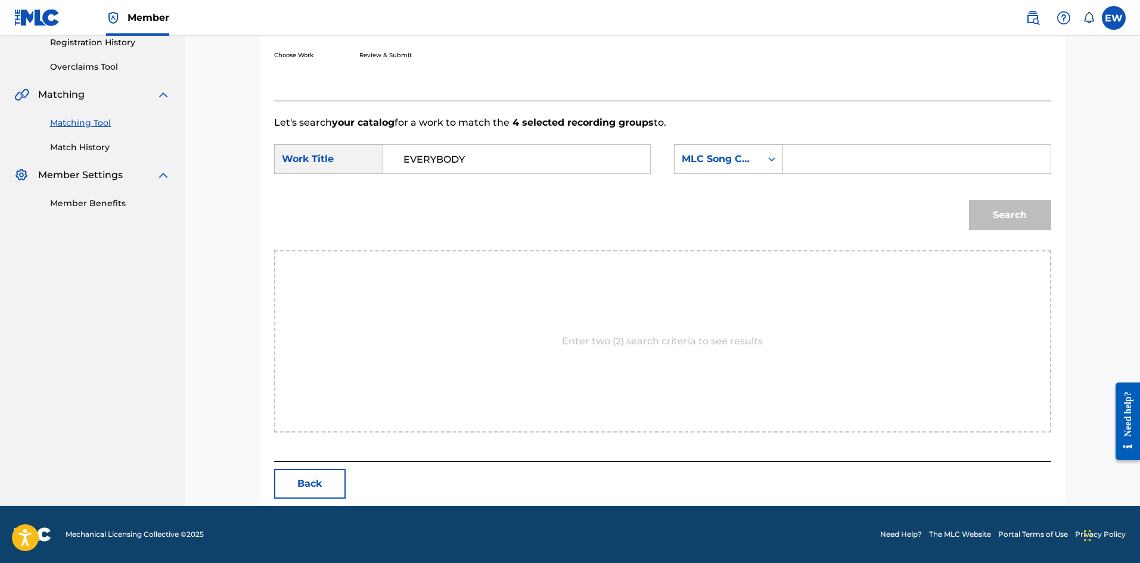
click at [884, 157] on input "Search Form" at bounding box center [916, 159] width 247 height 29
paste input "EVCC0V"
type input "EVCC0V"
click at [1031, 218] on button "Search" at bounding box center [1010, 215] width 82 height 30
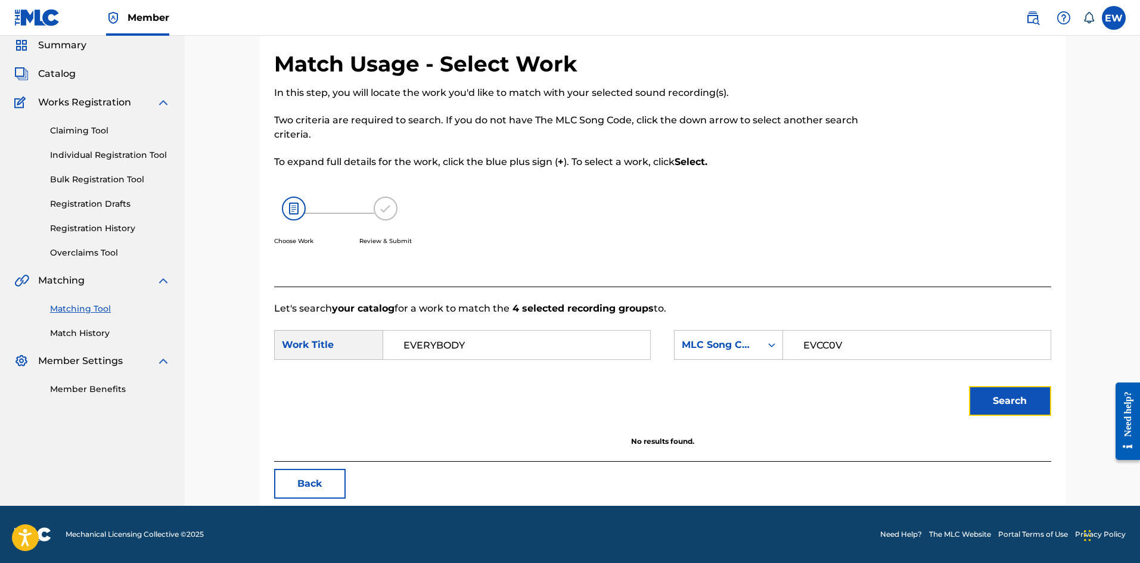
scroll to position [45, 0]
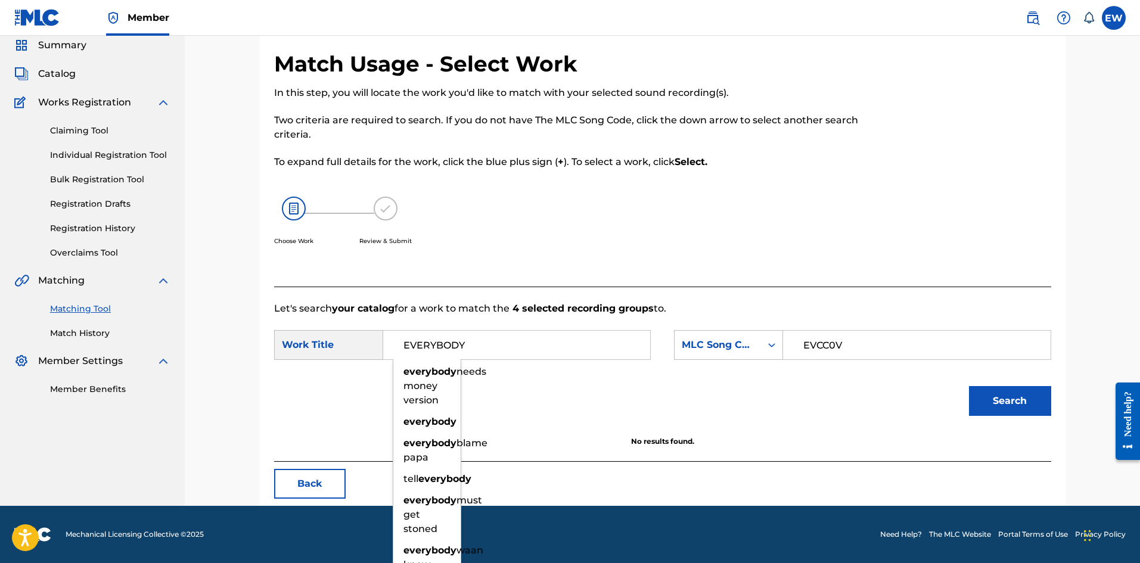
drag, startPoint x: 526, startPoint y: 354, endPoint x: 327, endPoint y: 336, distance: 200.5
click at [327, 336] on div "SearchWithCriteria6771a20e-6beb-4ddd-be28-8e102e2de5c3 Work Title EVERYBODY eve…" at bounding box center [462, 345] width 377 height 30
paste input "GHETTO, EVERY CIT"
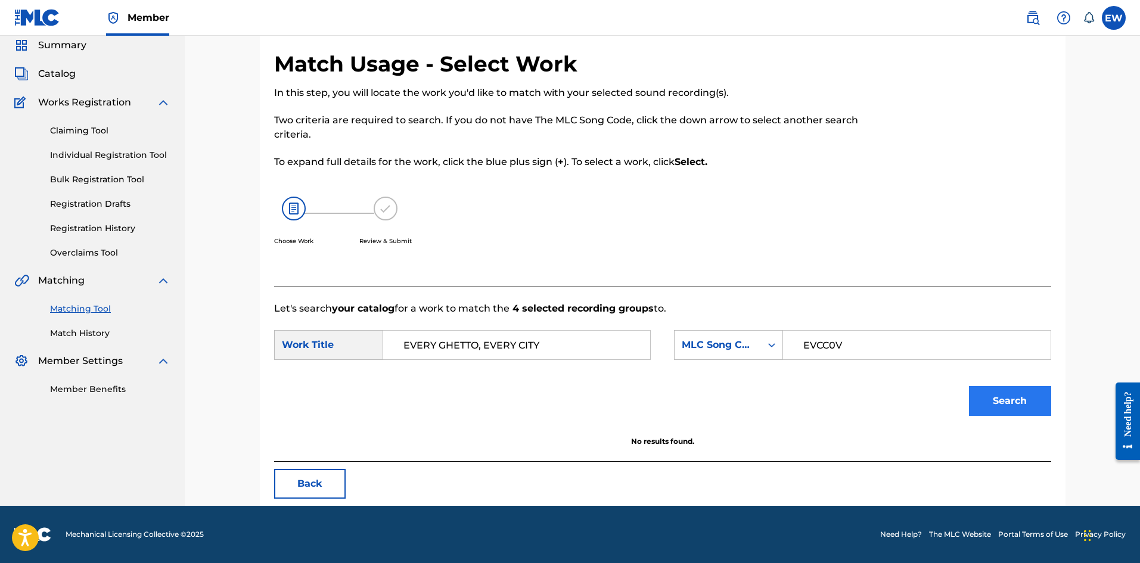
type input "EVERY GHETTO, EVERY CITY"
click at [1002, 404] on button "Search" at bounding box center [1010, 401] width 82 height 30
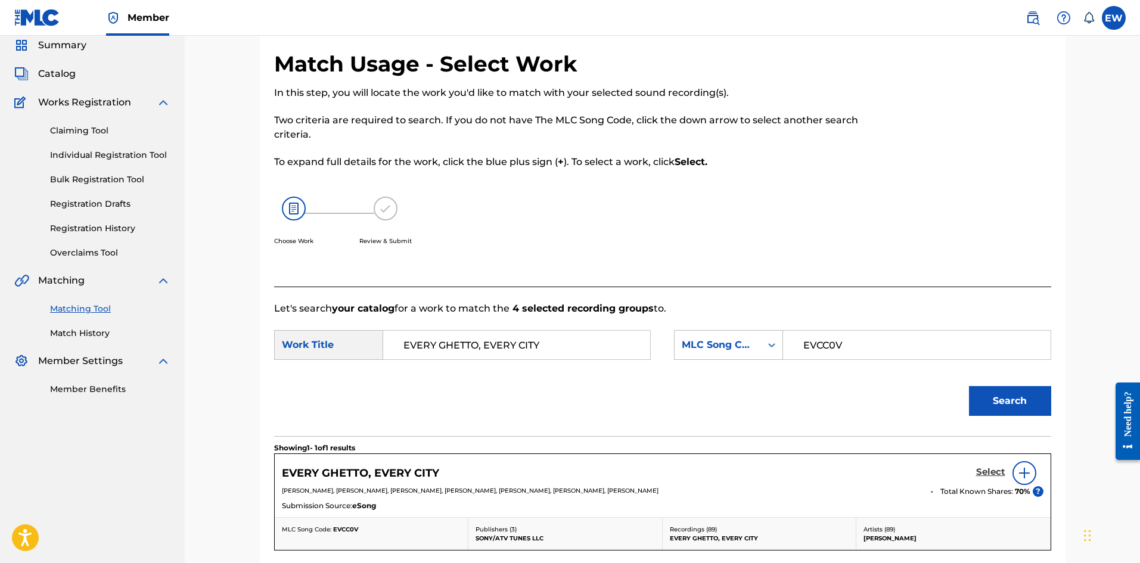
click at [998, 468] on h5 "Select" at bounding box center [990, 472] width 29 height 11
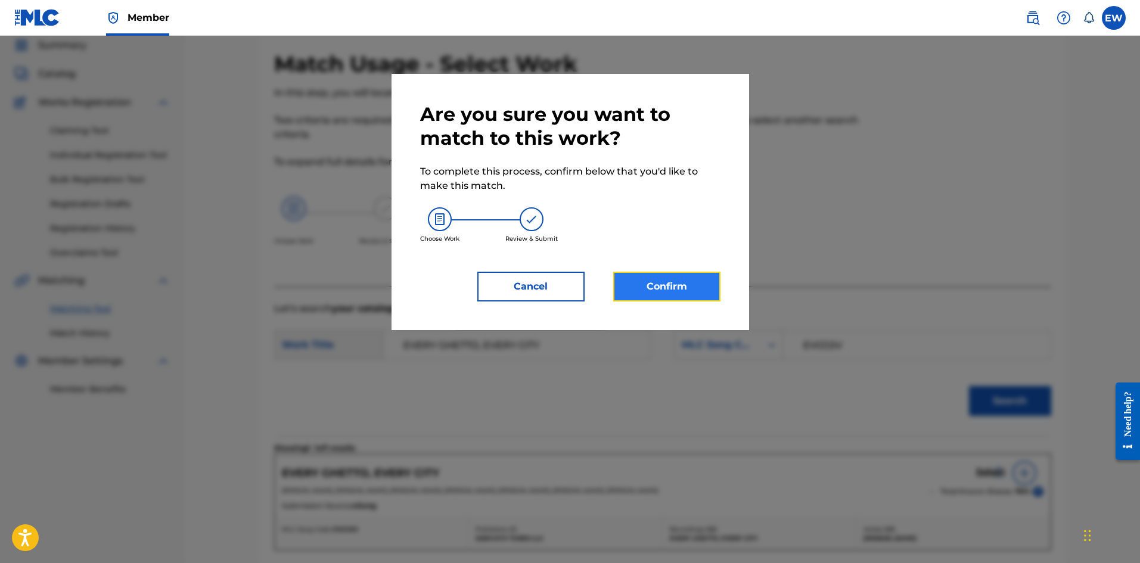
click at [674, 295] on button "Confirm" at bounding box center [666, 287] width 107 height 30
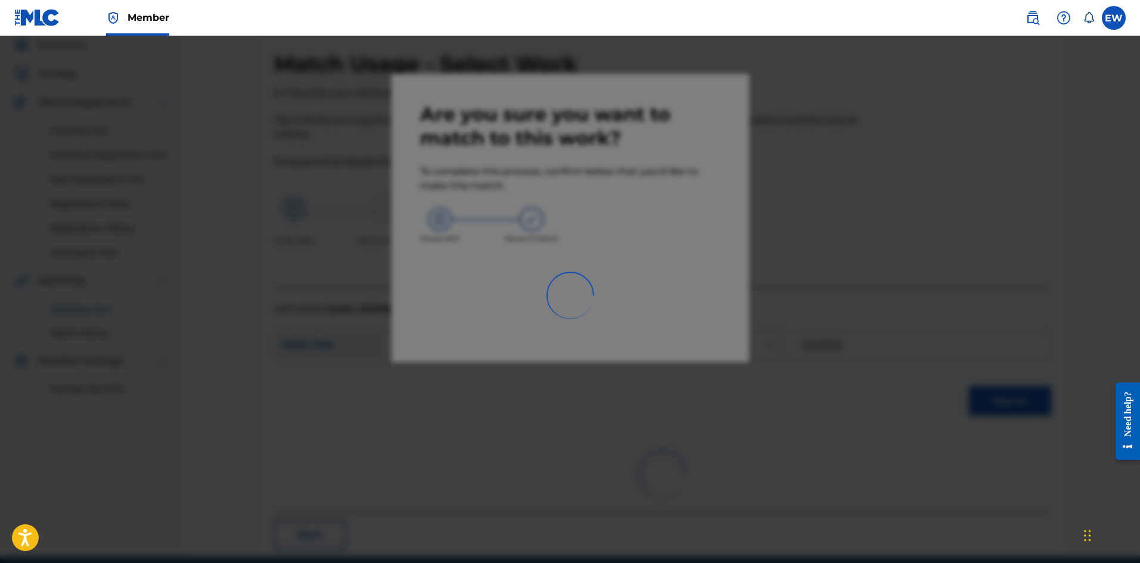
scroll to position [29, 0]
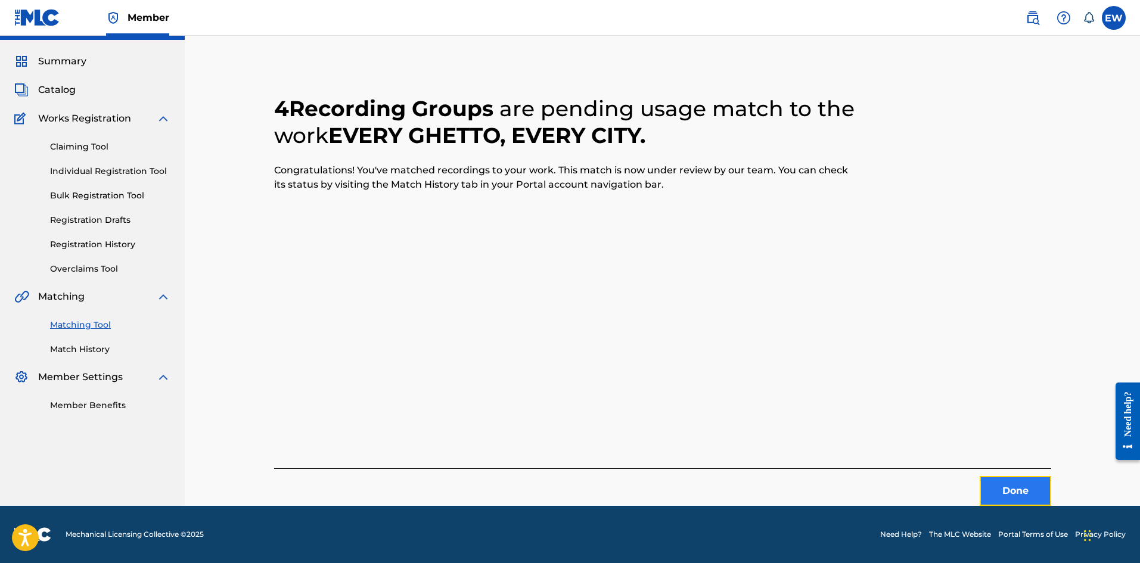
click at [1006, 498] on button "Done" at bounding box center [1016, 491] width 72 height 30
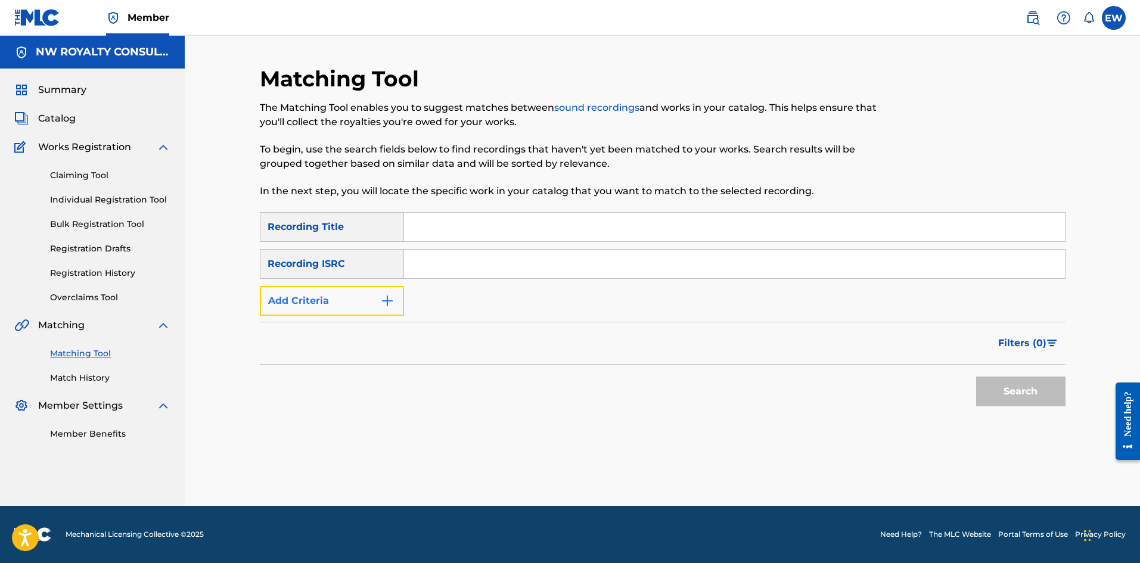
click at [386, 292] on button "Add Criteria" at bounding box center [332, 301] width 144 height 30
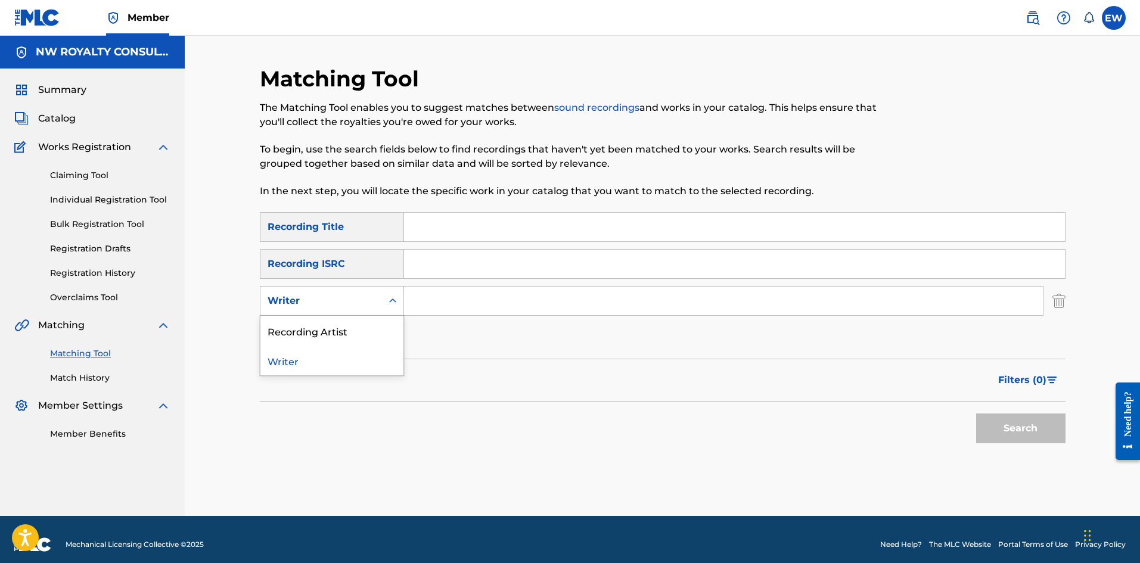
click at [386, 292] on div "Search Form" at bounding box center [392, 300] width 21 height 21
drag, startPoint x: 363, startPoint y: 319, endPoint x: 385, endPoint y: 317, distance: 22.2
click at [365, 320] on div "Recording Artist" at bounding box center [331, 331] width 143 height 30
click at [479, 293] on input "Search Form" at bounding box center [723, 301] width 639 height 29
paste input "FUTURE"
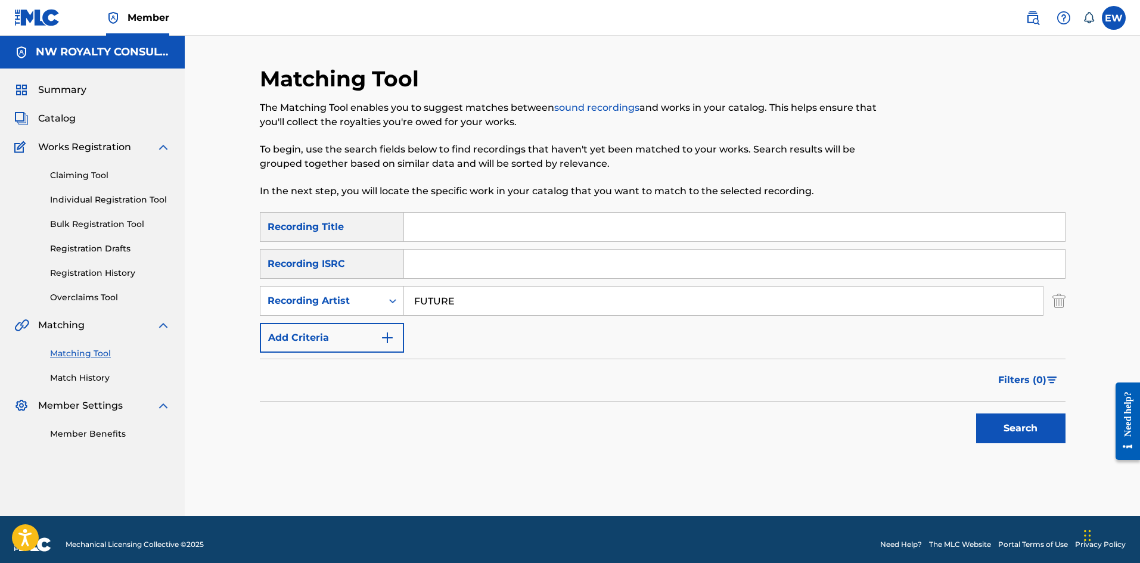
type input "FUTURE"
click at [439, 229] on input "Search Form" at bounding box center [734, 227] width 661 height 29
paste input "EVERYBODY"
type input "EVERYBODY"
click at [1008, 436] on button "Search" at bounding box center [1020, 429] width 89 height 30
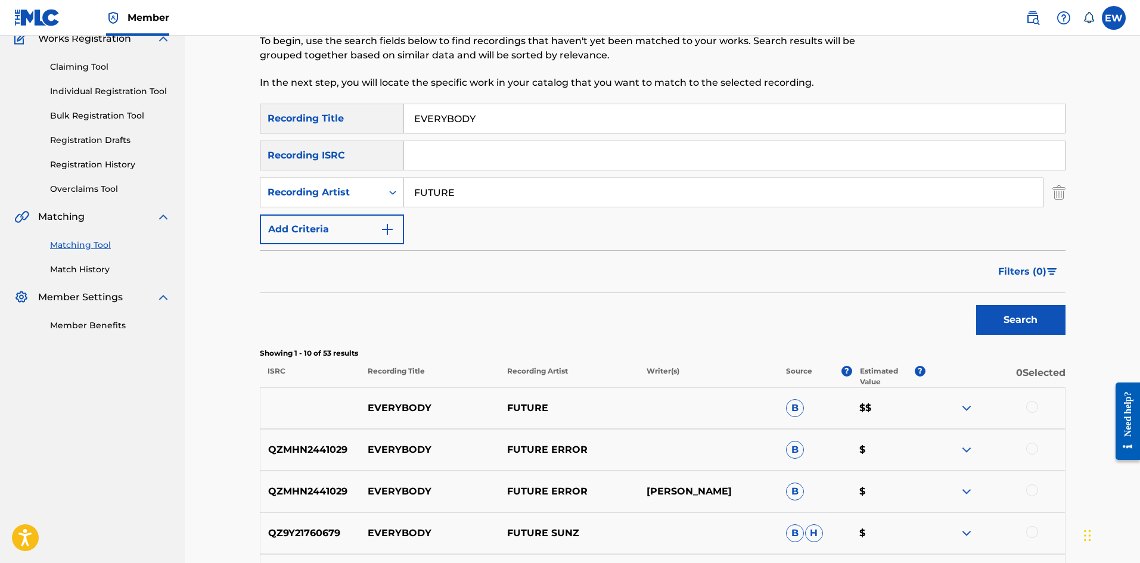
scroll to position [119, 0]
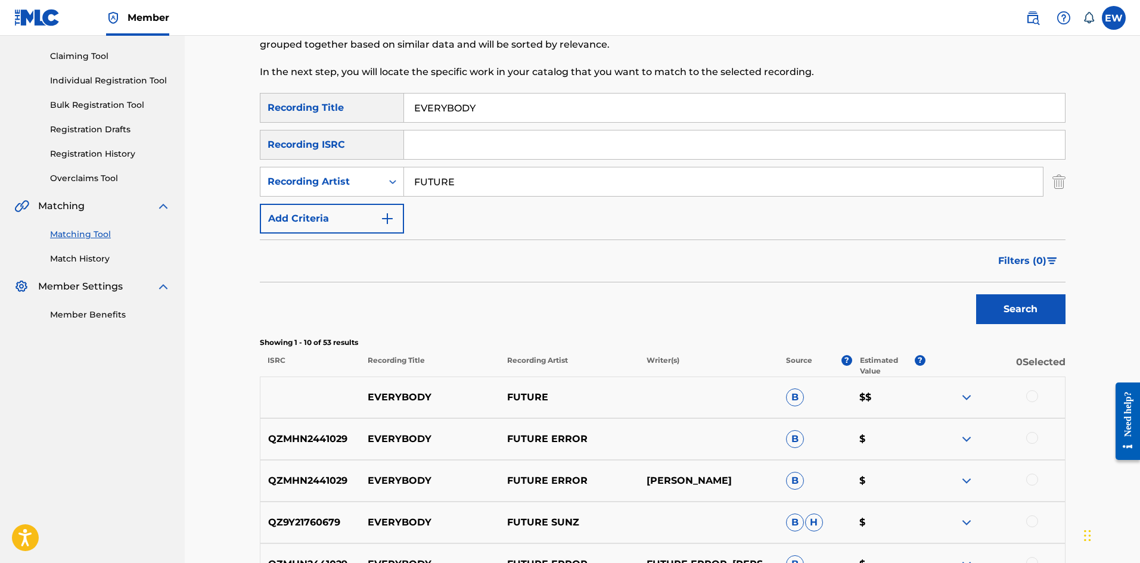
click at [1034, 397] on div at bounding box center [1032, 396] width 12 height 12
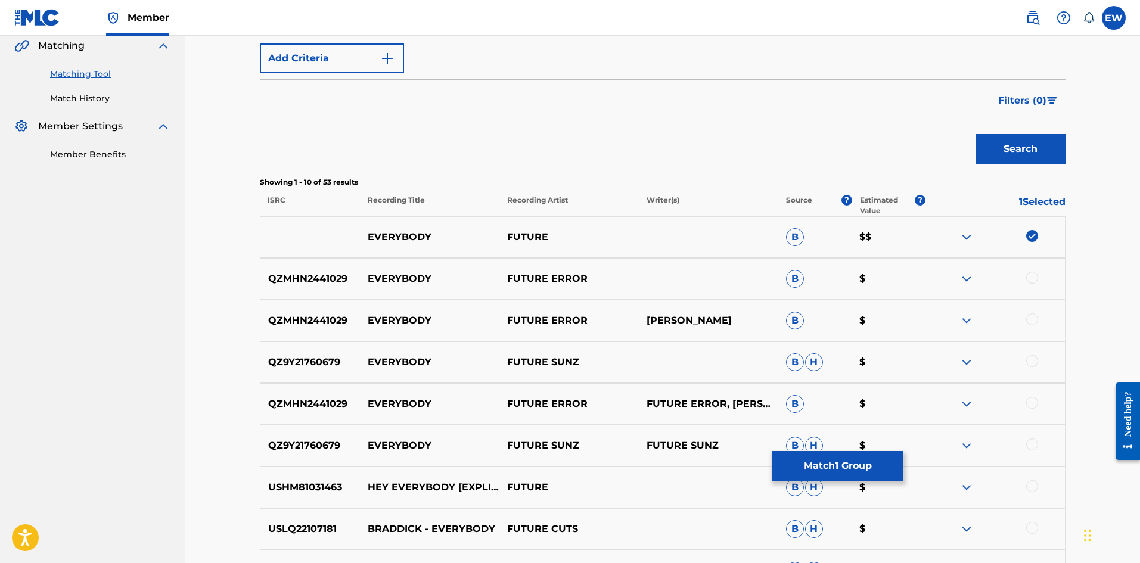
scroll to position [298, 0]
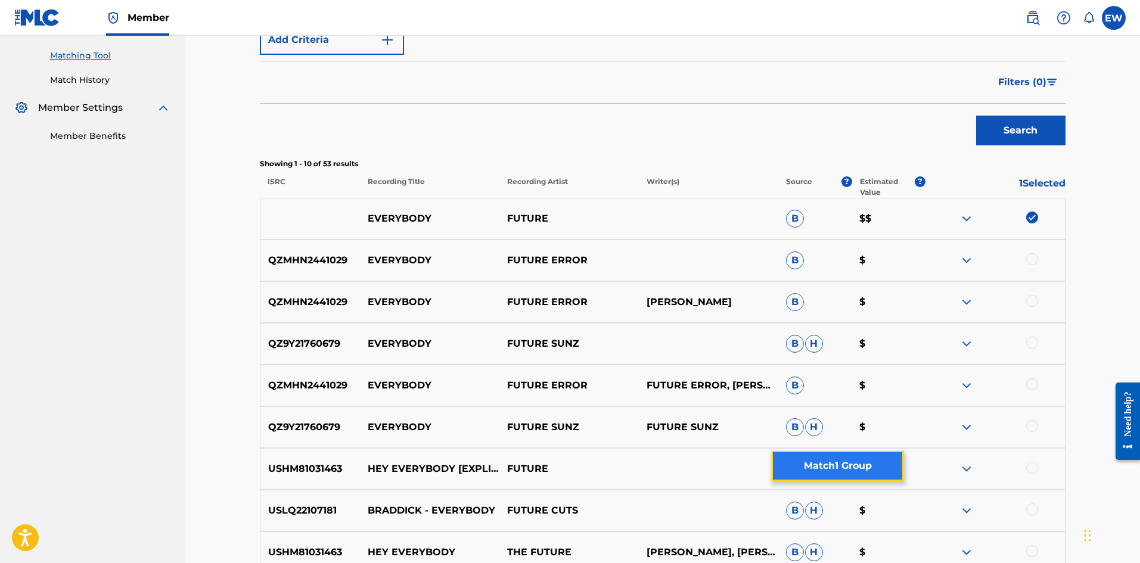
click at [813, 464] on button "Match 1 Group" at bounding box center [838, 466] width 132 height 30
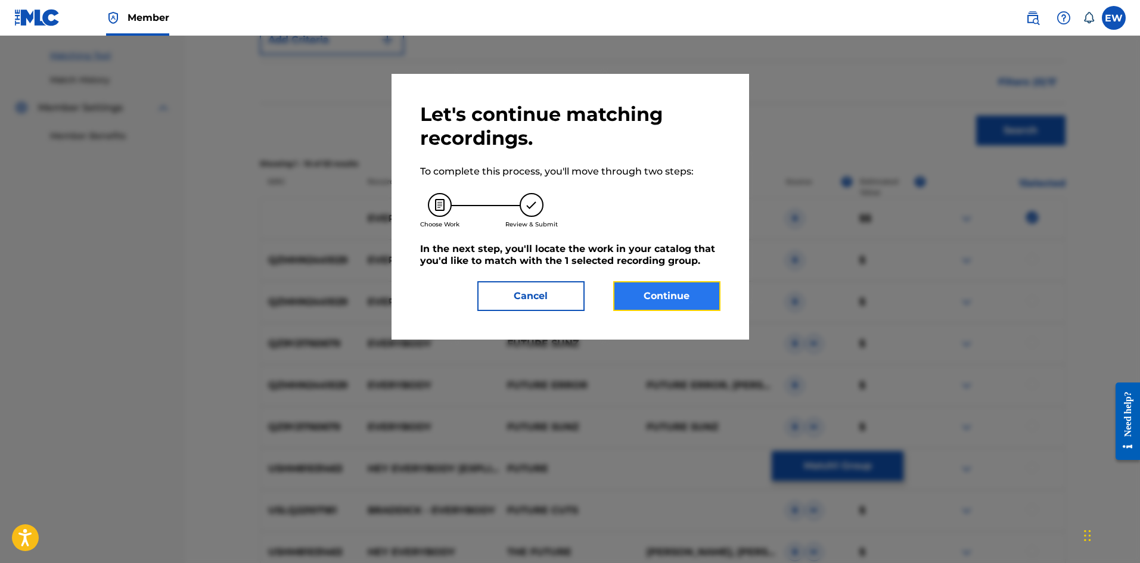
click at [644, 305] on button "Continue" at bounding box center [666, 296] width 107 height 30
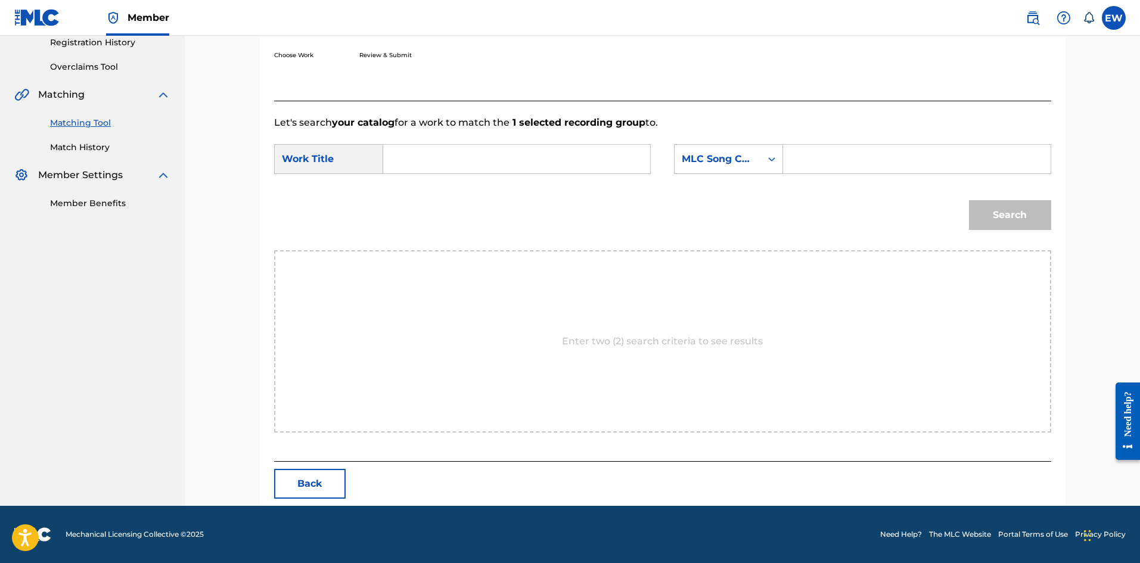
scroll to position [231, 0]
click at [533, 155] on input "Search Form" at bounding box center [516, 159] width 247 height 29
paste input "EVERYBODY"
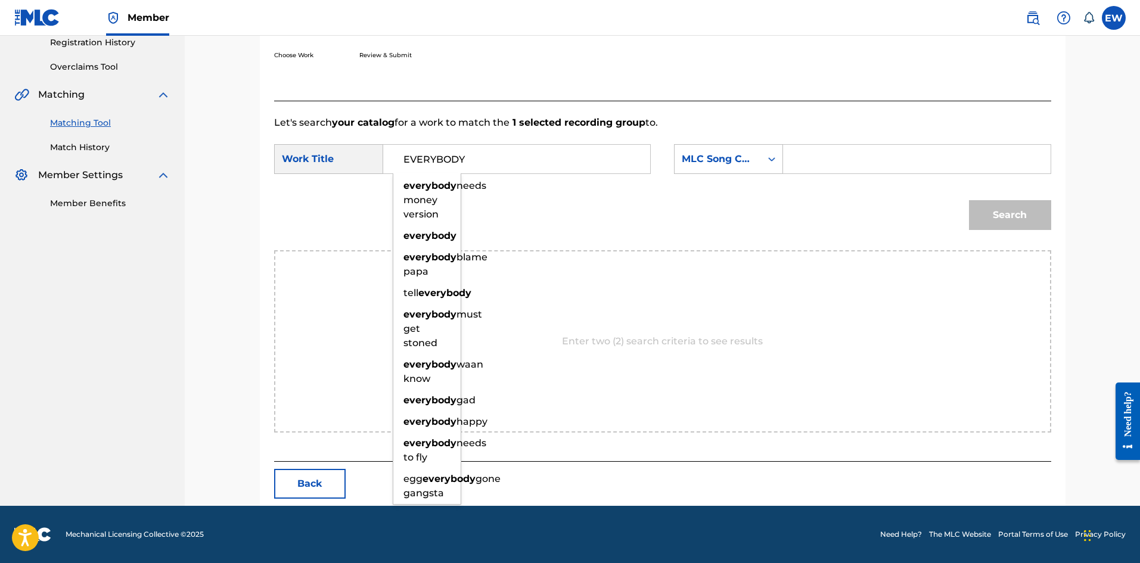
type input "EVERYBODY"
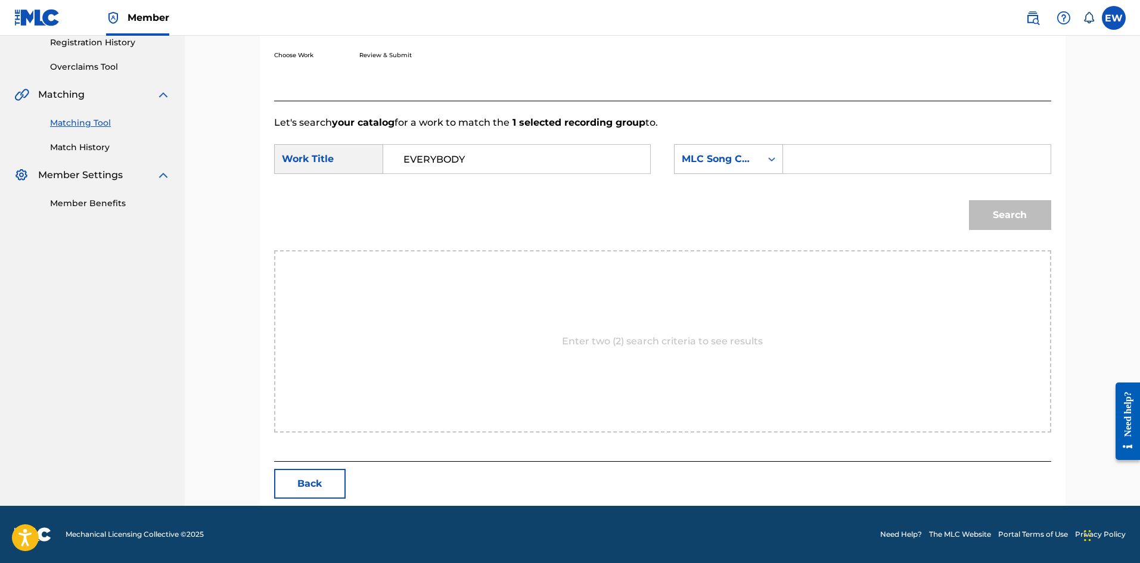
click at [933, 164] on input "Search Form" at bounding box center [916, 159] width 247 height 29
paste input "EVCC0V"
type input "EVCC0V"
click at [985, 206] on button "Search" at bounding box center [1010, 215] width 82 height 30
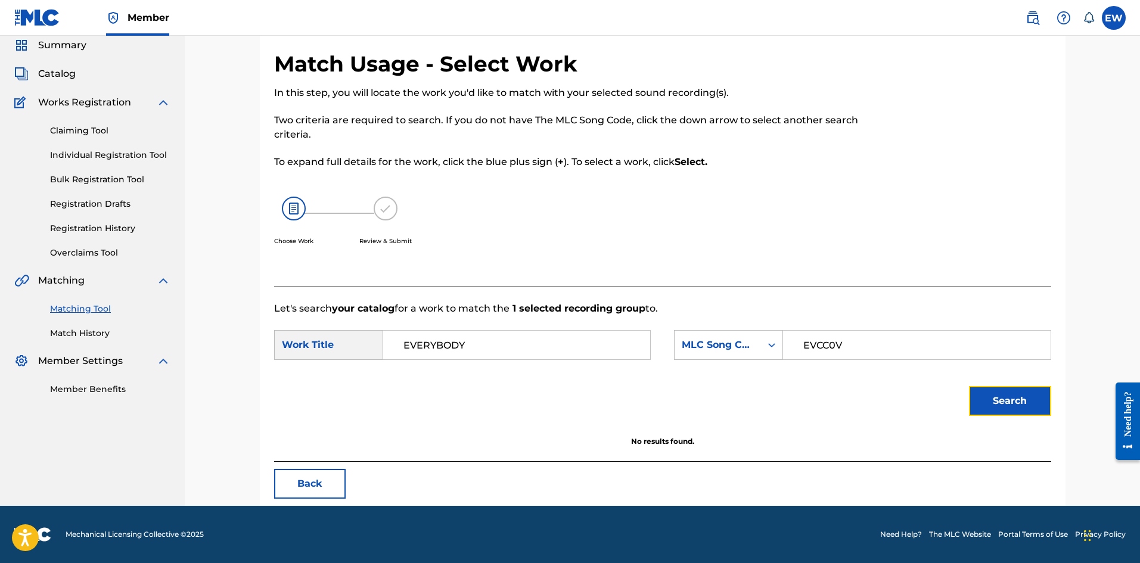
scroll to position [45, 0]
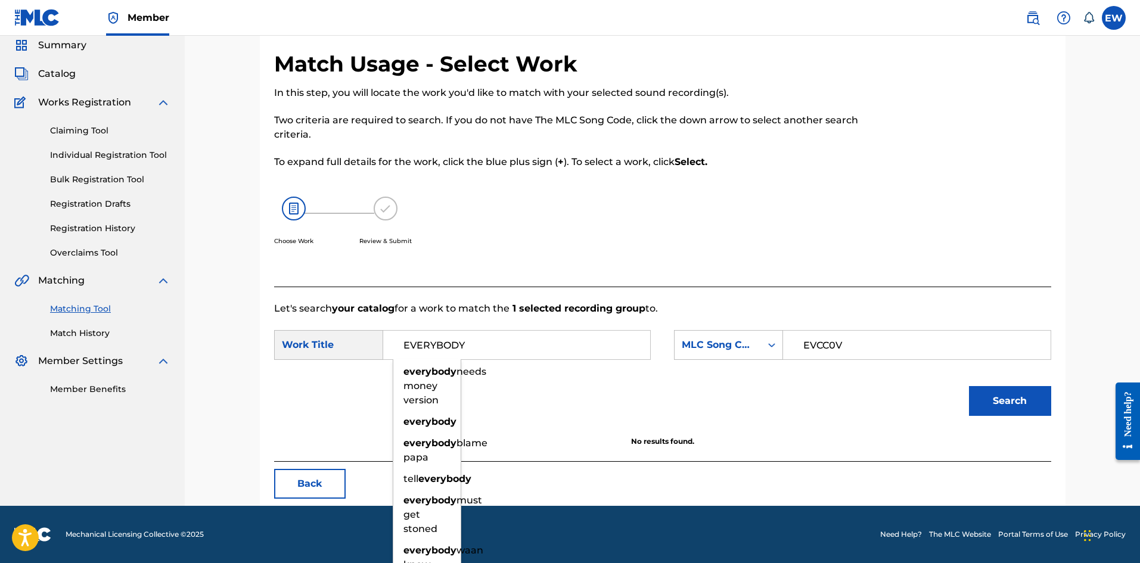
drag, startPoint x: 549, startPoint y: 341, endPoint x: 270, endPoint y: 352, distance: 279.2
click at [273, 356] on div "Match Usage - Select Work In this step, you will locate the work you'd like to …" at bounding box center [663, 278] width 806 height 455
paste input "GHETTO, EVERY CIT"
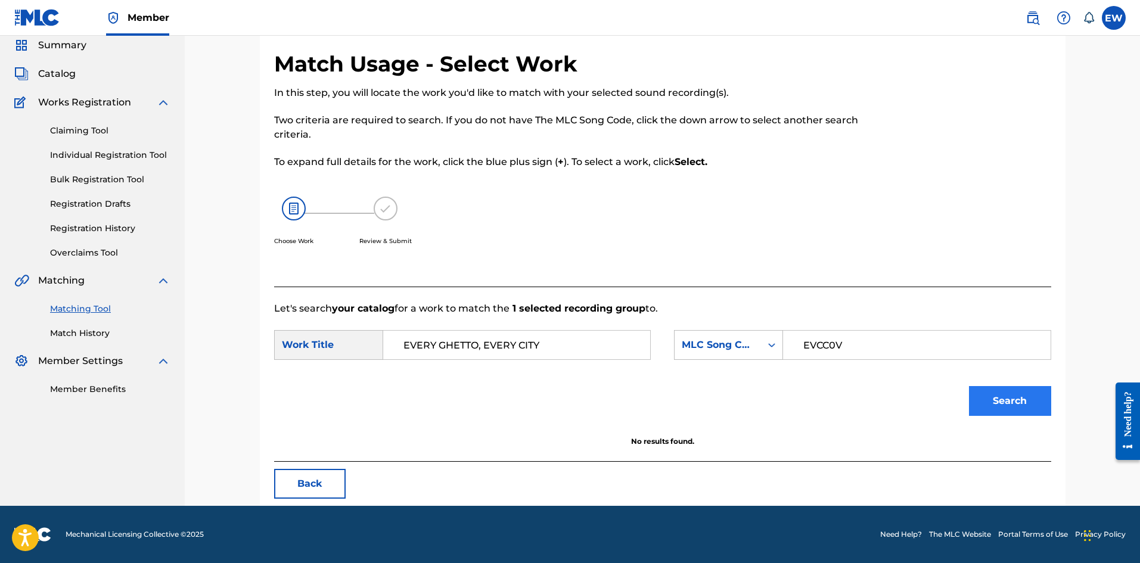
type input "EVERY GHETTO, EVERY CITY"
click at [1035, 413] on button "Search" at bounding box center [1010, 401] width 82 height 30
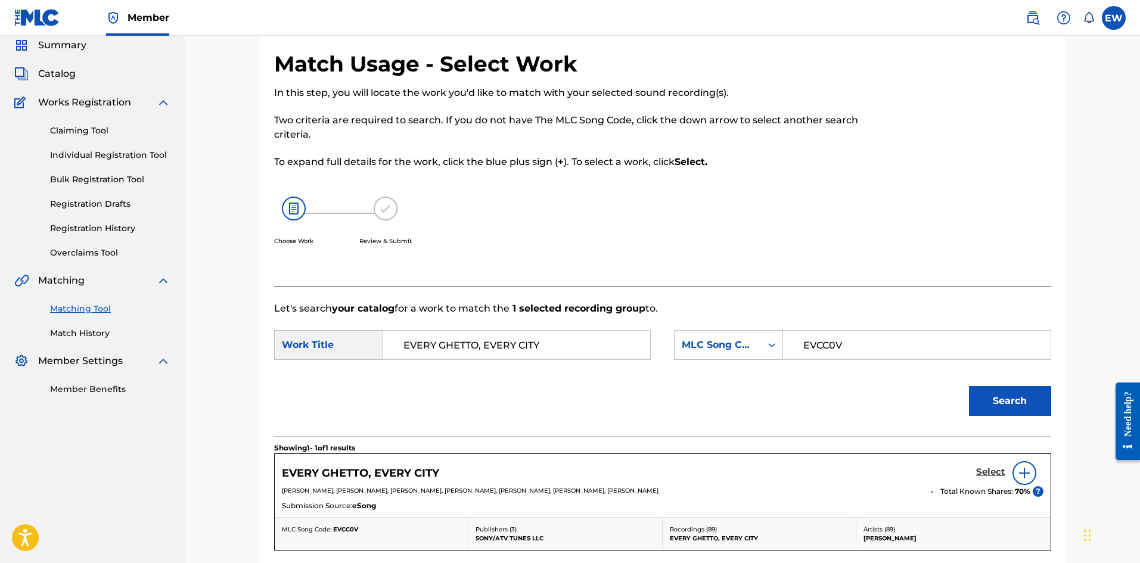
click at [988, 470] on h5 "Select" at bounding box center [990, 472] width 29 height 11
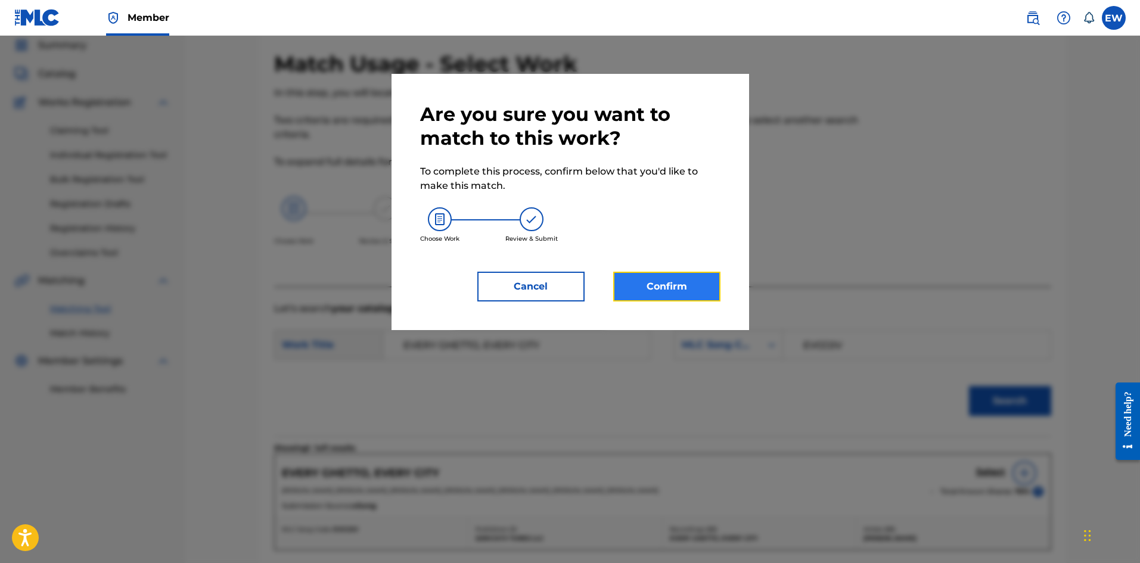
click at [668, 284] on button "Confirm" at bounding box center [666, 287] width 107 height 30
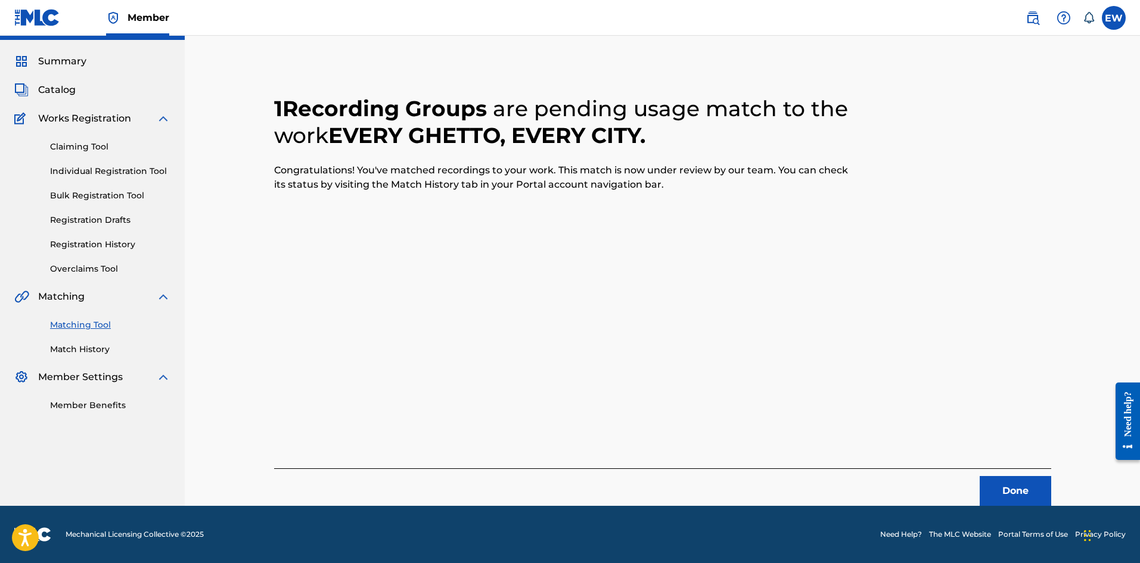
scroll to position [29, 0]
click at [1019, 492] on button "Done" at bounding box center [1016, 491] width 72 height 30
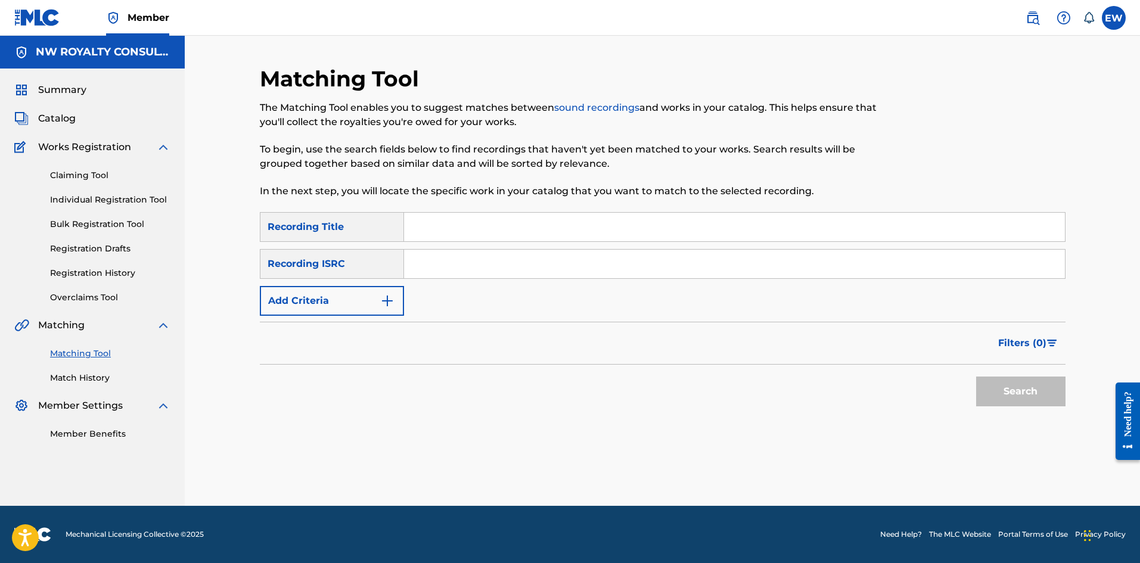
scroll to position [0, 0]
click at [377, 288] on button "Add Criteria" at bounding box center [332, 301] width 144 height 30
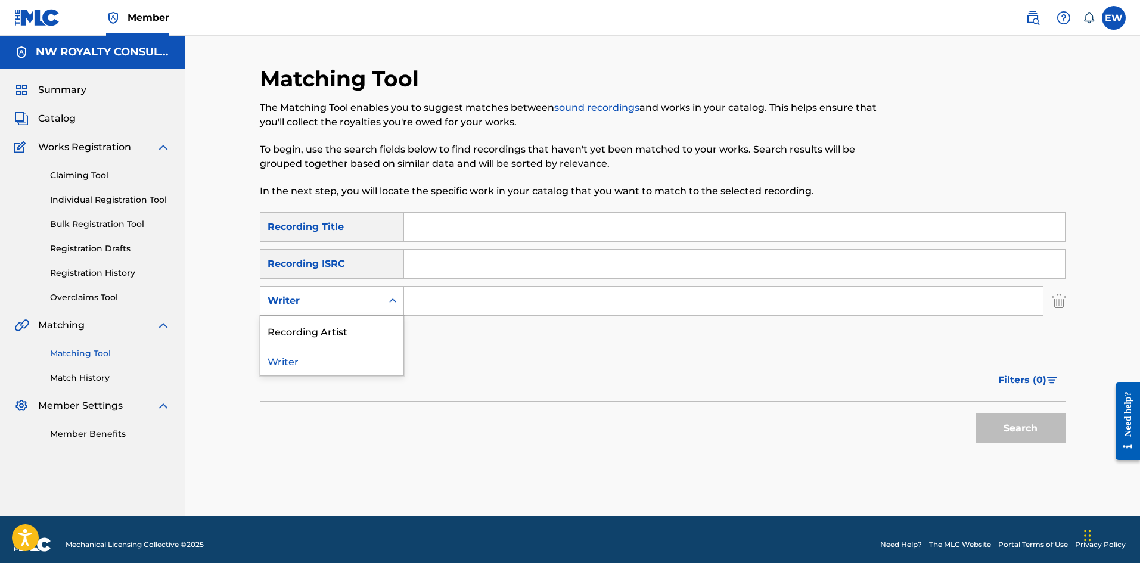
click at [376, 294] on div "Writer" at bounding box center [321, 301] width 122 height 23
drag, startPoint x: 346, startPoint y: 337, endPoint x: 366, endPoint y: 326, distance: 22.7
click at [359, 329] on div "Recording Artist" at bounding box center [331, 331] width 143 height 30
click at [473, 308] on input "Search Form" at bounding box center [723, 301] width 639 height 29
paste input "SILKBOSS"
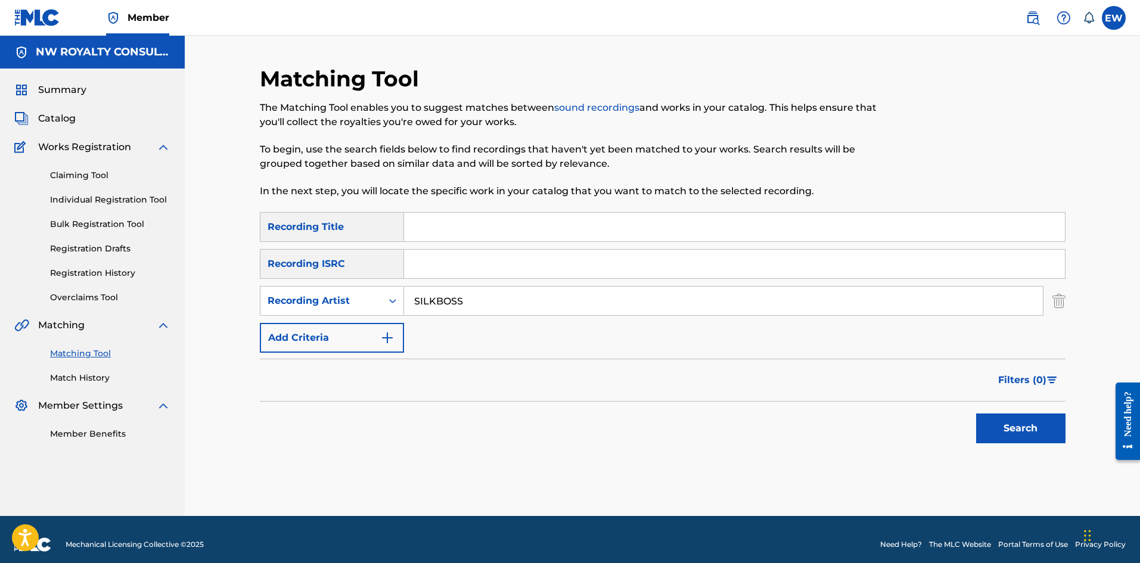
type input "SILKBOSS"
click at [555, 236] on input "Search Form" at bounding box center [734, 227] width 661 height 29
paste input "EVIL"
type input "EVIL"
click at [1025, 426] on button "Search" at bounding box center [1020, 429] width 89 height 30
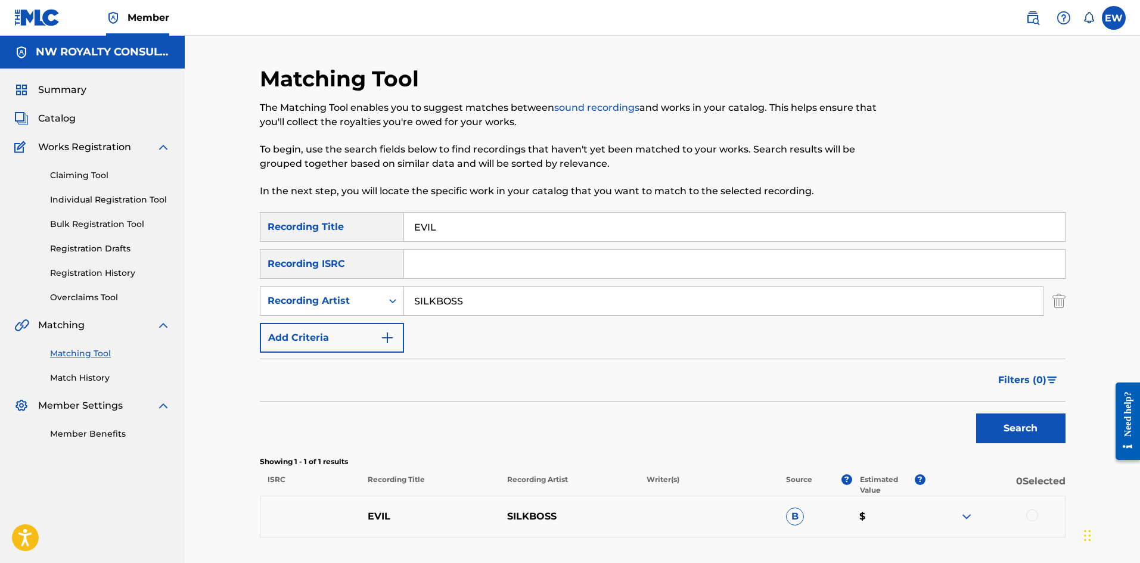
click at [1034, 516] on div at bounding box center [1032, 516] width 12 height 12
click at [829, 465] on button "Match 1 Group" at bounding box center [838, 466] width 132 height 30
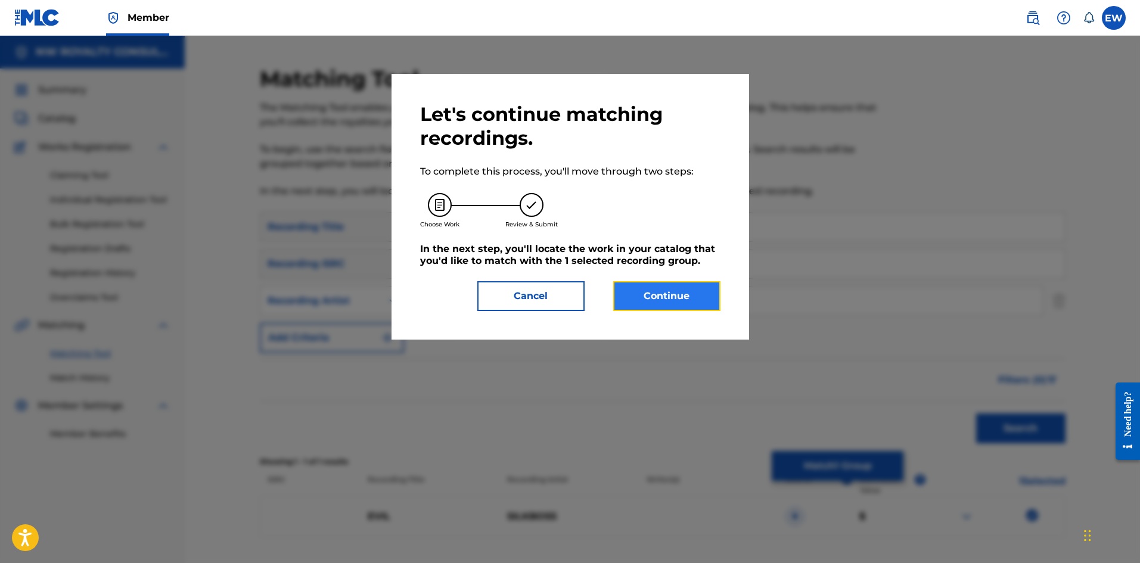
click at [678, 297] on button "Continue" at bounding box center [666, 296] width 107 height 30
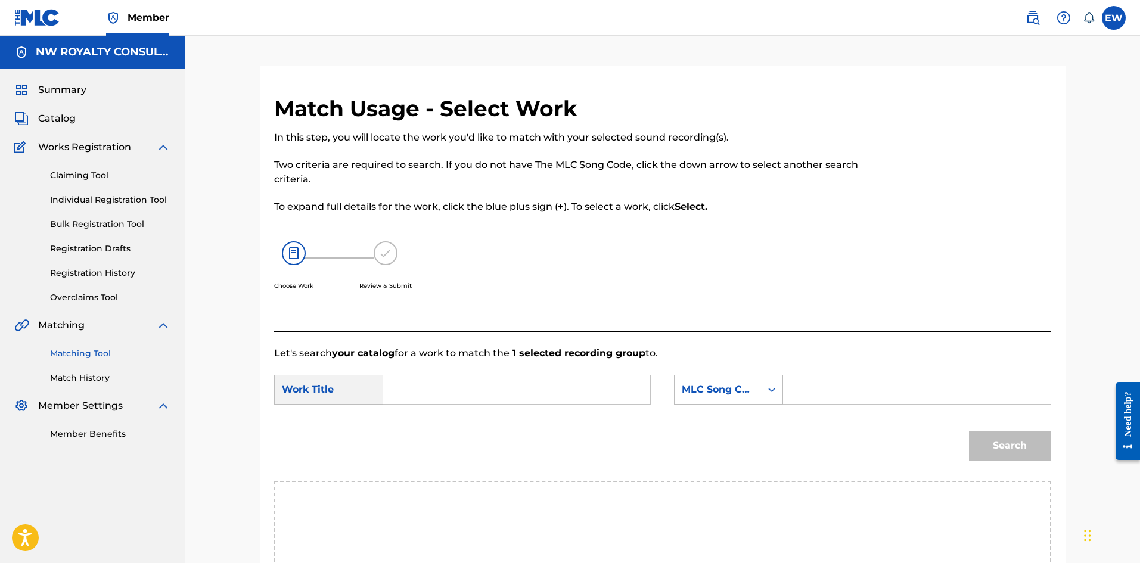
click at [442, 388] on input "Search Form" at bounding box center [516, 389] width 247 height 29
paste input "EVIL"
type input "EVIL"
click at [836, 395] on input "Search Form" at bounding box center [916, 389] width 247 height 29
paste input "EC0UBJ"
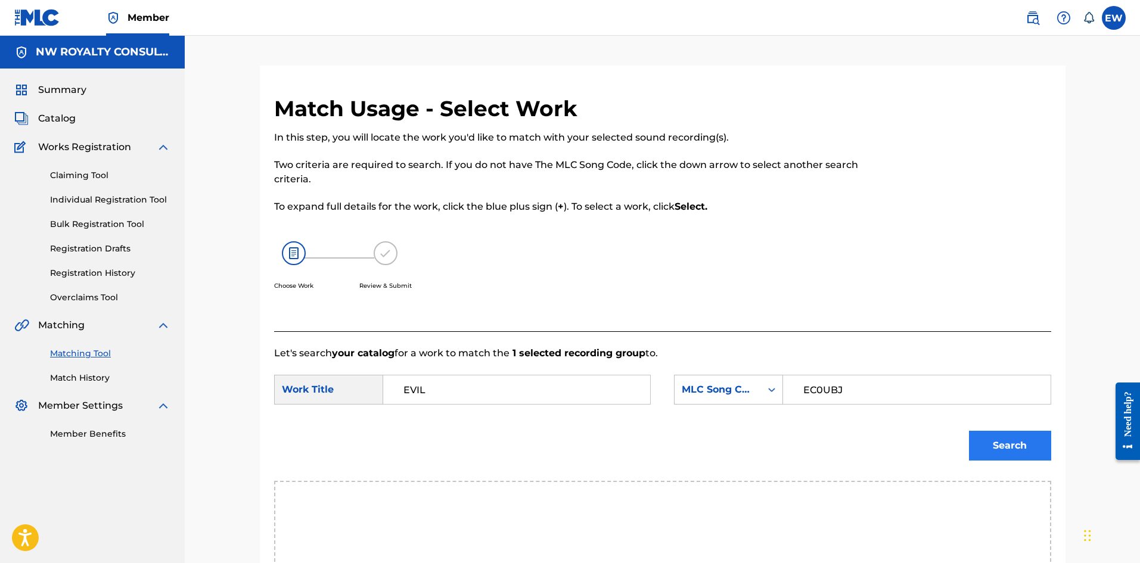
type input "EC0UBJ"
click at [1009, 445] on button "Search" at bounding box center [1010, 446] width 82 height 30
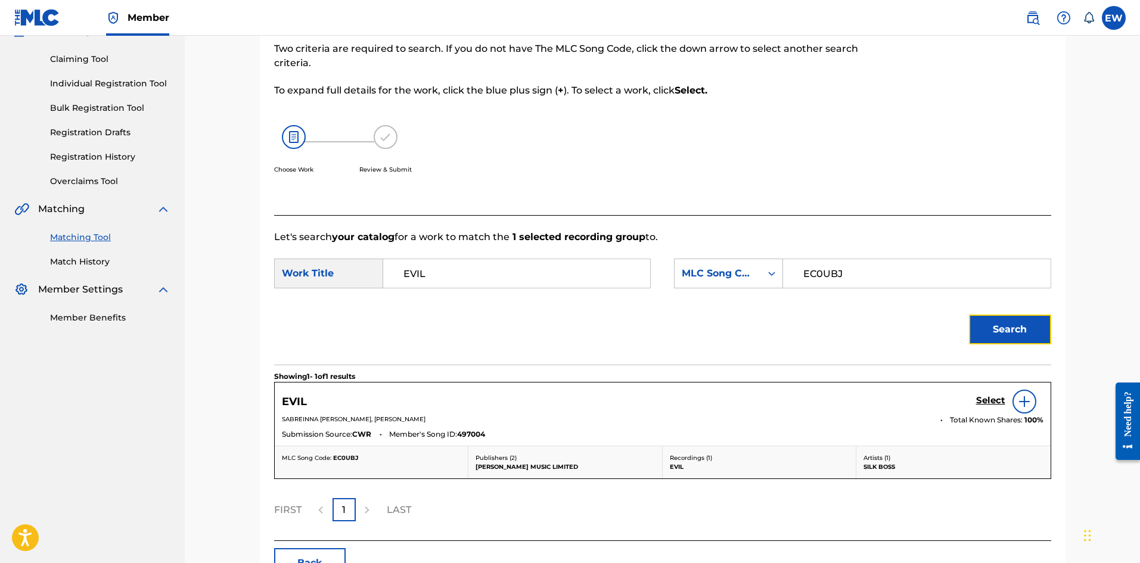
scroll to position [119, 0]
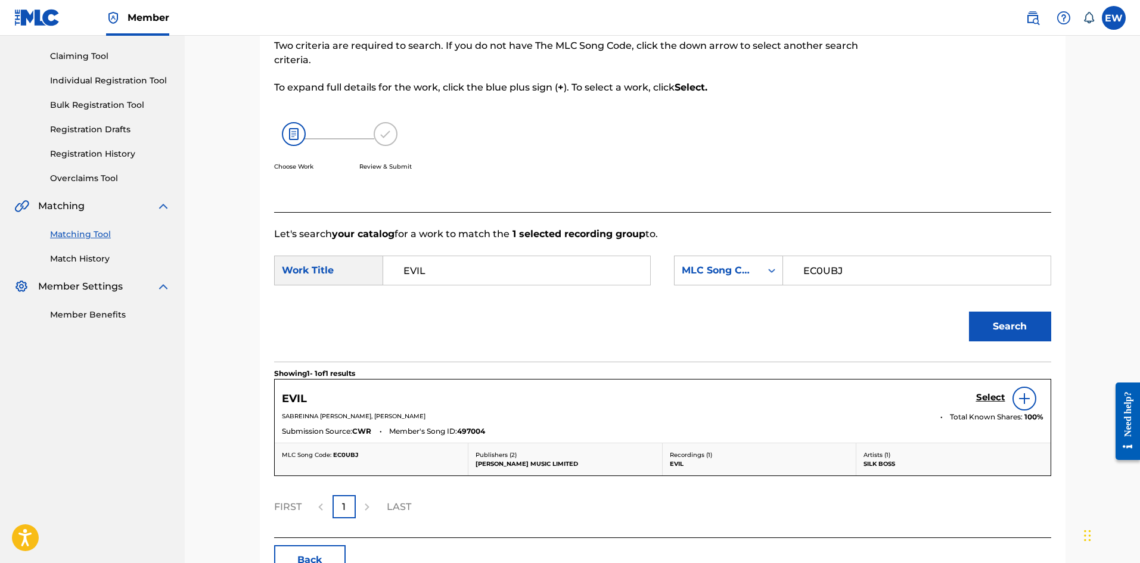
drag, startPoint x: 953, startPoint y: 388, endPoint x: 967, endPoint y: 389, distance: 13.7
click at [967, 389] on div "EVIL Select SABREINNA TAMARRA WILLIAMS, ROHAN REID Total Known Shares: 100 % Su…" at bounding box center [663, 411] width 776 height 63
click at [986, 396] on h5 "Select" at bounding box center [990, 397] width 29 height 11
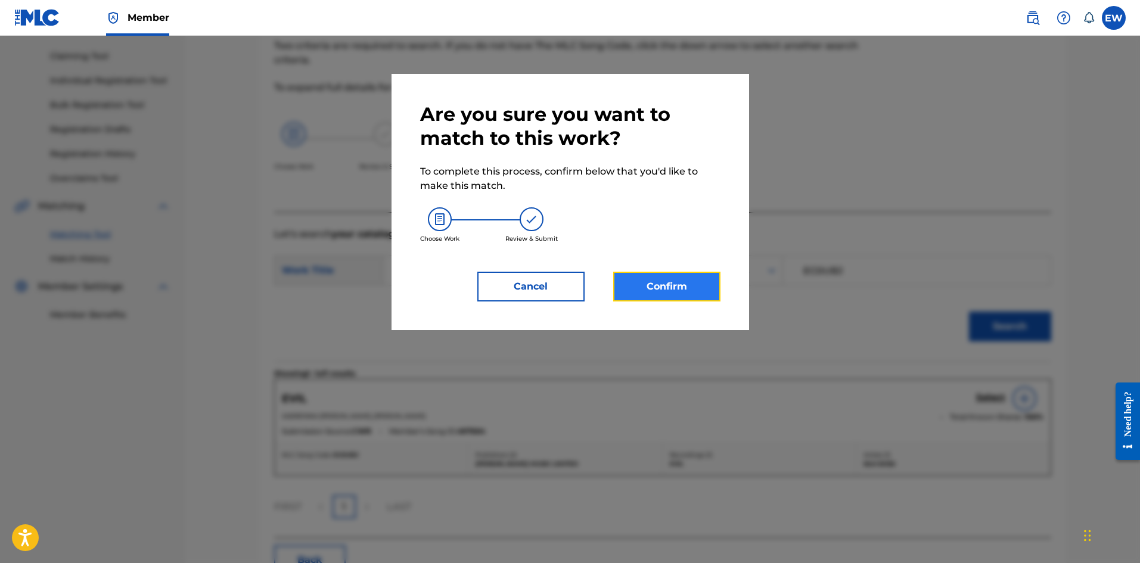
click at [673, 285] on button "Confirm" at bounding box center [666, 287] width 107 height 30
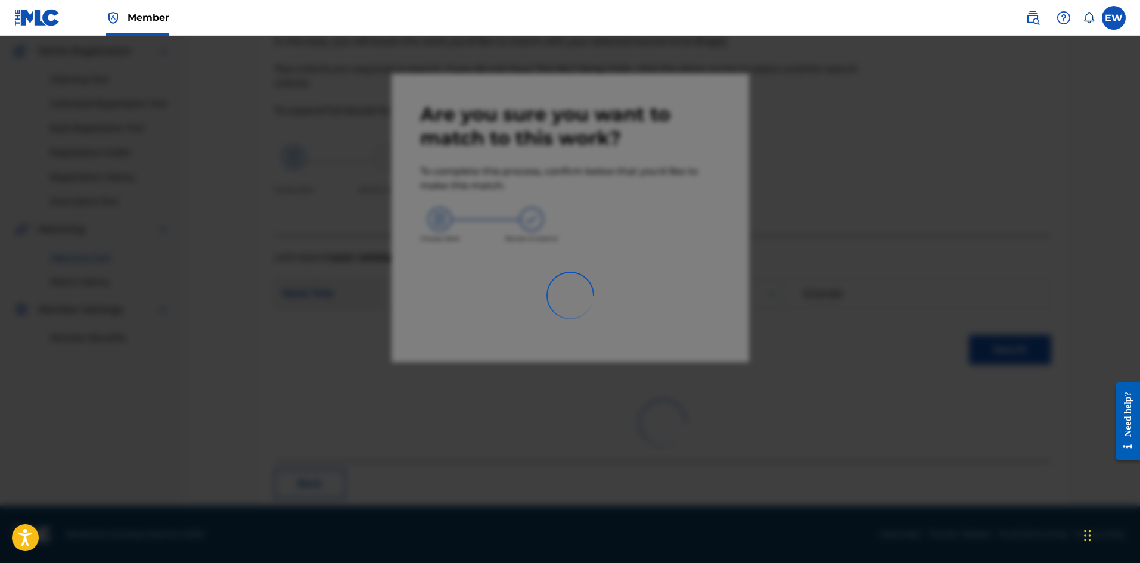
scroll to position [29, 0]
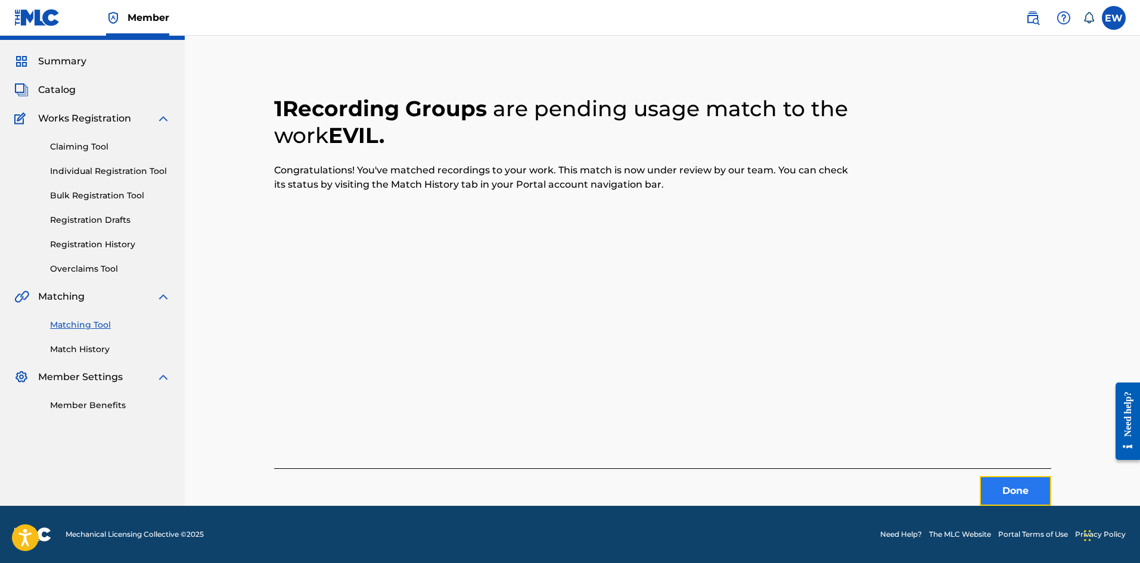
click at [1020, 476] on button "Done" at bounding box center [1016, 491] width 72 height 30
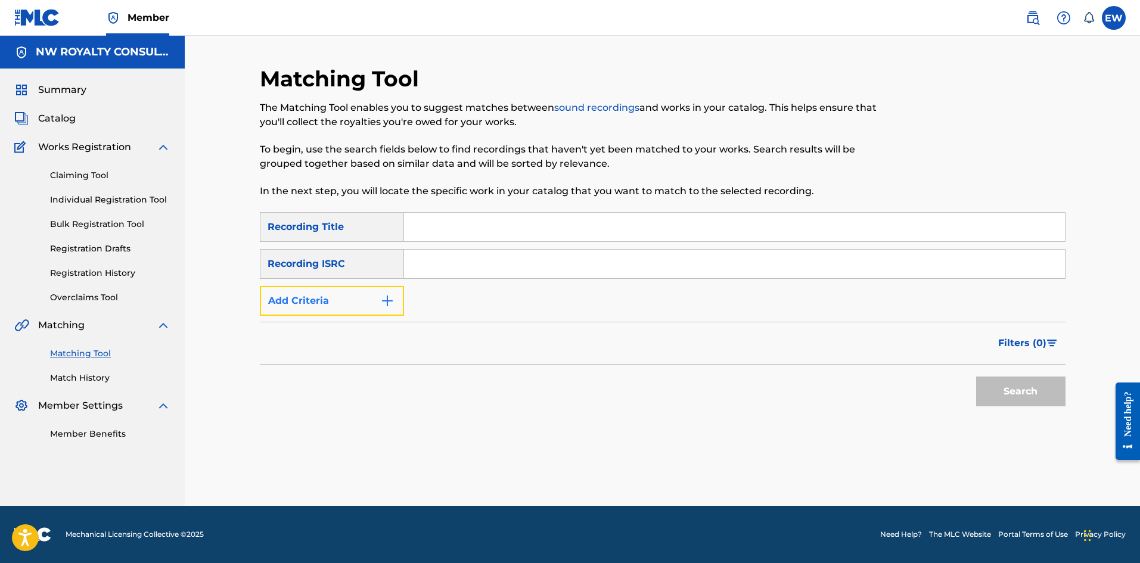
click at [332, 297] on button "Add Criteria" at bounding box center [332, 301] width 144 height 30
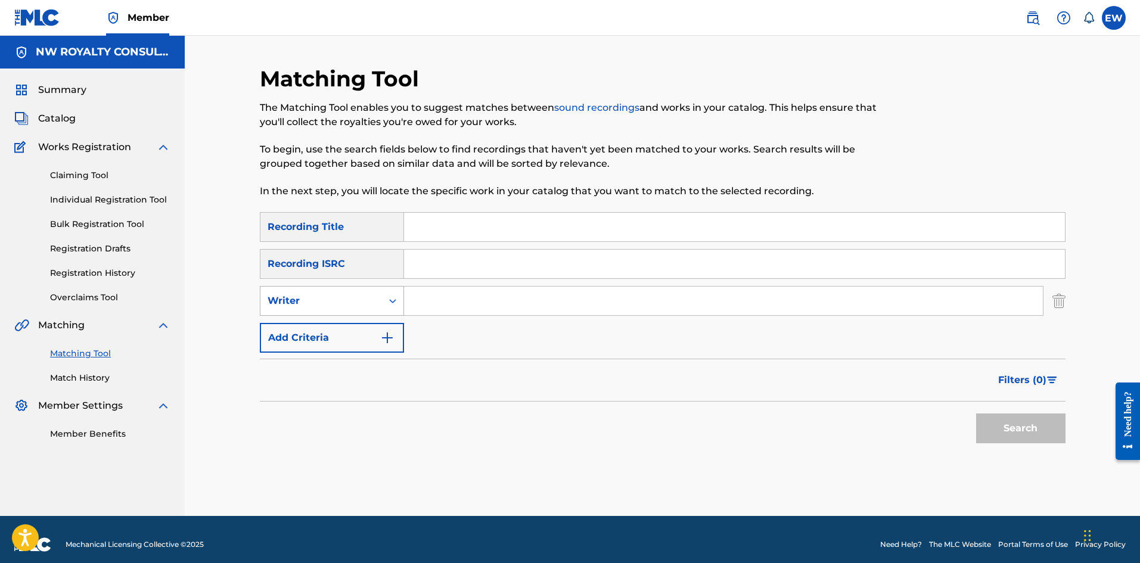
click at [335, 298] on div "Writer" at bounding box center [321, 301] width 107 height 14
click at [354, 323] on div "Recording Artist" at bounding box center [331, 331] width 143 height 30
click at [537, 301] on input "Search Form" at bounding box center [723, 301] width 639 height 29
paste input "MAESTRO DON"
type input "MAESTRO DON"
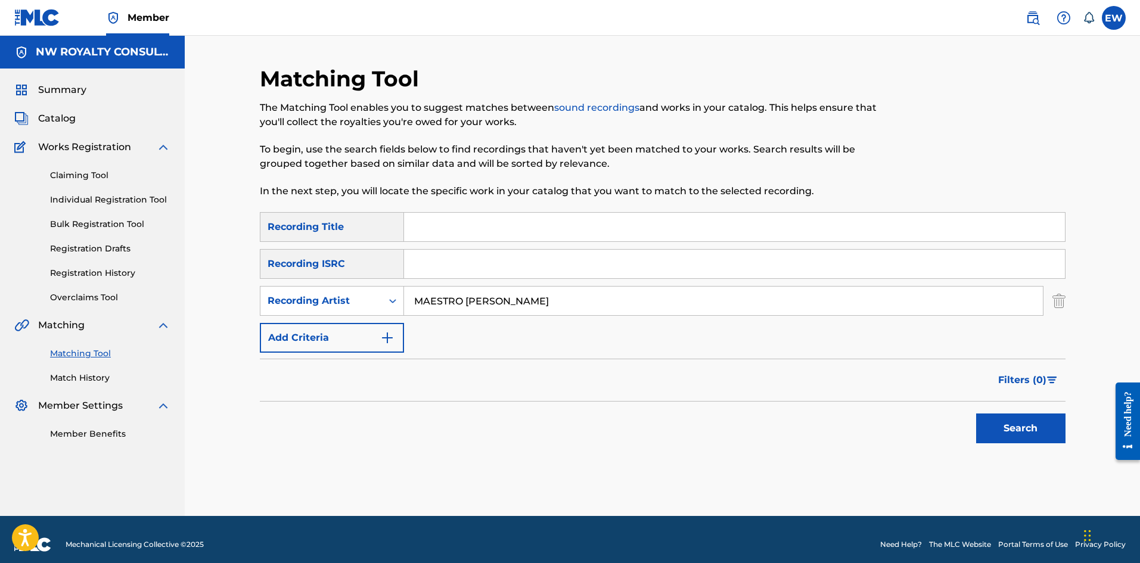
click at [432, 225] on input "Search Form" at bounding box center [734, 227] width 661 height 29
paste input "FAST LIFE"
type input "FAST LIFE"
click at [1014, 421] on button "Search" at bounding box center [1020, 429] width 89 height 30
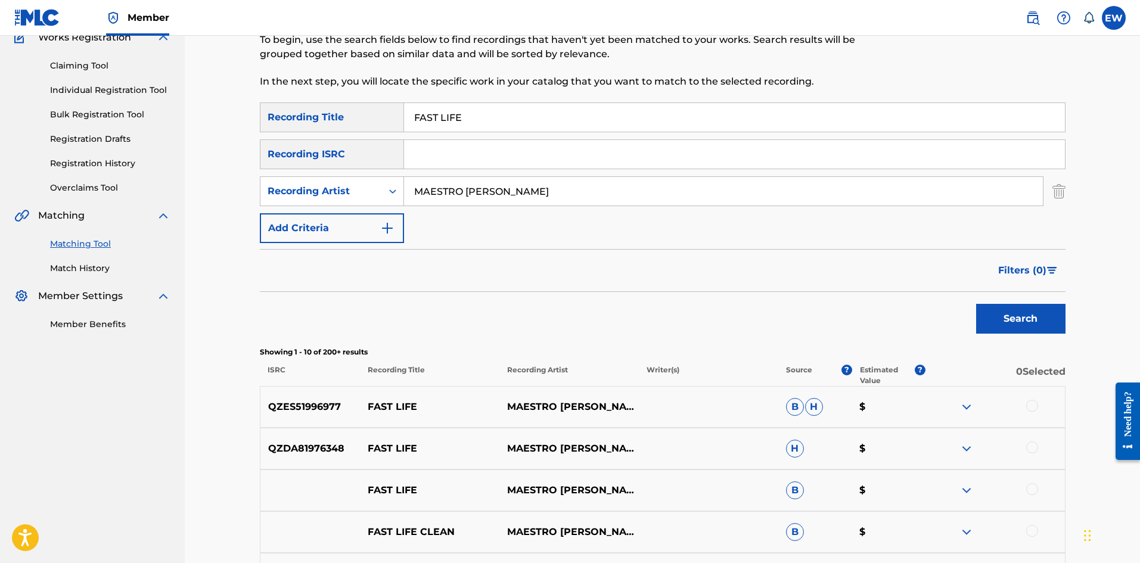
scroll to position [119, 0]
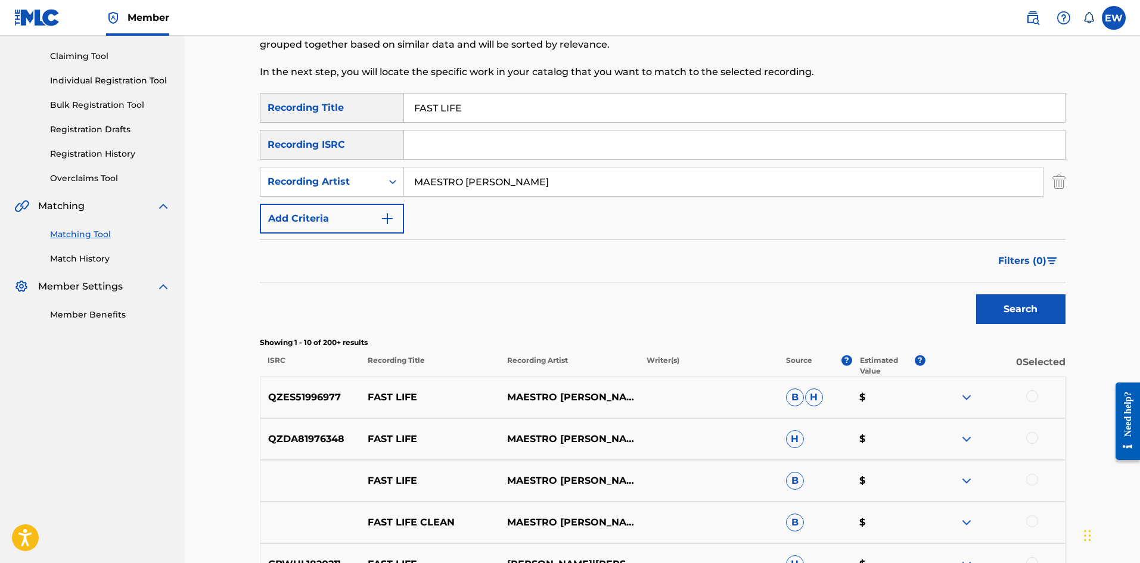
click at [1035, 396] on div at bounding box center [1032, 396] width 12 height 12
click at [1039, 436] on div at bounding box center [995, 439] width 139 height 14
click at [1031, 437] on div at bounding box center [1032, 438] width 12 height 12
click at [1033, 482] on div at bounding box center [1032, 480] width 12 height 12
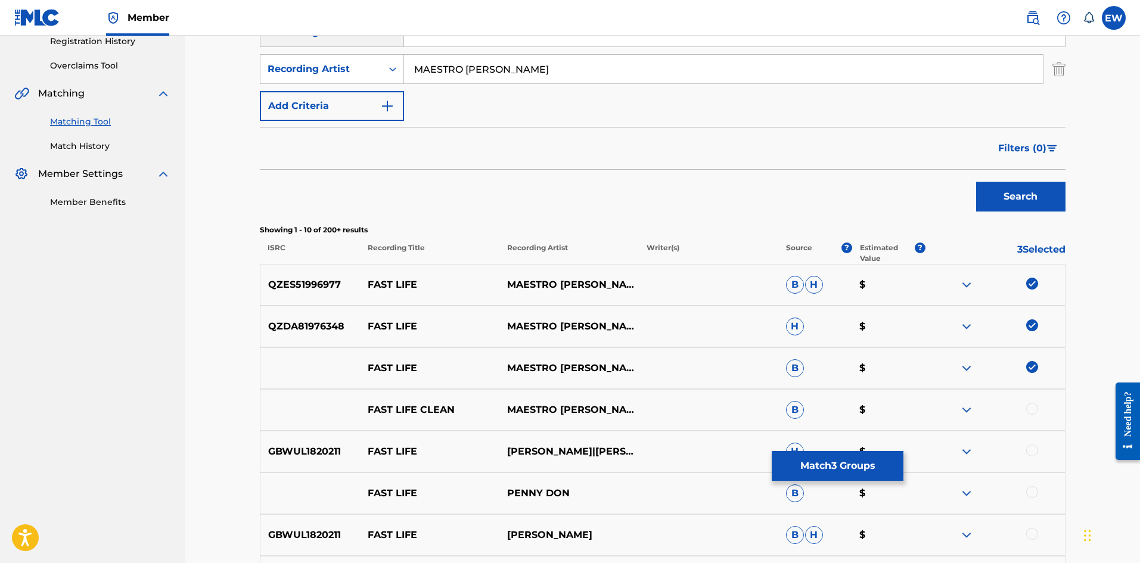
scroll to position [238, 0]
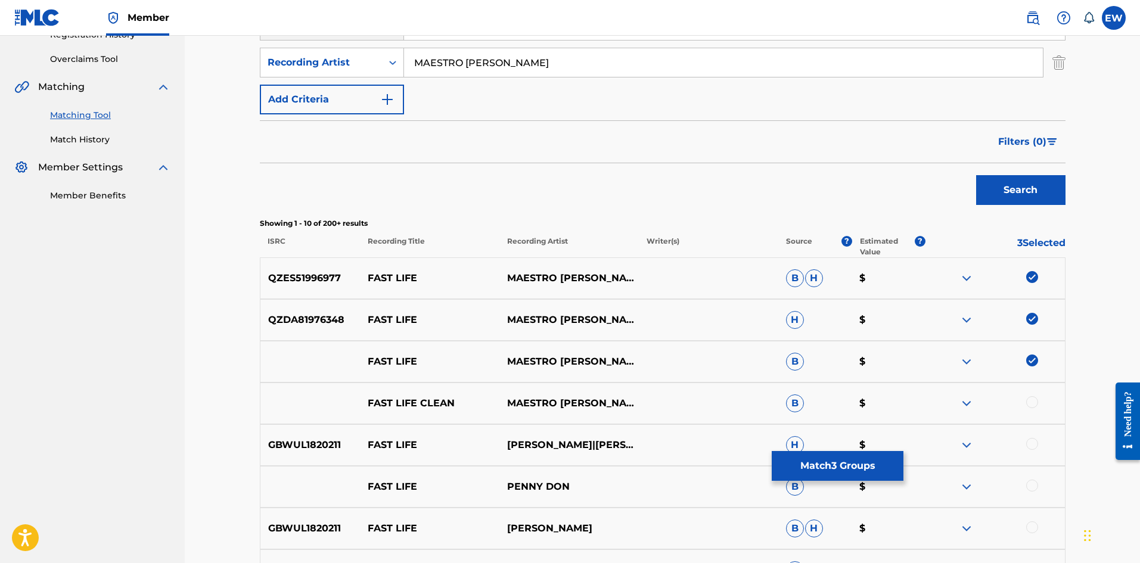
click at [1034, 407] on div at bounding box center [1032, 402] width 12 height 12
click at [790, 468] on button "Match 4 Groups" at bounding box center [838, 466] width 132 height 30
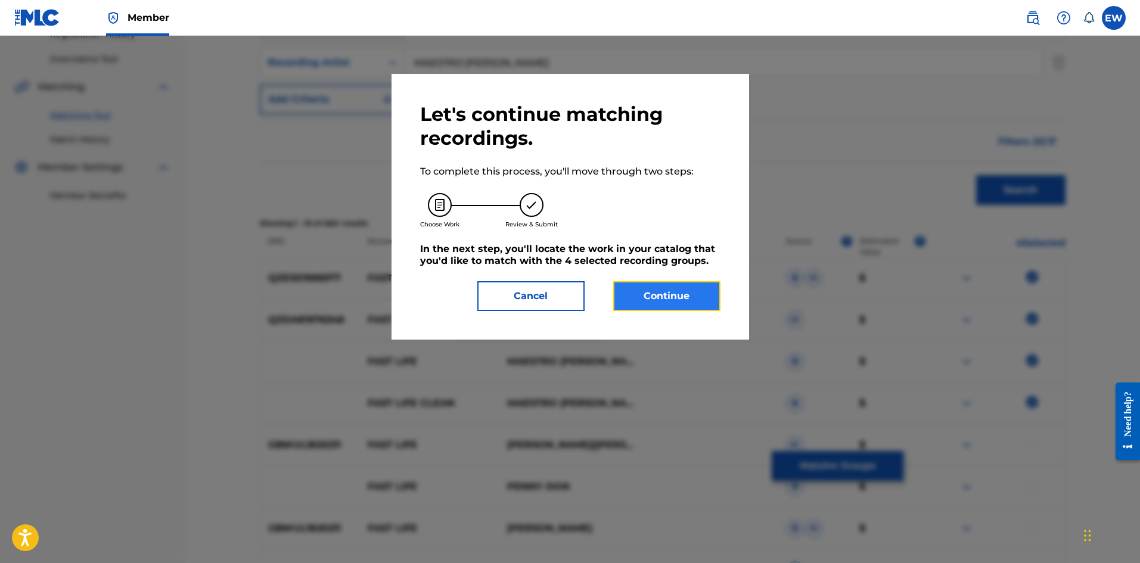
click at [654, 297] on button "Continue" at bounding box center [666, 296] width 107 height 30
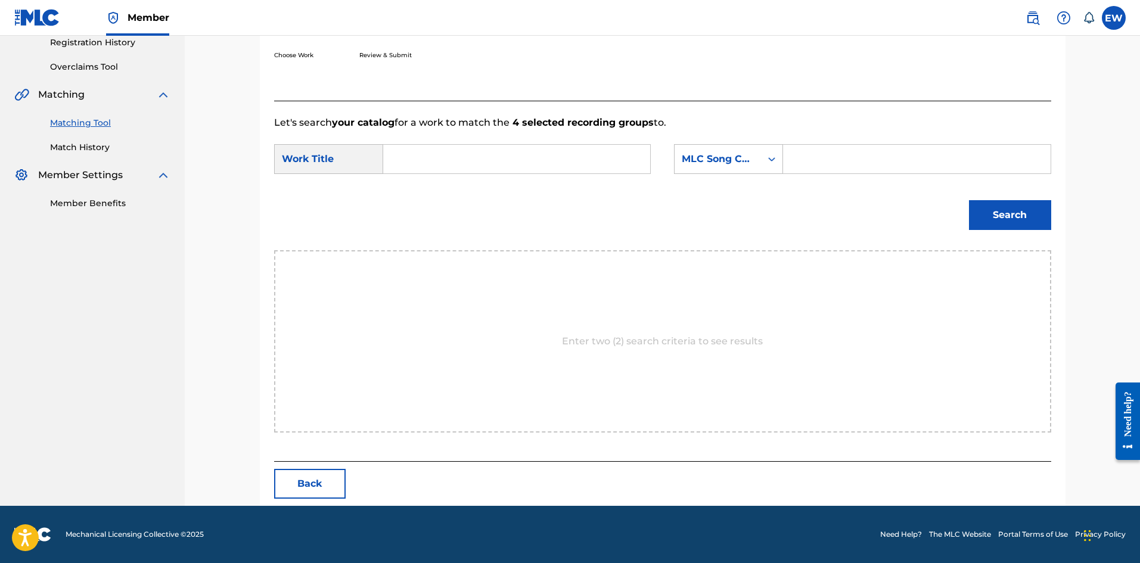
scroll to position [231, 0]
click at [589, 165] on input "Search Form" at bounding box center [516, 159] width 247 height 29
paste input "FAST LIFE"
type input "FAST LIFE"
click at [848, 145] on form "SearchWithCriteria6771a20e-6beb-4ddd-be28-8e102e2de5c3 Work Title FAST LIFE Sea…" at bounding box center [662, 190] width 777 height 120
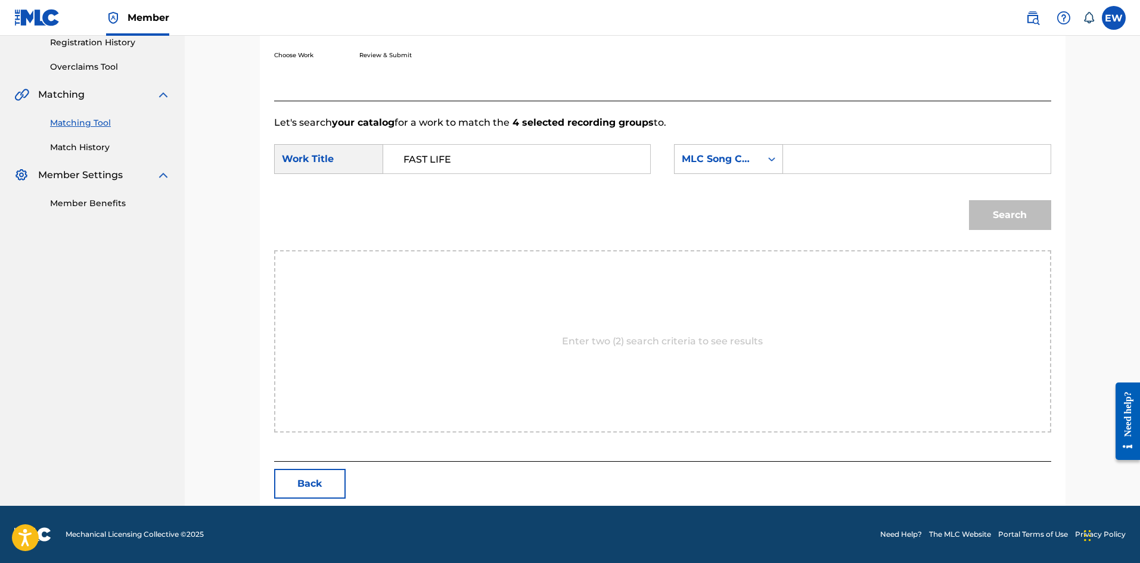
click at [842, 159] on input "Search Form" at bounding box center [916, 159] width 247 height 29
paste input "FE0PA1"
type input "FE0PA1"
drag, startPoint x: 1004, startPoint y: 224, endPoint x: 1008, endPoint y: 198, distance: 26.6
click at [1005, 216] on button "Search" at bounding box center [1010, 215] width 82 height 30
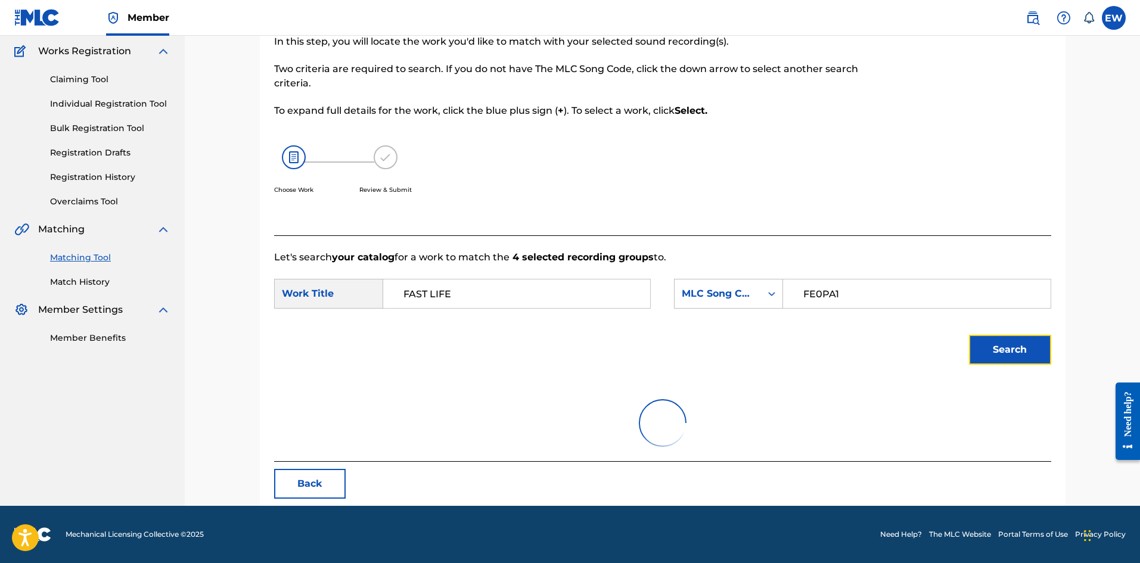
scroll to position [195, 0]
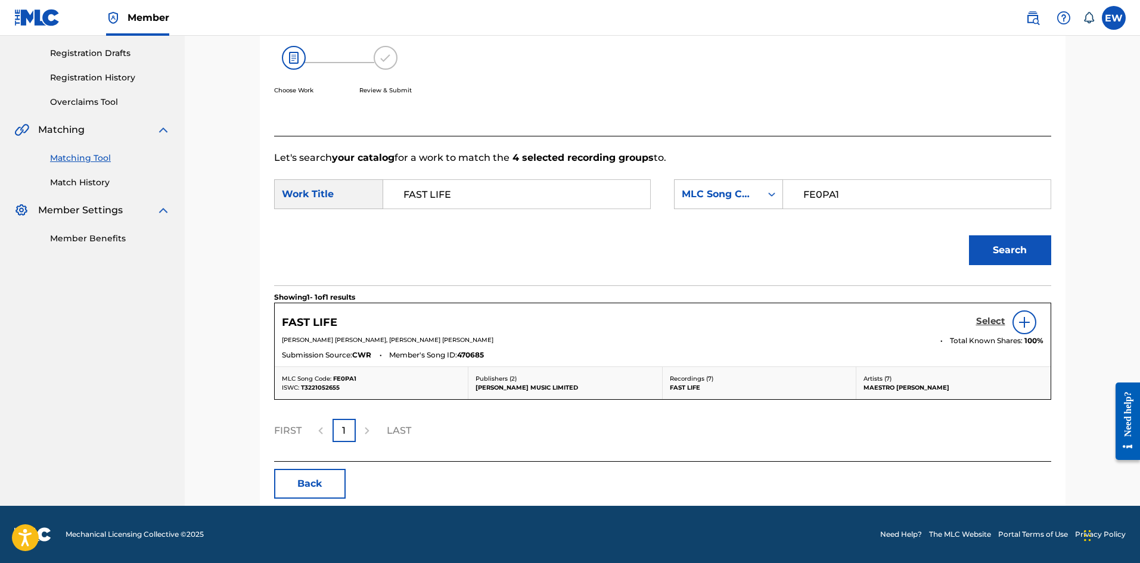
click at [997, 317] on h5 "Select" at bounding box center [990, 321] width 29 height 11
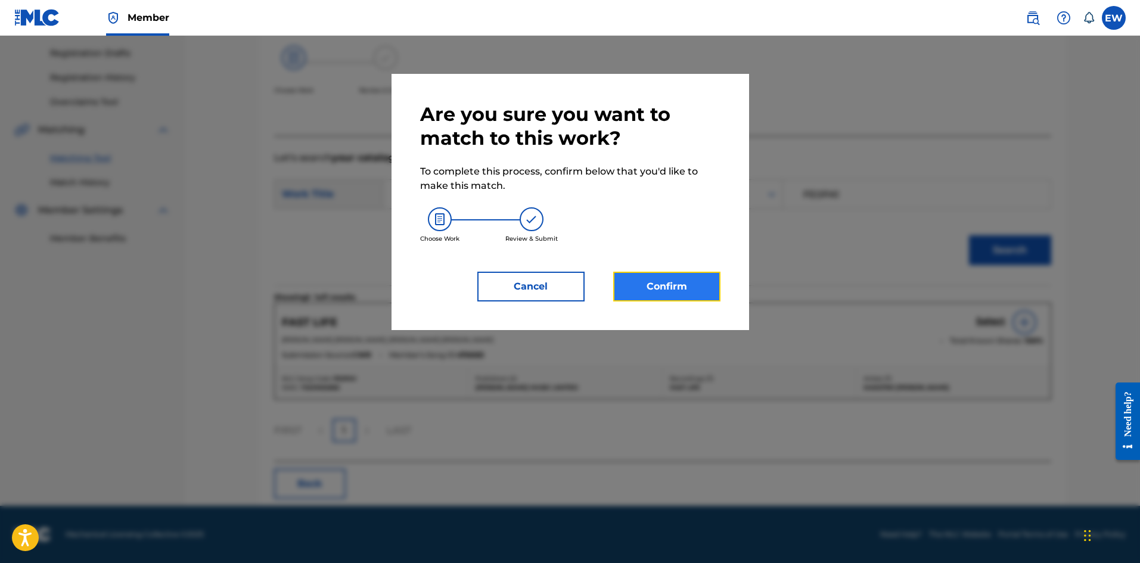
click at [691, 297] on button "Confirm" at bounding box center [666, 287] width 107 height 30
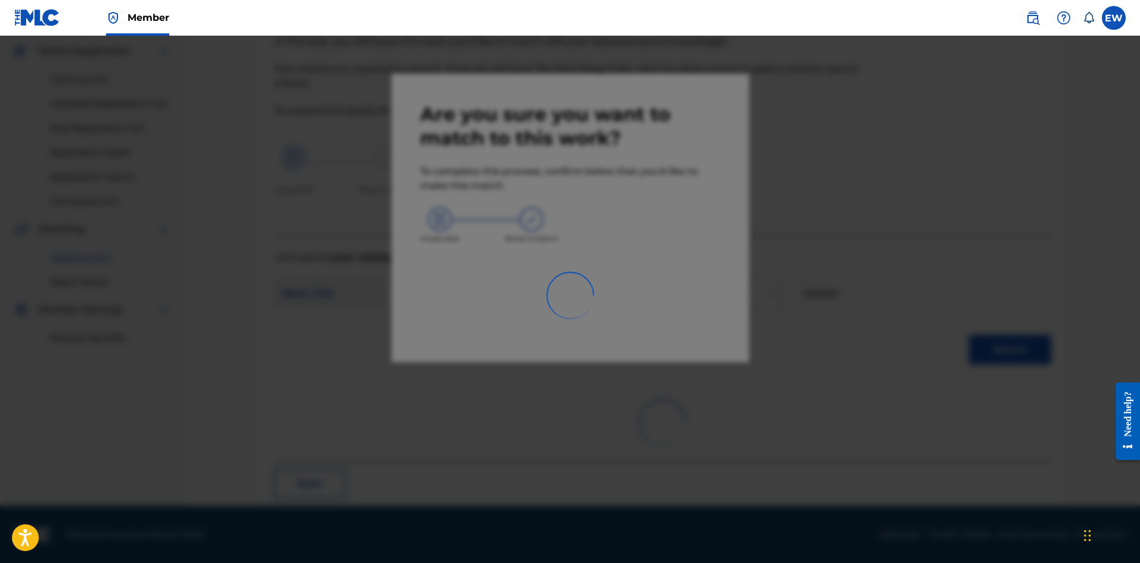
scroll to position [29, 0]
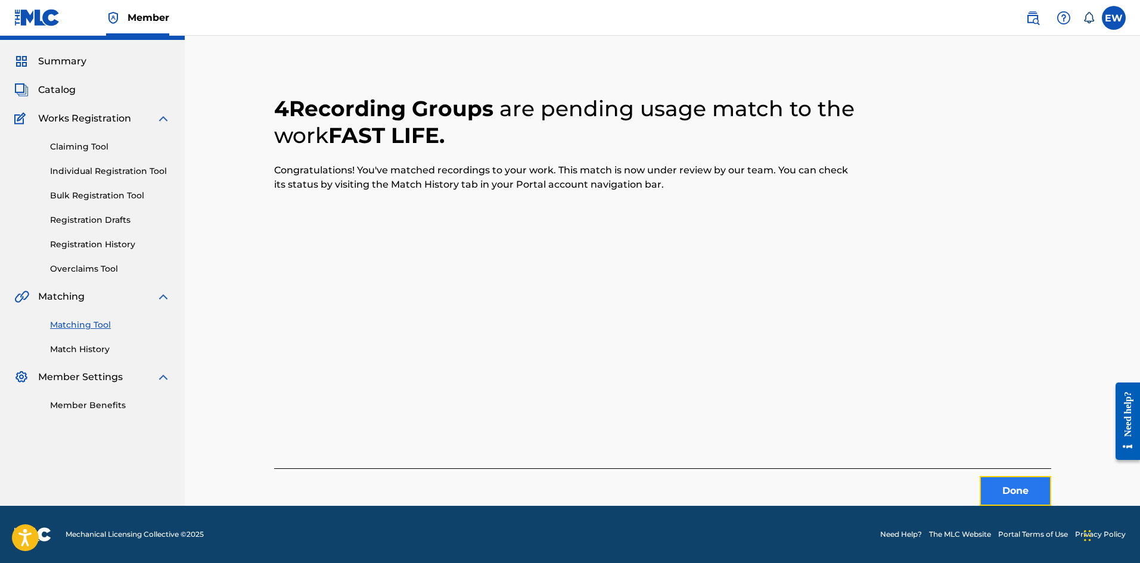
click at [991, 480] on button "Done" at bounding box center [1016, 491] width 72 height 30
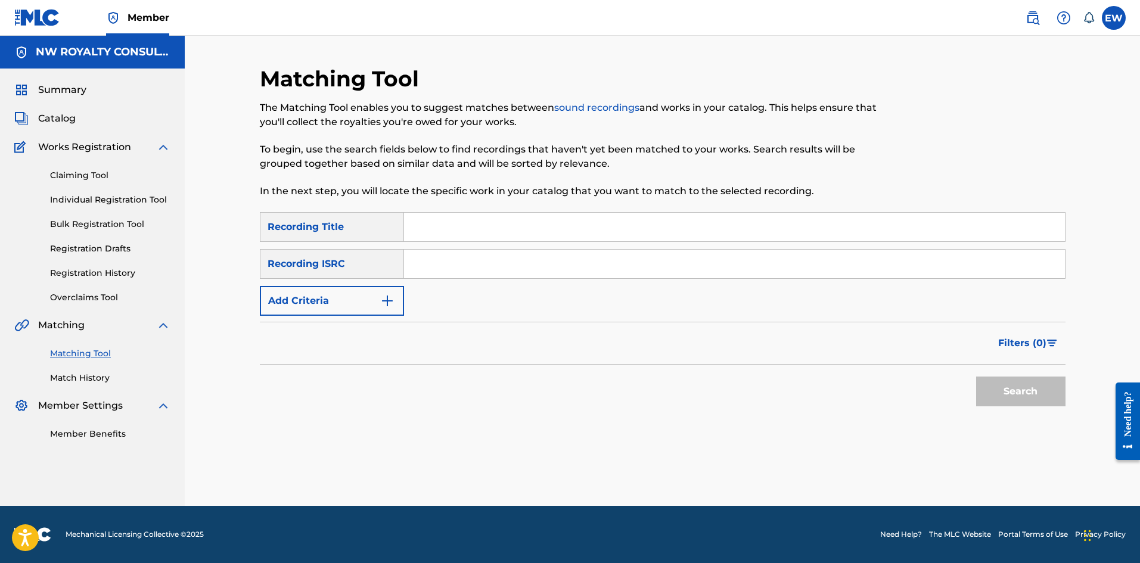
scroll to position [0, 0]
click at [356, 310] on button "Add Criteria" at bounding box center [332, 301] width 144 height 30
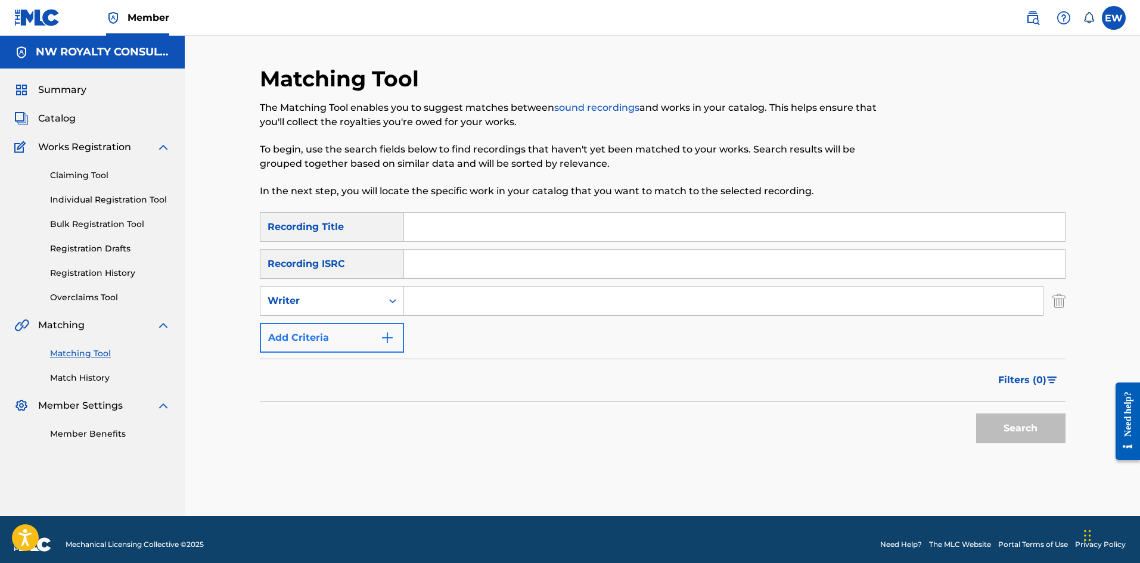
click at [356, 309] on div "Writer" at bounding box center [321, 301] width 122 height 23
click at [347, 330] on div "Recording Artist" at bounding box center [331, 331] width 143 height 30
click at [457, 301] on input "Search Form" at bounding box center [723, 301] width 639 height 29
paste input "ALICE COOPER"
type input "ALICE COOPER"
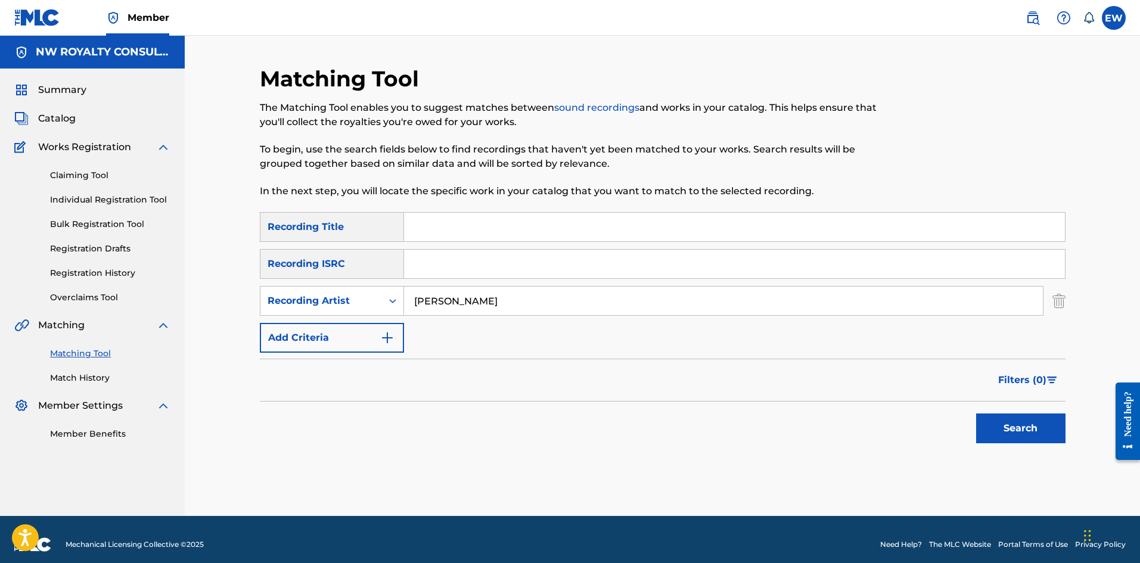
click at [432, 233] on input "Search Form" at bounding box center [734, 227] width 661 height 29
paste input "FEED MY FRANKENSTEIN"
type input "FEED MY FRANKENSTEIN"
click at [1045, 437] on button "Search" at bounding box center [1020, 429] width 89 height 30
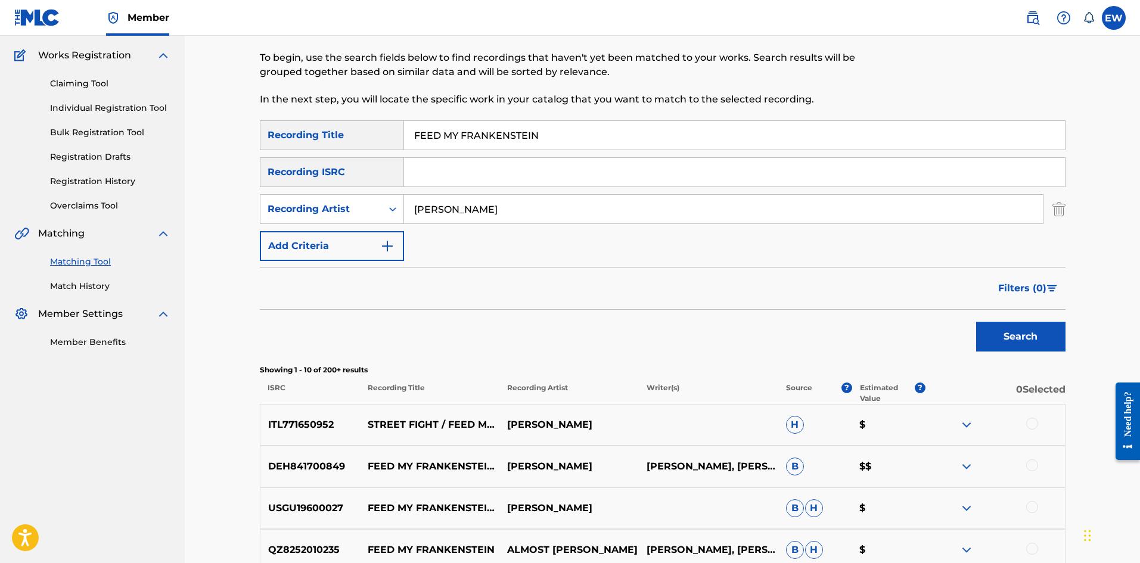
scroll to position [119, 0]
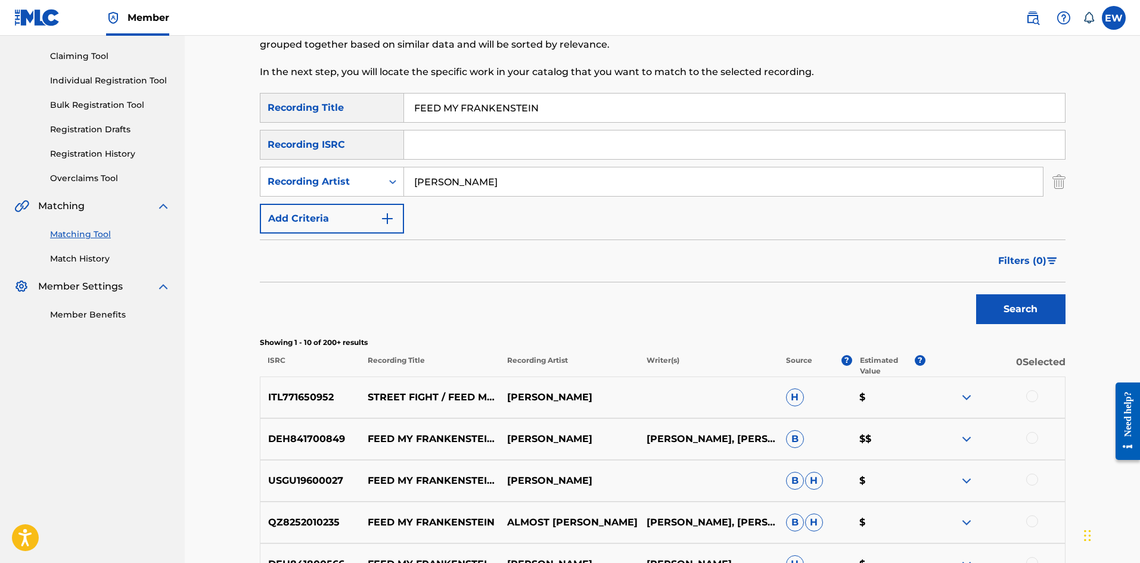
click at [1029, 397] on div at bounding box center [1032, 396] width 12 height 12
click at [1032, 435] on div at bounding box center [1032, 438] width 12 height 12
click at [1033, 476] on div at bounding box center [1032, 480] width 12 height 12
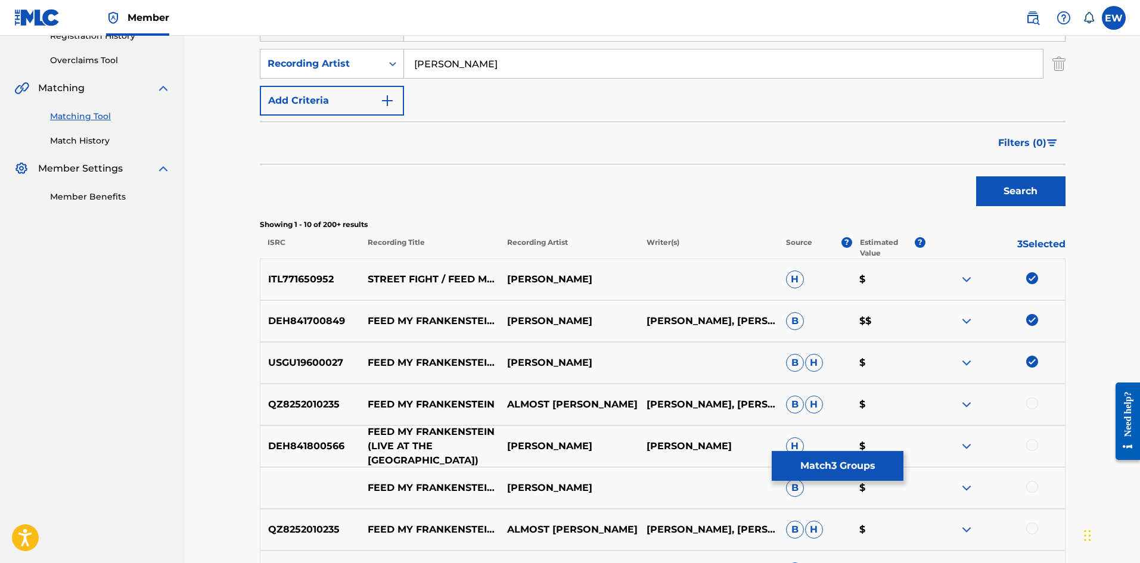
scroll to position [238, 0]
click at [1032, 445] on div at bounding box center [1032, 444] width 12 height 12
click at [1034, 486] on div at bounding box center [1032, 486] width 12 height 12
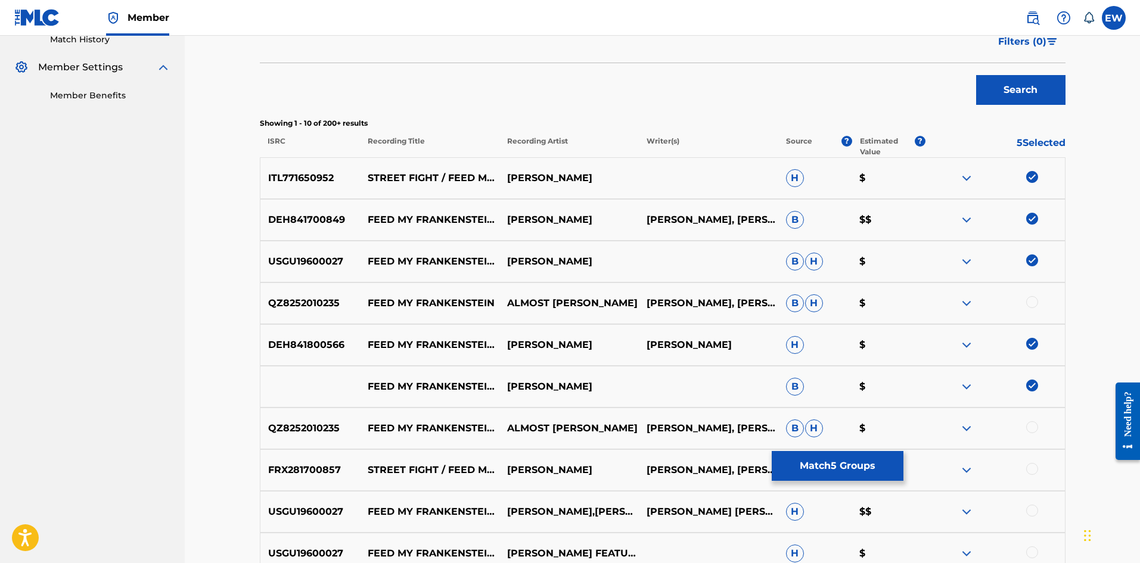
scroll to position [358, 0]
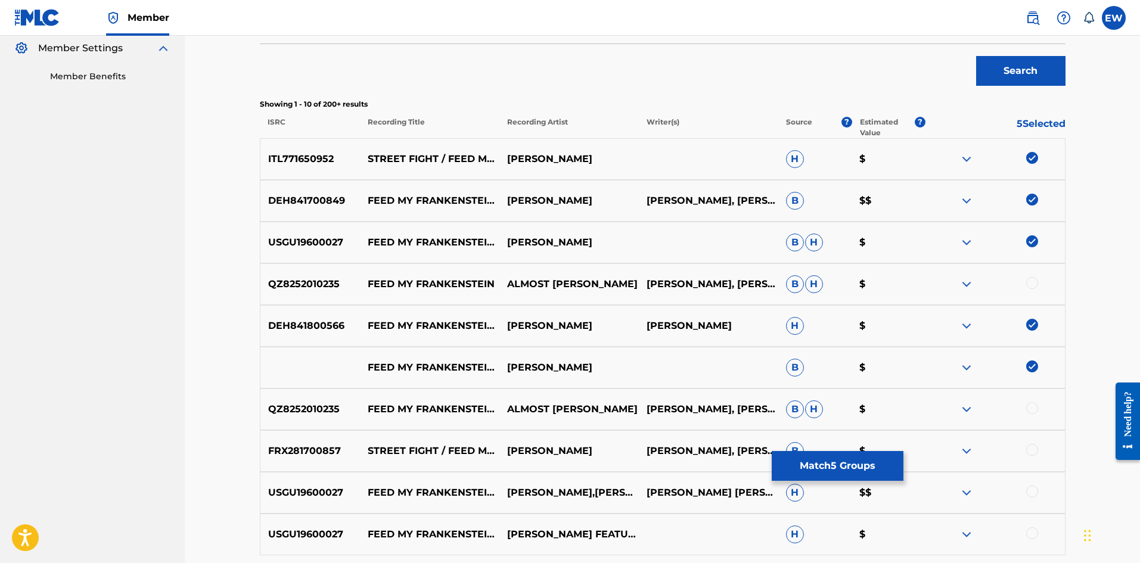
click at [1028, 451] on div at bounding box center [1032, 450] width 12 height 12
click at [843, 463] on button "Match 6 Groups" at bounding box center [838, 466] width 132 height 30
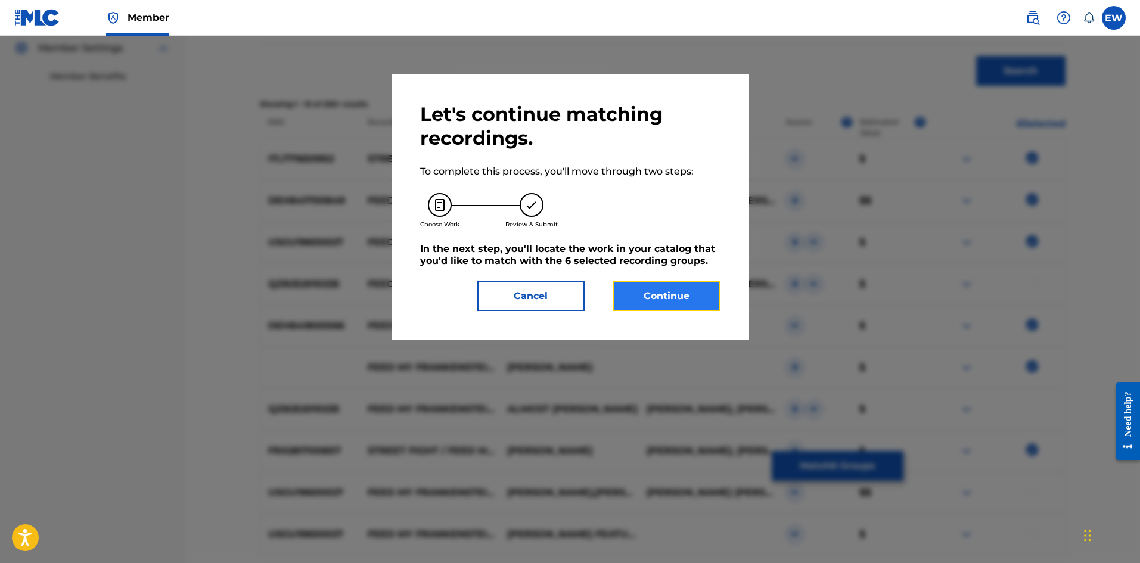
click at [664, 308] on button "Continue" at bounding box center [666, 296] width 107 height 30
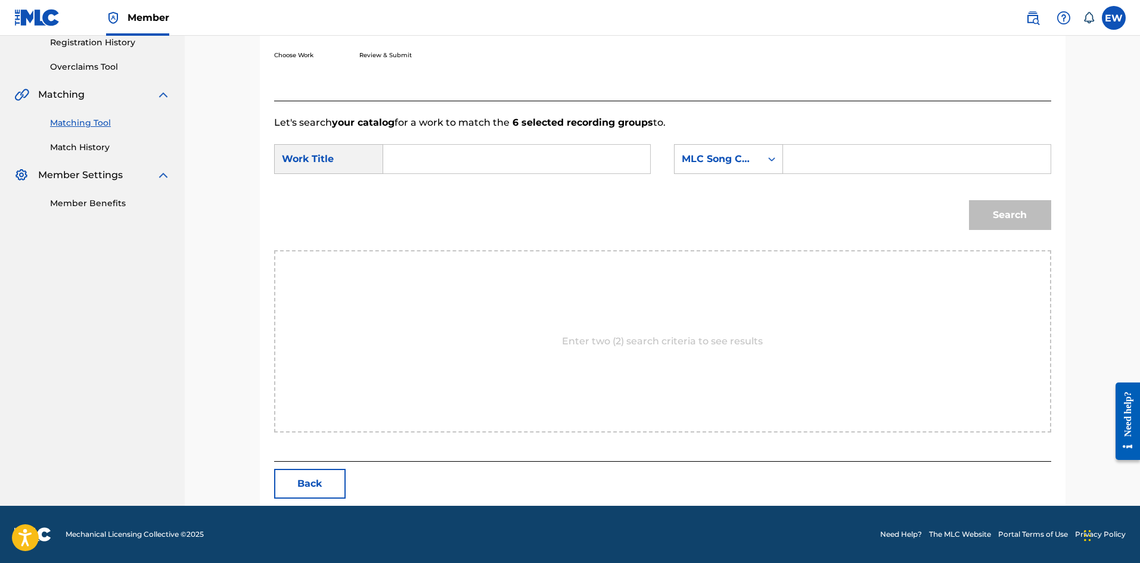
scroll to position [231, 0]
click at [509, 159] on input "Search Form" at bounding box center [516, 159] width 247 height 29
paste input "FEED MY FRANKENSTEIN"
type input "FEED MY FRANKENSTEIN"
click at [869, 151] on input "Search Form" at bounding box center [916, 159] width 247 height 29
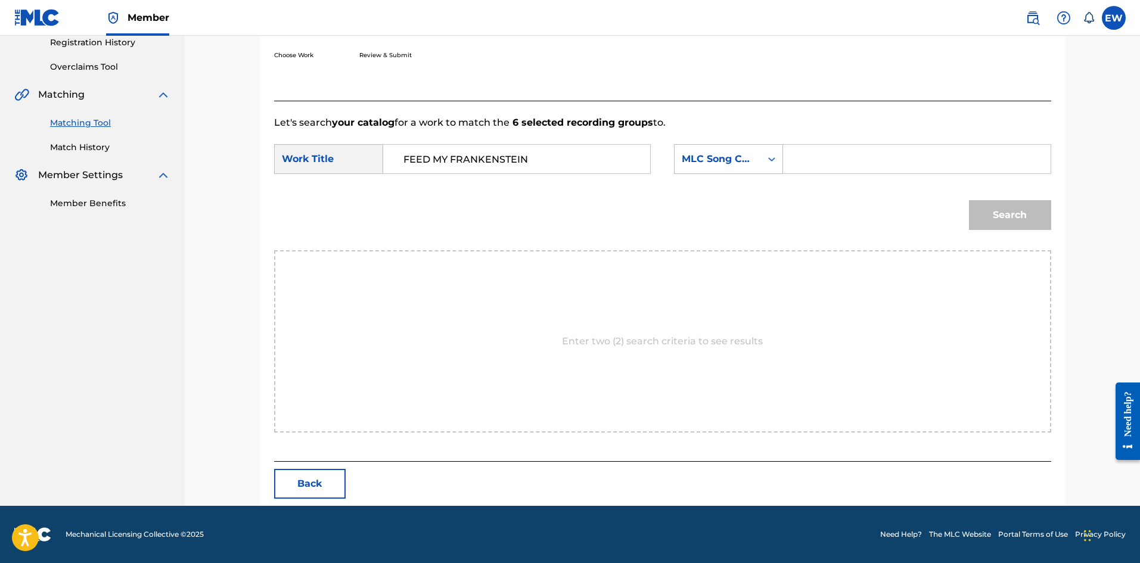
paste input "EVCC0V"
type input "EVCC0V"
click at [978, 212] on button "Search" at bounding box center [1010, 215] width 82 height 30
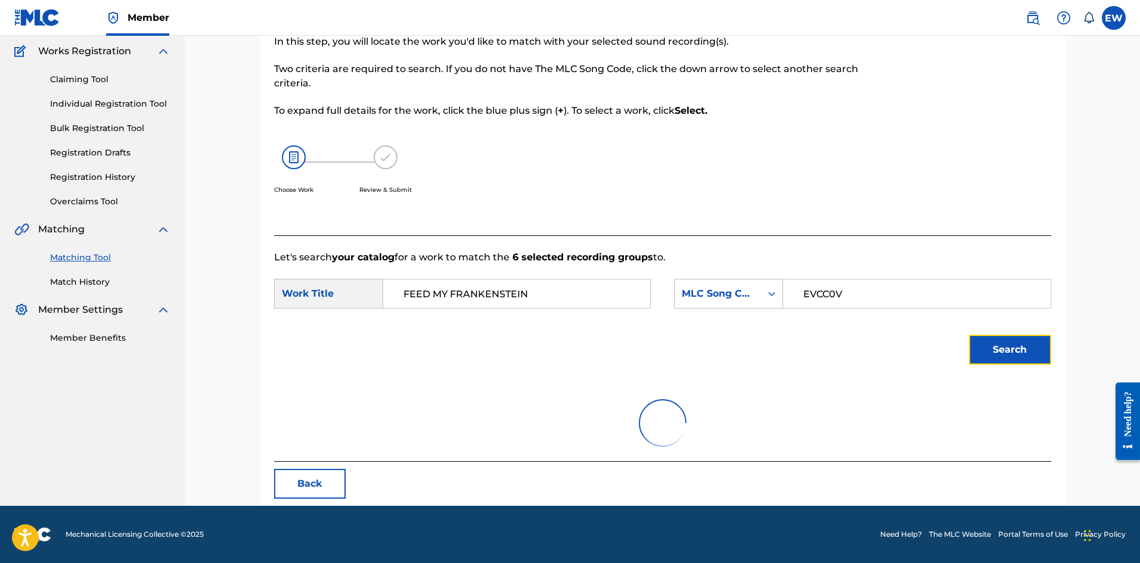
scroll to position [45, 0]
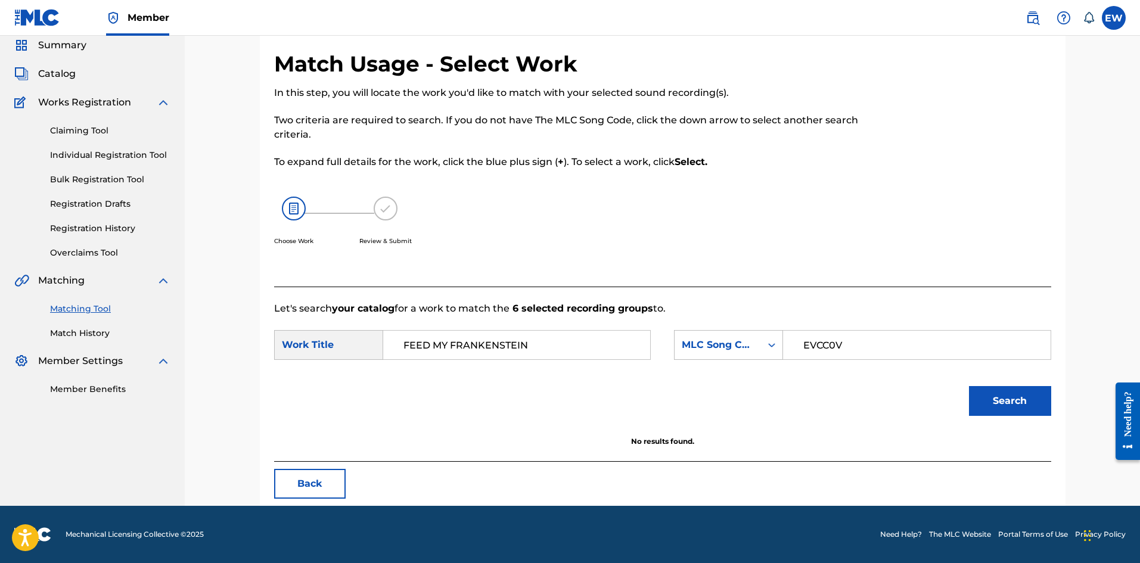
drag, startPoint x: 552, startPoint y: 347, endPoint x: 313, endPoint y: 374, distance: 240.4
click at [312, 372] on form "SearchWithCriteria6771a20e-6beb-4ddd-be28-8e102e2de5c3 Work Title FEED MY FRANK…" at bounding box center [662, 376] width 777 height 120
paste input "EVERY GHETTO, EVERY CITY"
type input "EVERY GHETTO, EVERY CITY"
click at [1038, 410] on button "Search" at bounding box center [1010, 401] width 82 height 30
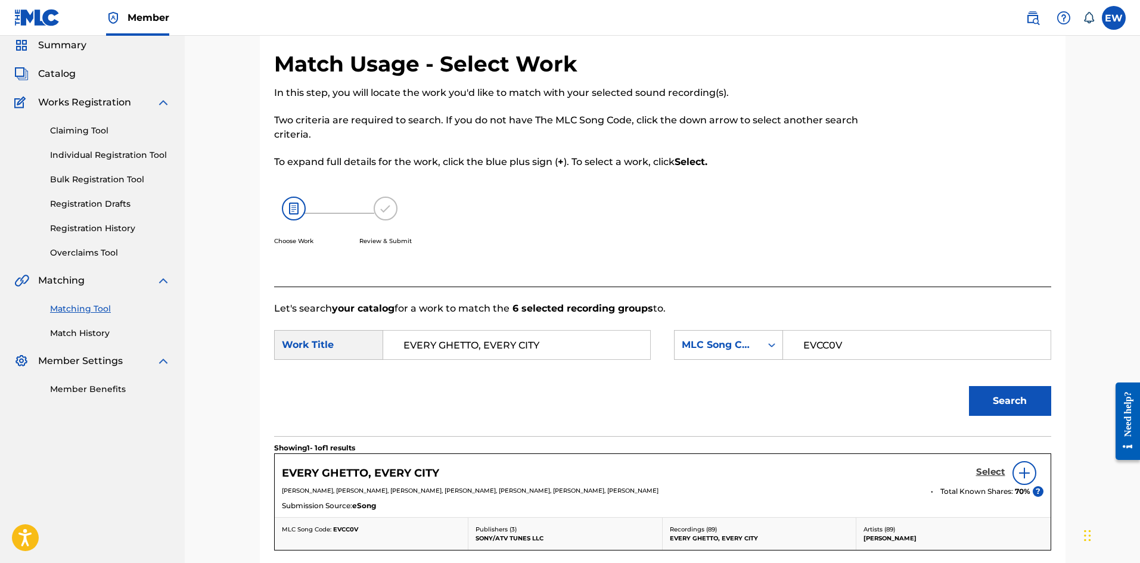
click at [987, 470] on h5 "Select" at bounding box center [990, 472] width 29 height 11
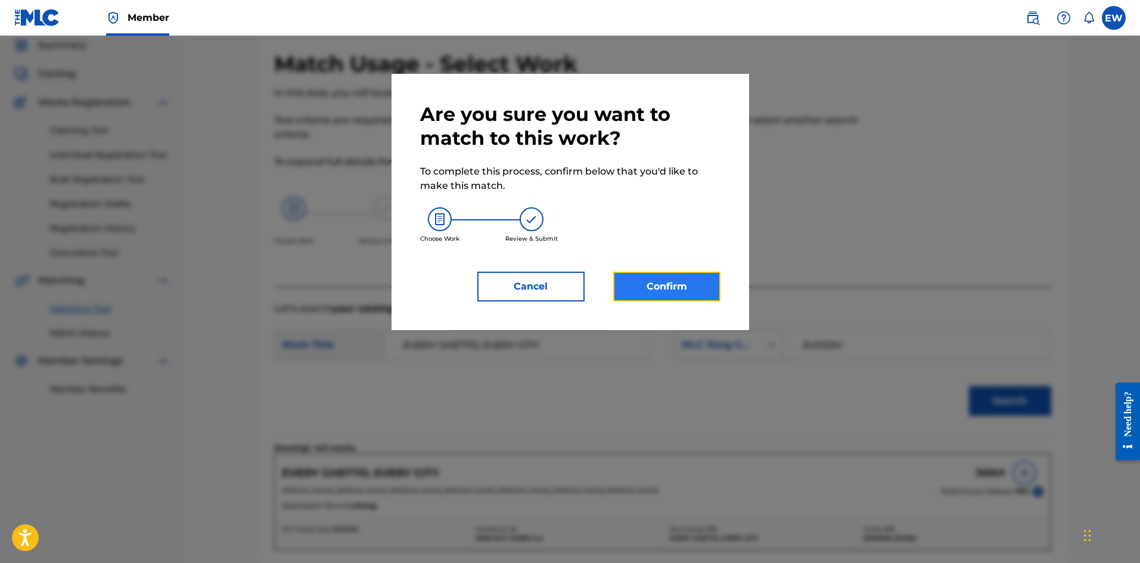
click at [636, 280] on button "Confirm" at bounding box center [666, 287] width 107 height 30
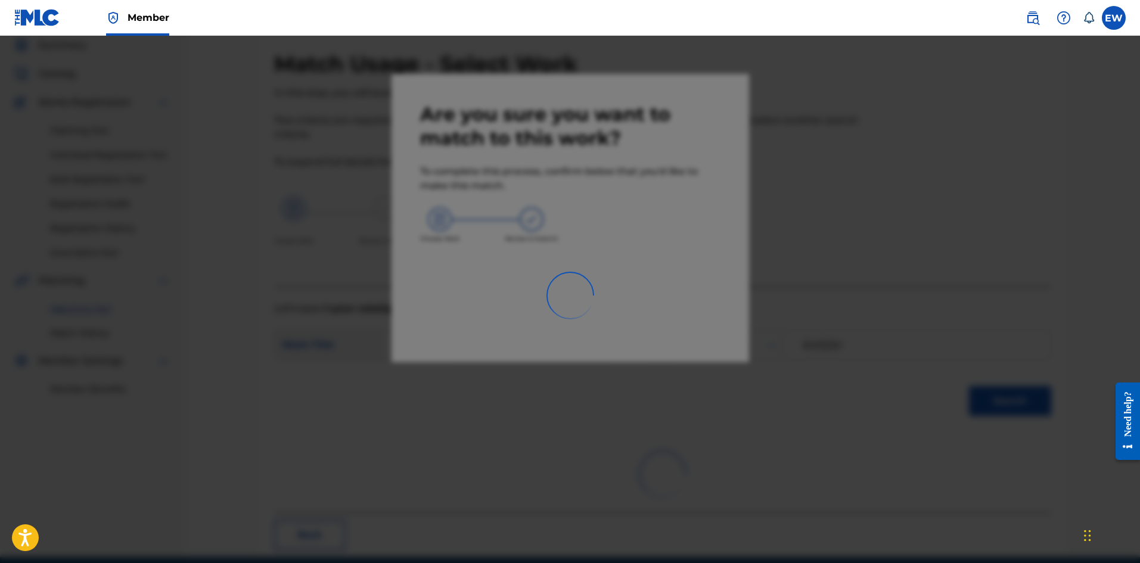
scroll to position [29, 0]
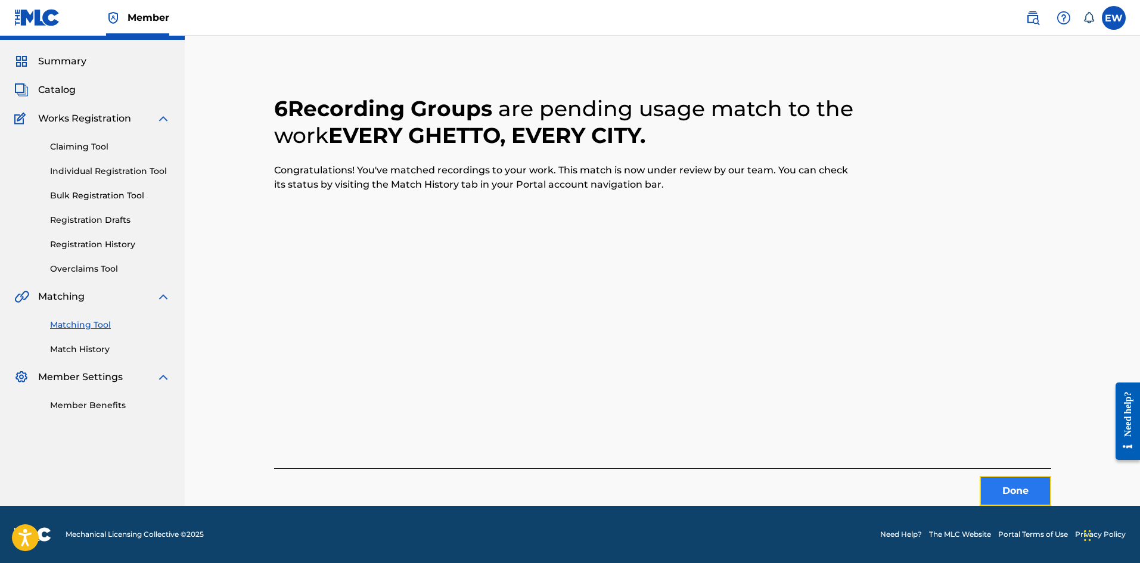
click at [1007, 487] on button "Done" at bounding box center [1016, 491] width 72 height 30
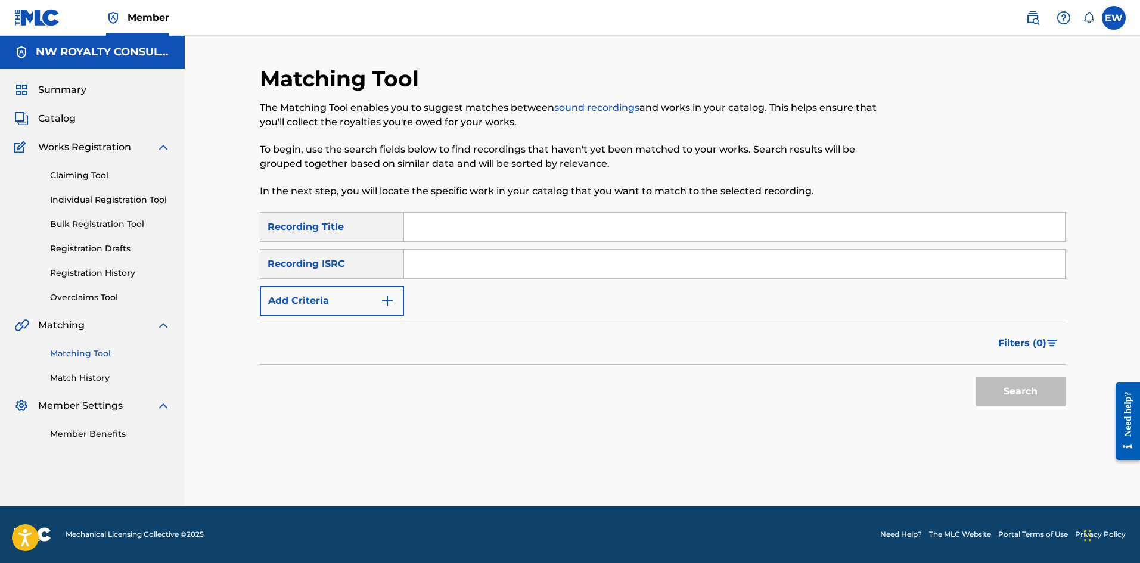
scroll to position [0, 0]
